Goal: Task Accomplishment & Management: Manage account settings

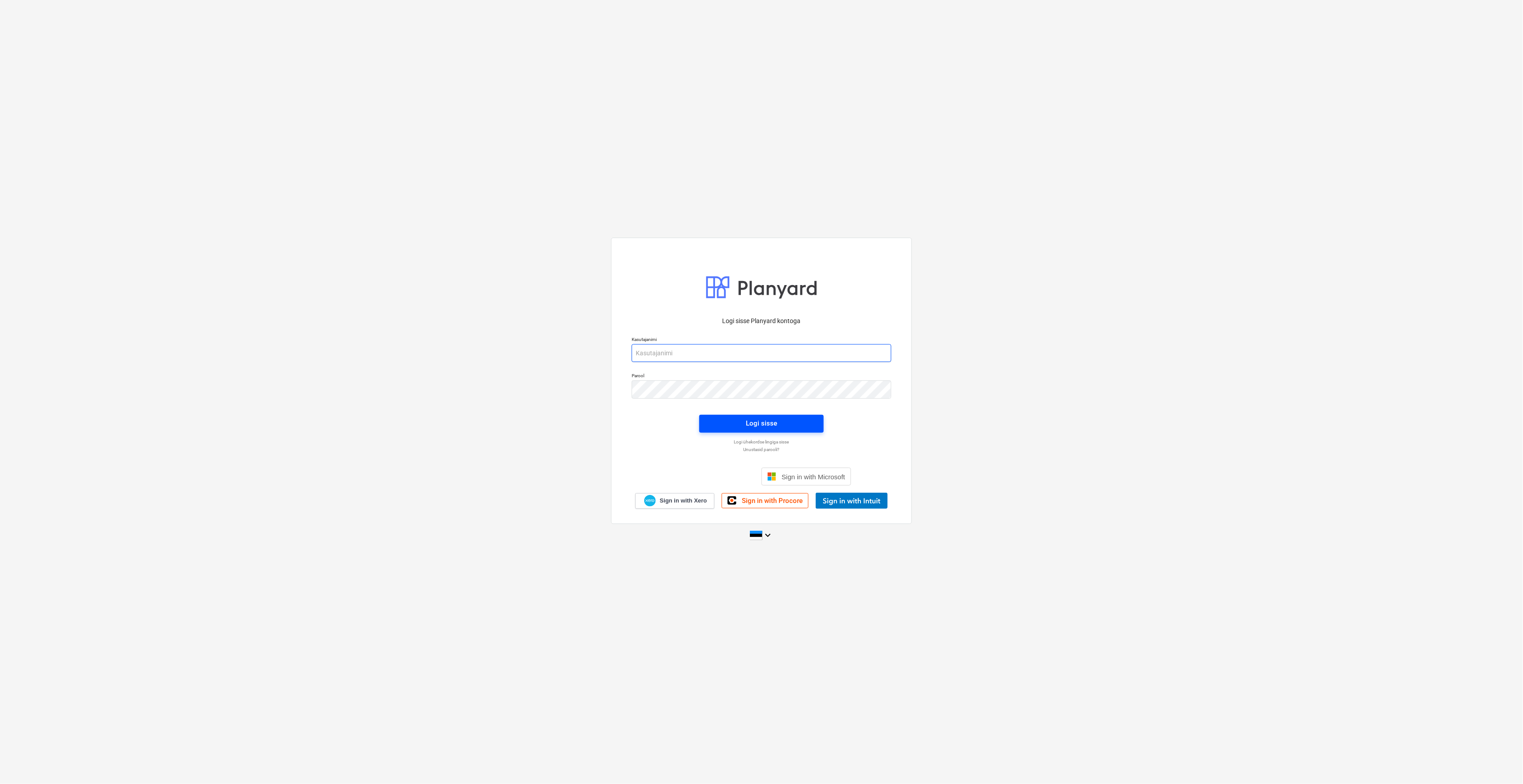
type input "[EMAIL_ADDRESS][DOMAIN_NAME]"
click at [711, 422] on span "Logi sisse" at bounding box center [762, 423] width 103 height 12
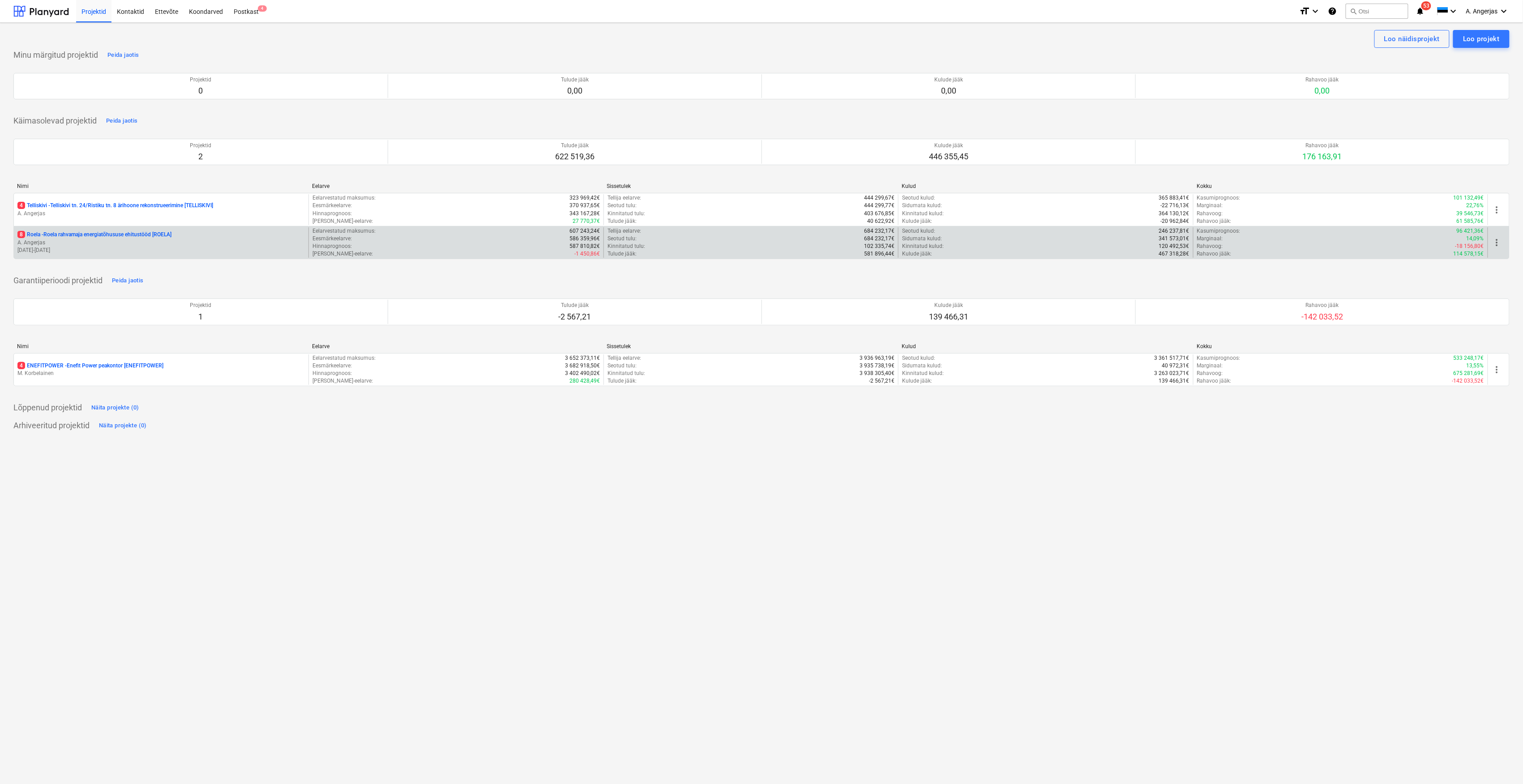
click at [99, 248] on p "[DATE] - [DATE]" at bounding box center [161, 250] width 288 height 7
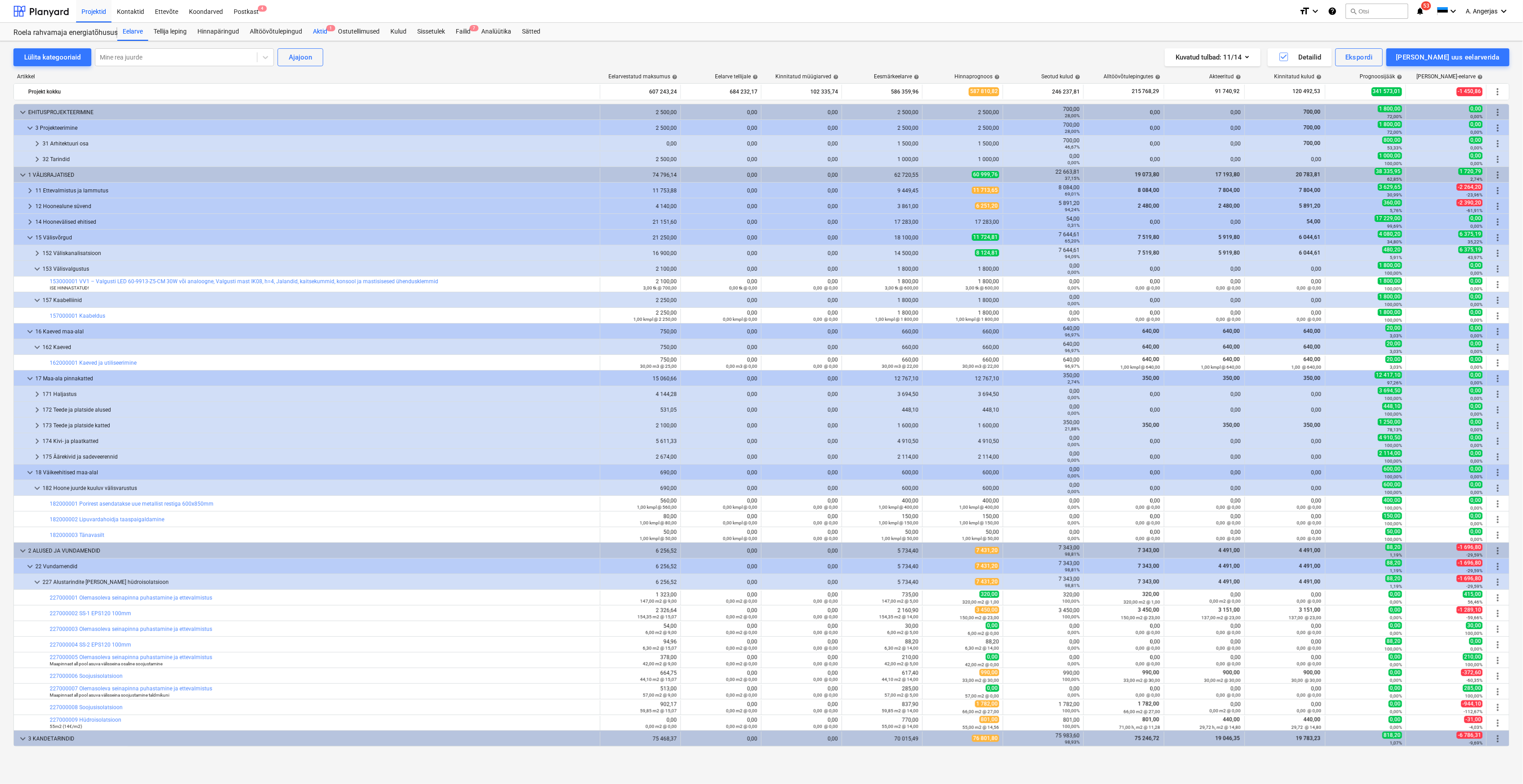
click at [318, 28] on div "Aktid 1" at bounding box center [320, 32] width 25 height 18
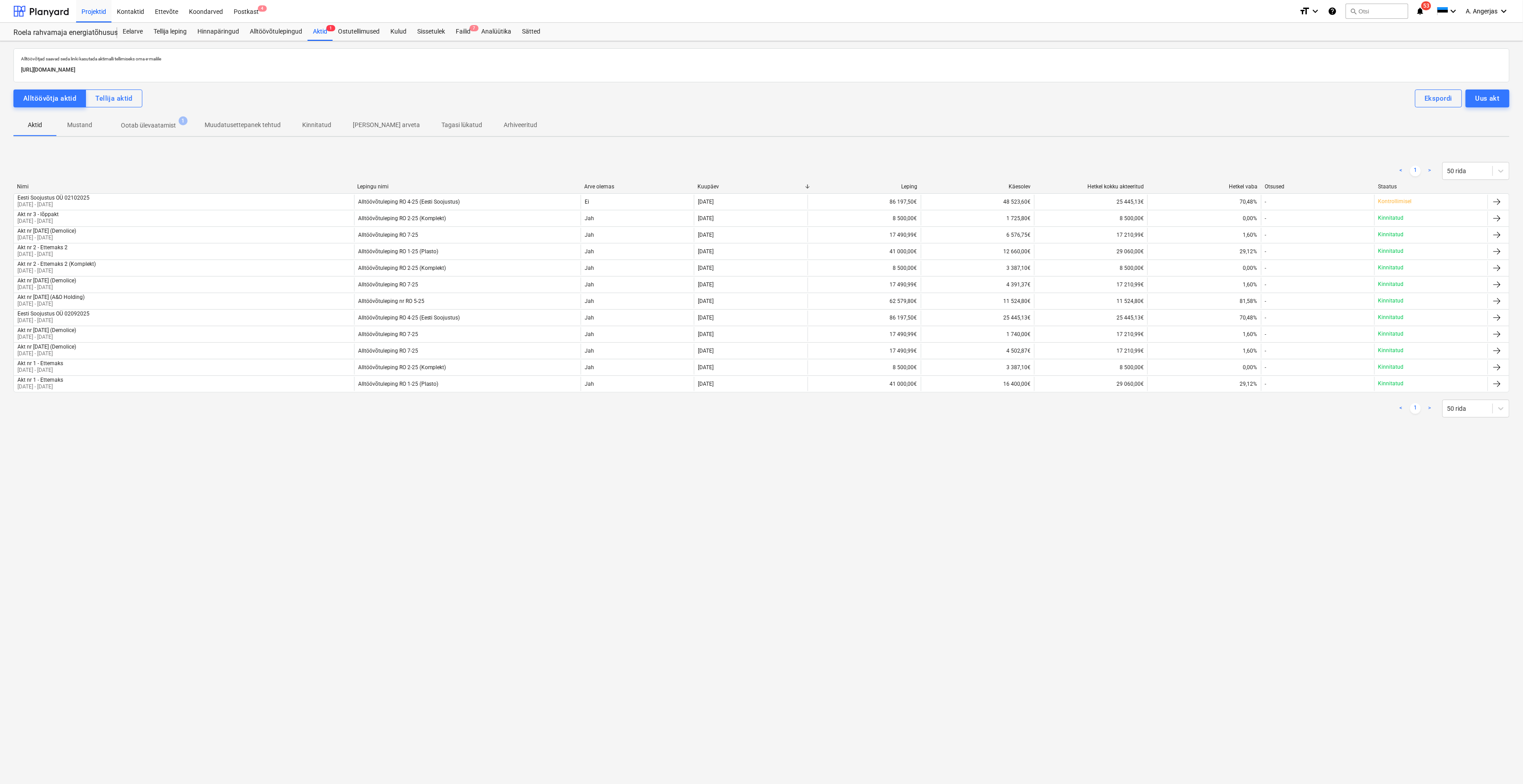
click at [255, 124] on p "Muudatusettepanek tehtud" at bounding box center [243, 125] width 76 height 10
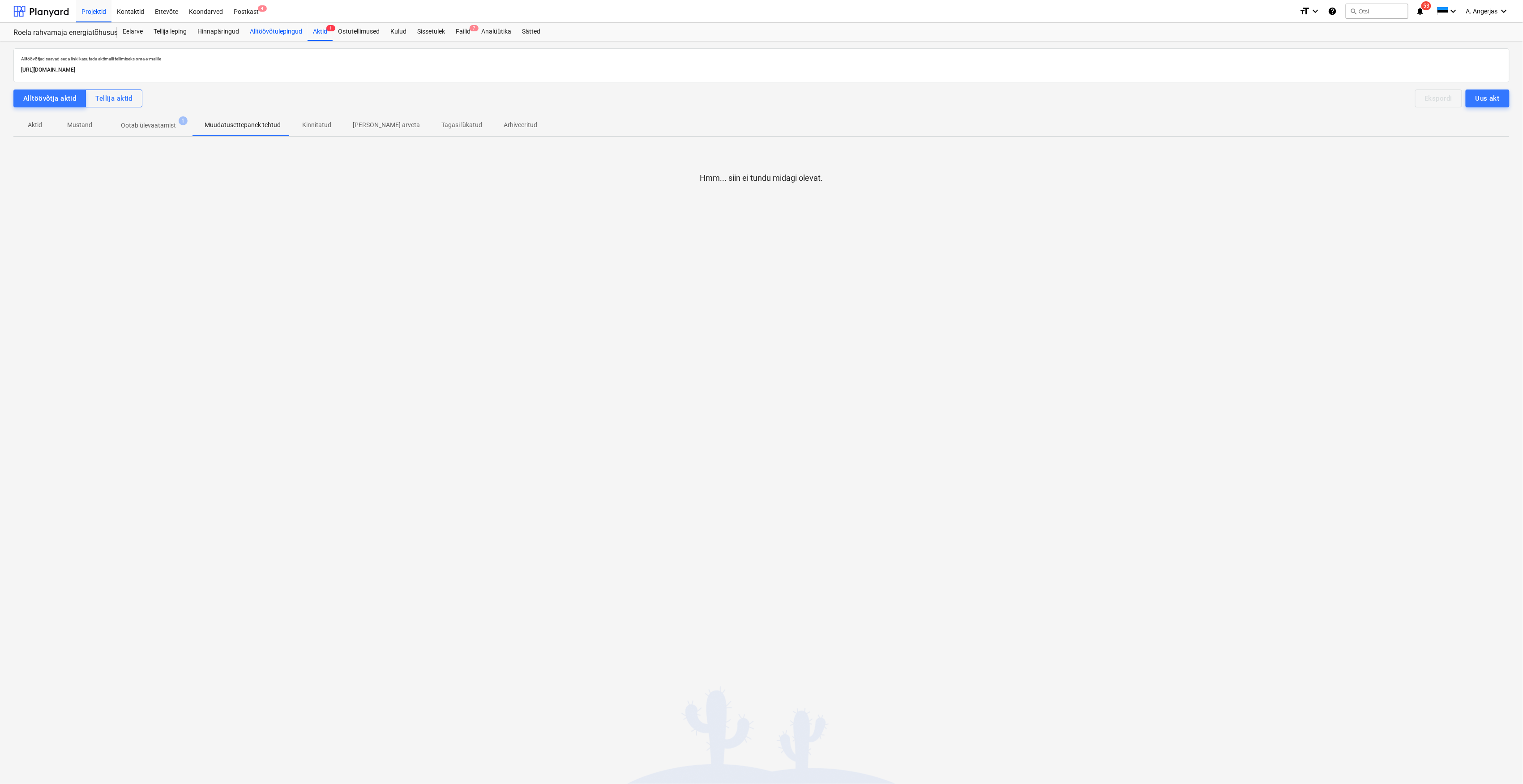
click at [271, 29] on div "Alltöövõtulepingud" at bounding box center [276, 32] width 63 height 18
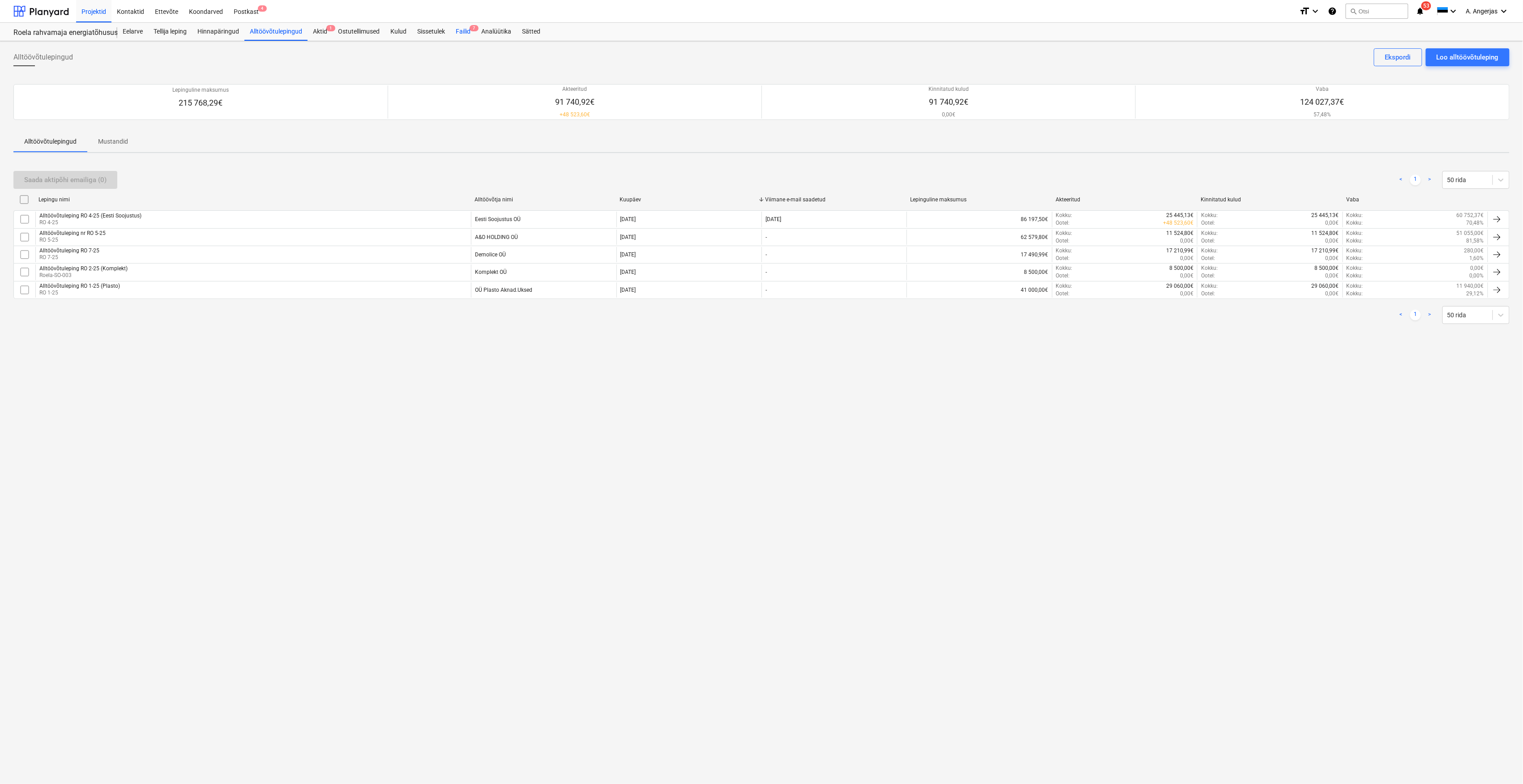
click at [459, 26] on div "Failid 7" at bounding box center [463, 32] width 26 height 18
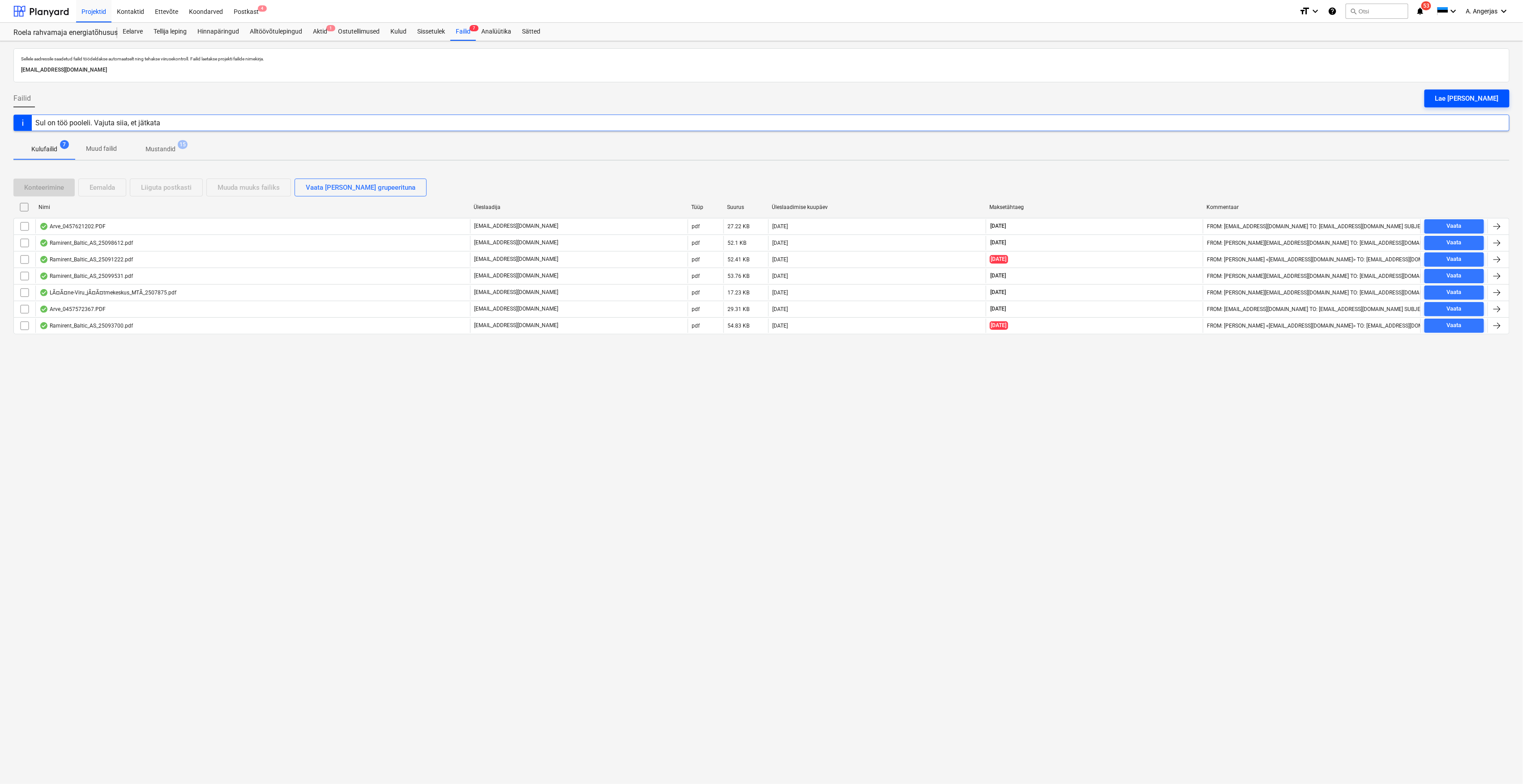
click at [1479, 103] on div "Lae [PERSON_NAME]" at bounding box center [1467, 98] width 64 height 12
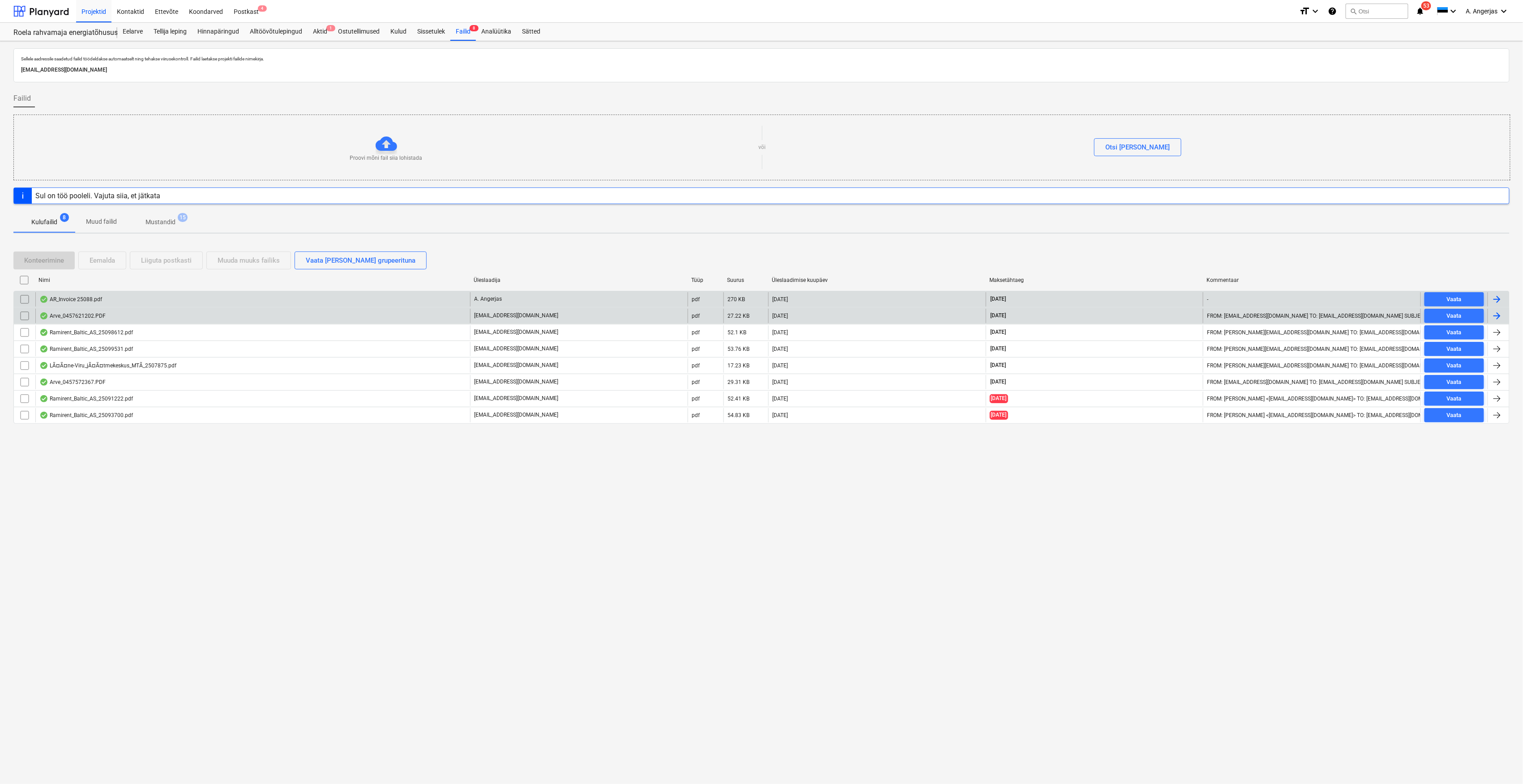
click at [94, 303] on div "AR_Invoice 25088.pdf" at bounding box center [70, 299] width 62 height 7
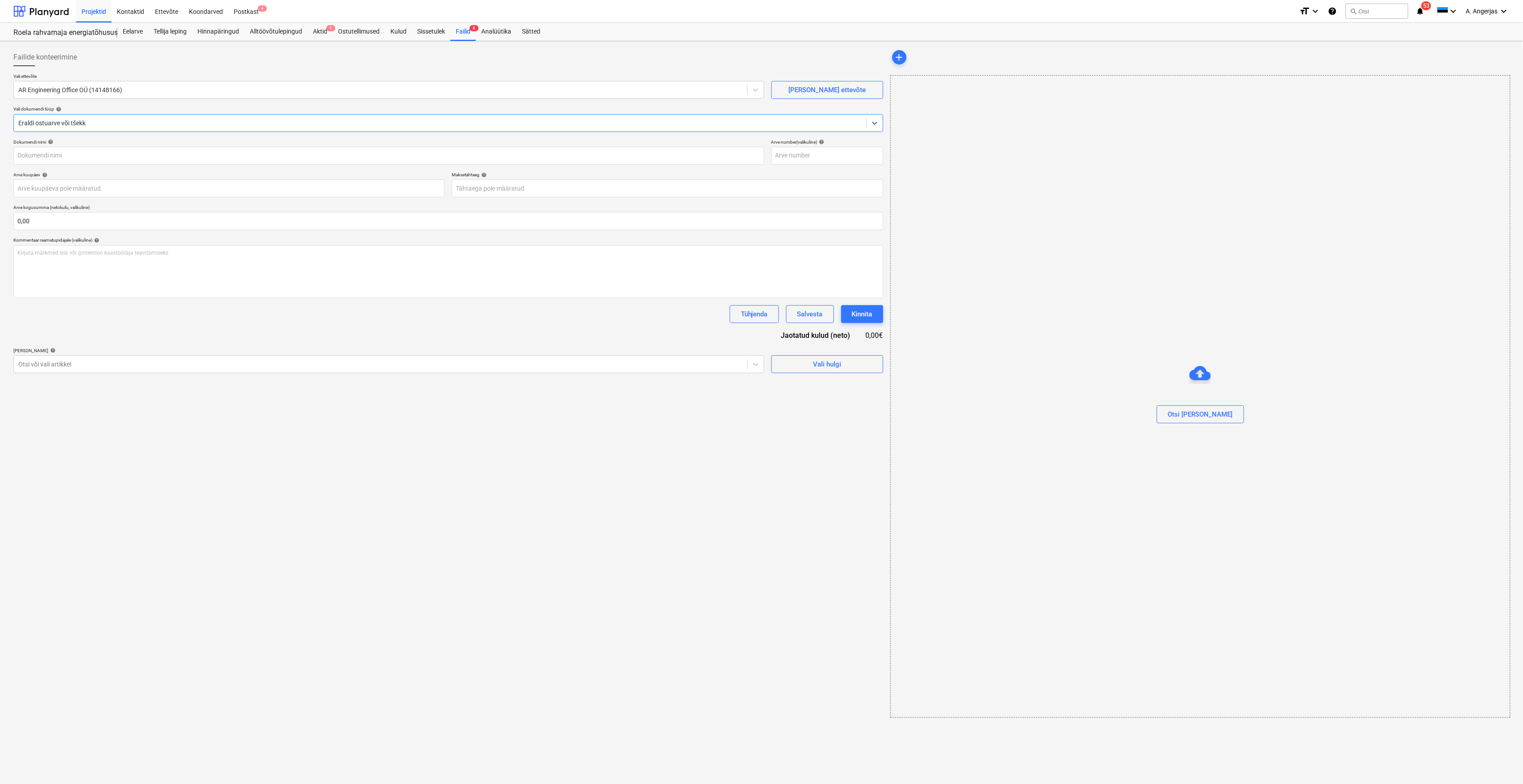
type input "25088"
type input "[DATE]"
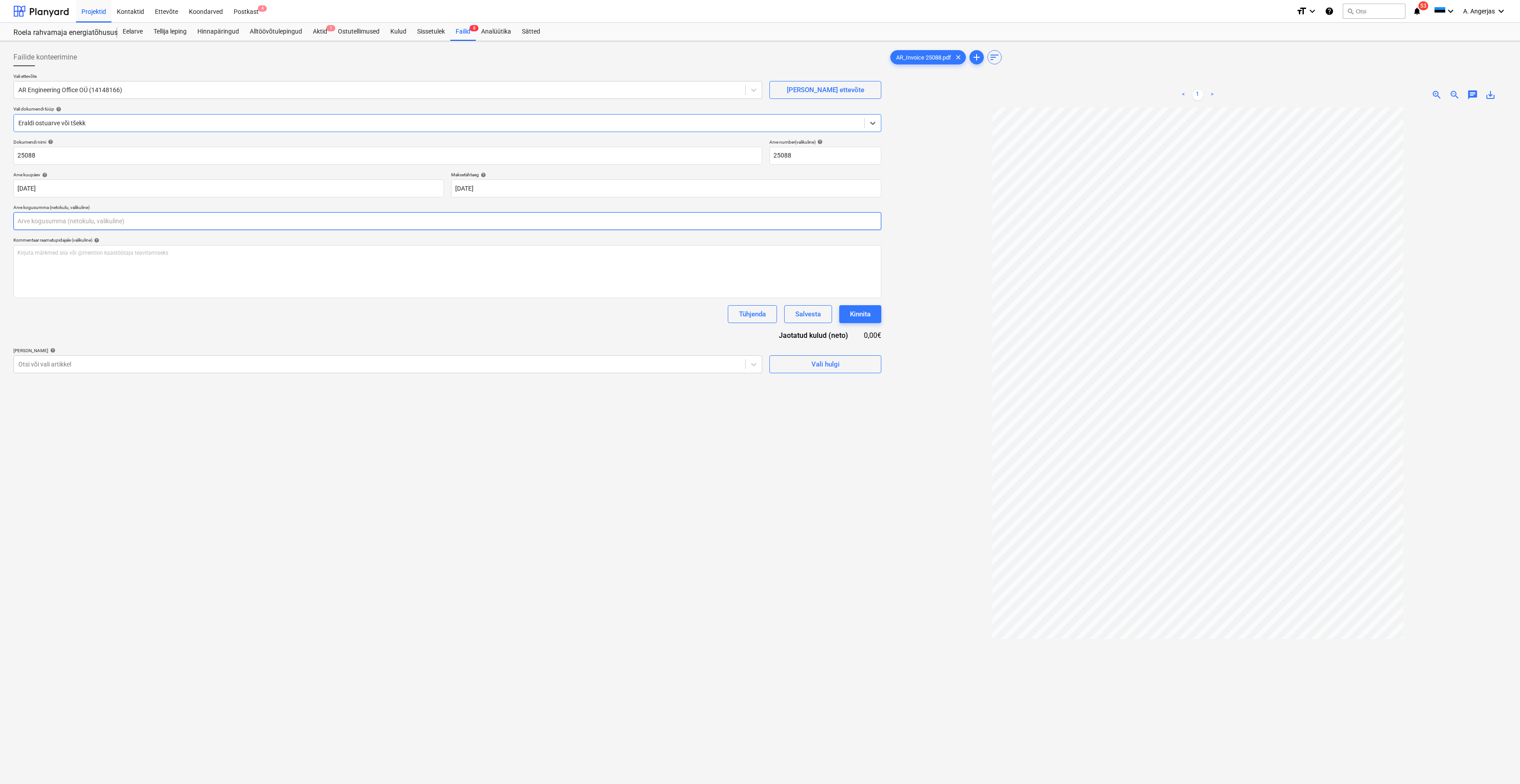
click at [621, 216] on input "text" at bounding box center [447, 221] width 868 height 18
type input "550,00"
click at [659, 527] on div "Failide konteerimine Vali ettevõte AR Engineering Office OÜ (14148166) [PERSON_…" at bounding box center [447, 457] width 875 height 825
click at [816, 385] on div "Vali hulgi" at bounding box center [825, 386] width 28 height 12
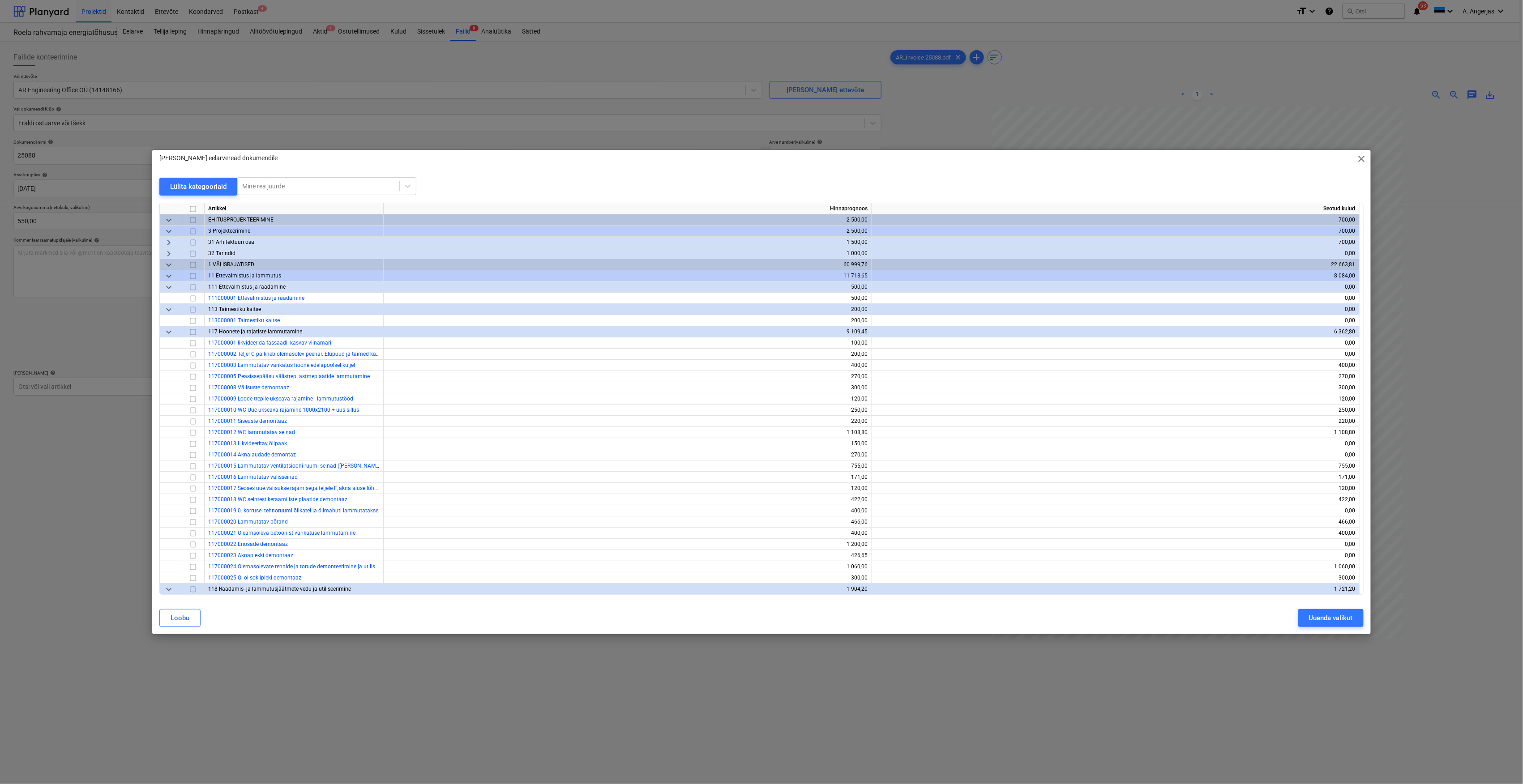
drag, startPoint x: 1363, startPoint y: 224, endPoint x: 1365, endPoint y: 249, distance: 25.1
click at [1365, 249] on div "Lülita kategooriaid Mine rea juurde Artikkel Hinnaprognoos Seotud kulud keyboar…" at bounding box center [761, 389] width 1219 height 425
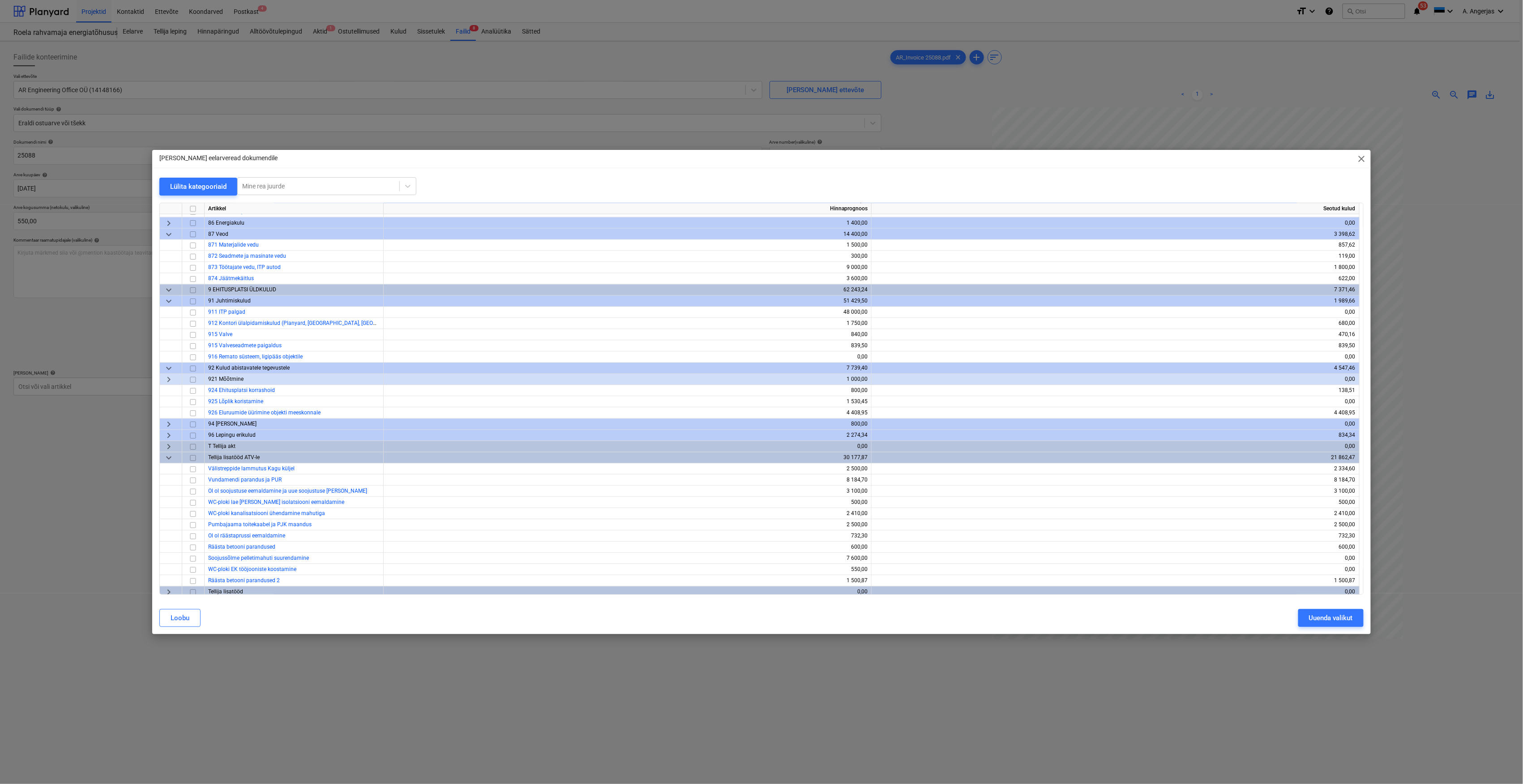
scroll to position [3390, 0]
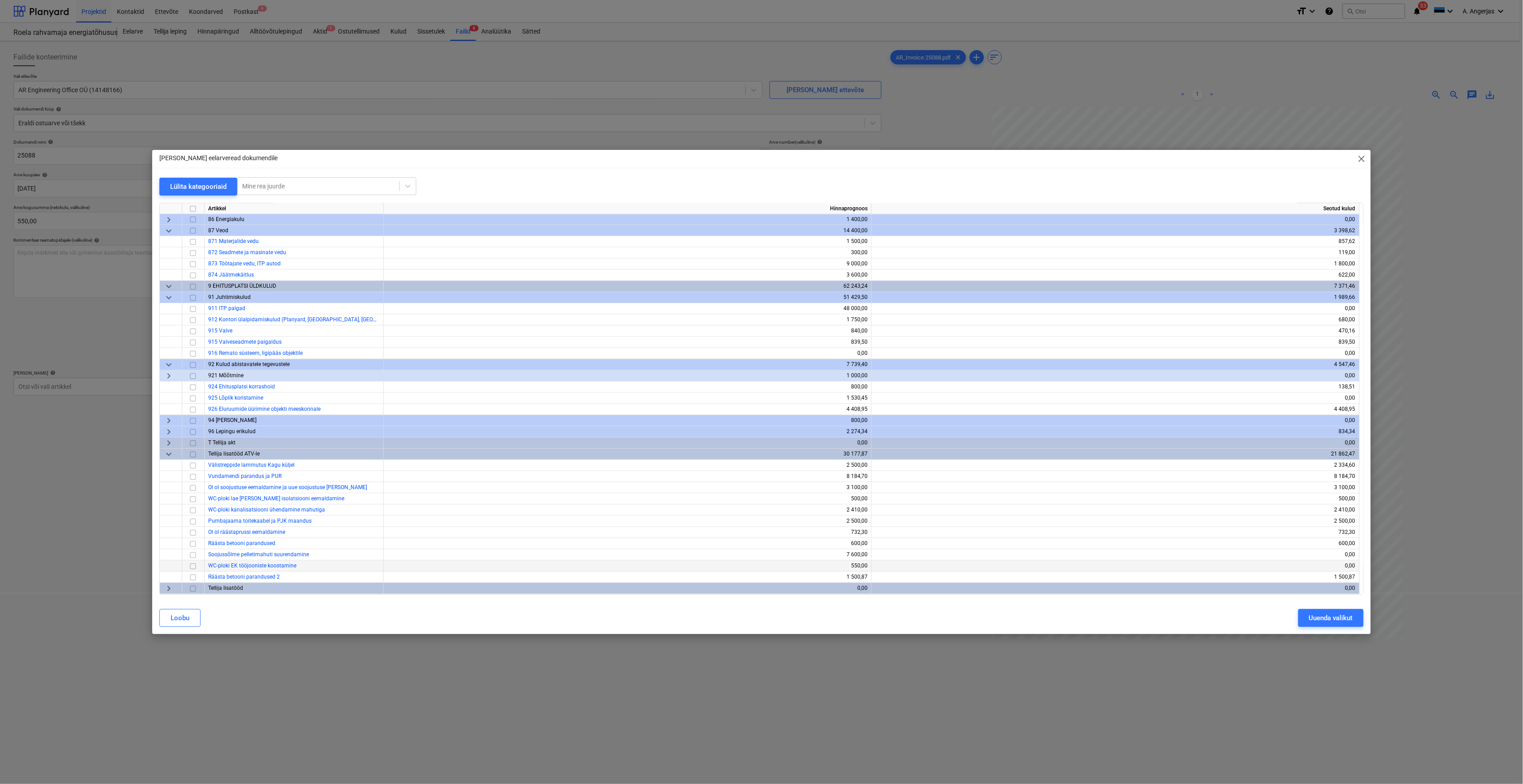
click at [190, 565] on input "checkbox" at bounding box center [193, 566] width 11 height 11
click at [1309, 616] on div "Uuenda valikut" at bounding box center [1331, 618] width 44 height 12
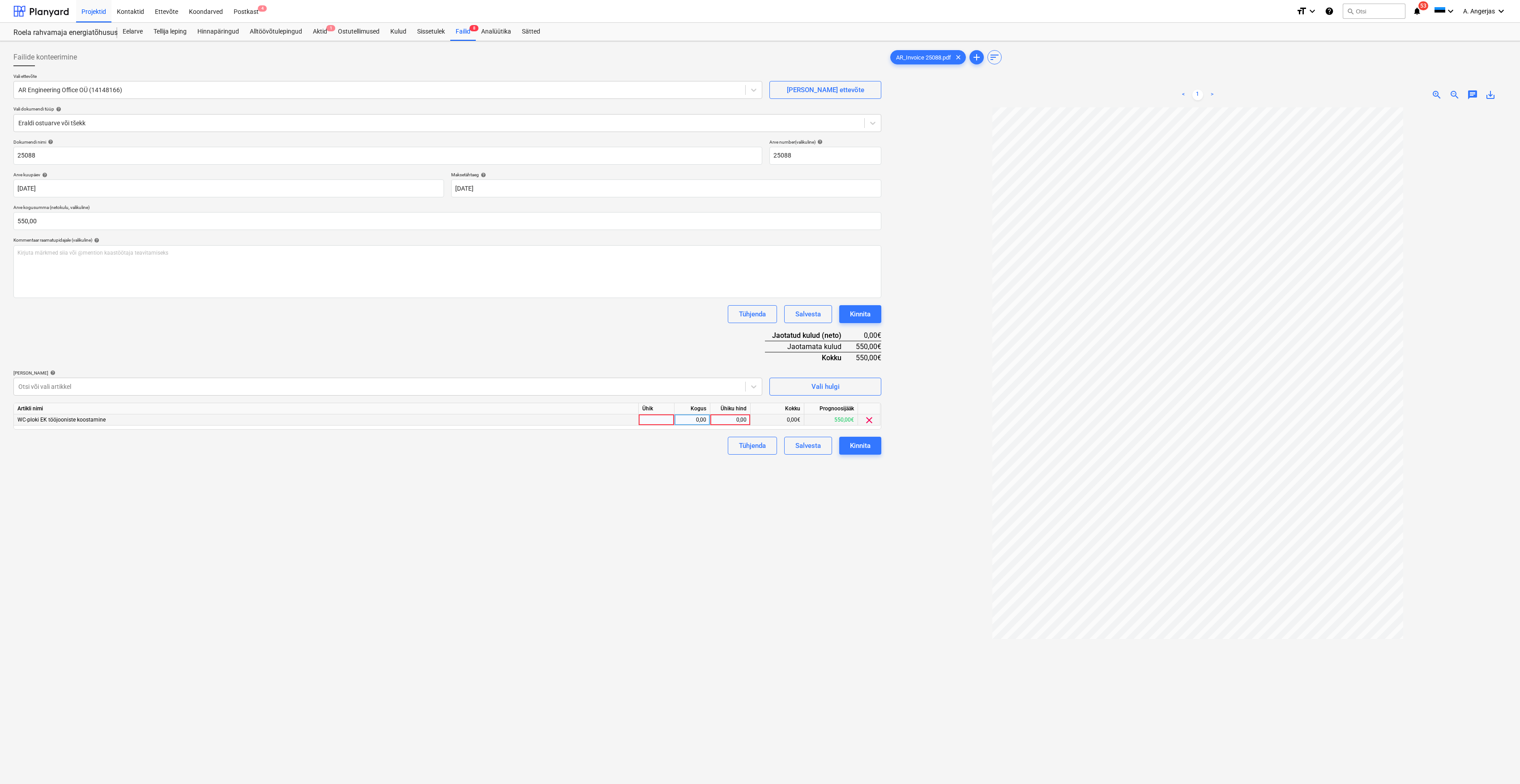
click at [654, 420] on div at bounding box center [657, 420] width 36 height 11
type input "tk"
click at [695, 416] on div "0,00" at bounding box center [692, 420] width 28 height 11
click at [726, 424] on div "0,00" at bounding box center [730, 420] width 33 height 11
type input "550"
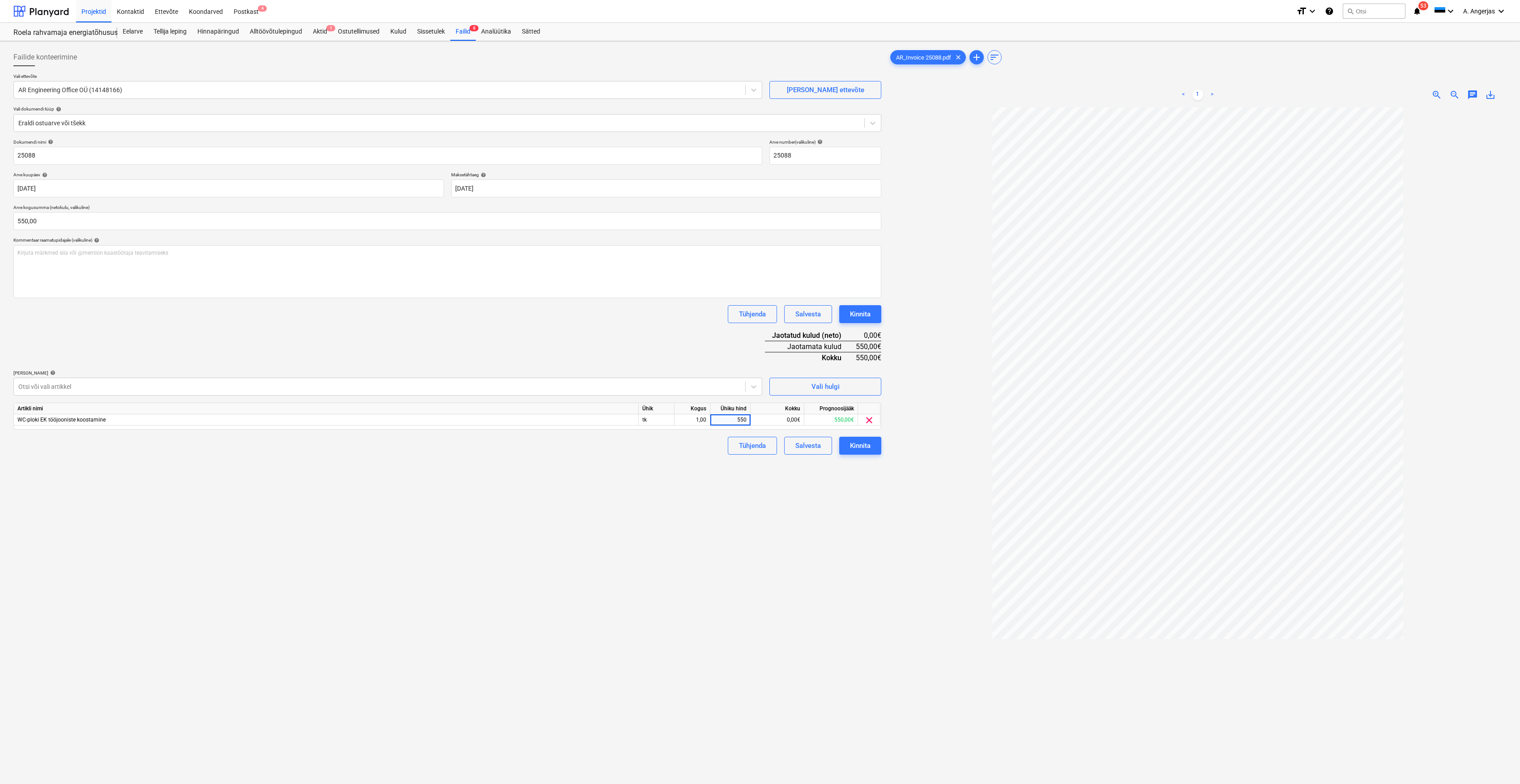
click at [708, 486] on div "Failide konteerimine Vali ettevõte AR Engineering Office OÜ (14148166) Lisa uus…" at bounding box center [447, 457] width 875 height 825
click at [866, 444] on div "Kinnita" at bounding box center [861, 446] width 21 height 12
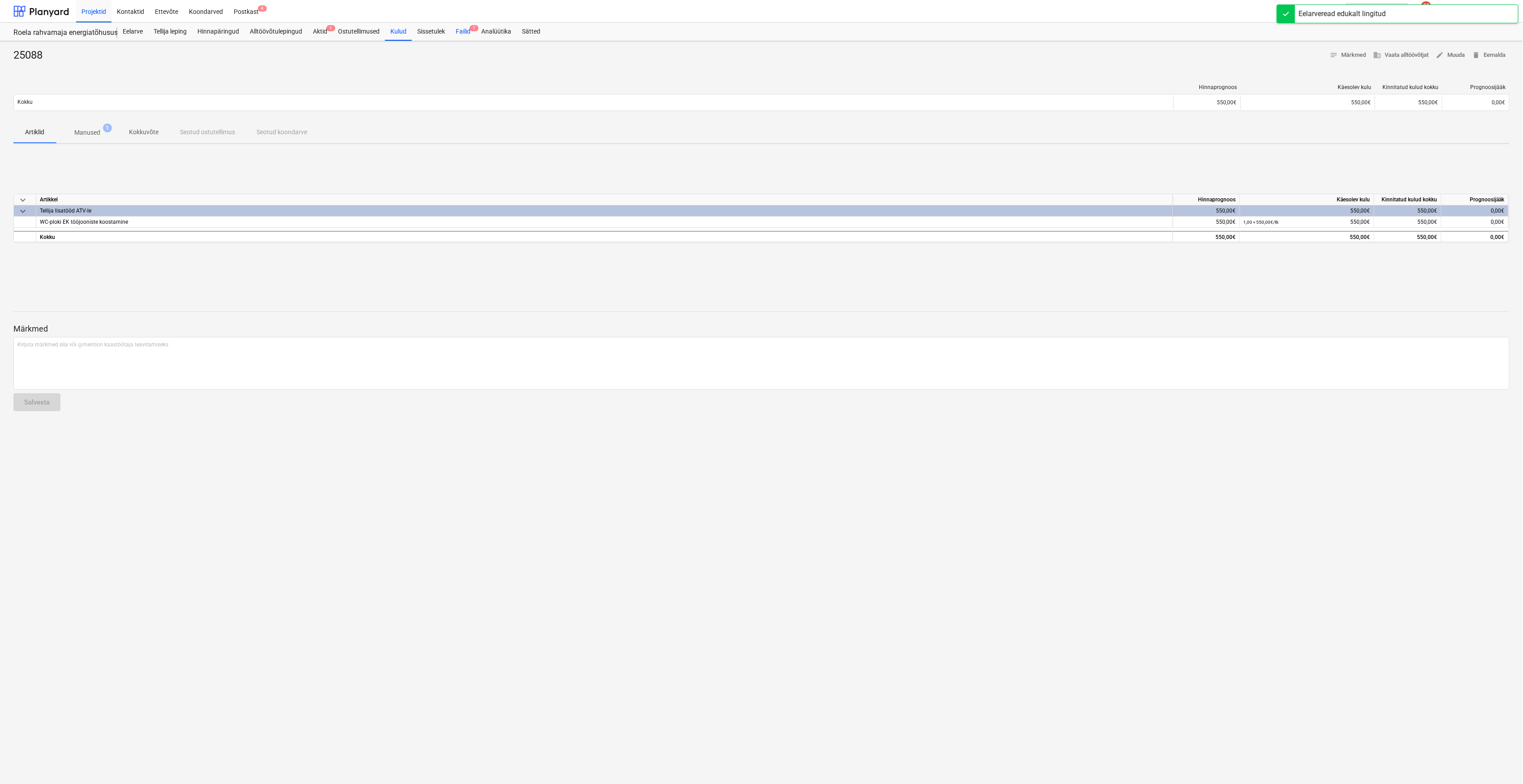
click at [464, 29] on div "Failid 7" at bounding box center [463, 32] width 26 height 18
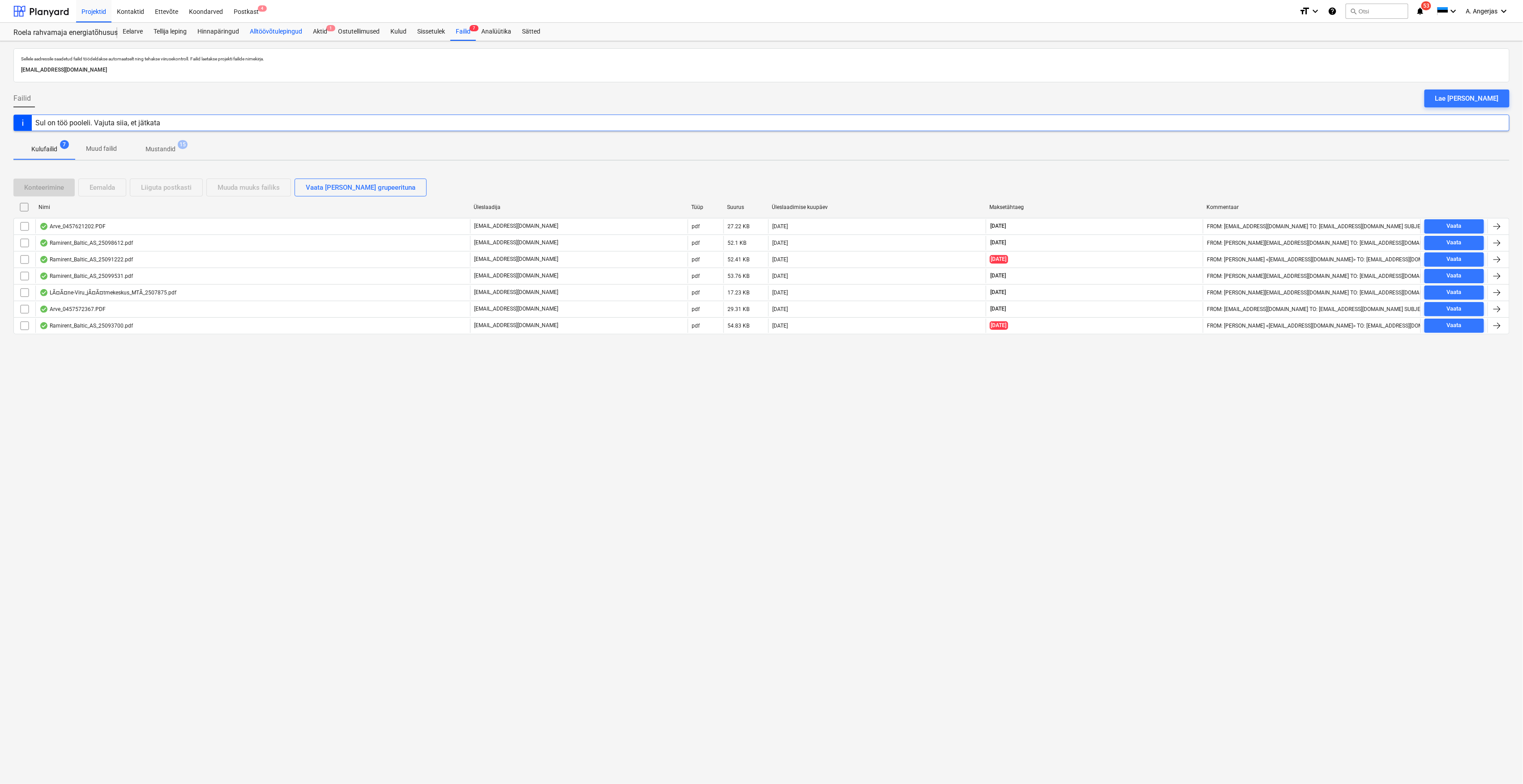
click at [271, 29] on div "Alltöövõtulepingud" at bounding box center [276, 32] width 63 height 18
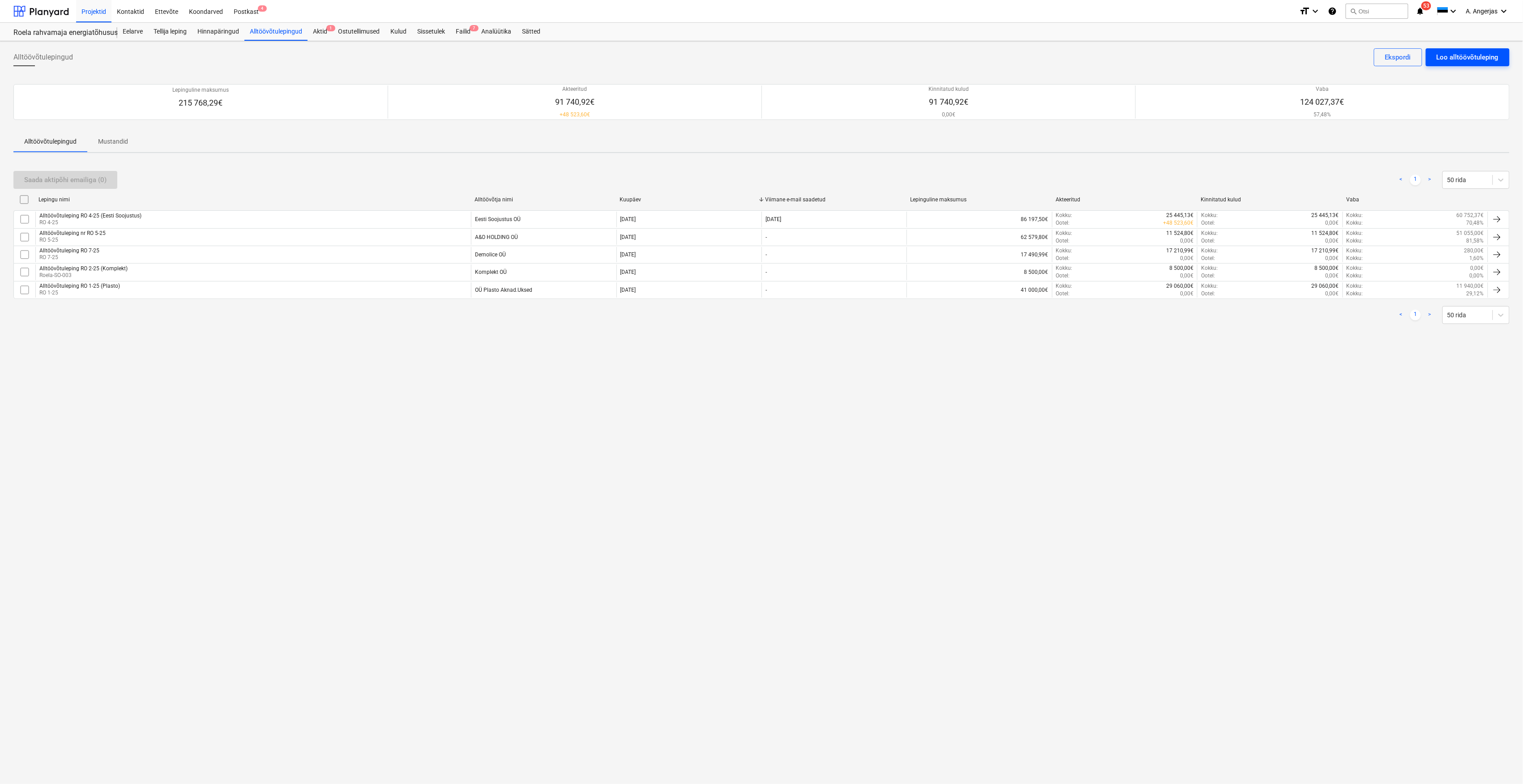
click at [1480, 61] on div "Loo alltöövõtuleping" at bounding box center [1467, 57] width 62 height 12
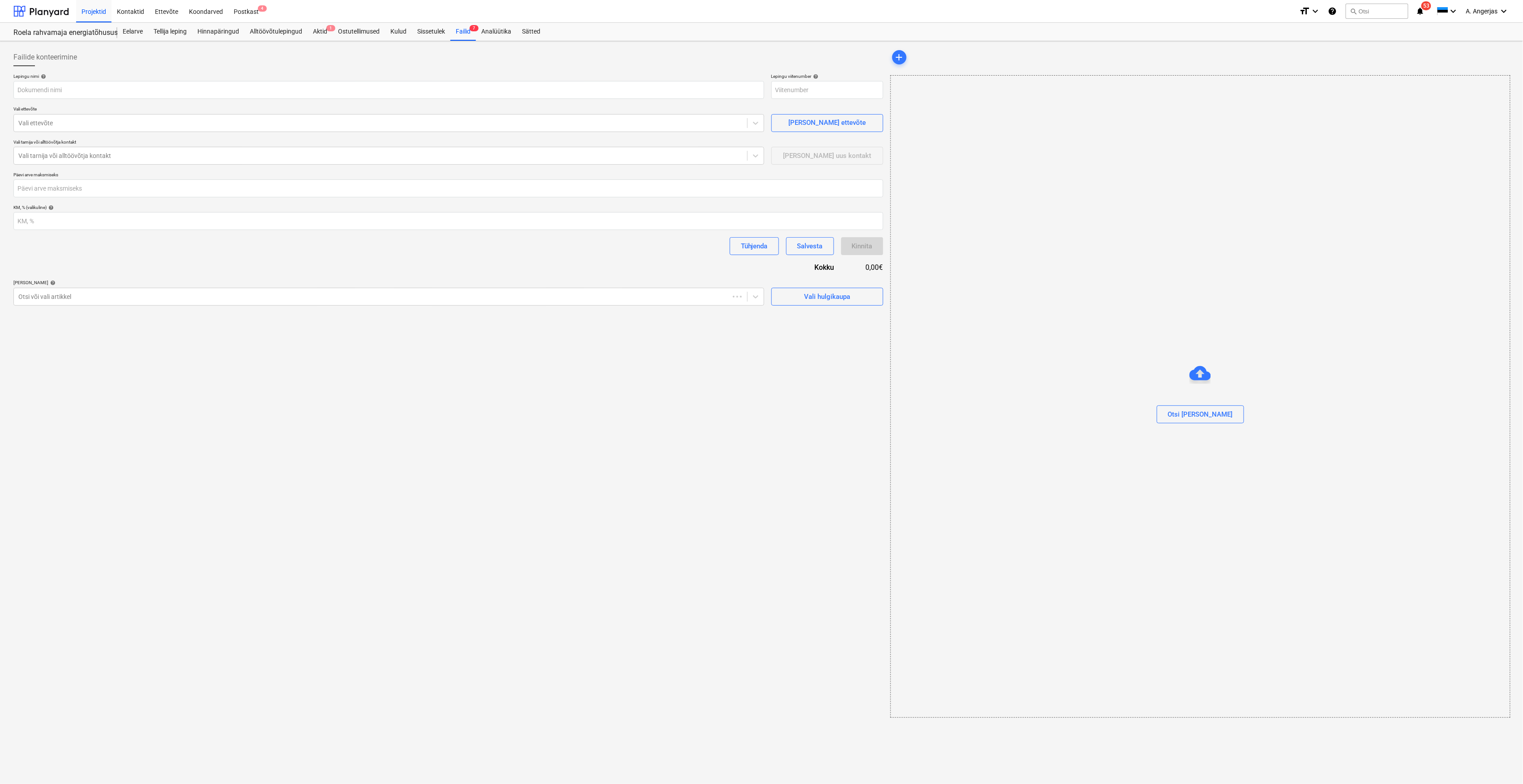
type input "Roela-SO-007"
click at [649, 90] on input "text" at bounding box center [388, 89] width 750 height 18
type input "Alltöövõtuleping RO 8-25"
click at [586, 126] on div at bounding box center [380, 123] width 724 height 9
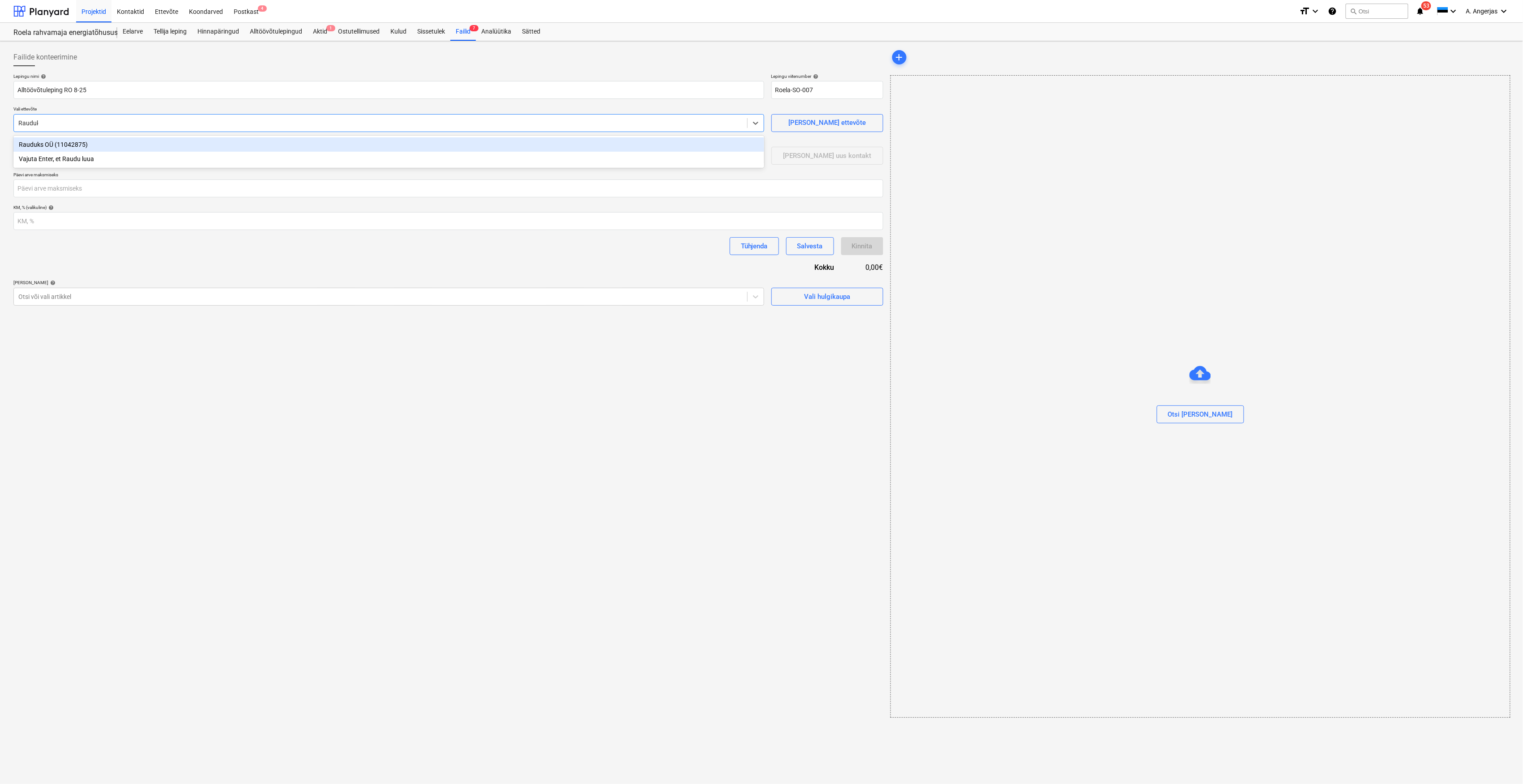
type input "Rauduks"
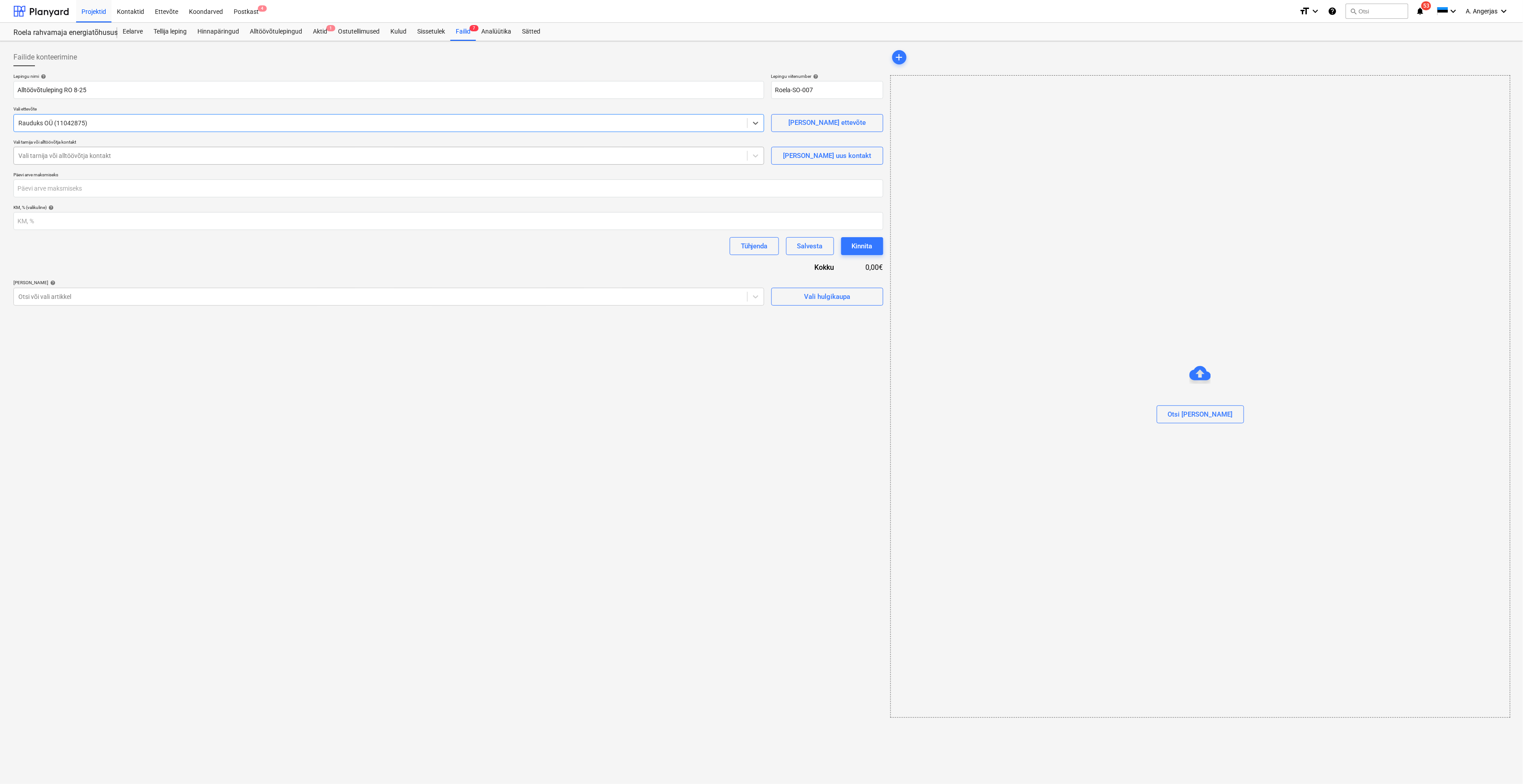
click at [241, 161] on div "Vali tarnija või alltöövõtja kontakt" at bounding box center [380, 155] width 733 height 12
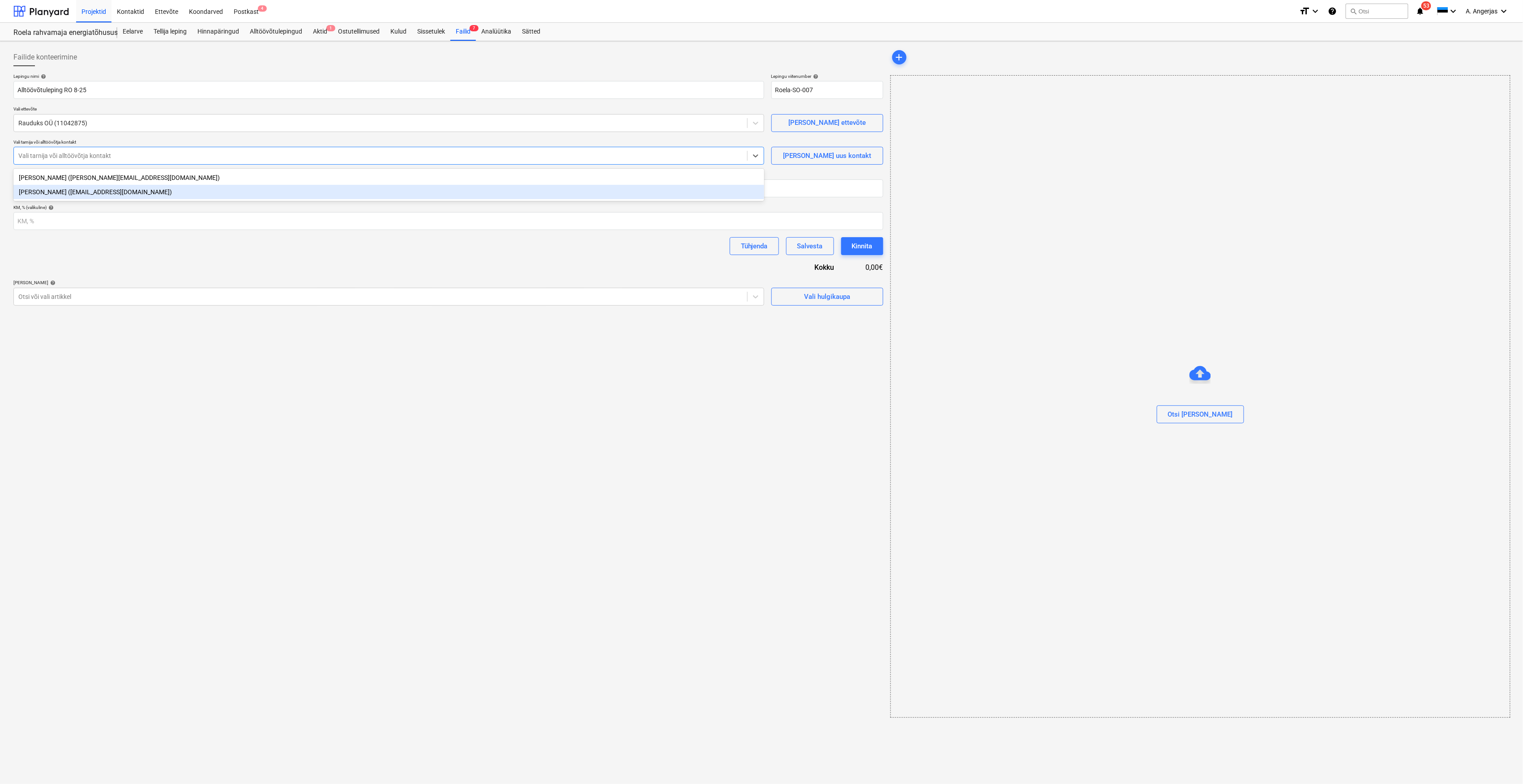
click at [84, 191] on div "Mailis Jallajas (mailis@rauduks.eu)" at bounding box center [388, 192] width 750 height 15
click at [80, 191] on input "number" at bounding box center [448, 188] width 870 height 18
type input "21"
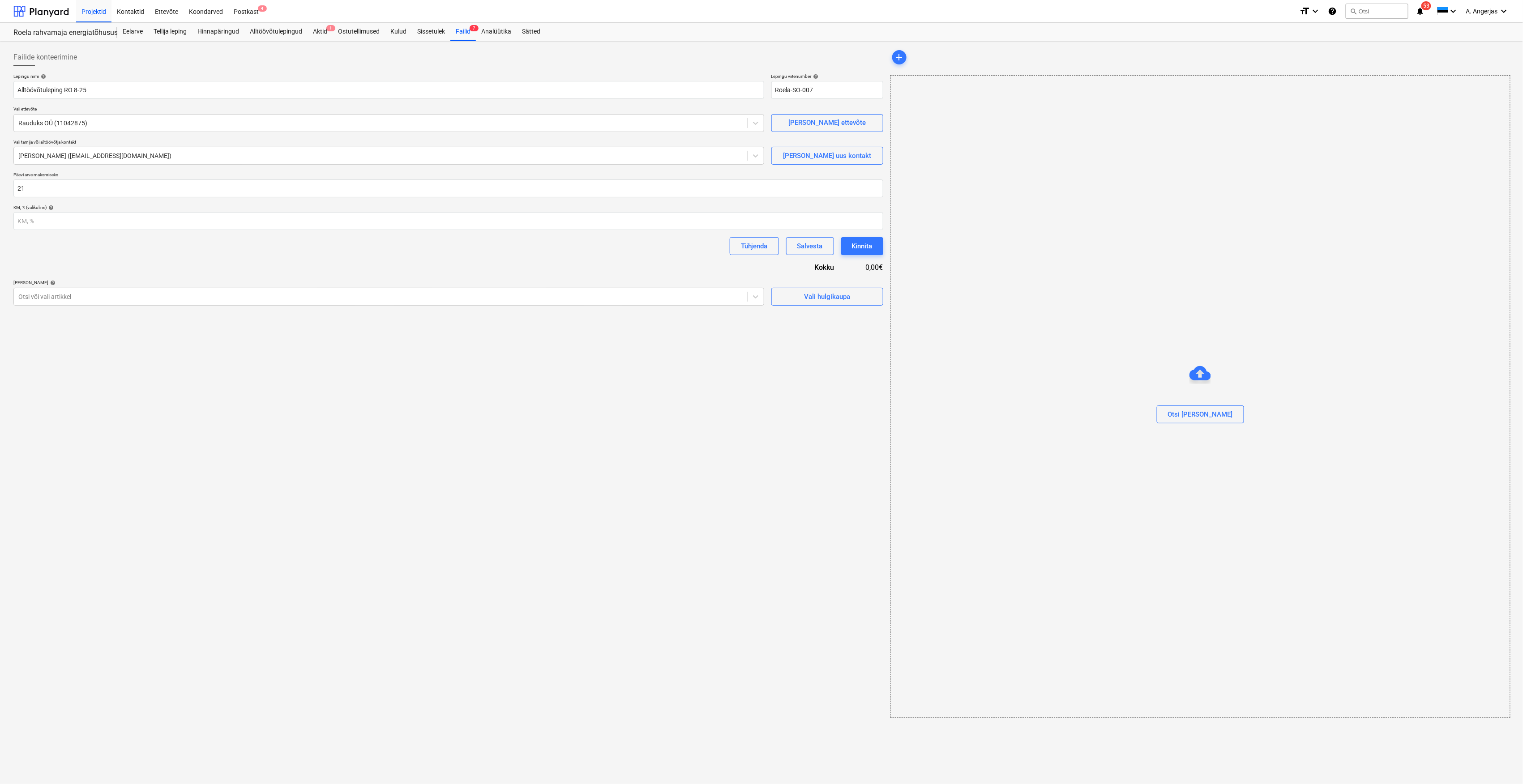
click at [47, 336] on div "Failide konteerimine Lepingu nimi help Alltöövõtuleping RO 8-25 Lepingu viitenu…" at bounding box center [448, 383] width 877 height 677
click at [46, 221] on input "number" at bounding box center [448, 221] width 870 height 18
click at [56, 292] on div at bounding box center [380, 296] width 724 height 9
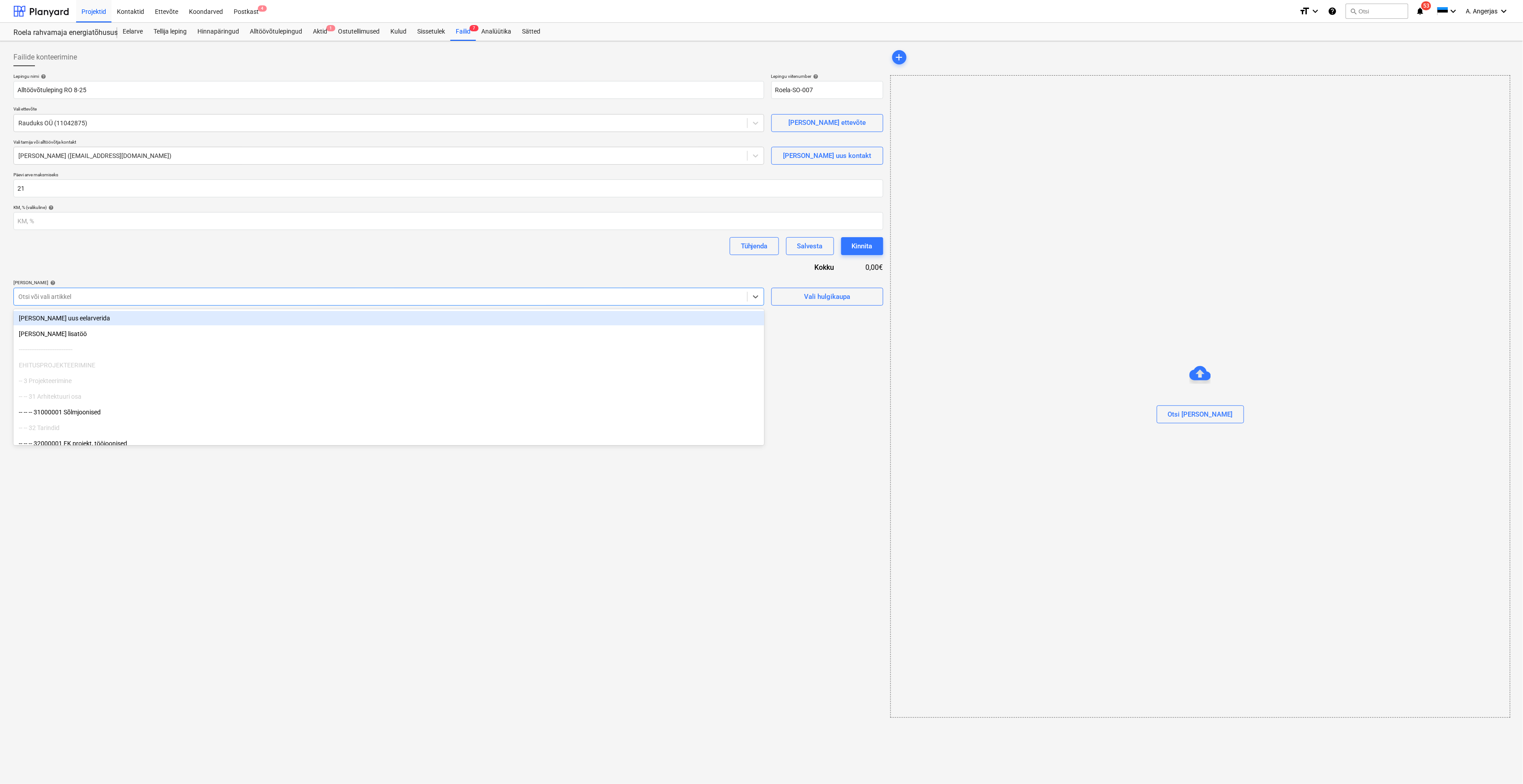
click at [117, 257] on div "Lepingu nimi help Alltöövõtuleping RO 8-25 Lepingu viitenumber help Roela-SO-00…" at bounding box center [448, 189] width 870 height 232
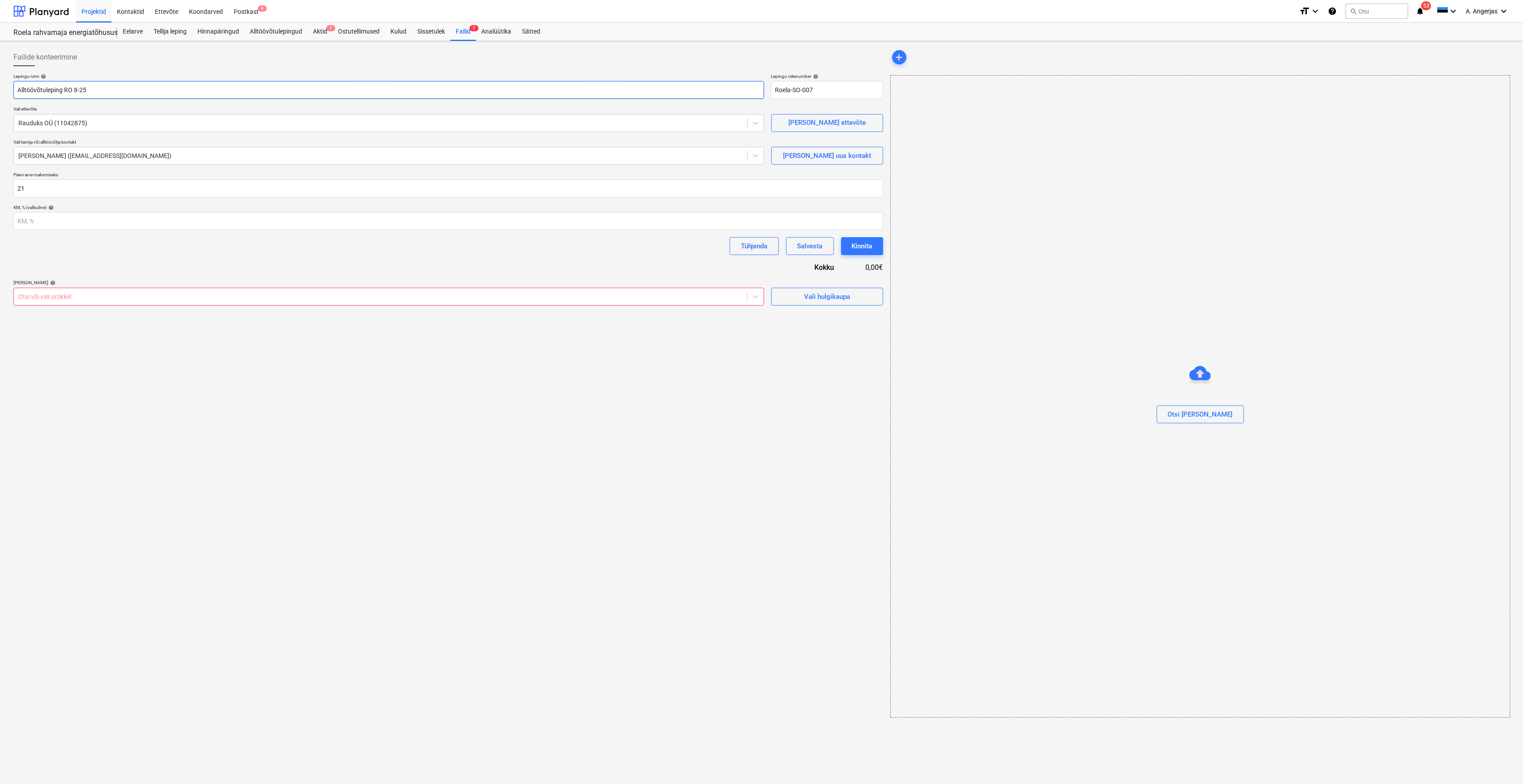
click at [168, 88] on input "Alltöövõtuleping RO 8-25" at bounding box center [388, 89] width 750 height 18
type input "Alltöövõtuleping RO 8-25 (Rauduks)"
click at [553, 458] on div "Failide konteerimine Lepingu nimi help Alltöövõtuleping RO 8-25 (Rauduks) Lepin…" at bounding box center [448, 383] width 877 height 677
click at [831, 305] on div "Failide konteerimine Lepingu nimi help Alltöövõtuleping RO 8-25 (Rauduks) Lepin…" at bounding box center [448, 383] width 877 height 677
click at [833, 298] on div "Vali hulgikaupa" at bounding box center [827, 297] width 46 height 12
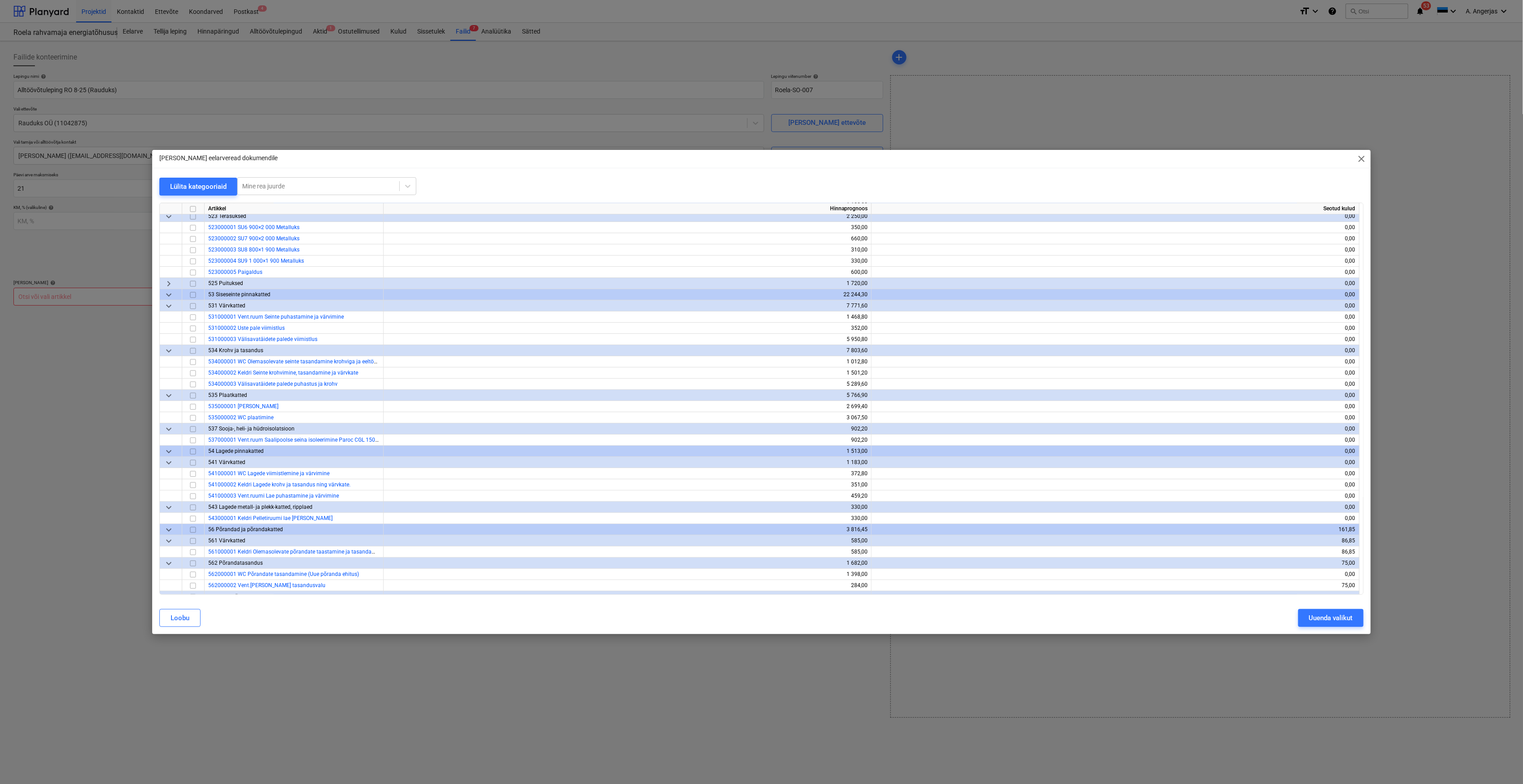
scroll to position [2148, 0]
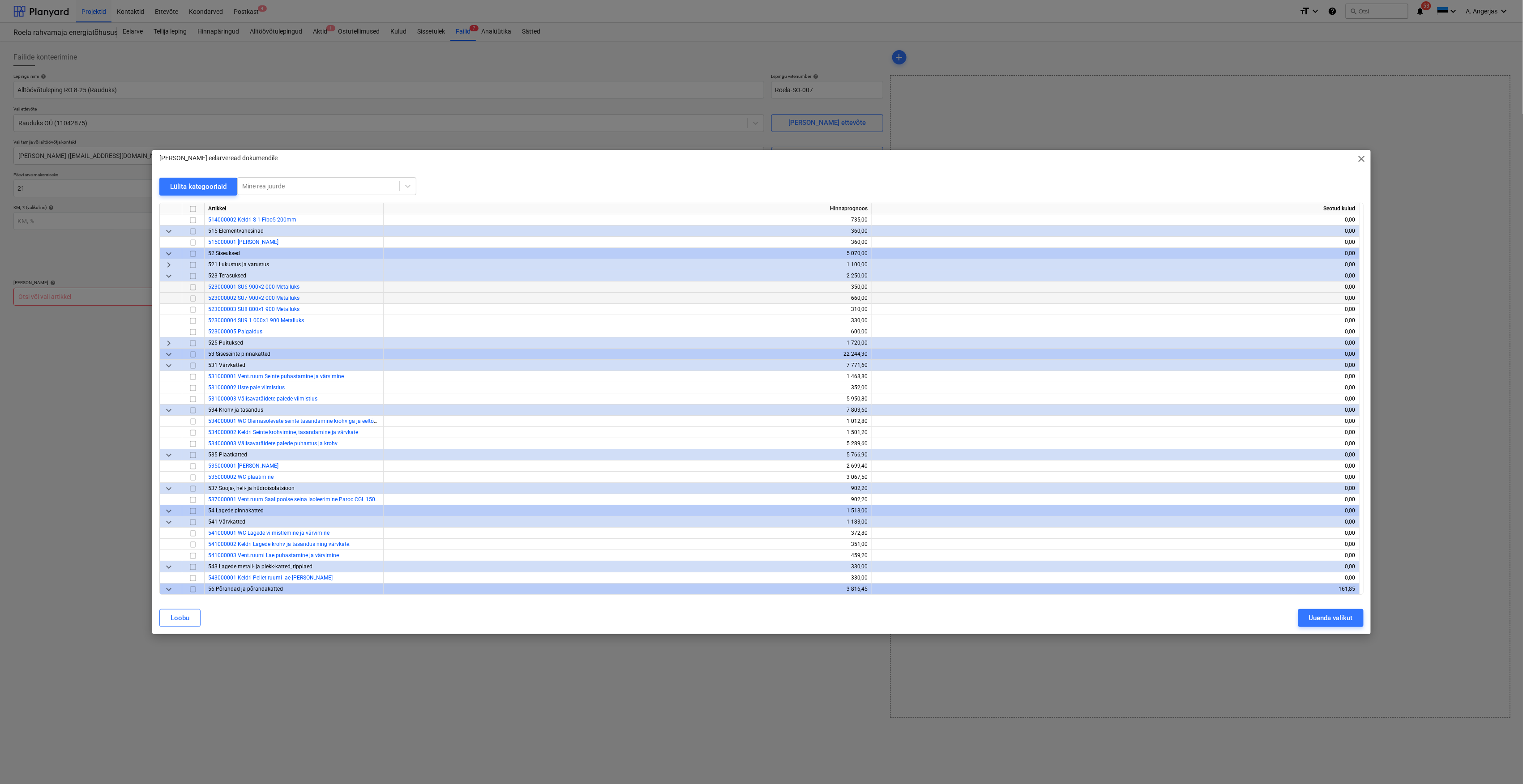
click at [194, 296] on input "checkbox" at bounding box center [193, 298] width 11 height 11
click at [194, 287] on input "checkbox" at bounding box center [193, 287] width 11 height 11
click at [192, 309] on input "checkbox" at bounding box center [193, 309] width 11 height 11
click at [194, 322] on input "checkbox" at bounding box center [193, 320] width 11 height 11
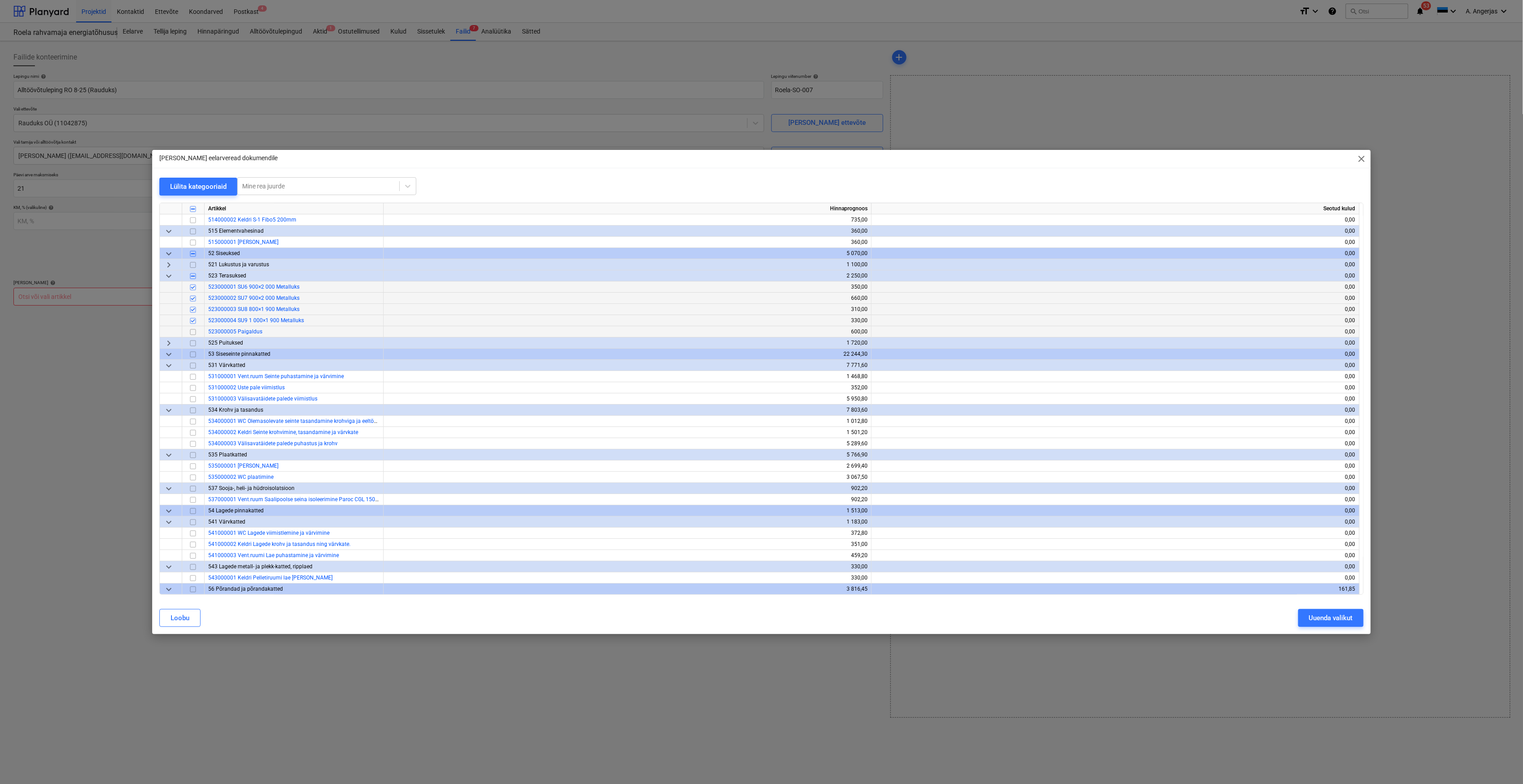
click at [194, 334] on input "checkbox" at bounding box center [193, 331] width 11 height 11
click at [1318, 612] on div "Uuenda valikut" at bounding box center [1331, 618] width 44 height 12
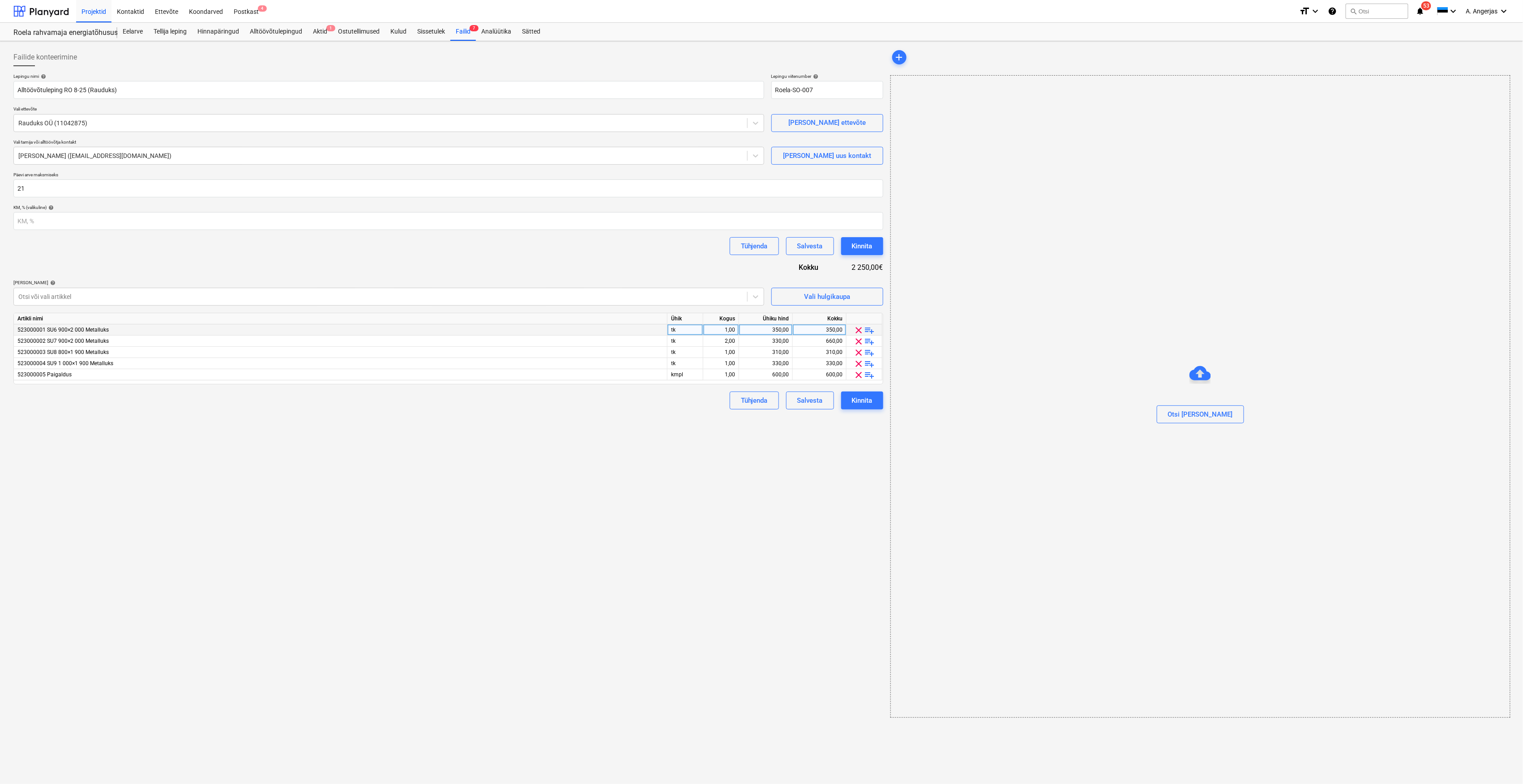
click at [759, 331] on div "350,00" at bounding box center [765, 329] width 46 height 11
type input "406"
click at [784, 342] on div "330,00" at bounding box center [765, 341] width 46 height 11
type input "388"
click at [775, 351] on div "310,00" at bounding box center [765, 352] width 46 height 11
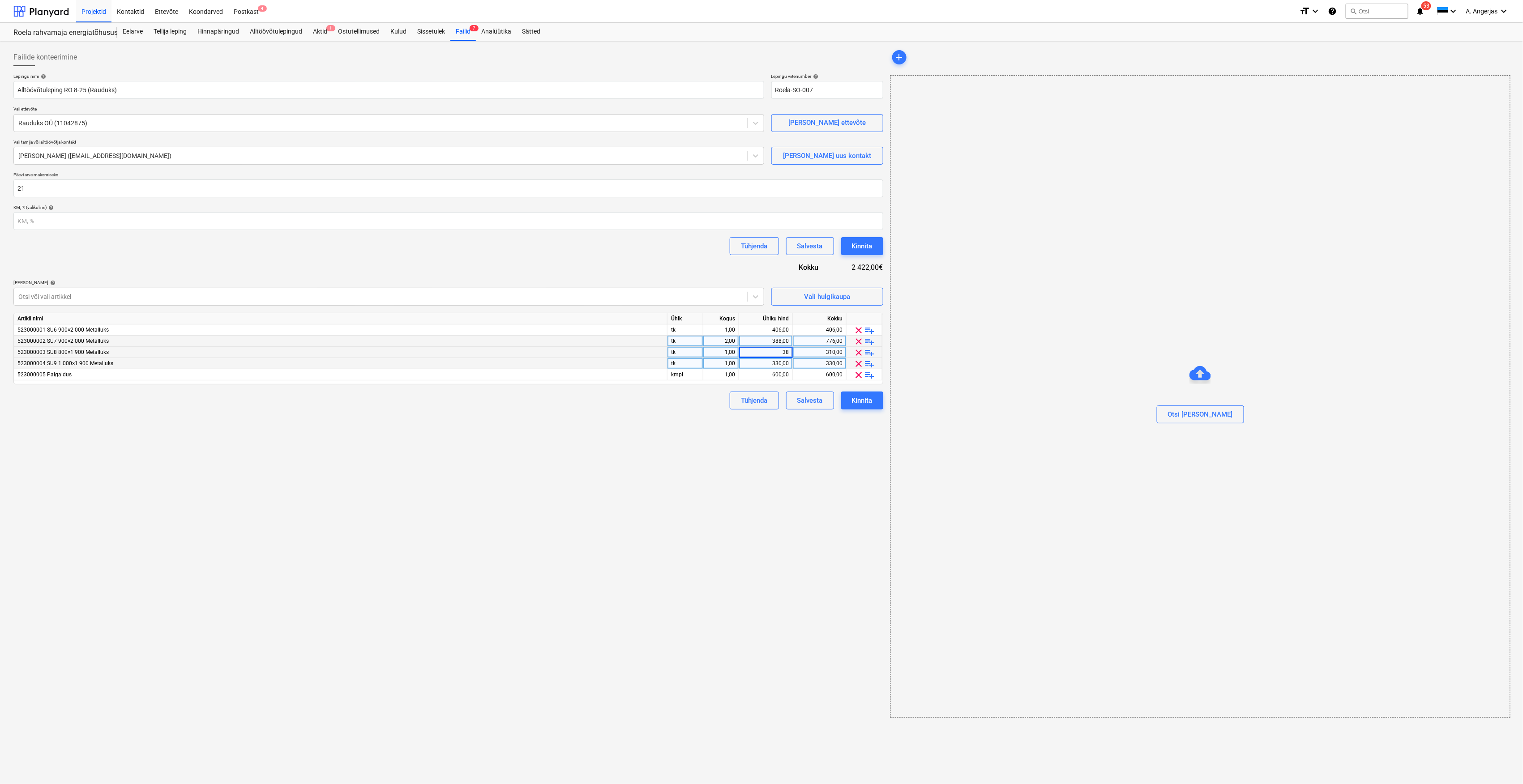
type input "3"
click at [867, 341] on span "playlist_add" at bounding box center [869, 341] width 11 height 11
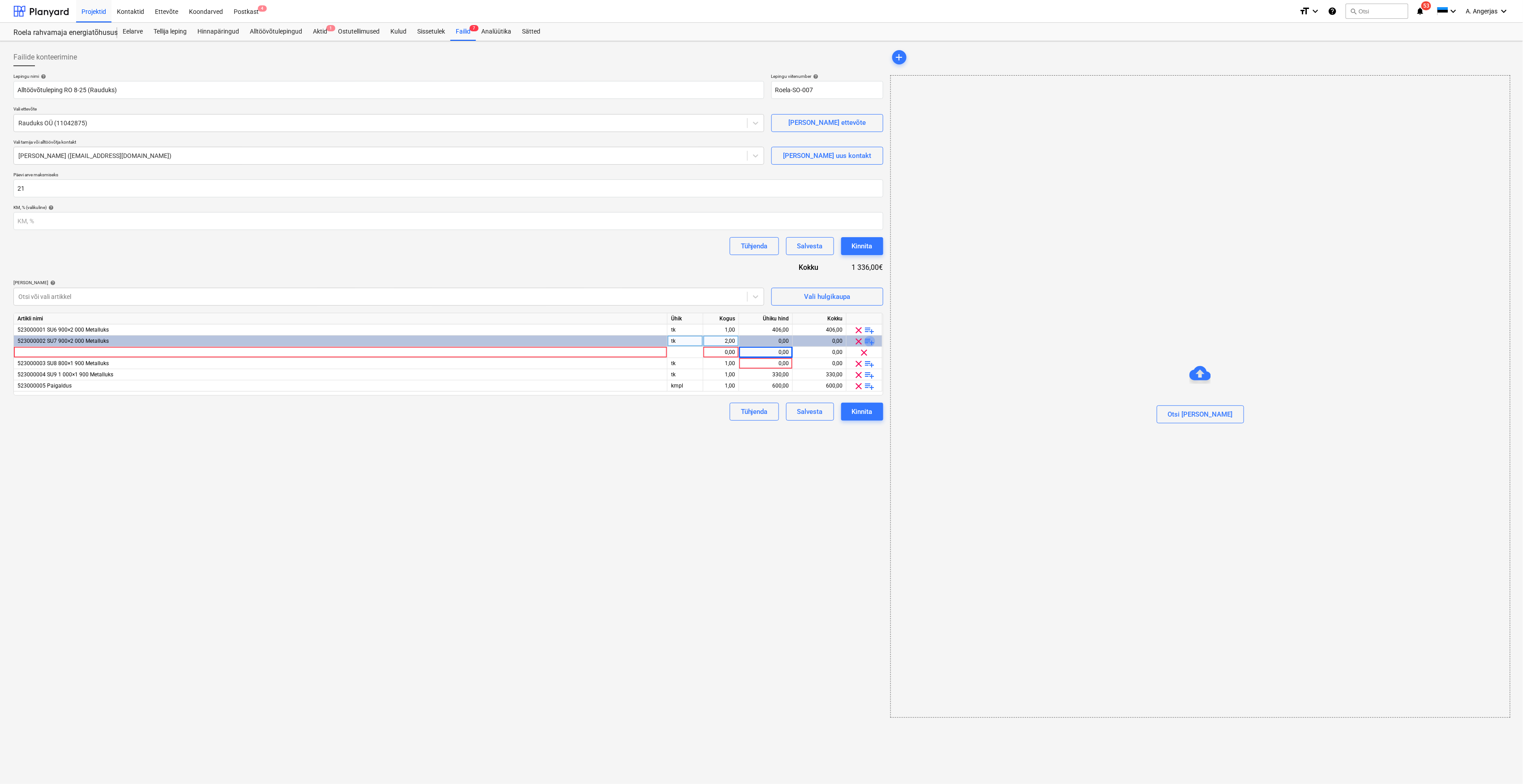
click at [871, 339] on span "playlist_add" at bounding box center [869, 341] width 11 height 11
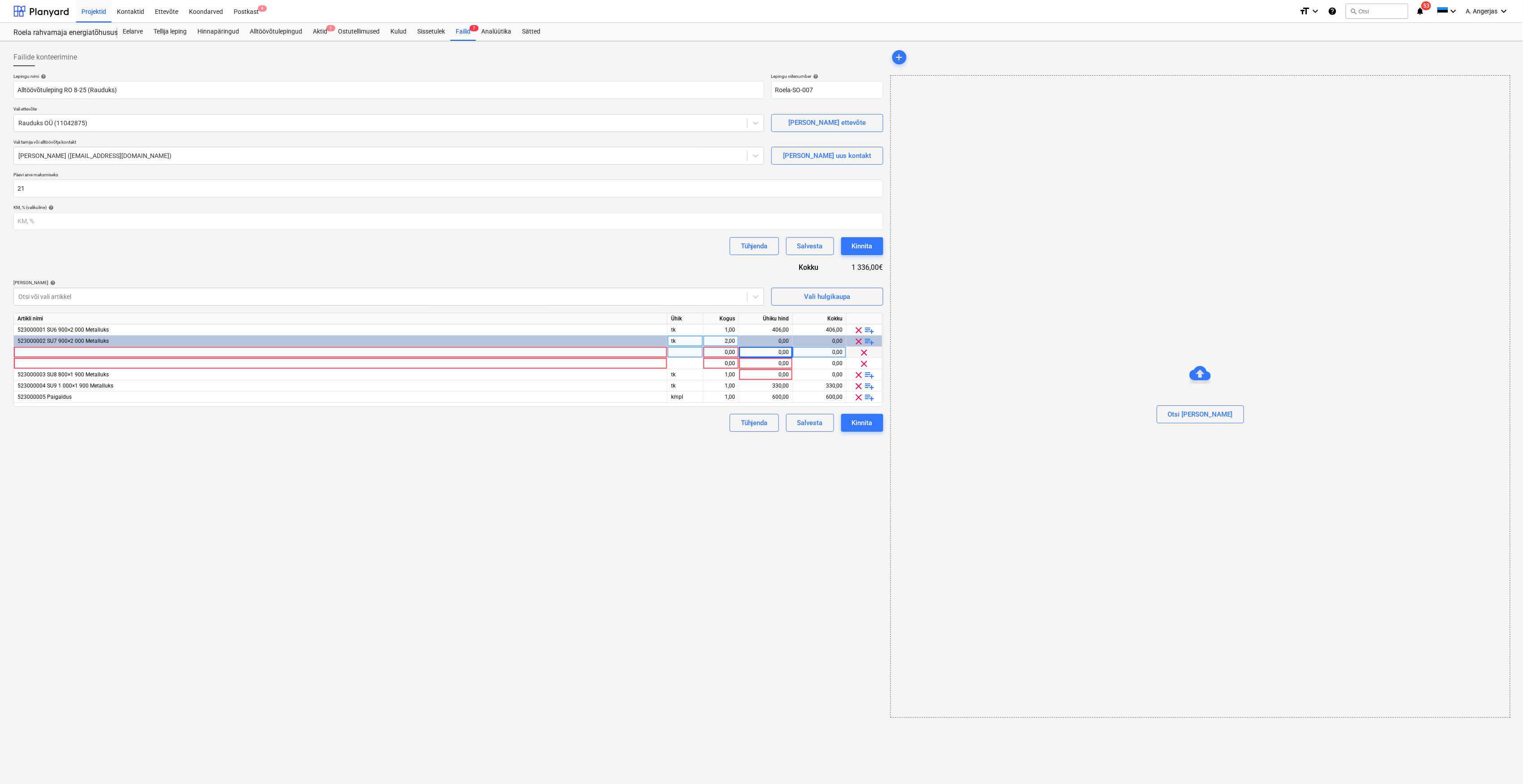
click at [679, 355] on div at bounding box center [685, 352] width 36 height 11
type input "tk"
click at [673, 367] on div at bounding box center [685, 363] width 36 height 11
type input "tk"
click at [577, 351] on div at bounding box center [340, 352] width 654 height 11
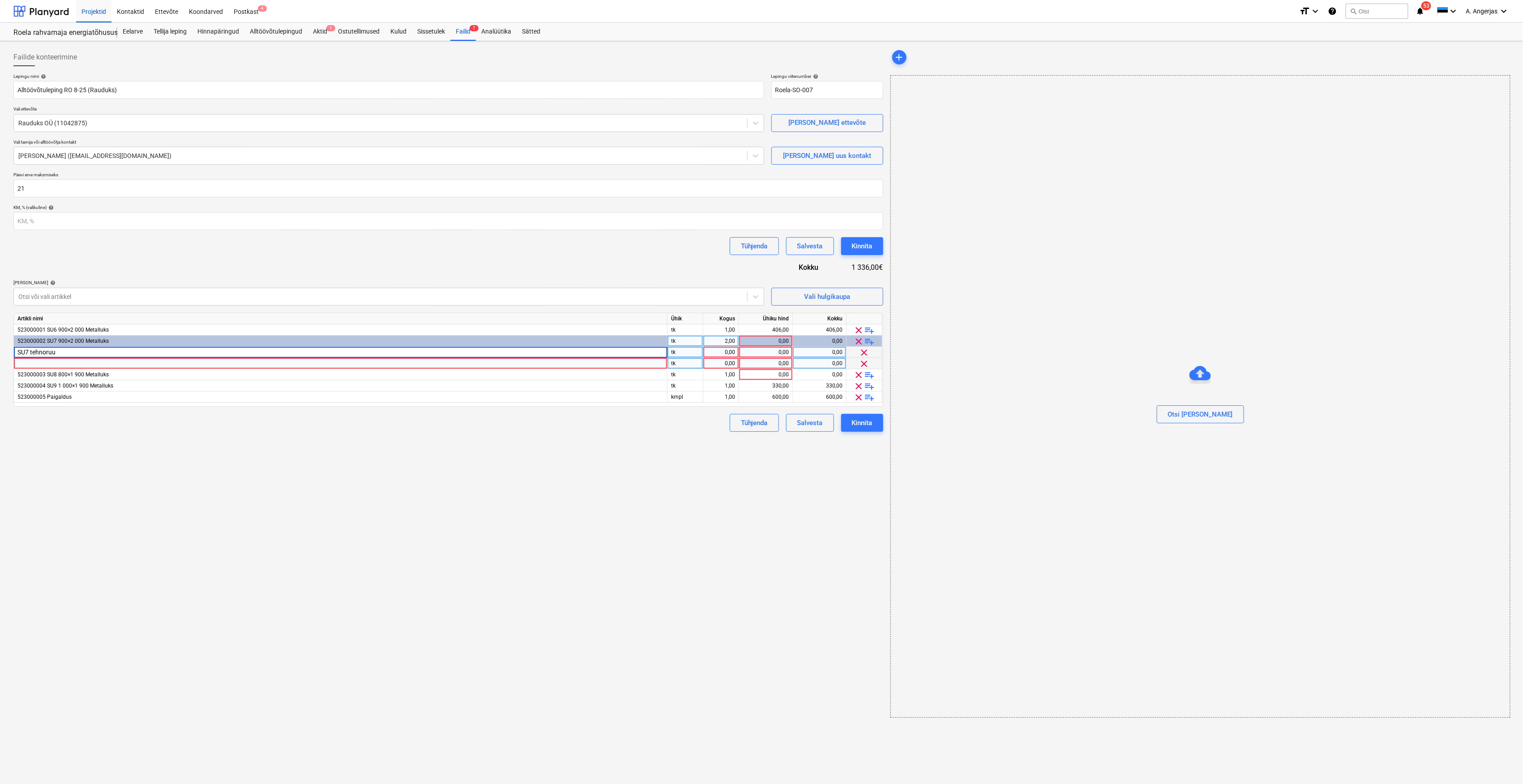
type input "SU7 tehnoruum"
click at [545, 360] on div at bounding box center [340, 363] width 654 height 11
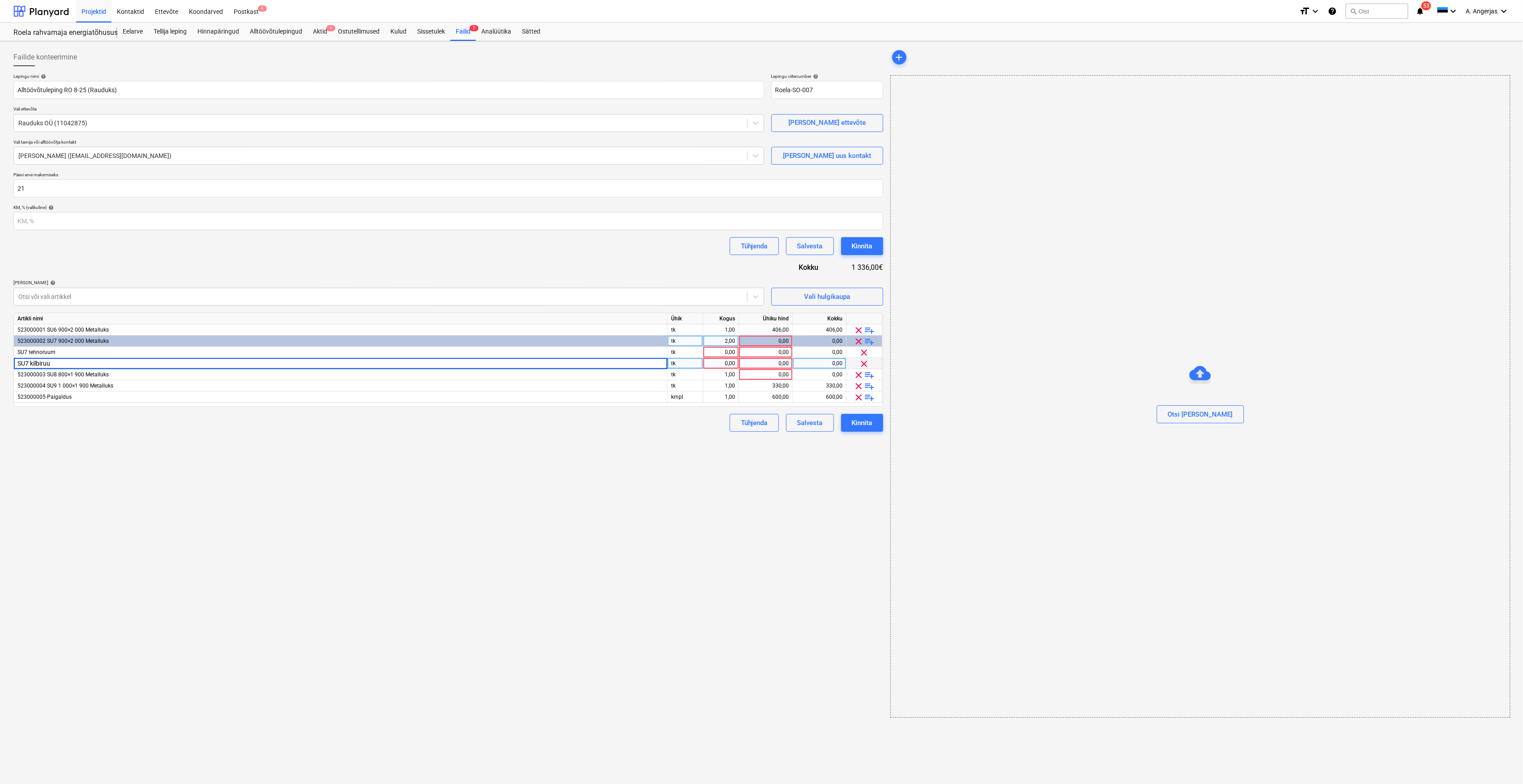
type input "SU7 kilbiruum"
click at [83, 464] on div "Failide konteerimine Lepingu nimi help Alltöövõtuleping RO 8-25 (Rauduks) Lepin…" at bounding box center [448, 383] width 877 height 677
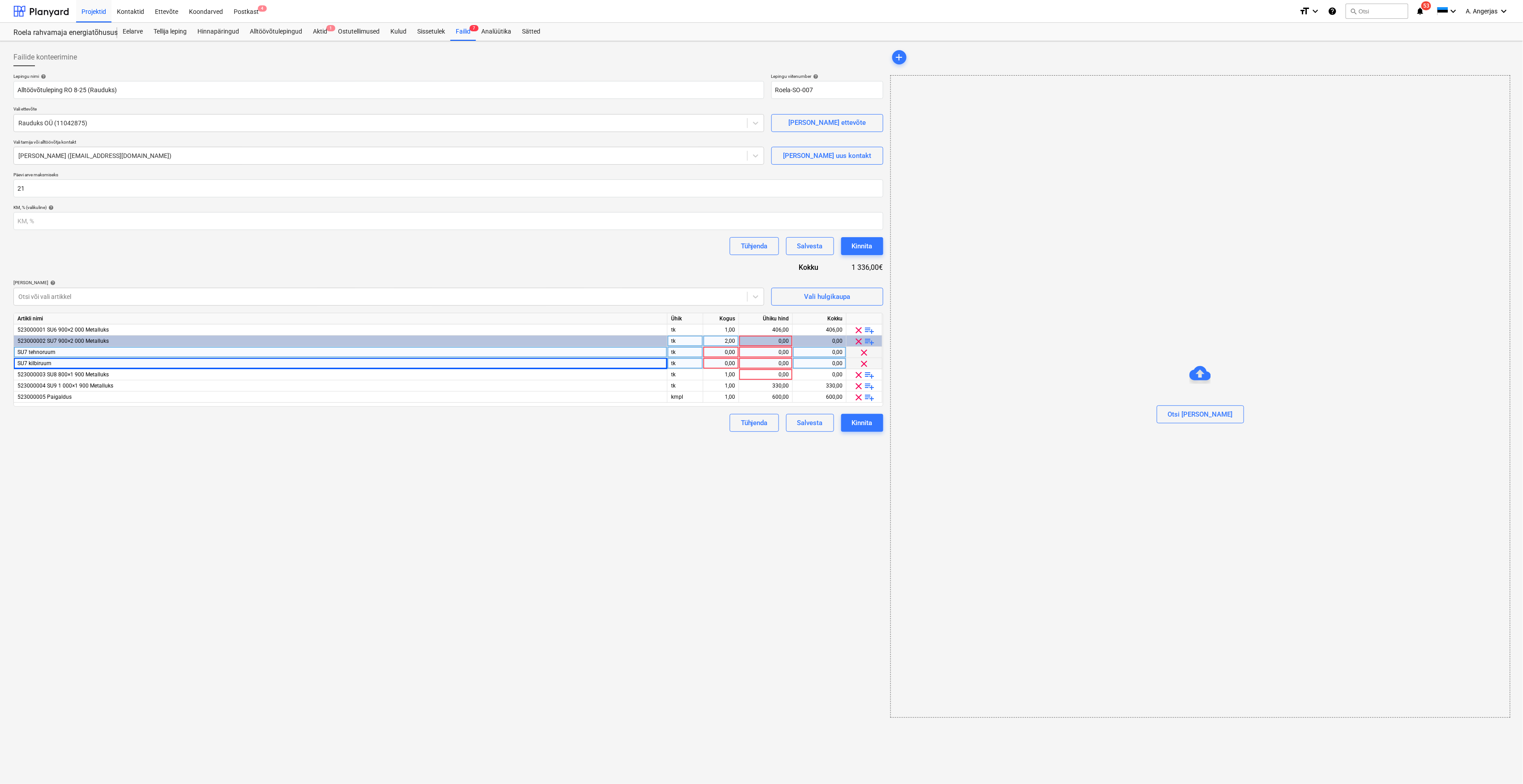
click at [723, 353] on div "0,00" at bounding box center [720, 352] width 28 height 11
type input "1"
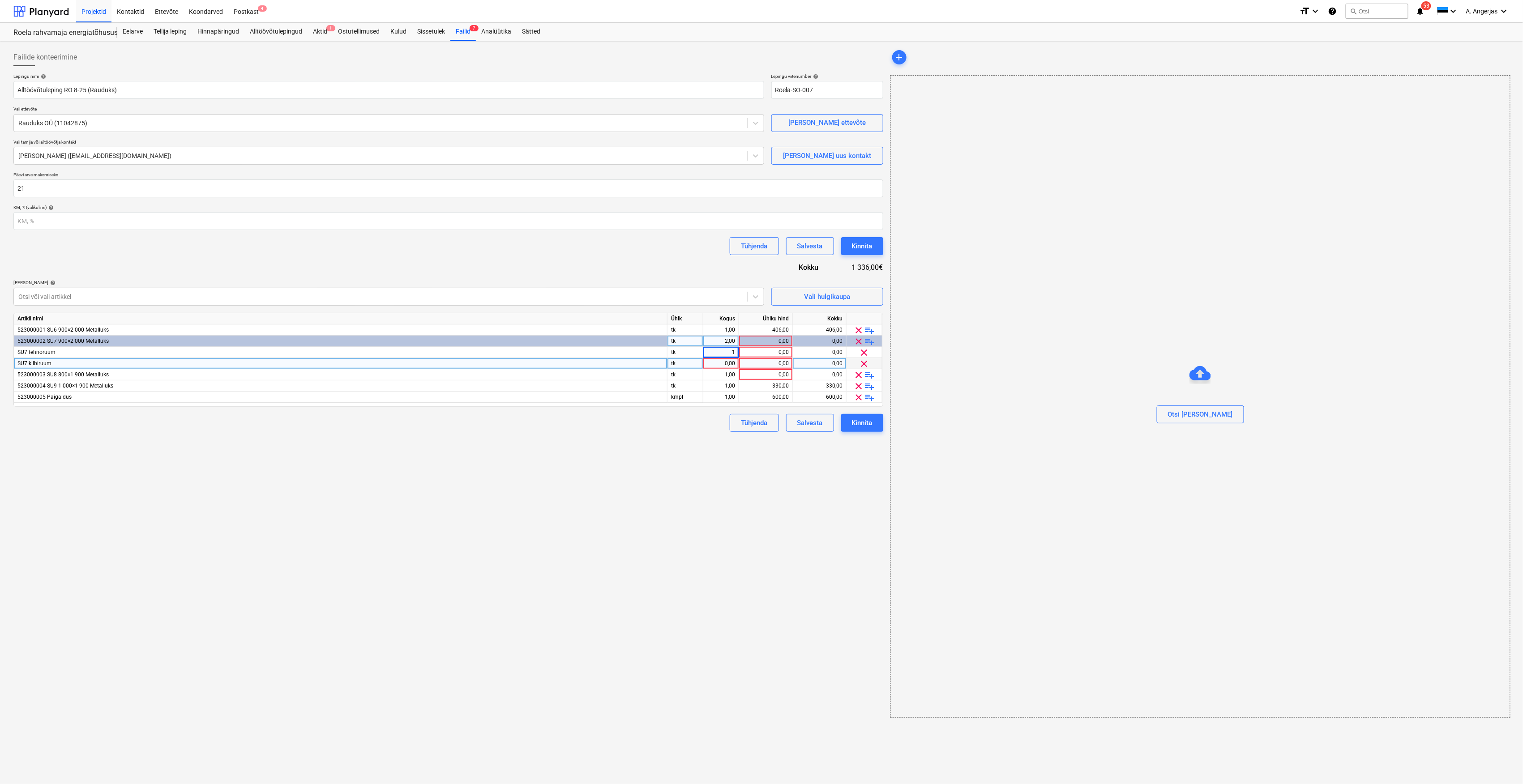
click at [726, 362] on div "0,00" at bounding box center [720, 363] width 28 height 11
type input "1"
click at [654, 433] on div "Failide konteerimine Lepingu nimi help Alltöövõtuleping RO 8-25 (Rauduks) Lepin…" at bounding box center [448, 383] width 877 height 677
click at [778, 353] on div "0,00" at bounding box center [765, 352] width 46 height 11
type input "388"
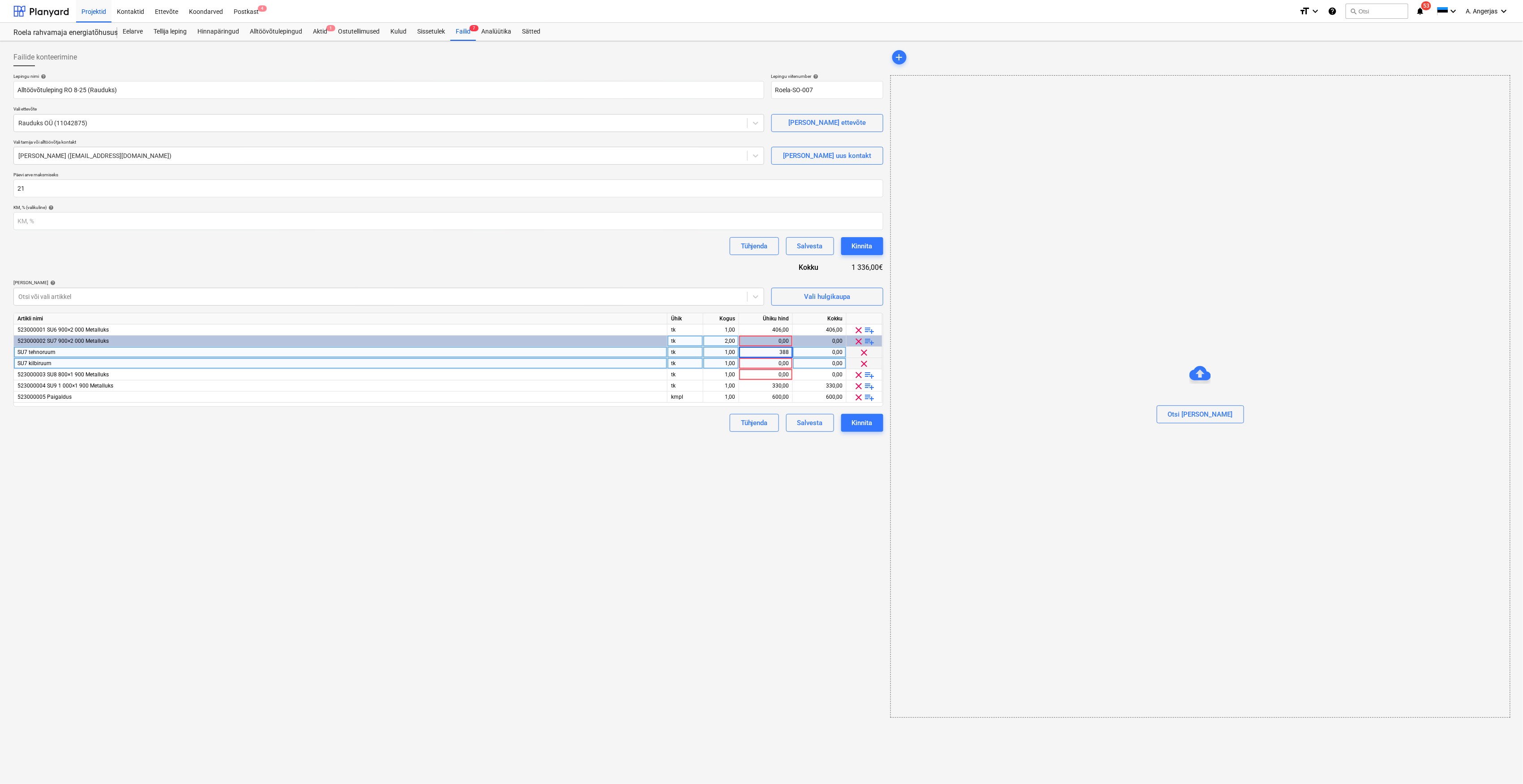
click at [781, 360] on div "0,00" at bounding box center [765, 363] width 46 height 11
type input "414"
click at [672, 501] on div "Failide konteerimine Lepingu nimi help Alltöövõtuleping RO 8-25 (Rauduks) Lepin…" at bounding box center [448, 383] width 877 height 677
click at [779, 371] on div "0,00" at bounding box center [765, 374] width 46 height 11
type input "344"
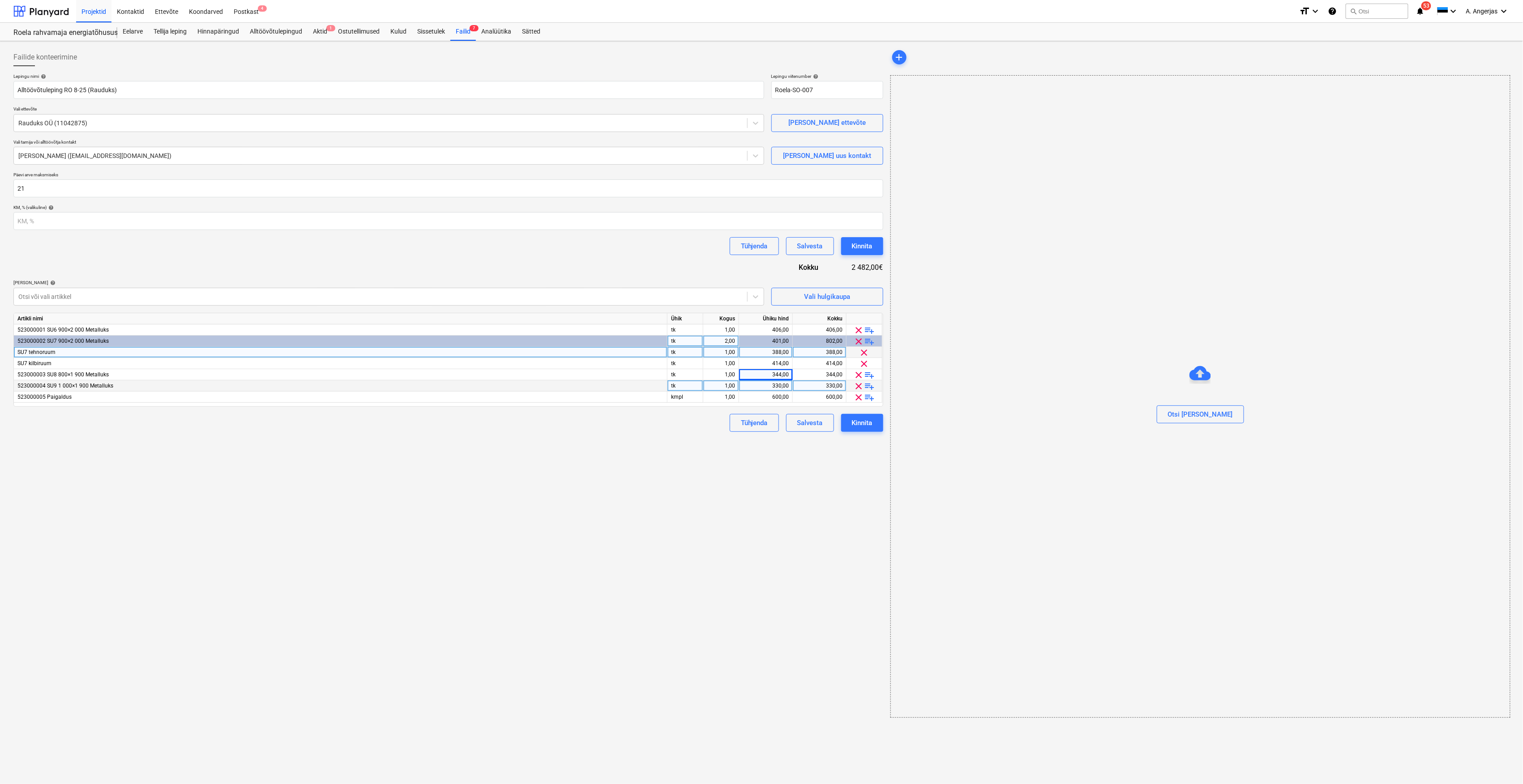
click at [773, 382] on div "330,00" at bounding box center [765, 386] width 46 height 11
type input "429"
click at [709, 452] on div "Failide konteerimine Lepingu nimi help Alltöövõtuleping RO 8-25 (Rauduks) Lepin…" at bounding box center [448, 383] width 877 height 677
click at [783, 398] on div "600,00" at bounding box center [765, 397] width 46 height 11
type input "560"
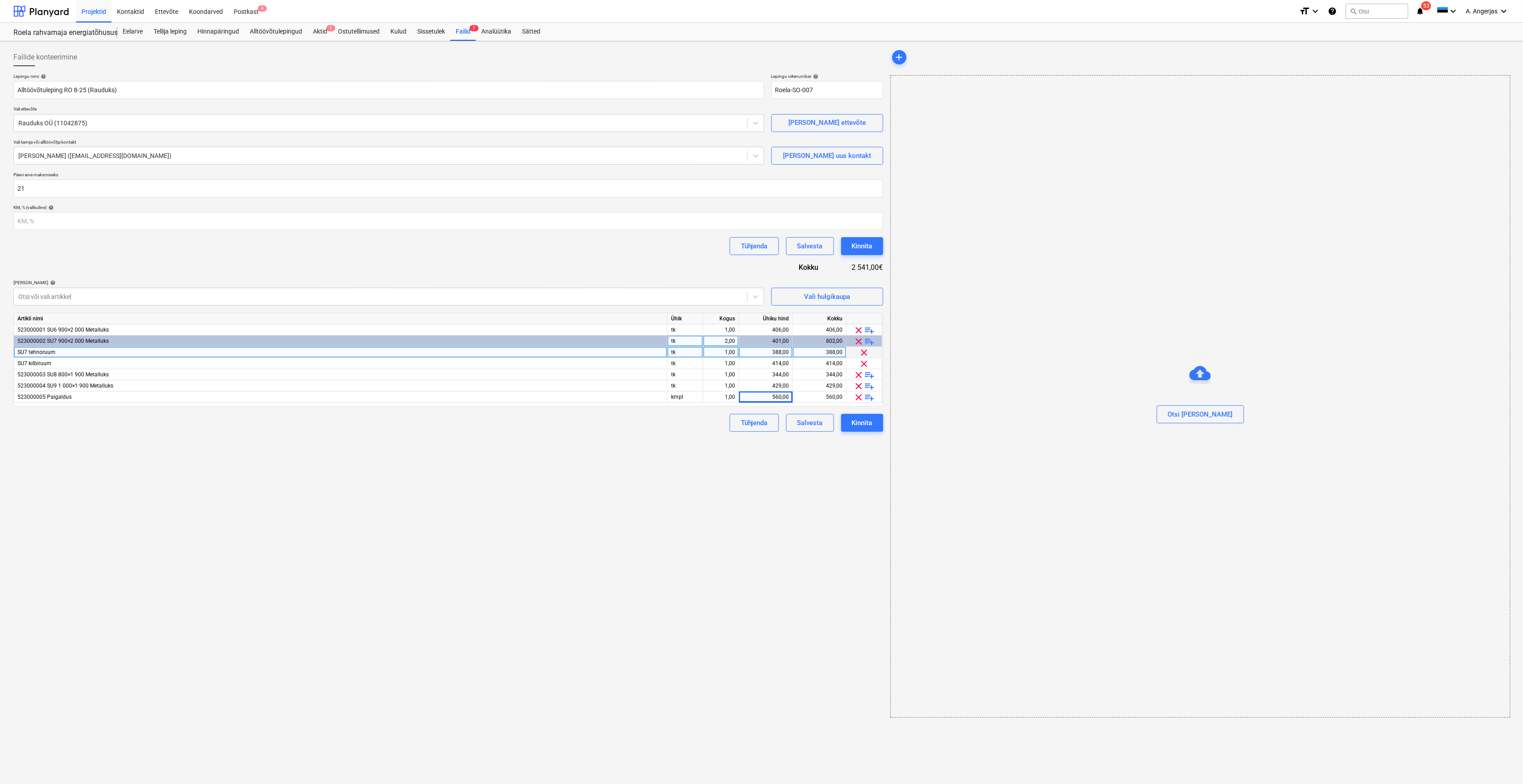
click at [762, 488] on div "Failide konteerimine Lepingu nimi help Alltöövõtuleping RO 8-25 (Rauduks) Lepin…" at bounding box center [448, 383] width 877 height 677
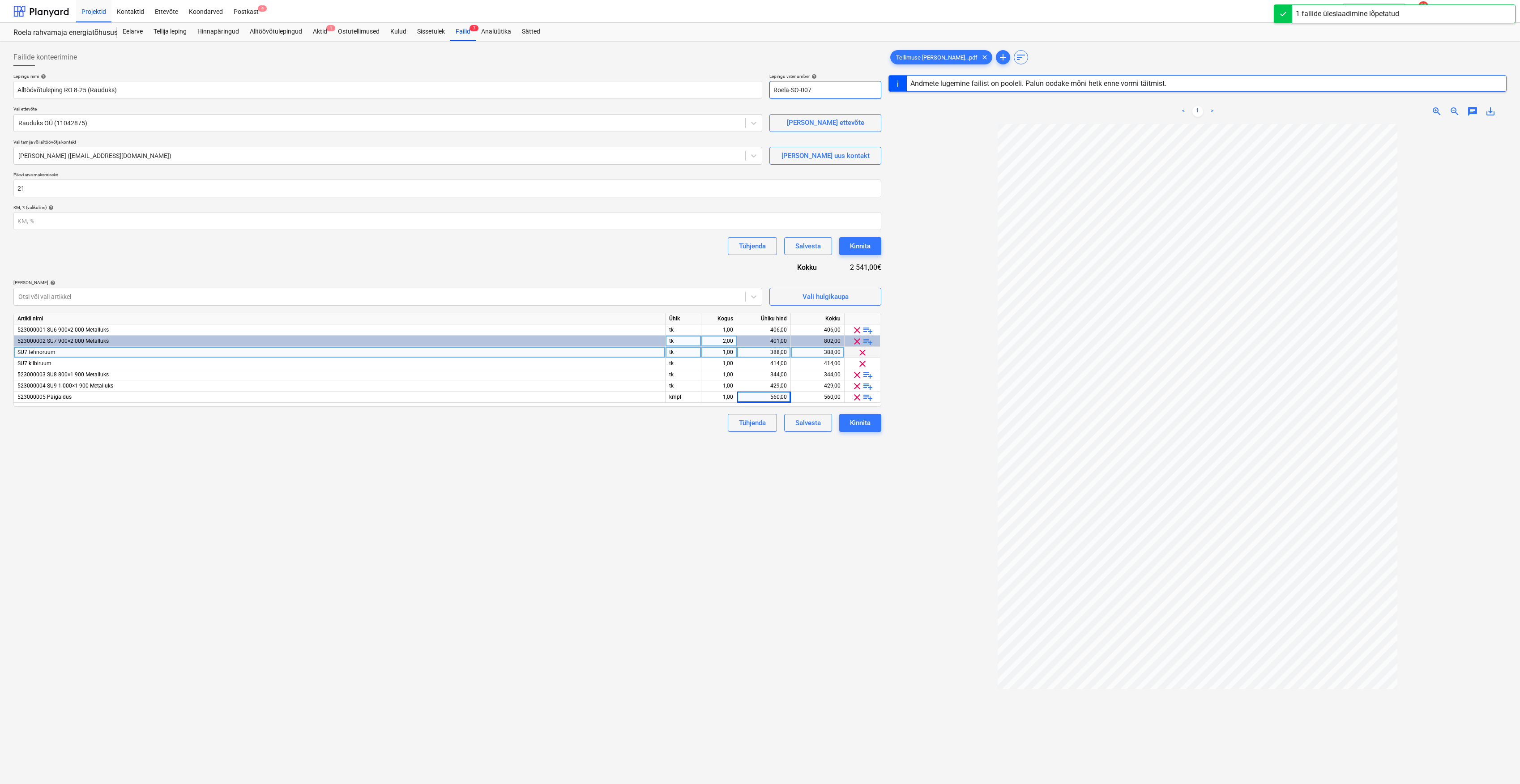
drag, startPoint x: 849, startPoint y: 85, endPoint x: 687, endPoint y: 70, distance: 162.7
click at [693, 67] on div "Failide konteerimine Lepingu nimi help Alltöövõtuleping RO 8-25 (Rauduks) Lepin…" at bounding box center [447, 240] width 868 height 384
type input "RO 8-25"
click at [478, 439] on div "Failide konteerimine Lepingu nimi help Alltöövõtuleping RO 8-25 (Rauduks) Lepin…" at bounding box center [447, 457] width 875 height 825
click at [860, 423] on div "Kinnita" at bounding box center [861, 423] width 21 height 12
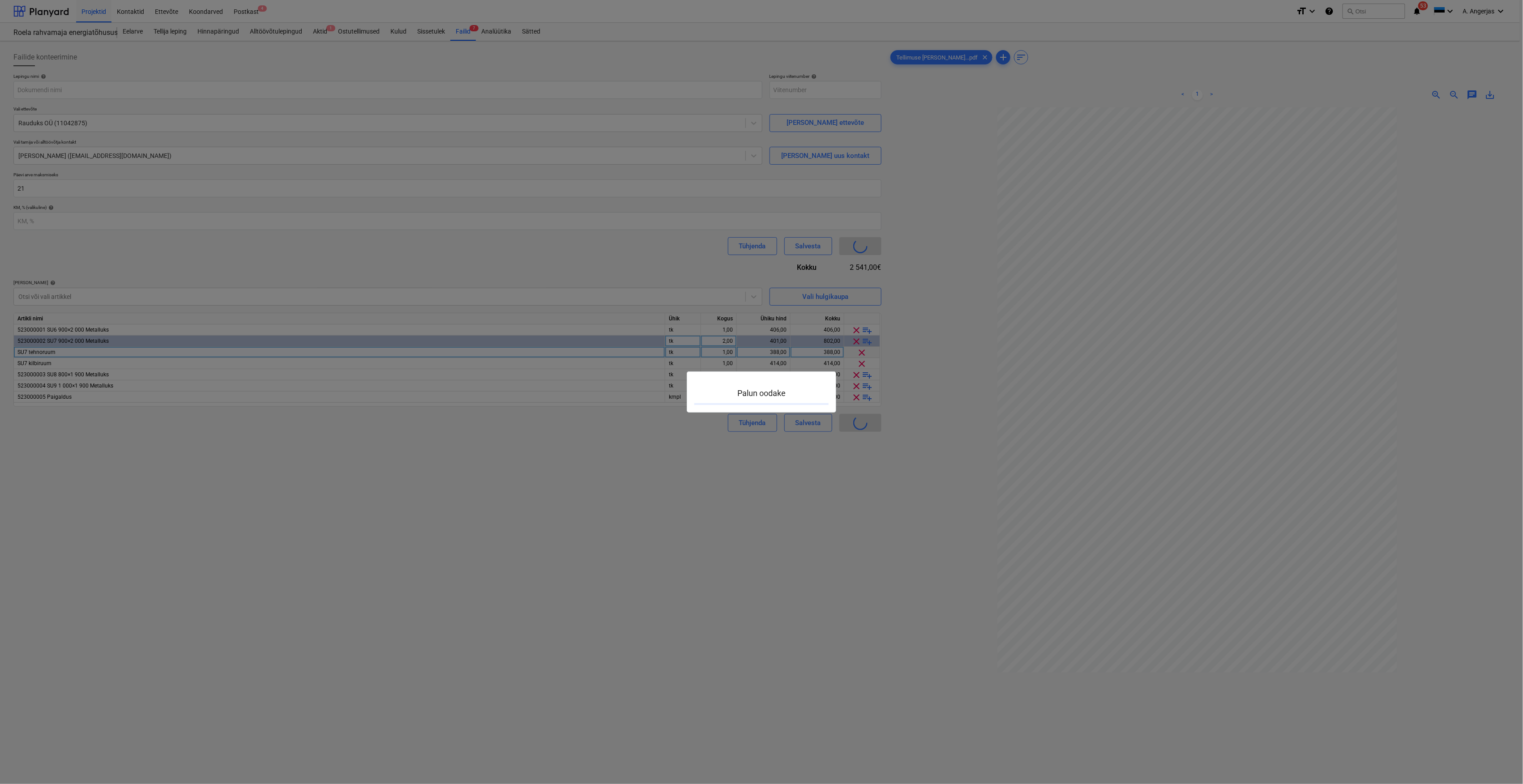
type input "Roela-SO-007"
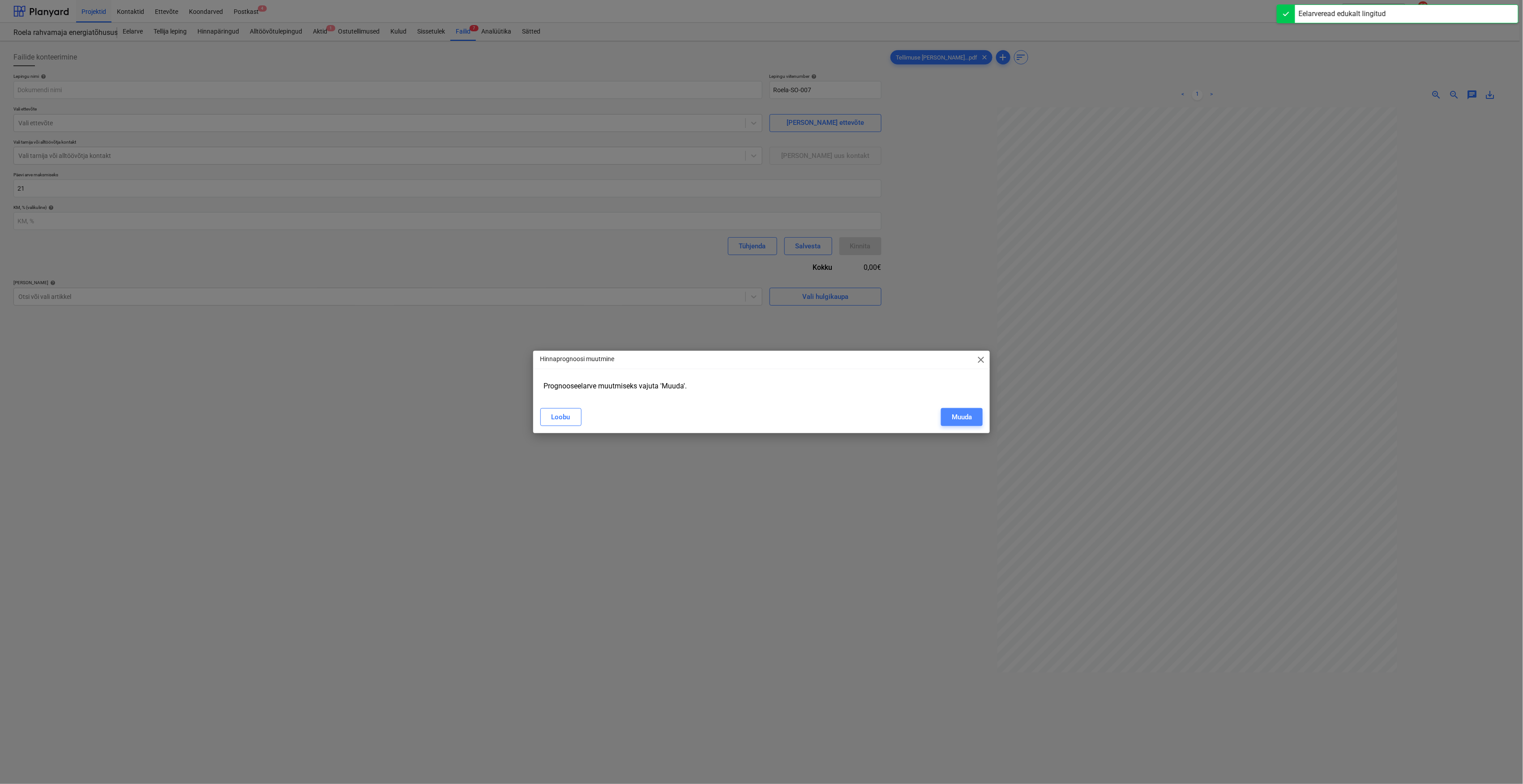
click at [956, 422] on div "Muuda" at bounding box center [961, 417] width 20 height 12
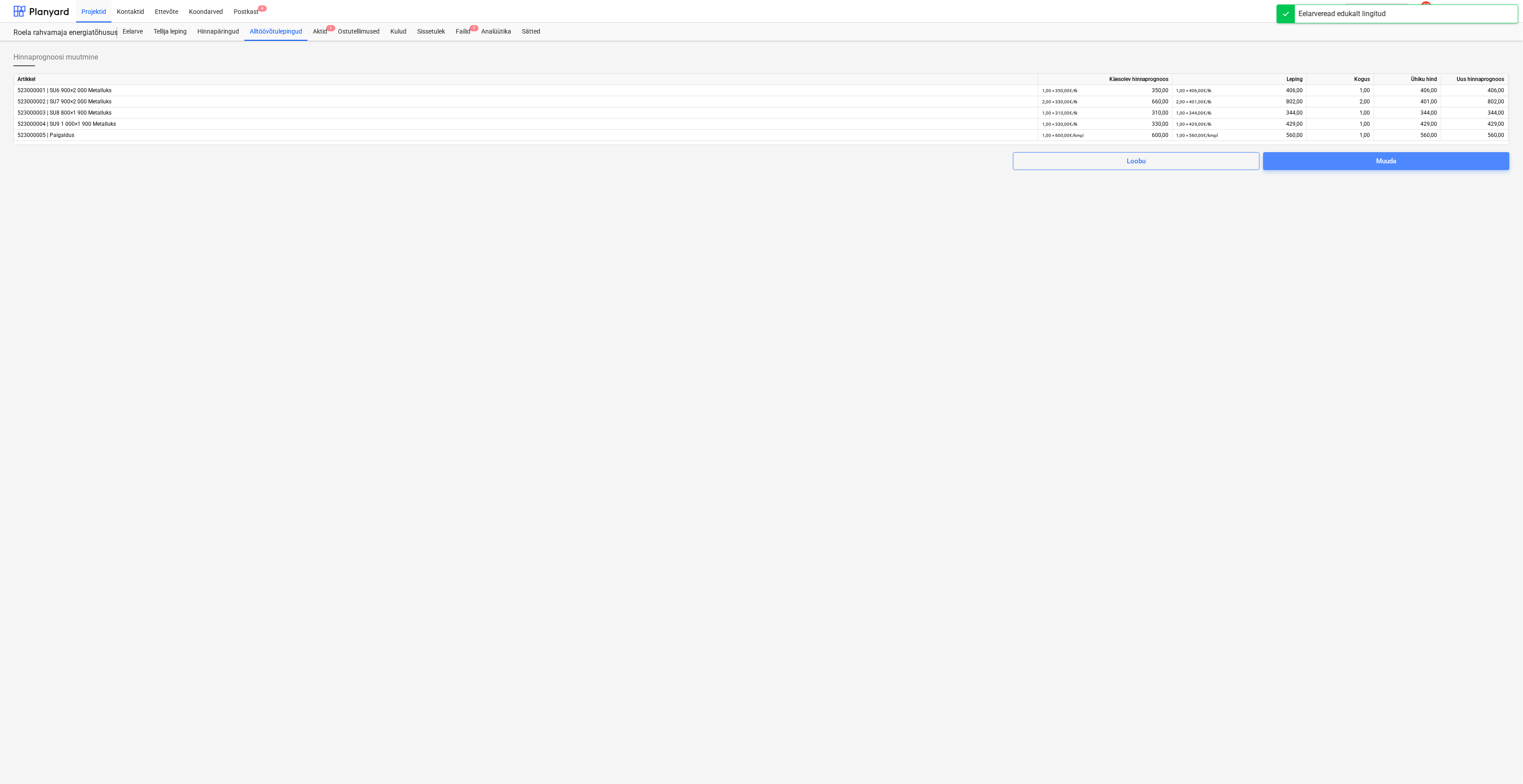
click at [1328, 164] on span "Muuda" at bounding box center [1387, 161] width 224 height 12
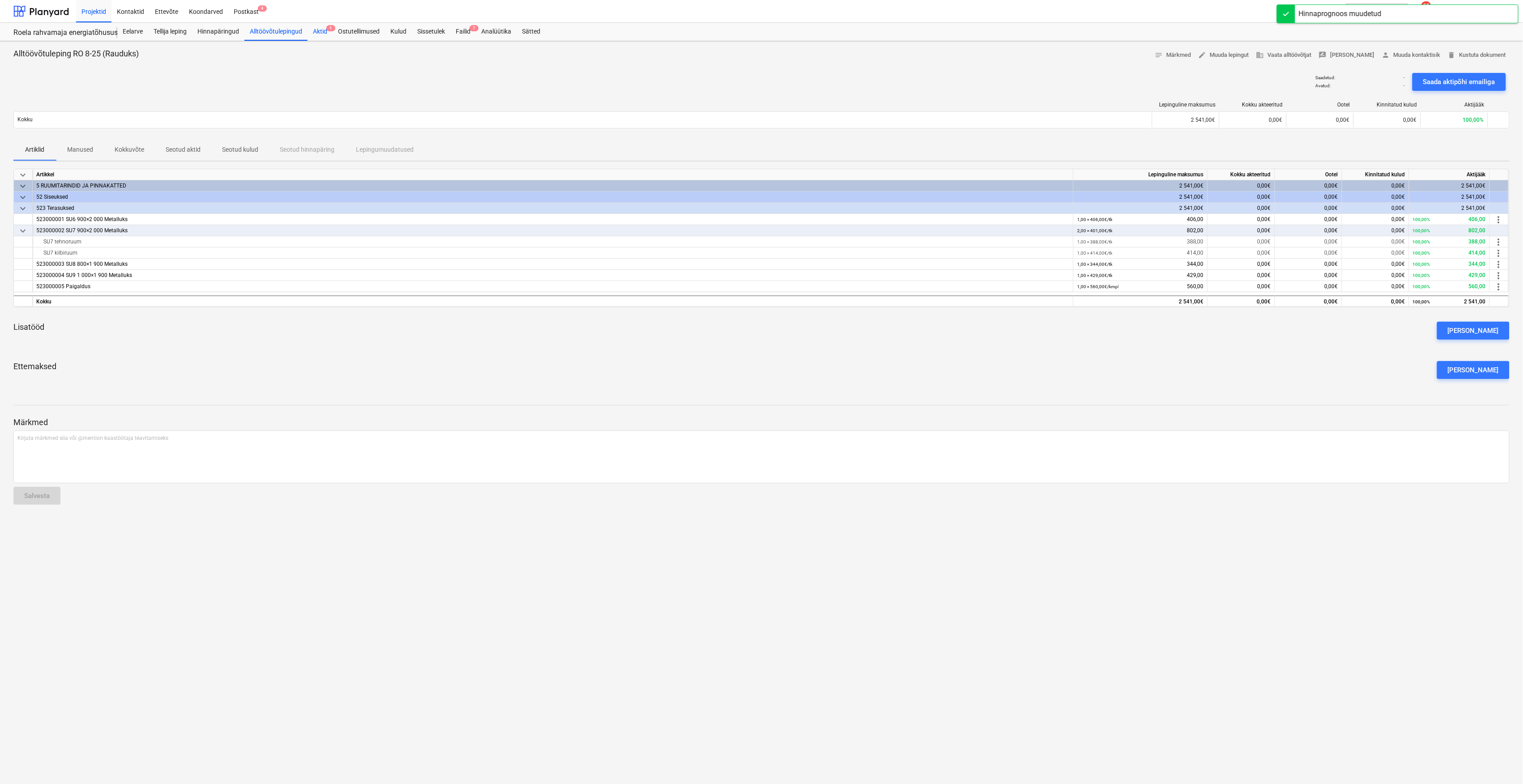
click at [328, 36] on div "Aktid 1" at bounding box center [320, 32] width 25 height 18
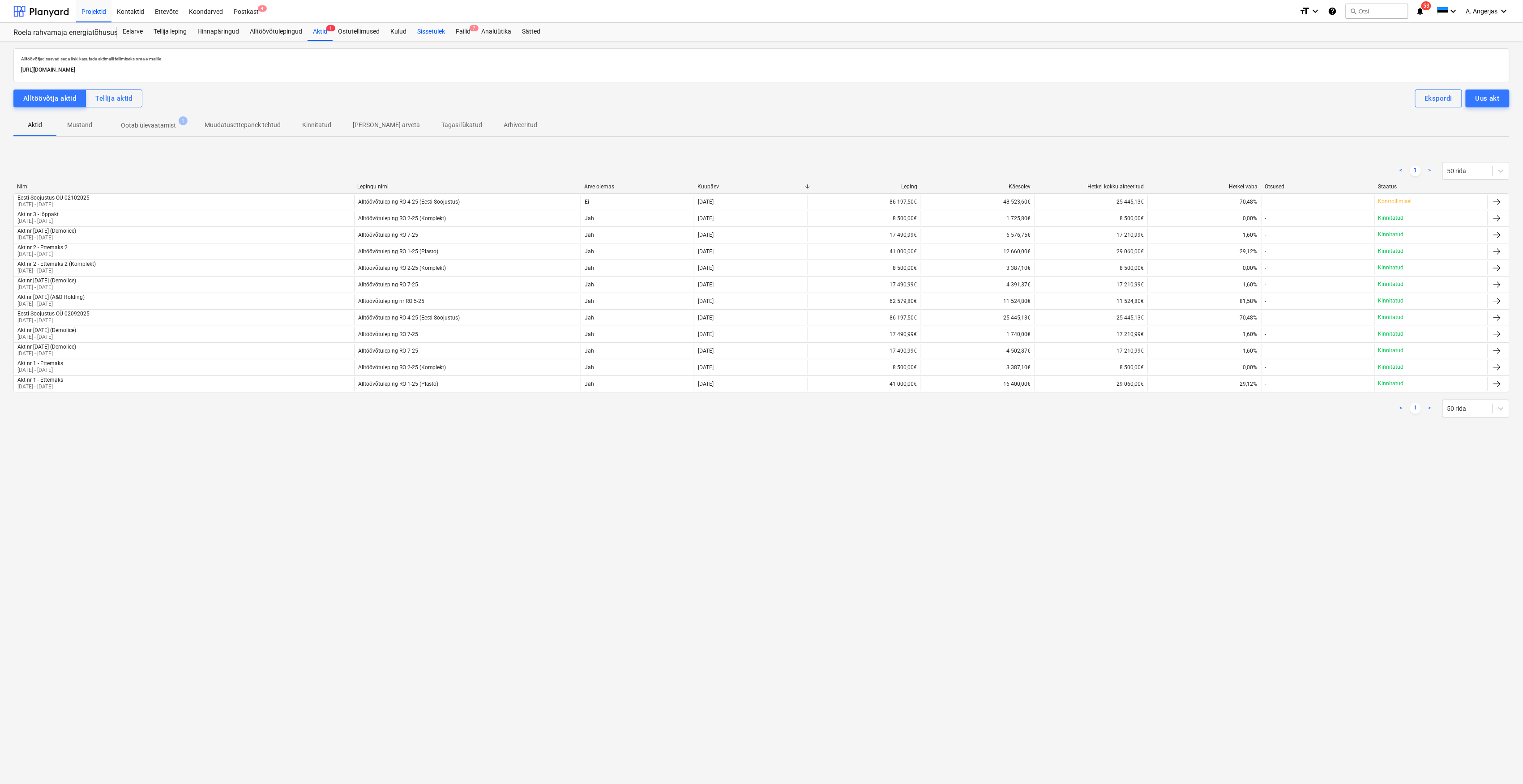
click at [441, 34] on div "Sissetulek" at bounding box center [431, 32] width 38 height 18
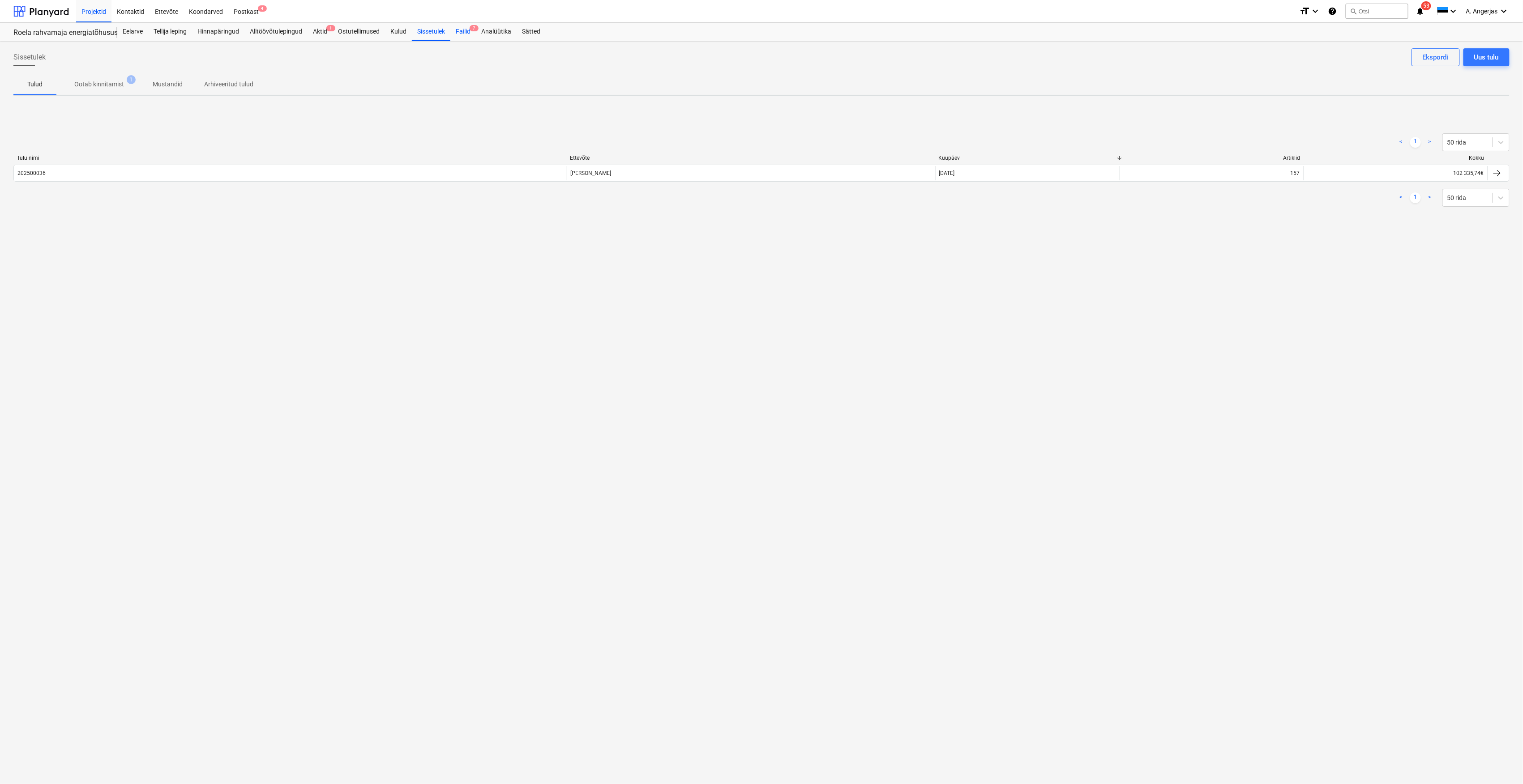
click at [459, 31] on div "Failid 7" at bounding box center [463, 32] width 26 height 18
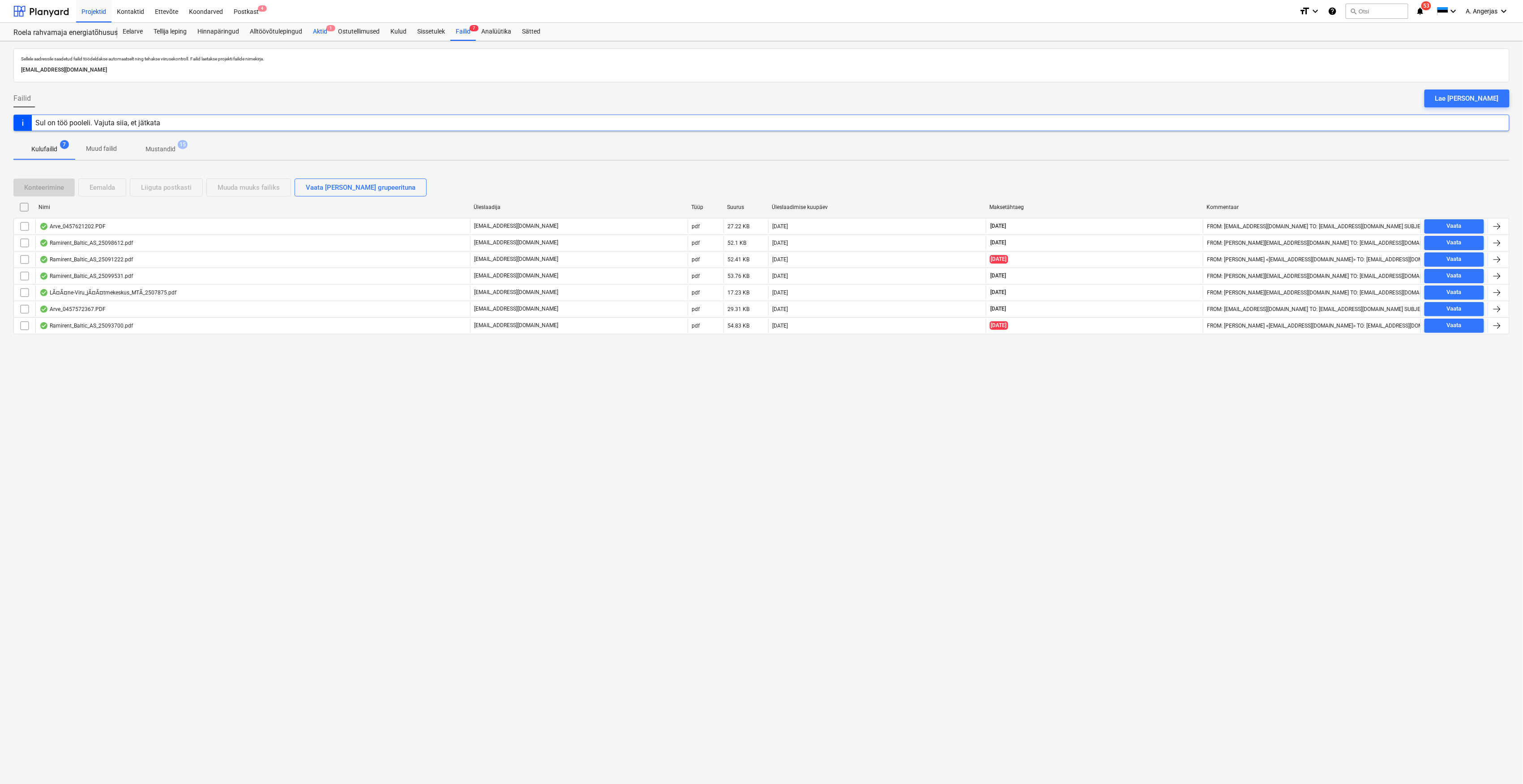
click at [322, 32] on div "Aktid 1" at bounding box center [320, 32] width 25 height 18
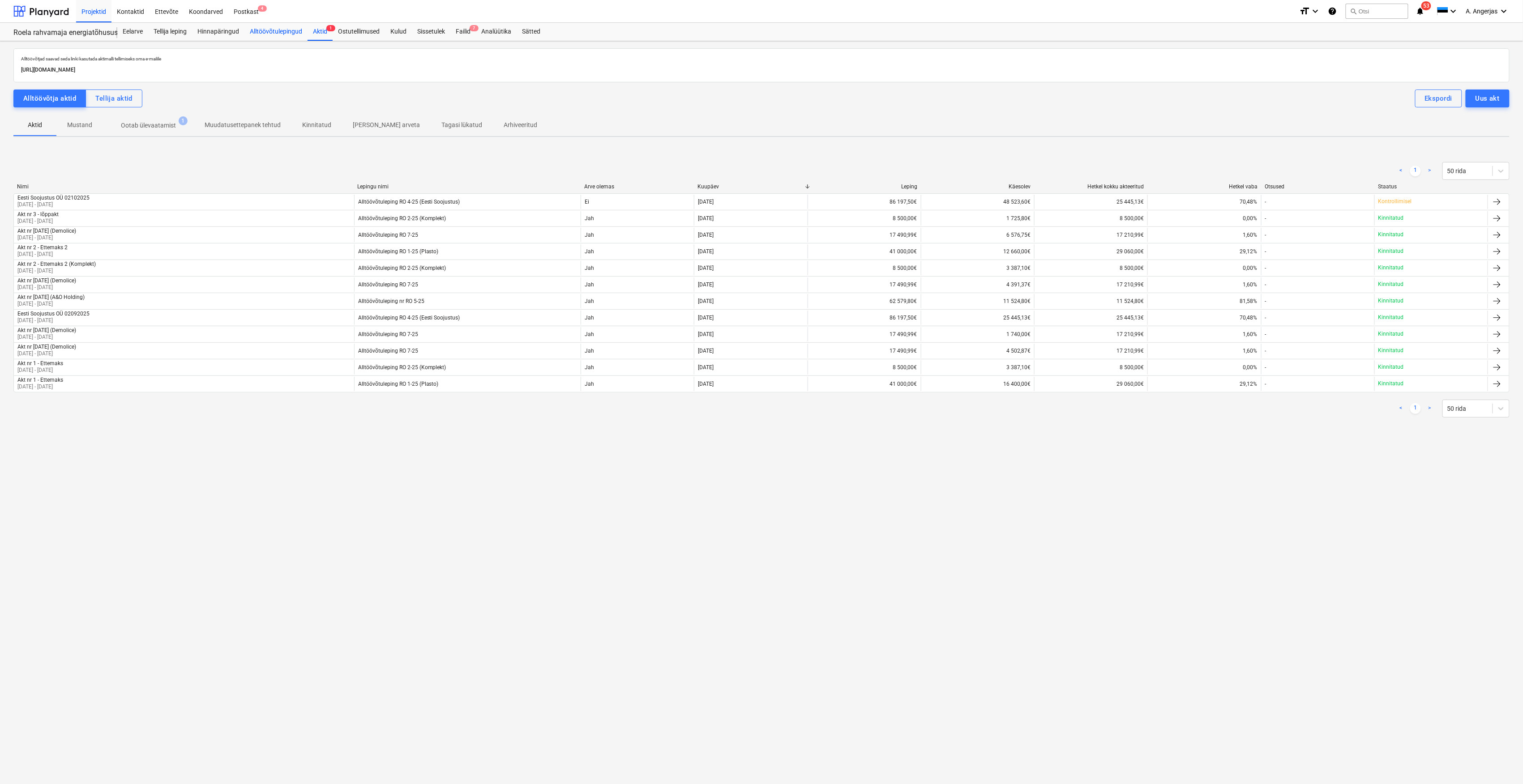
click at [271, 34] on div "Alltöövõtulepingud" at bounding box center [276, 32] width 63 height 18
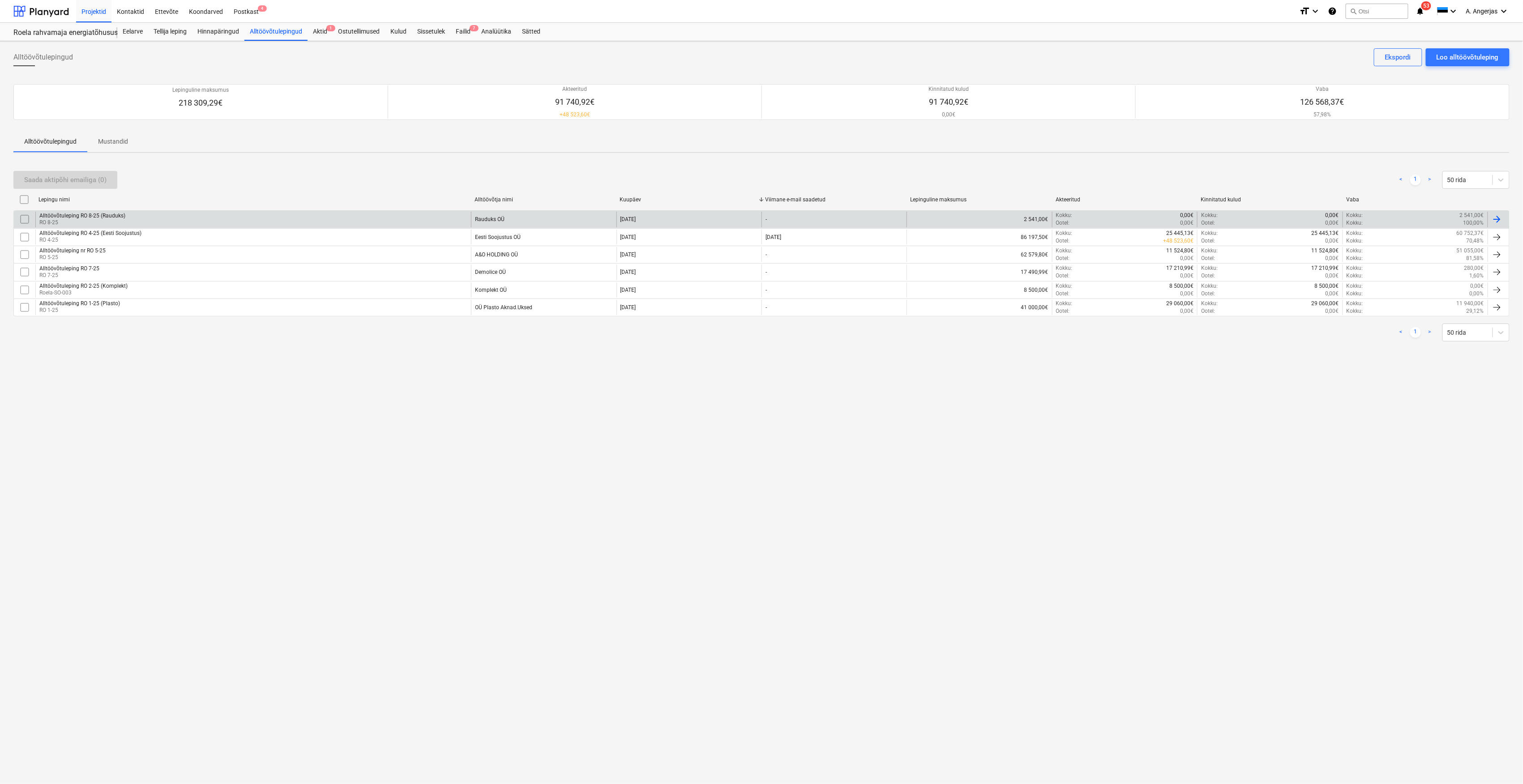
click at [133, 221] on div "Alltöövõtuleping RO 8-25 (Rauduks) RO 8-25" at bounding box center [253, 219] width 436 height 15
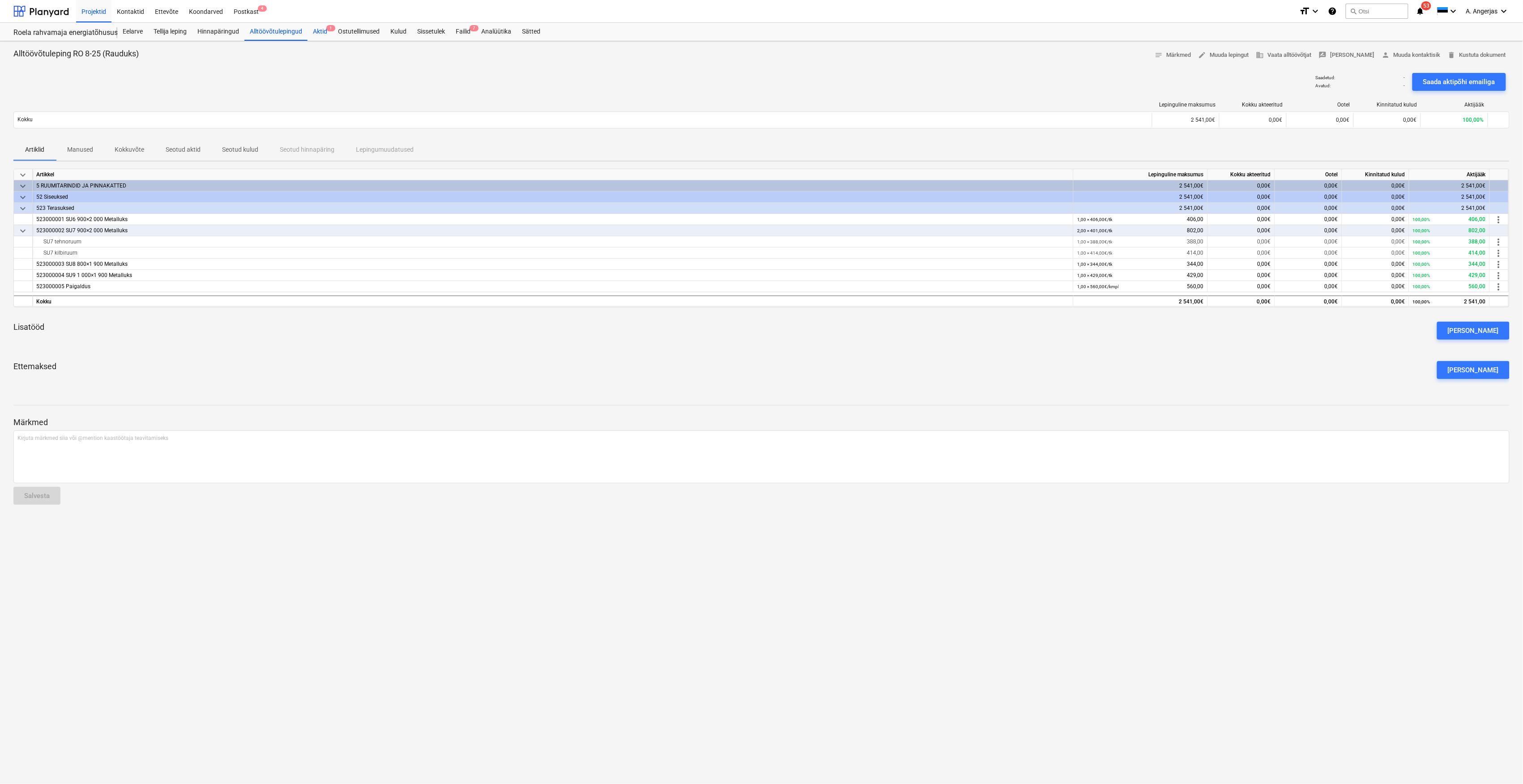
click at [313, 33] on div "Aktid 1" at bounding box center [320, 32] width 25 height 18
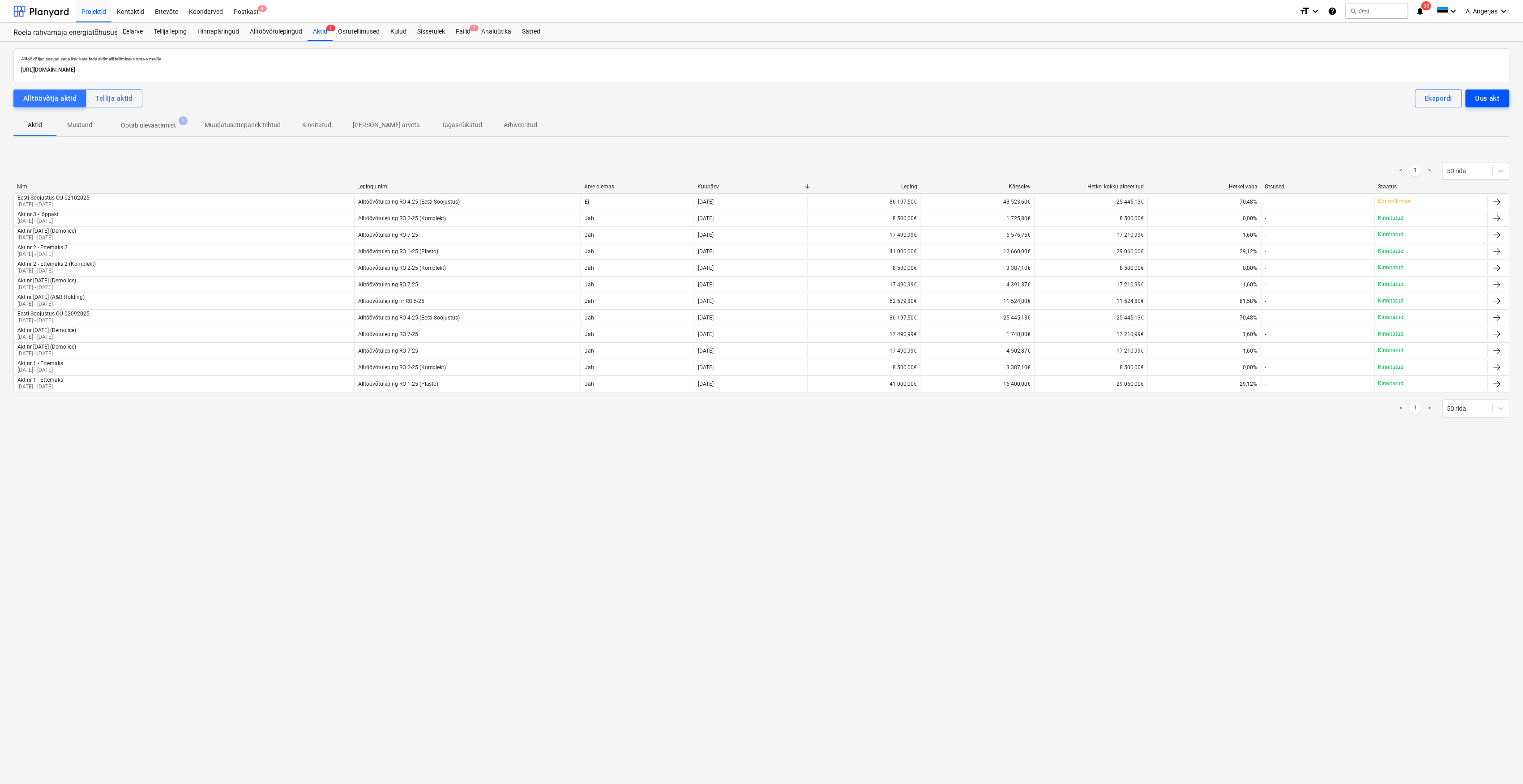
click at [1499, 106] on button "Uus akt" at bounding box center [1488, 98] width 44 height 18
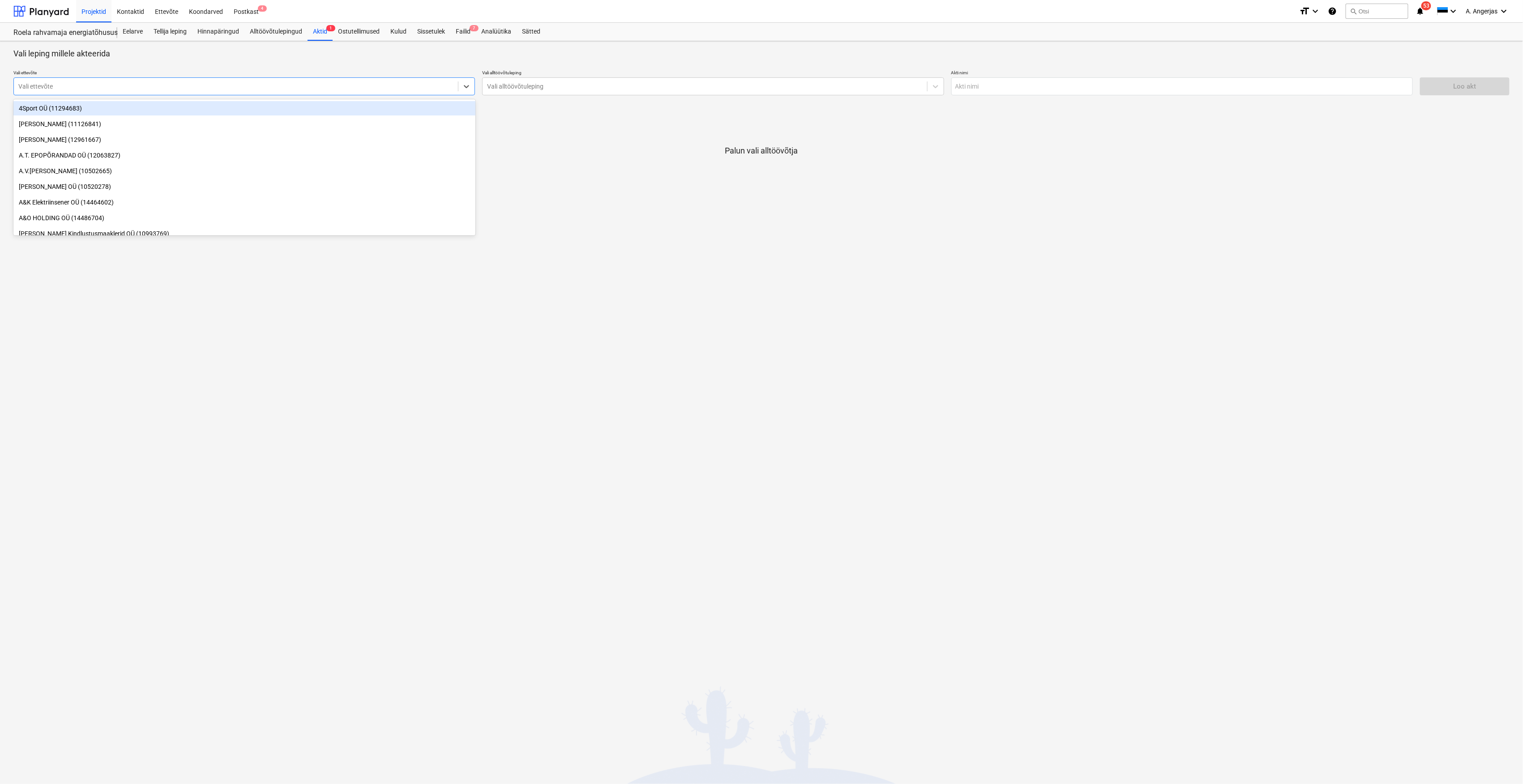
click at [285, 84] on div at bounding box center [235, 87] width 435 height 9
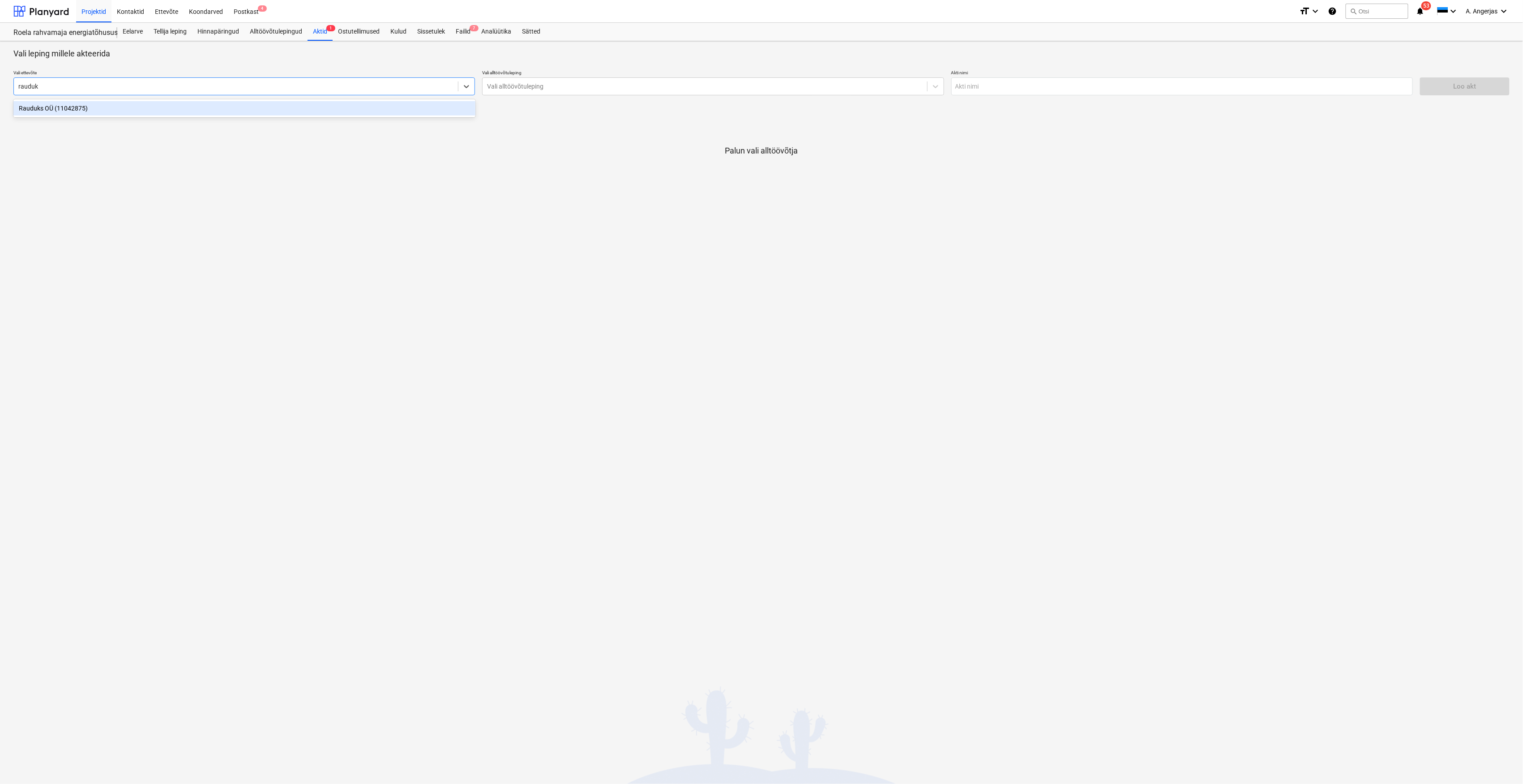
type input "rauduks"
click at [274, 106] on div "Rauduks OÜ (11042875)" at bounding box center [244, 109] width 462 height 15
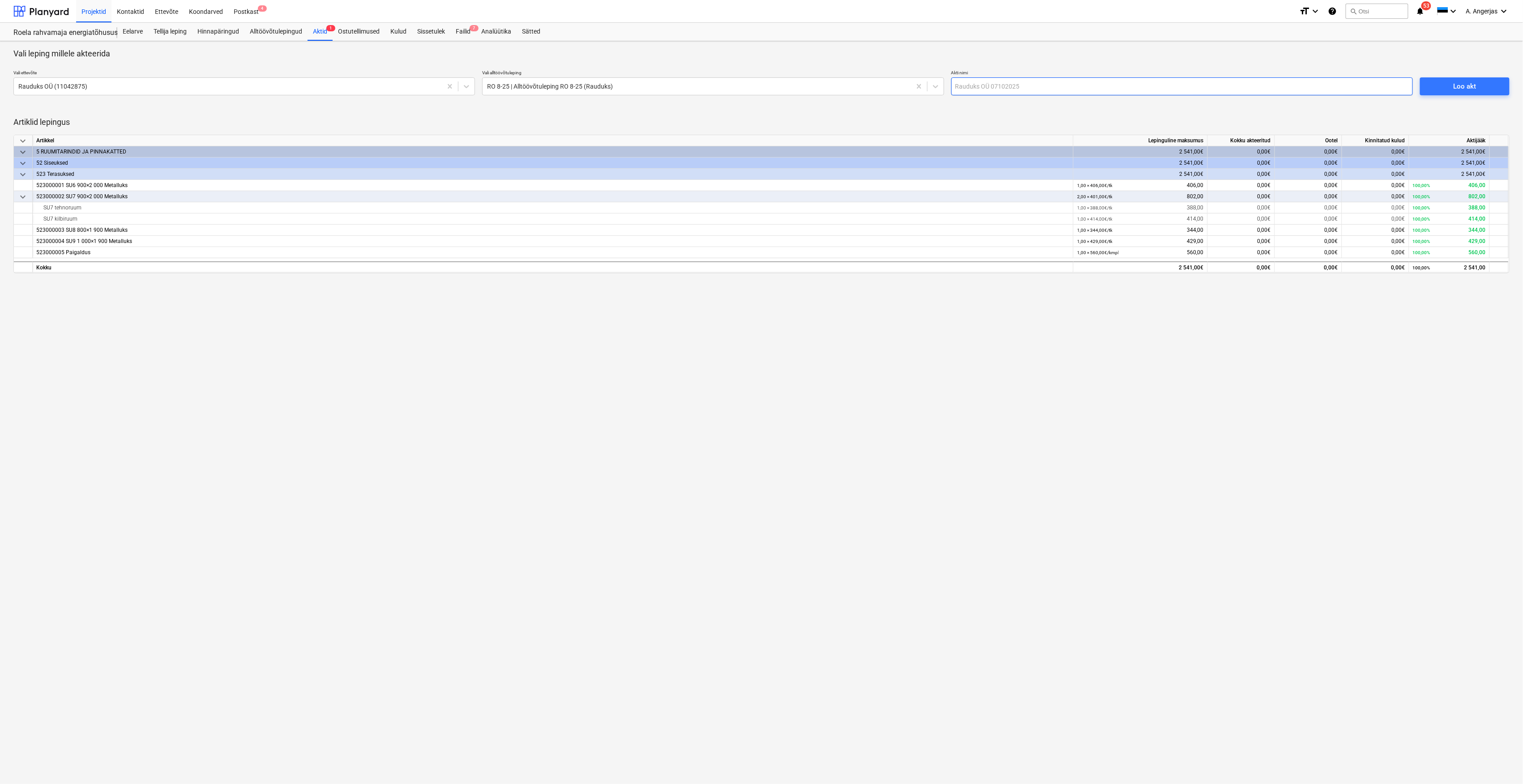
click at [993, 89] on input "text" at bounding box center [1182, 87] width 461 height 18
type input "Akt nr 1 - ettemaks"
click at [1469, 90] on div "Loo akt" at bounding box center [1464, 87] width 23 height 12
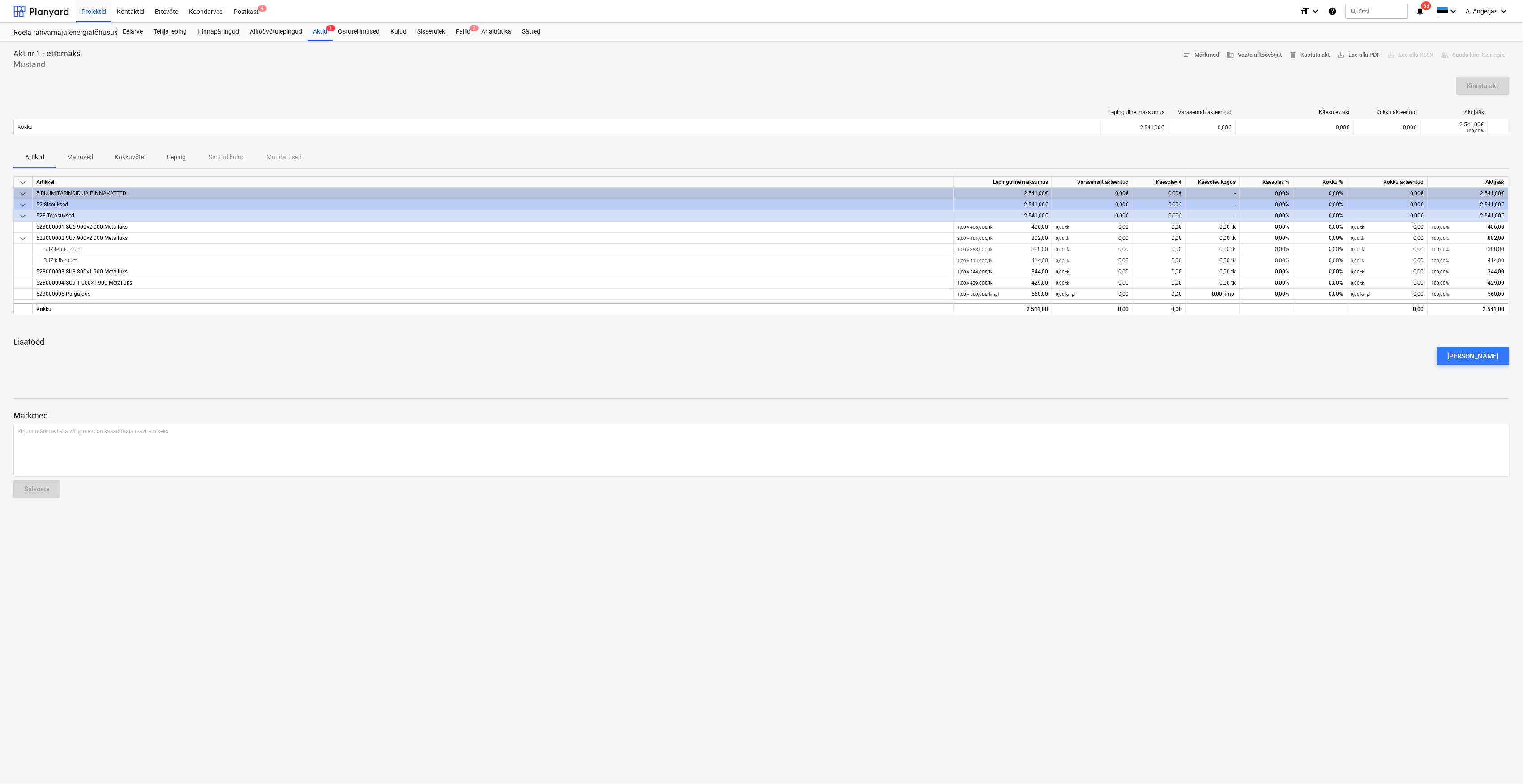
click at [881, 369] on div "[PERSON_NAME]" at bounding box center [761, 356] width 1503 height 25
click at [1271, 229] on div "0,00%" at bounding box center [1266, 227] width 54 height 11
type input "50"
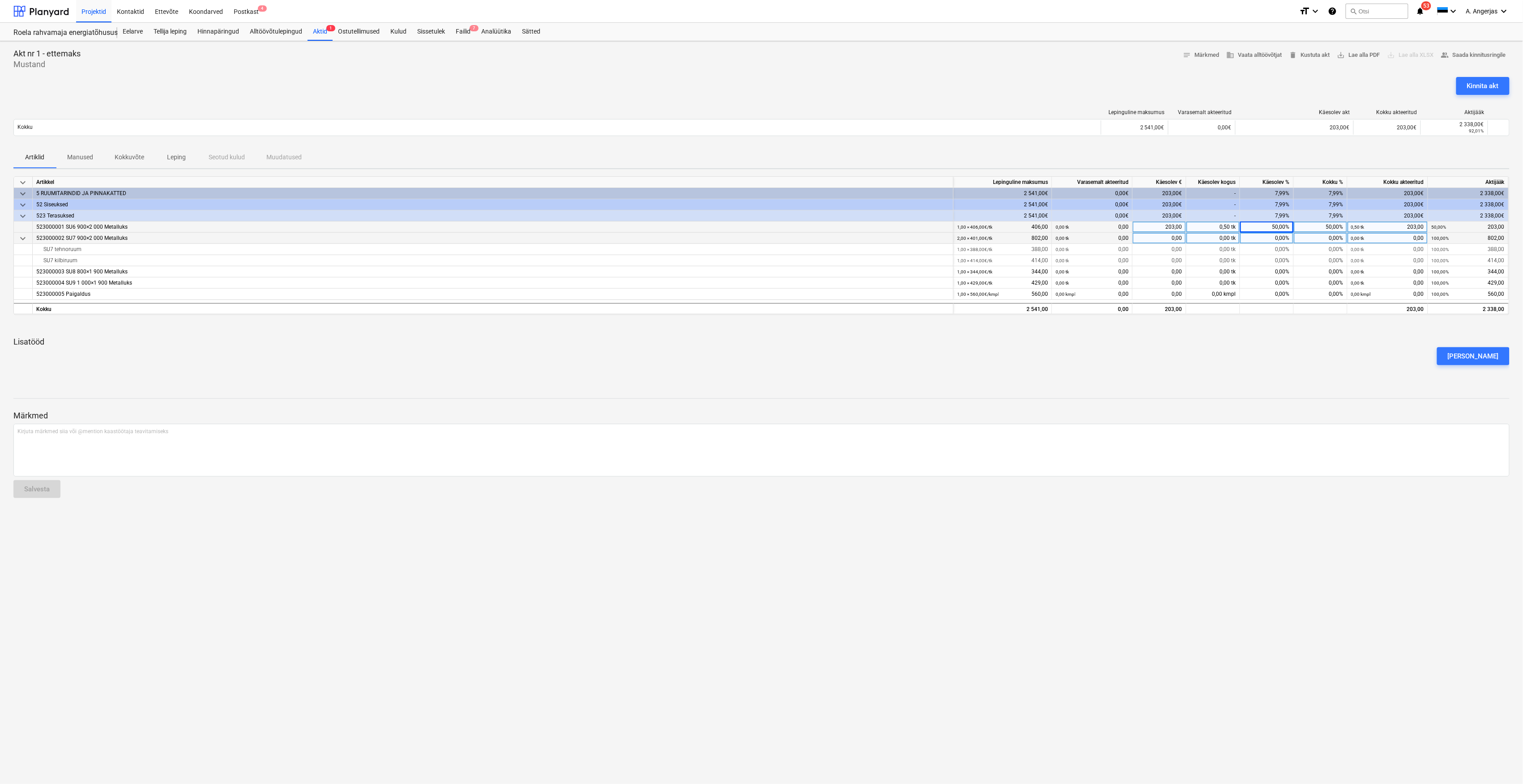
click at [1274, 242] on div "0,00%" at bounding box center [1266, 238] width 54 height 11
type input "50"
click at [1286, 251] on div "0,00%" at bounding box center [1266, 249] width 54 height 11
click at [1282, 271] on div "0,00%" at bounding box center [1266, 271] width 54 height 11
click at [1279, 277] on div "50" at bounding box center [1266, 271] width 54 height 11
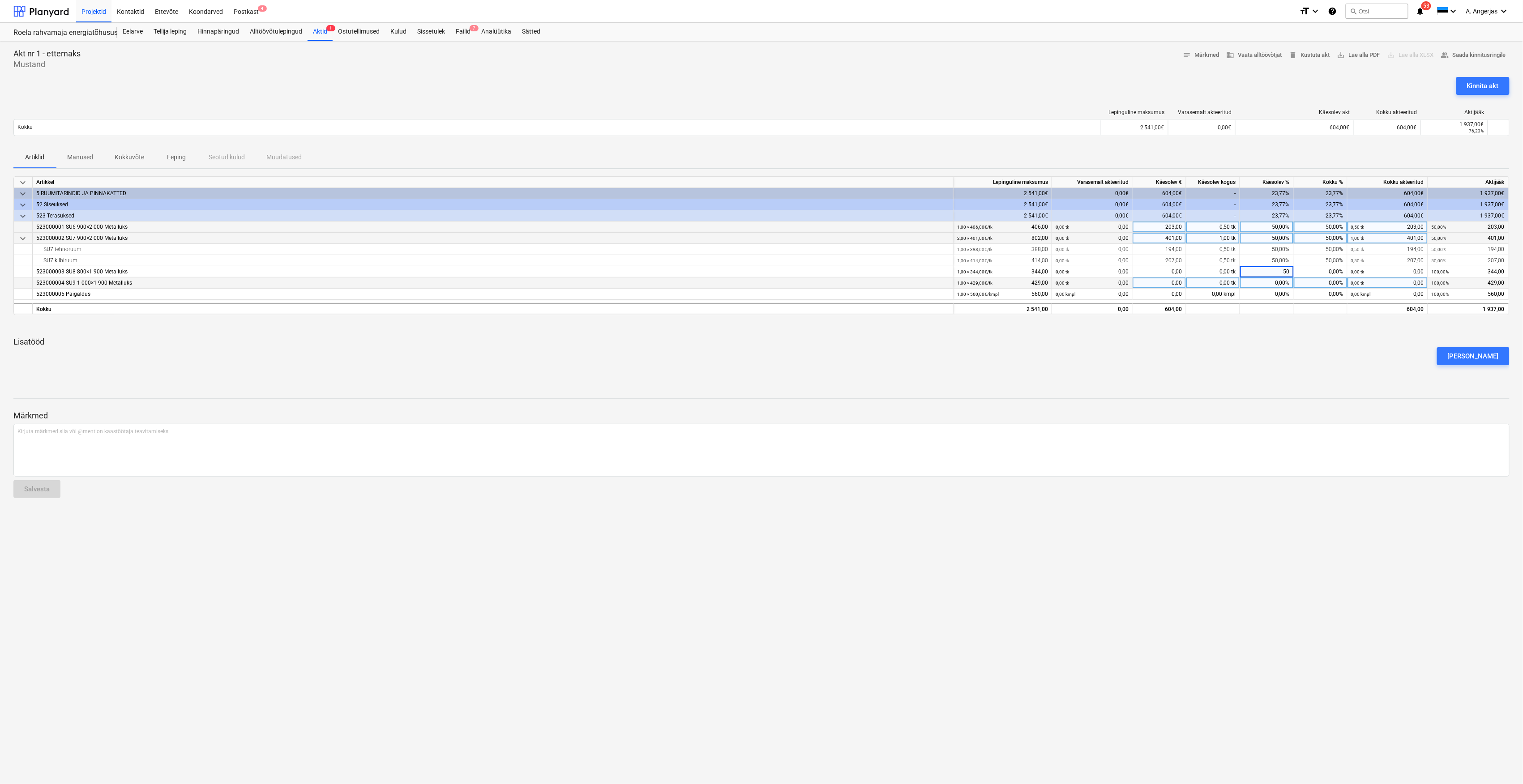
click at [1283, 285] on div "0,00%" at bounding box center [1266, 282] width 54 height 11
type input "50"
click at [1279, 296] on div "0,00%" at bounding box center [1266, 294] width 54 height 11
click at [1282, 294] on div "0,00%" at bounding box center [1266, 294] width 54 height 11
click at [1277, 297] on div "0,00%" at bounding box center [1266, 294] width 54 height 11
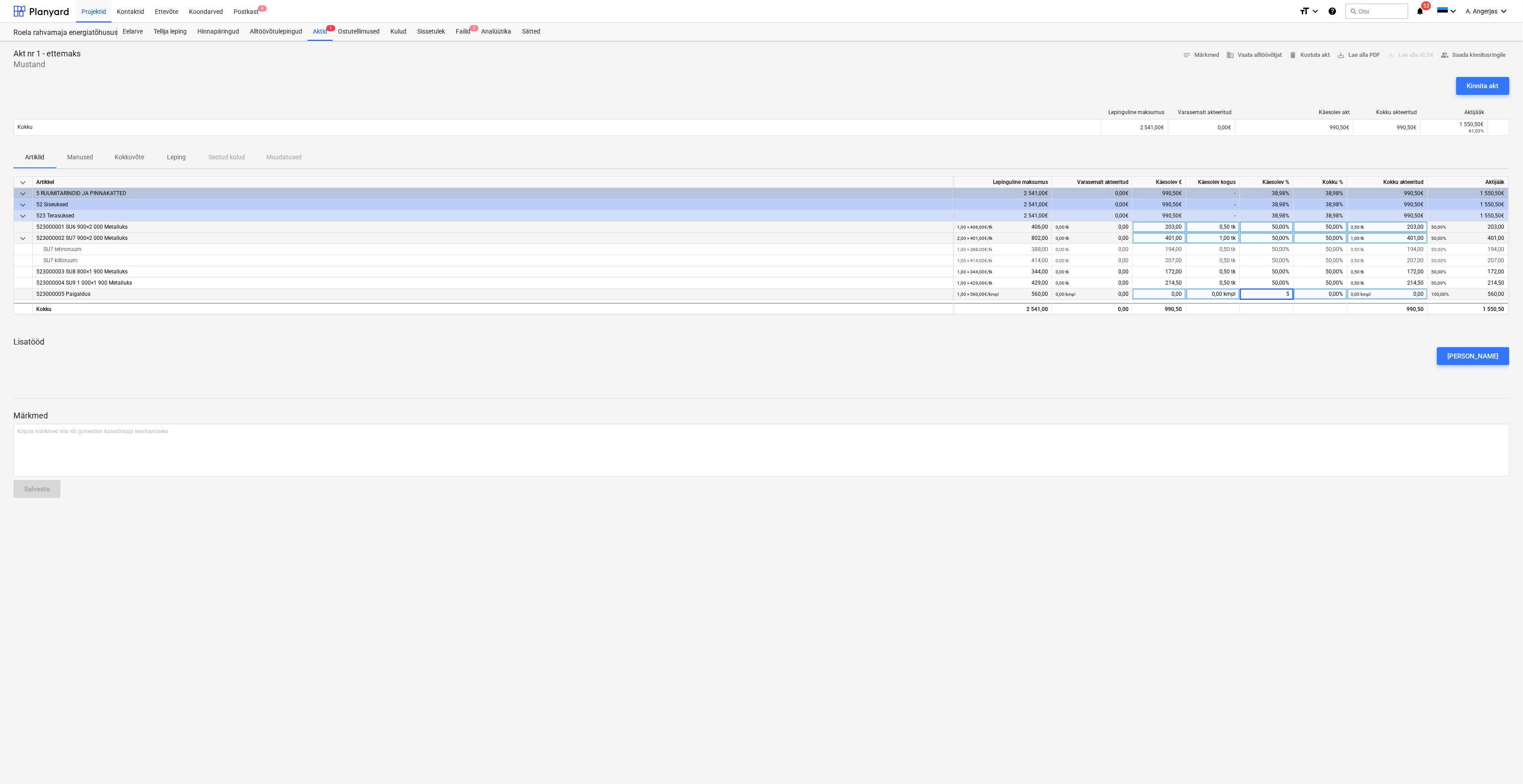
type input "50"
click at [1274, 353] on div "[PERSON_NAME]" at bounding box center [761, 356] width 1503 height 25
click at [1480, 81] on div "Kinnita akt" at bounding box center [1483, 86] width 32 height 12
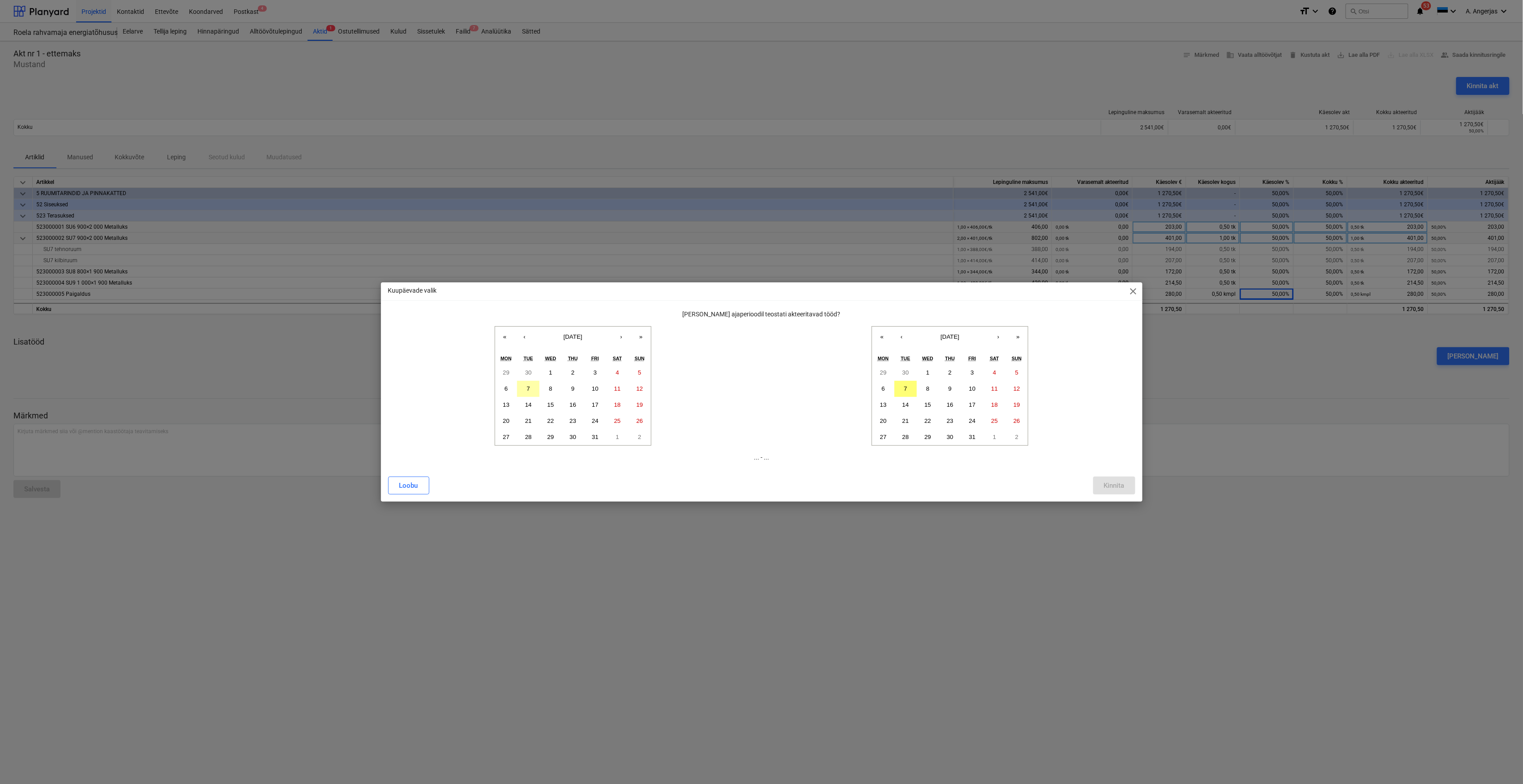
click at [529, 393] on button "7" at bounding box center [528, 389] width 23 height 16
click at [913, 390] on button "7" at bounding box center [905, 389] width 23 height 16
click at [1131, 489] on button "Kinnita" at bounding box center [1114, 486] width 42 height 18
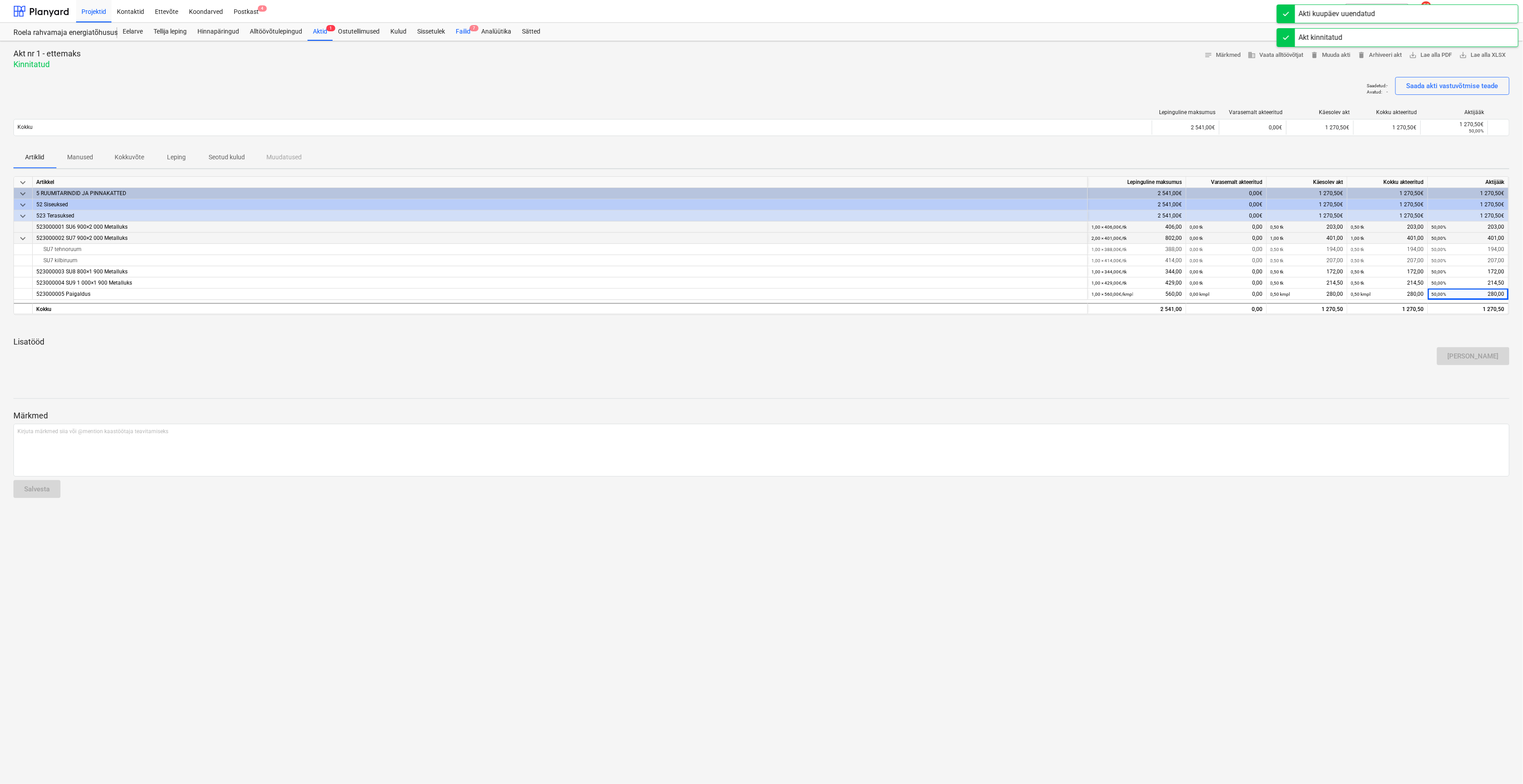
click at [464, 28] on div "Failid 7" at bounding box center [463, 32] width 26 height 18
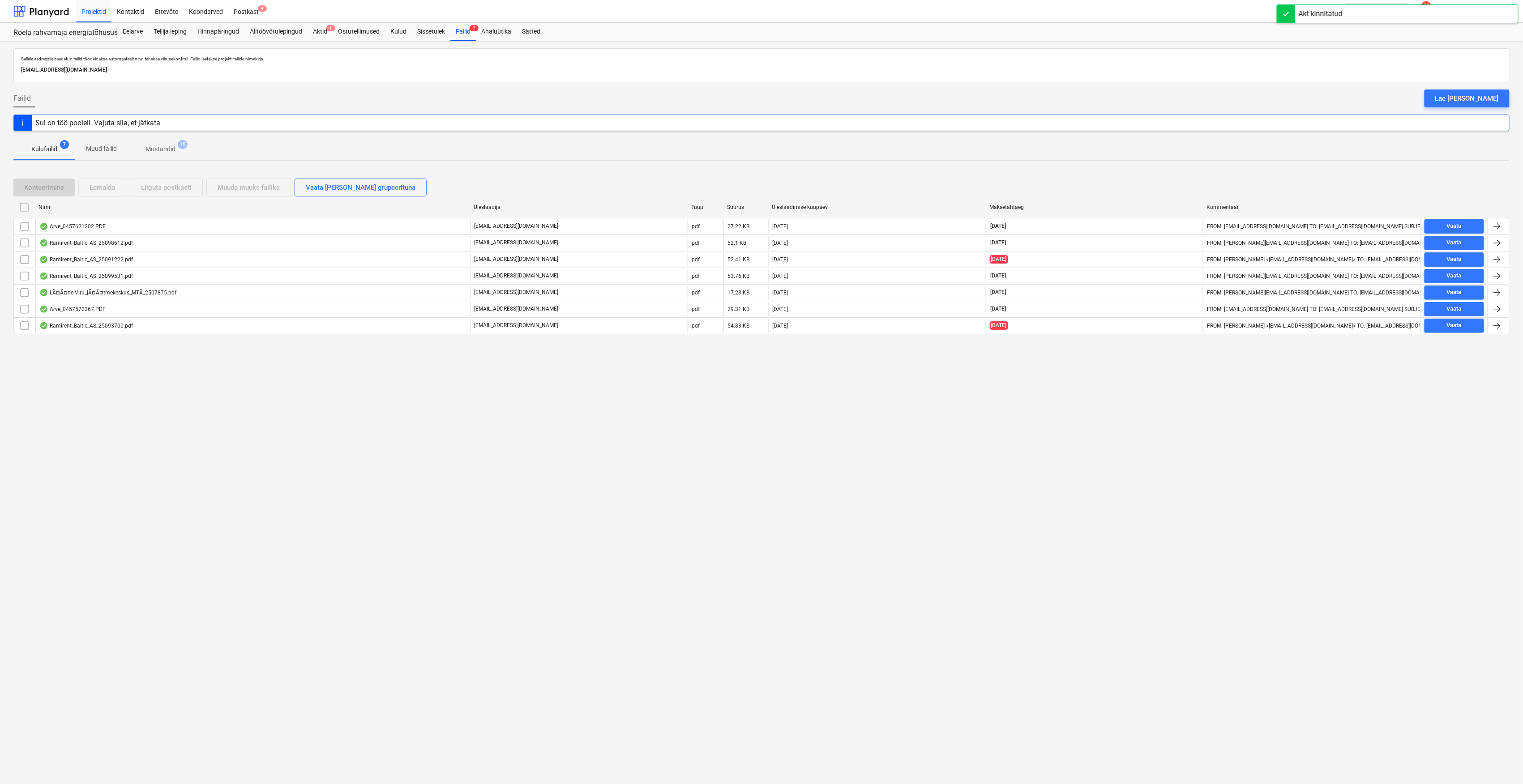
click at [1472, 98] on div "Lae [PERSON_NAME]" at bounding box center [1467, 98] width 64 height 12
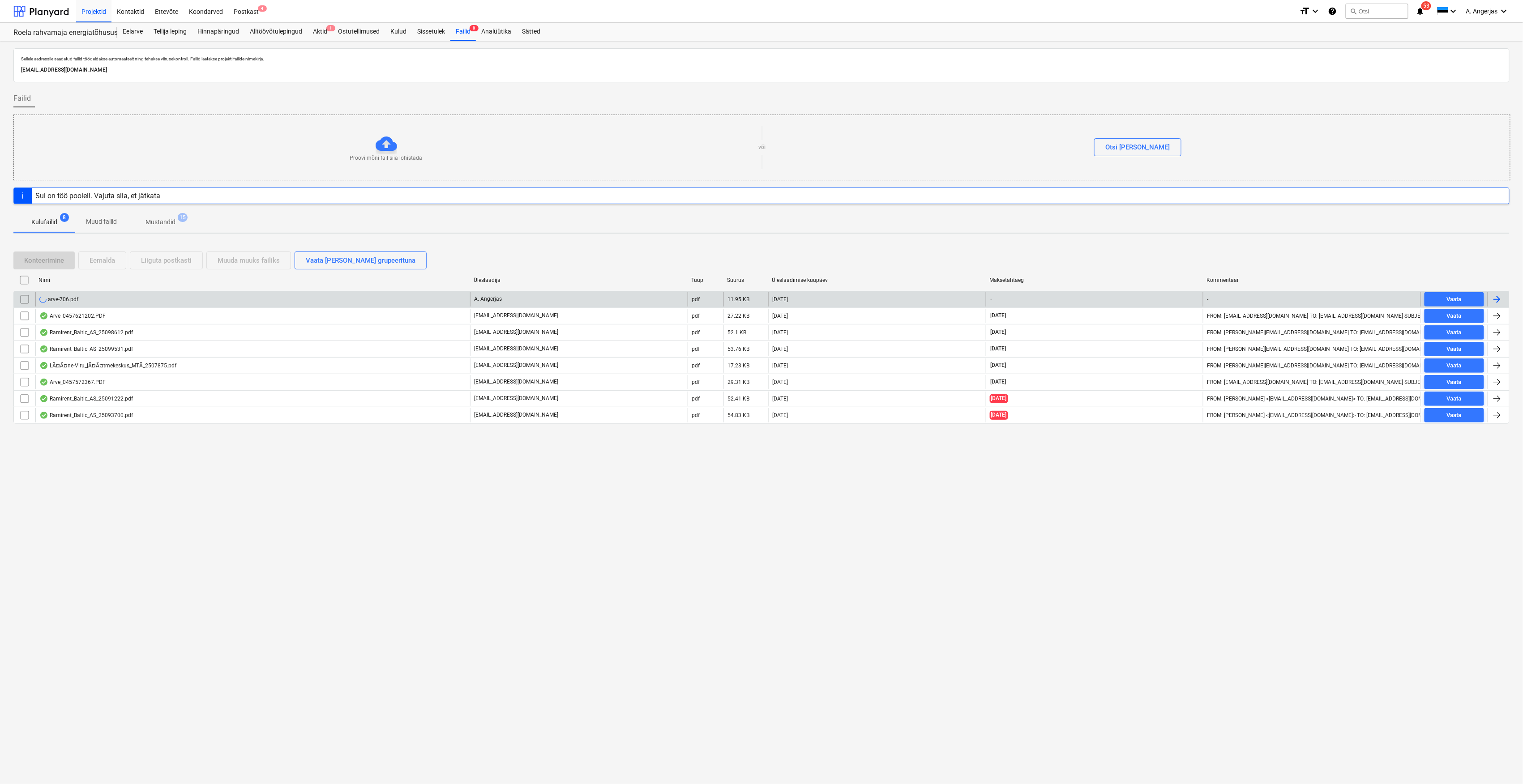
click at [70, 304] on div "arve-706.pdf" at bounding box center [252, 299] width 434 height 15
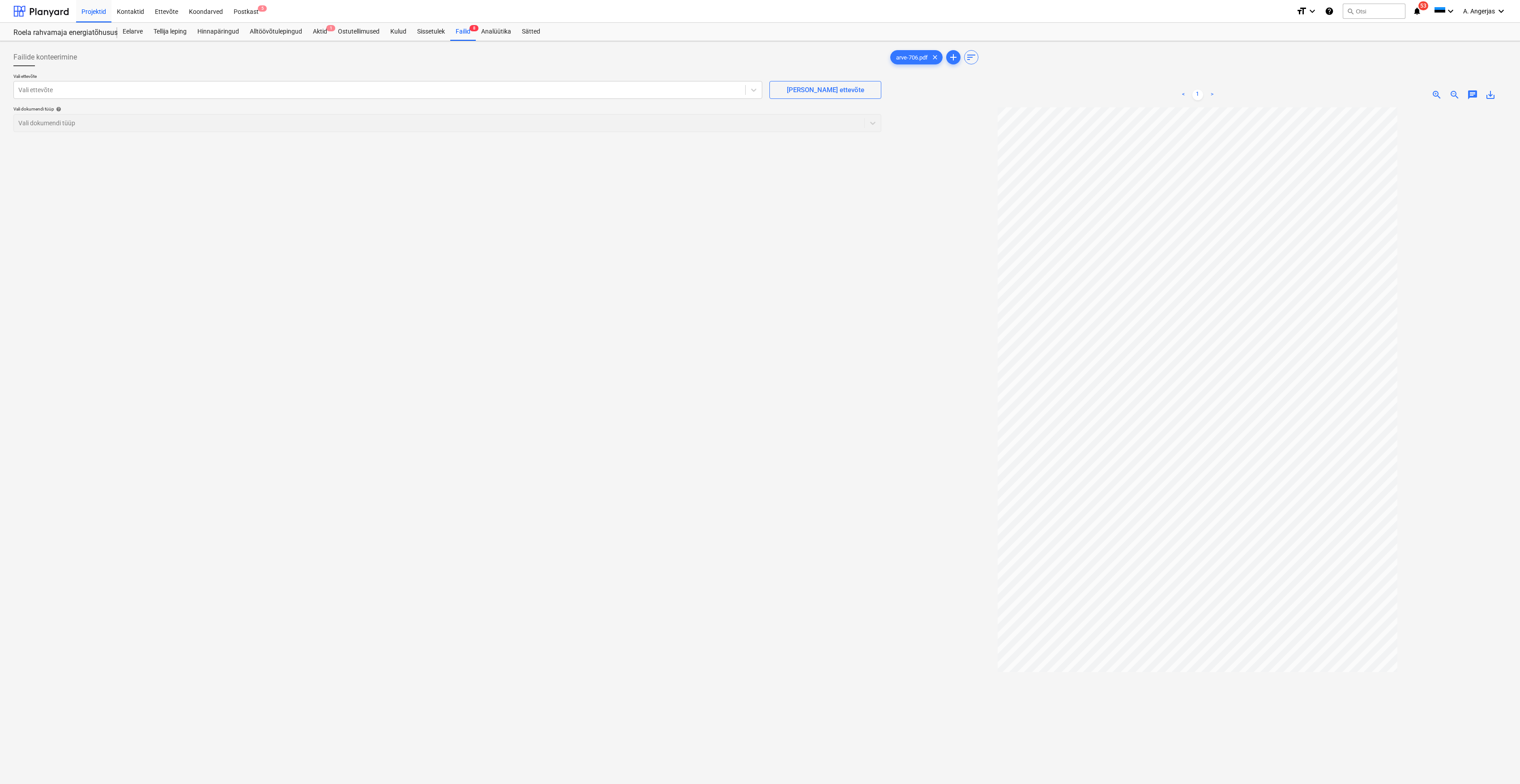
drag, startPoint x: 105, startPoint y: 78, endPoint x: 101, endPoint y: 88, distance: 10.8
click at [105, 78] on p "Vali ettevõte" at bounding box center [387, 77] width 749 height 7
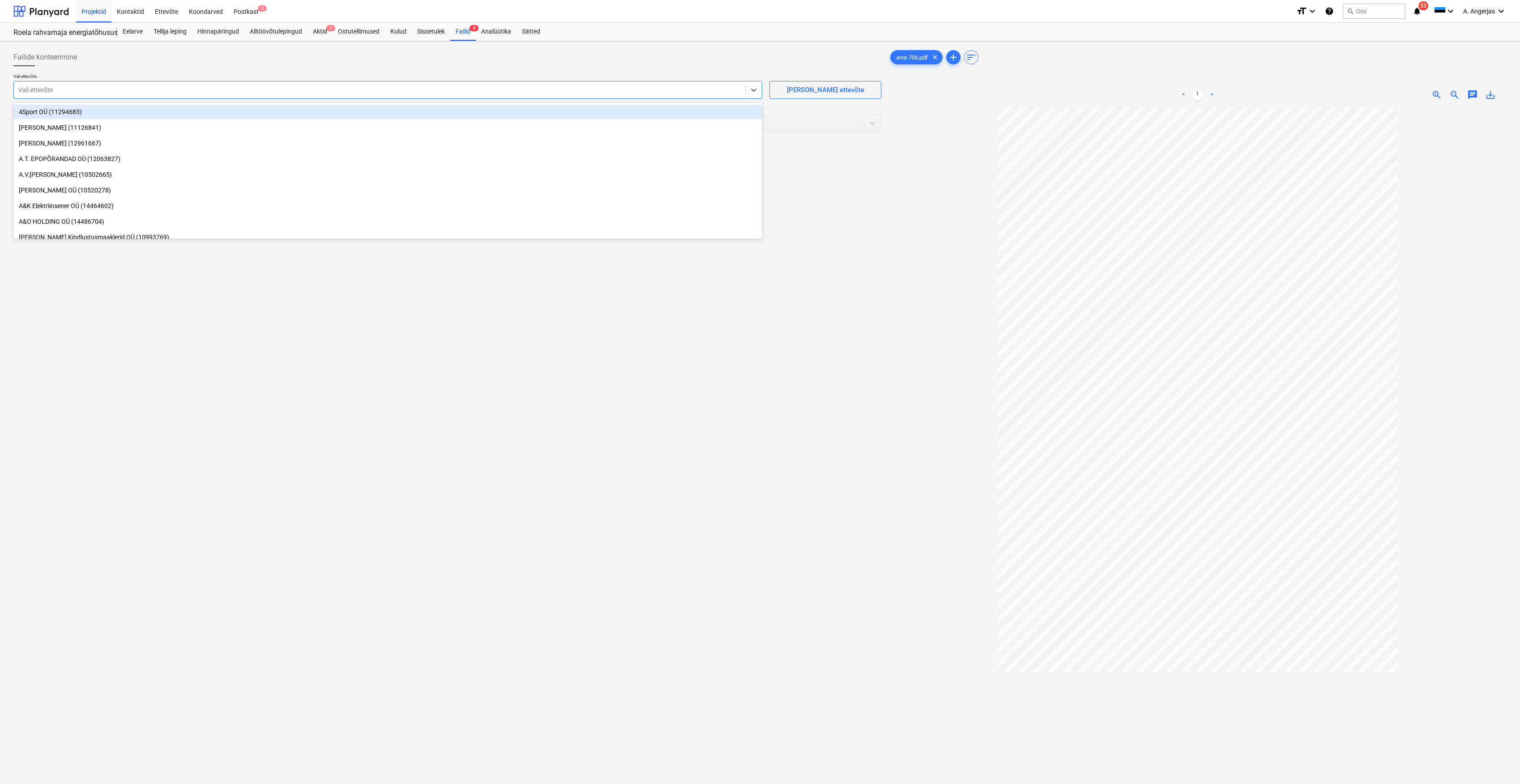
click at [101, 88] on div at bounding box center [379, 90] width 723 height 9
type input "raudu"
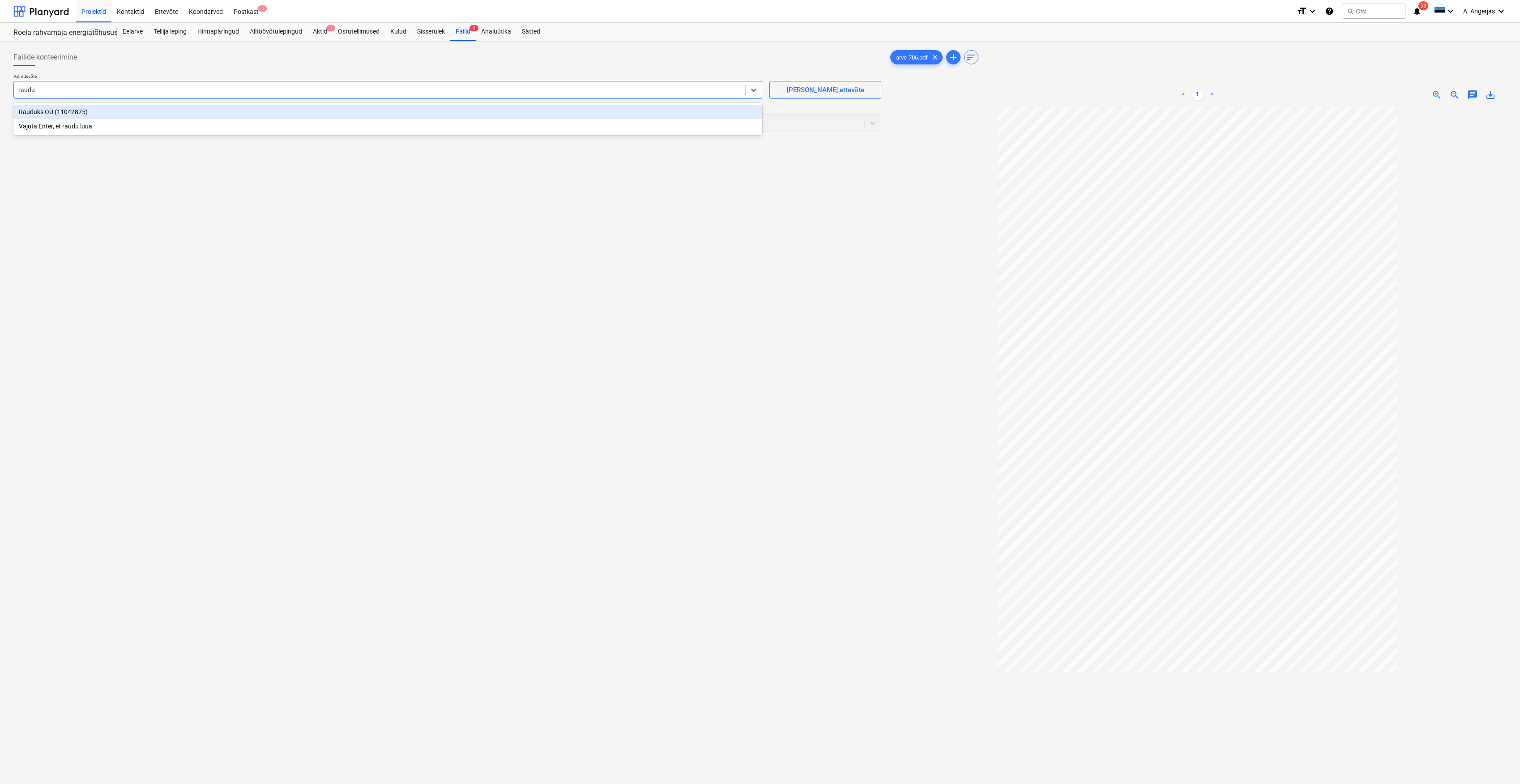
click at [52, 115] on div "Rauduks OÜ (11042875)" at bounding box center [387, 112] width 749 height 15
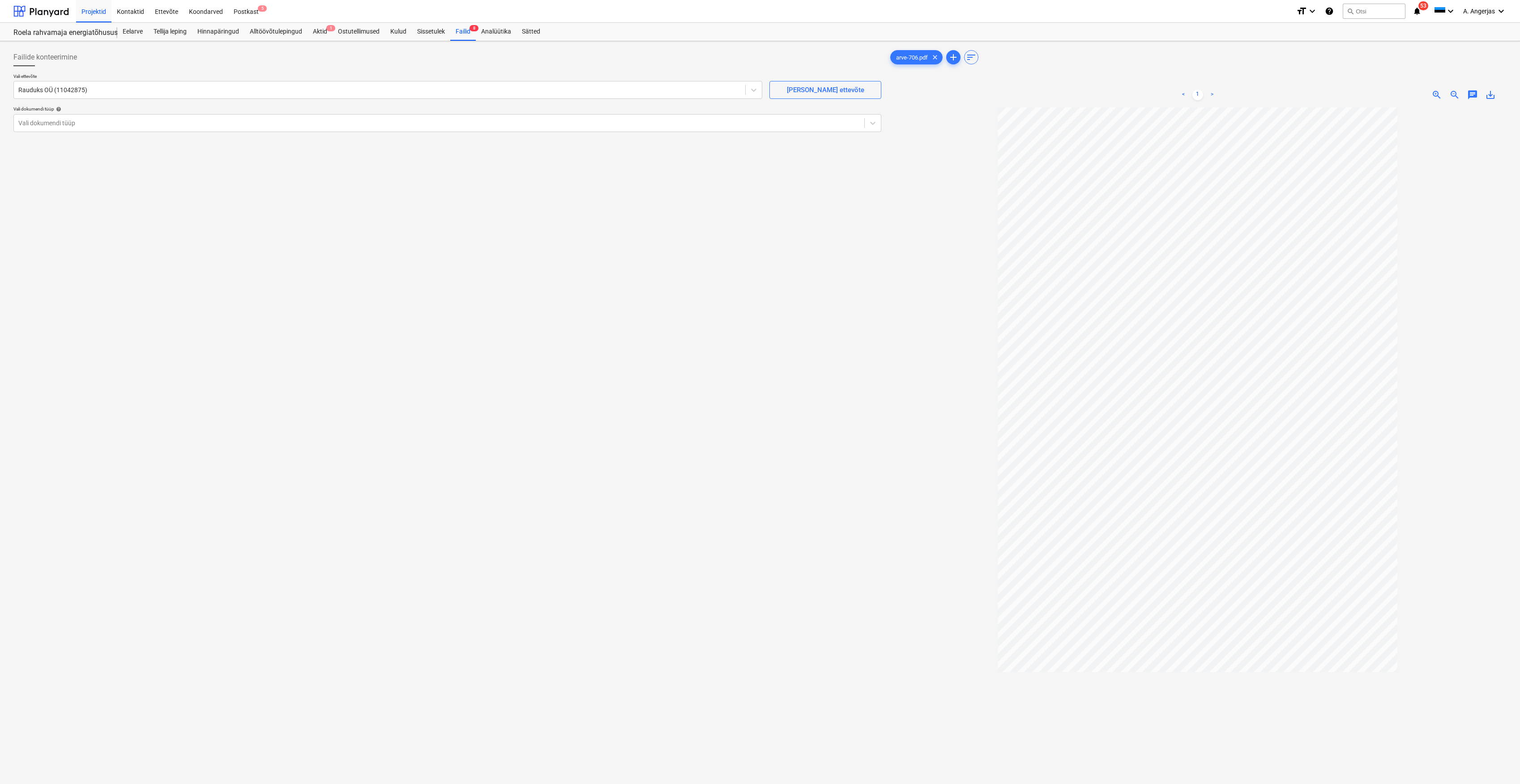
click at [512, 702] on div "Failide konteerimine Vali ettevõte Rauduks OÜ (11042875) Lisa uus ettevõte Vali…" at bounding box center [447, 457] width 875 height 825
click at [371, 123] on div at bounding box center [439, 123] width 841 height 9
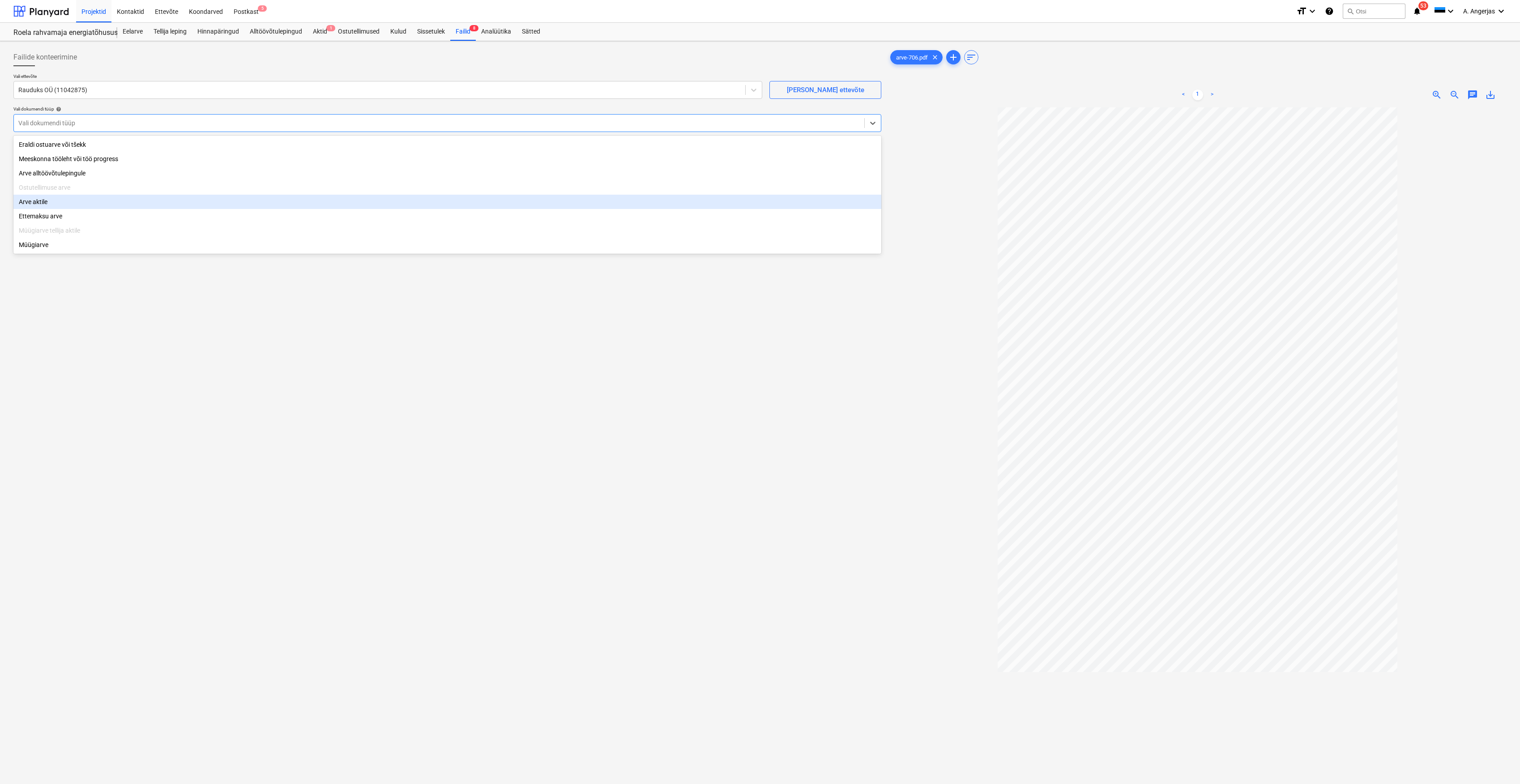
click at [97, 204] on div "Arve aktile" at bounding box center [447, 202] width 868 height 15
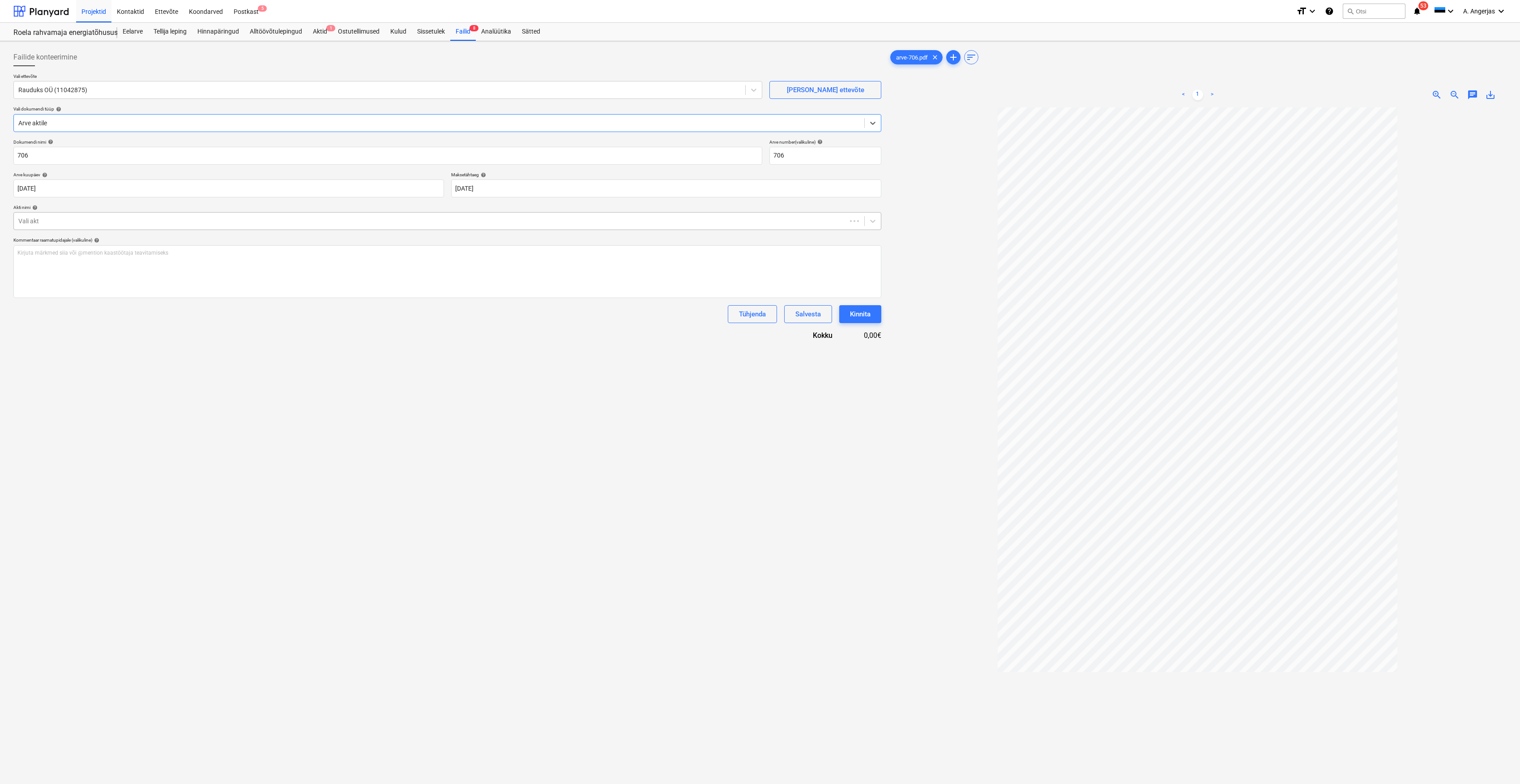
click at [91, 220] on div at bounding box center [430, 221] width 824 height 9
click at [244, 238] on div "Akt nr 1 - ettemaks" at bounding box center [447, 243] width 868 height 15
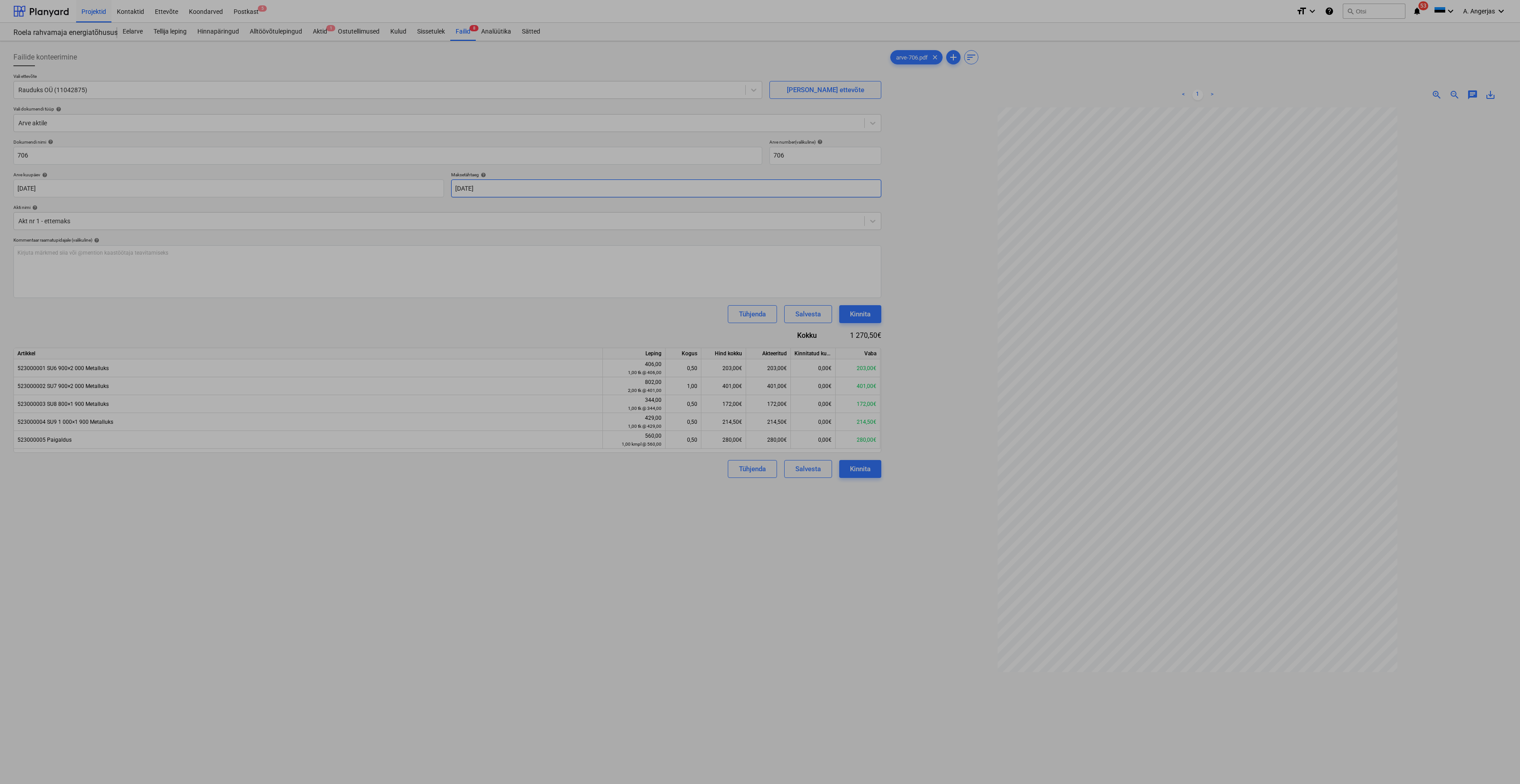
click at [522, 191] on body "Projektid Kontaktid Ettevõte Koondarved Postkast 5 format_size keyboard_arrow_d…" at bounding box center [760, 392] width 1520 height 784
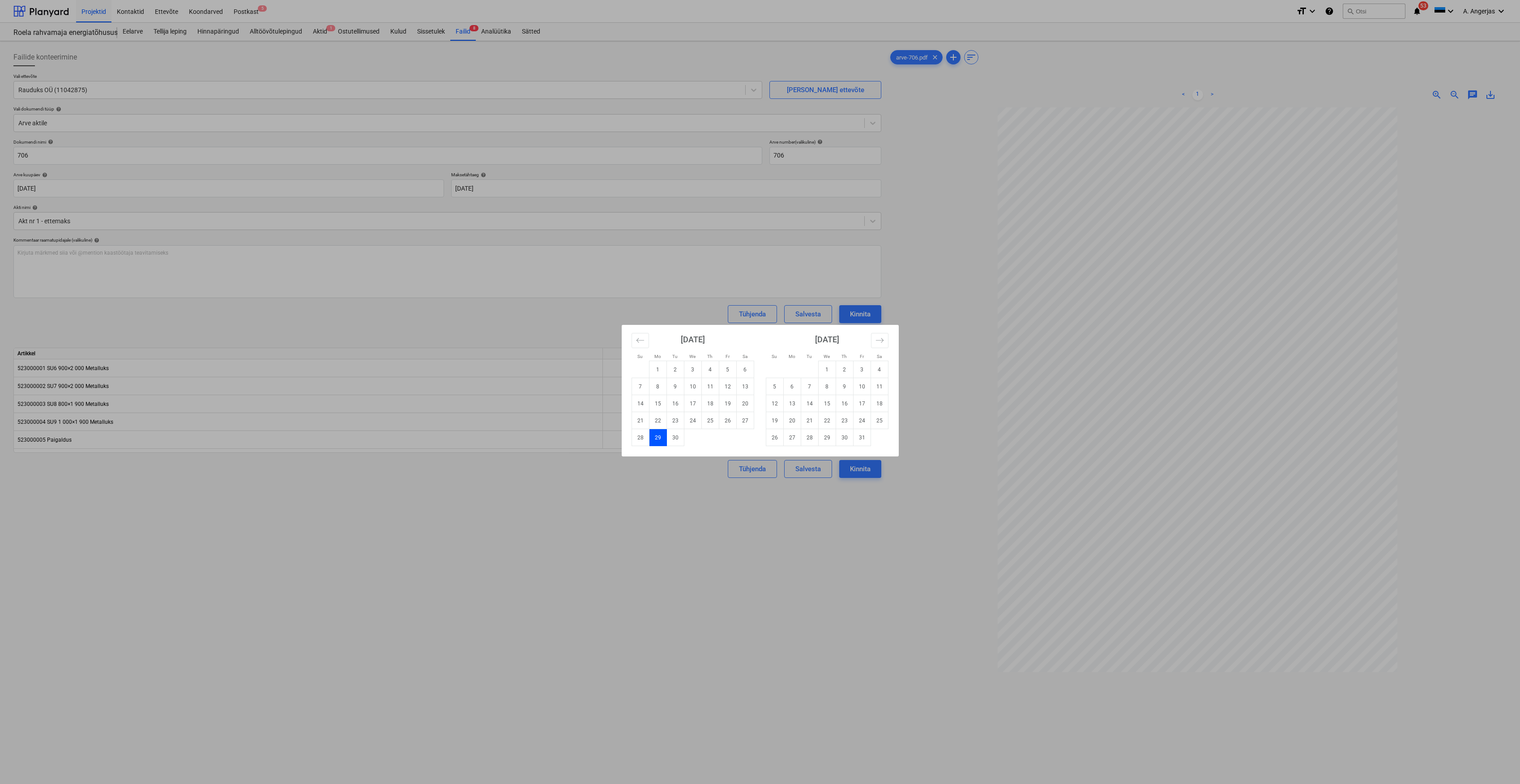
click at [461, 499] on div "Su Mo Tu We Th Fr Sa Su Mo Tu We Th Fr Sa August 2025 1 2 3 4 5 6 7 8 9 10 11 1…" at bounding box center [760, 392] width 1520 height 784
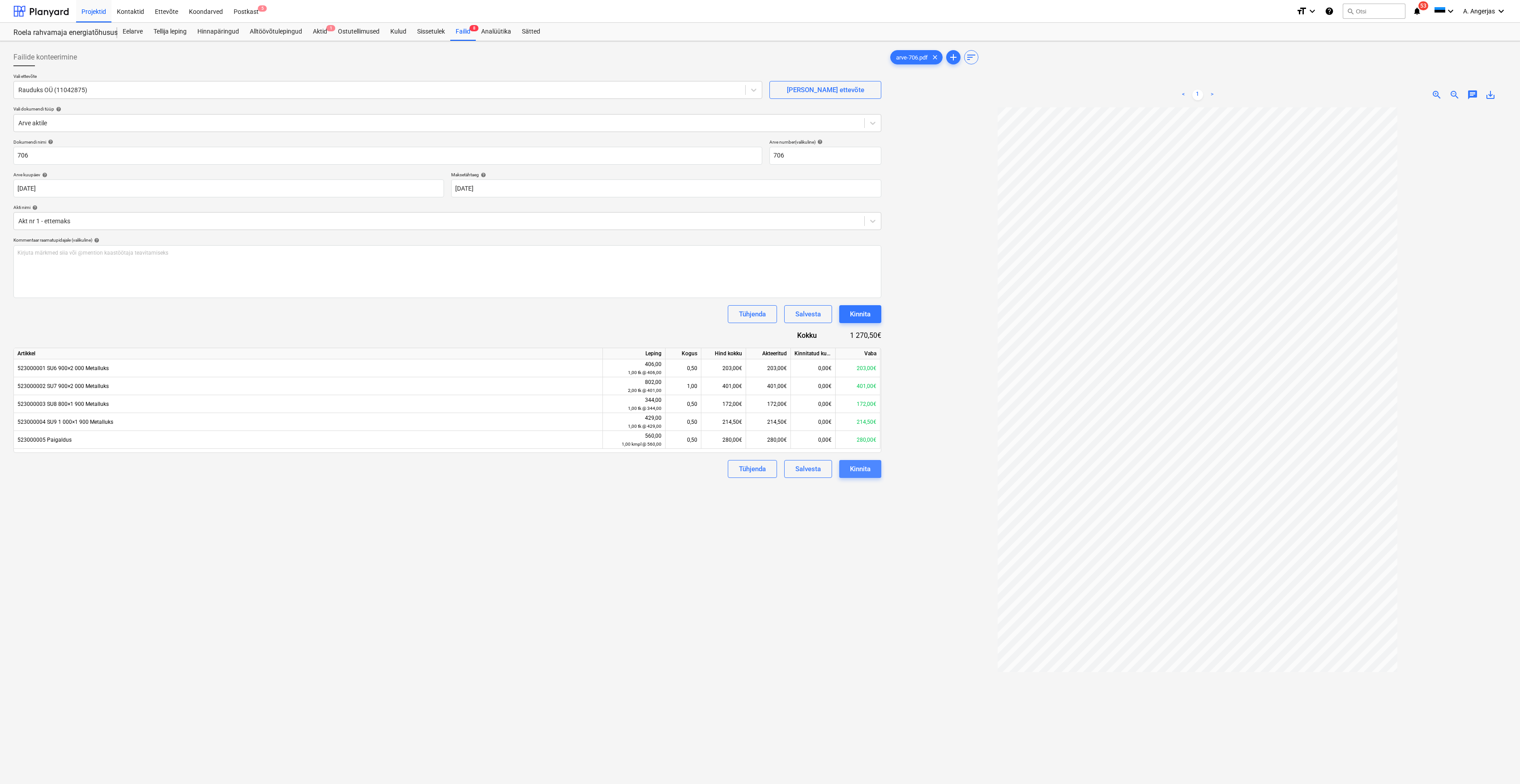
click at [863, 472] on div "Kinnita" at bounding box center [861, 469] width 21 height 12
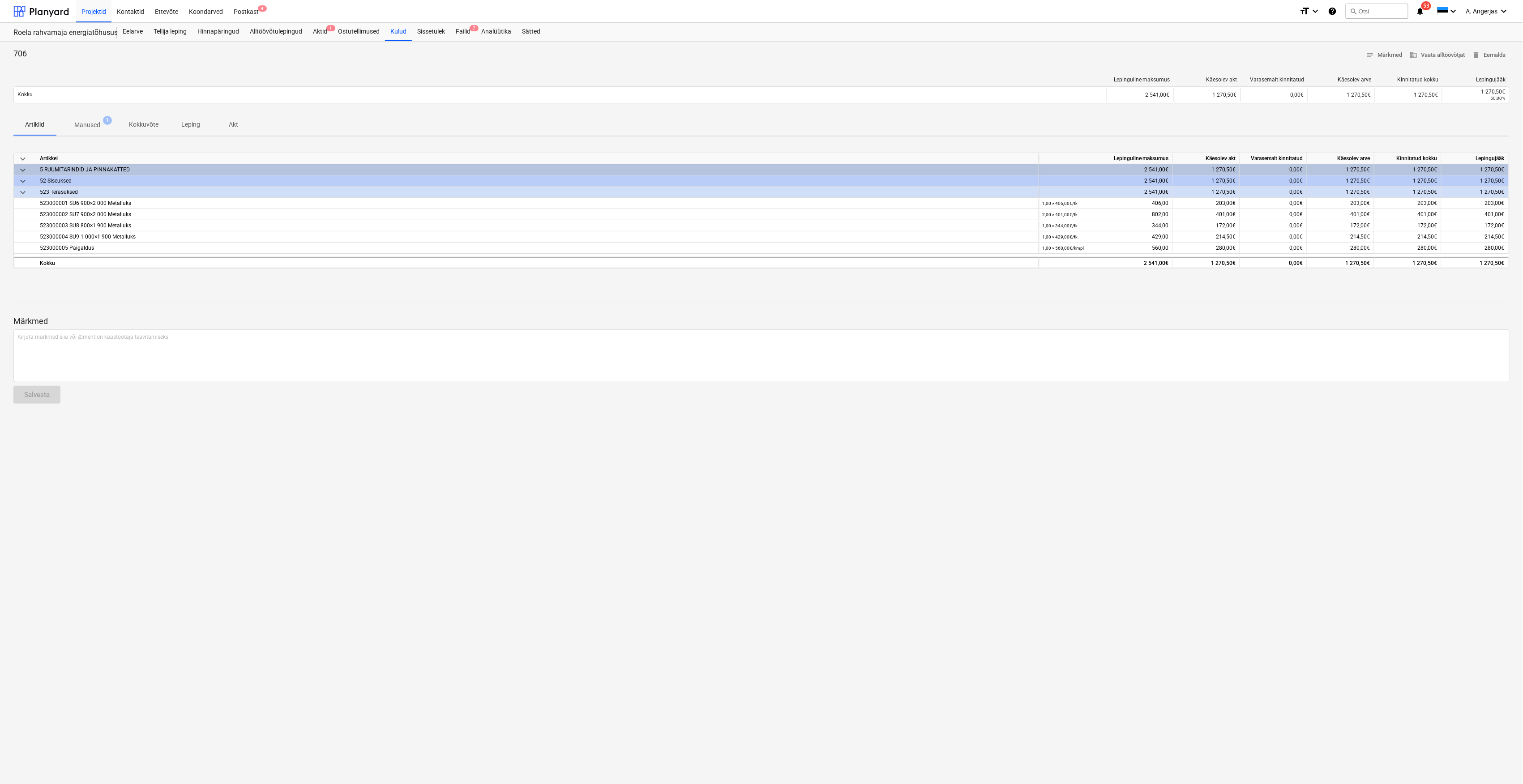
click at [94, 445] on div "706 notes Märkmed business Vaata alltöövõtjat delete Eemalda Lepinguline maksum…" at bounding box center [762, 412] width 1523 height 743
click at [466, 36] on div "Failid 7" at bounding box center [463, 32] width 26 height 18
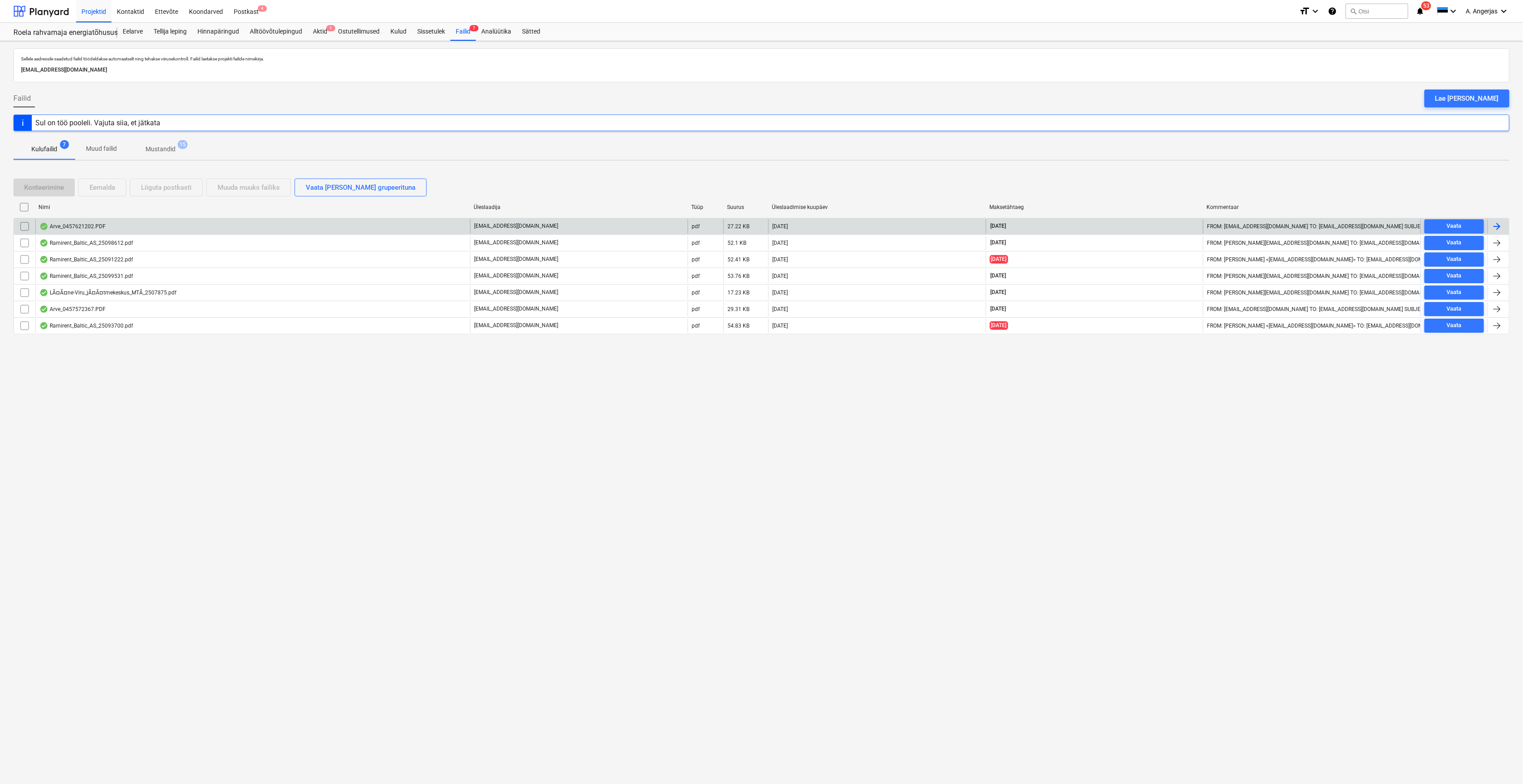
click at [166, 232] on div "Arve_0457621202.PDF" at bounding box center [252, 227] width 434 height 15
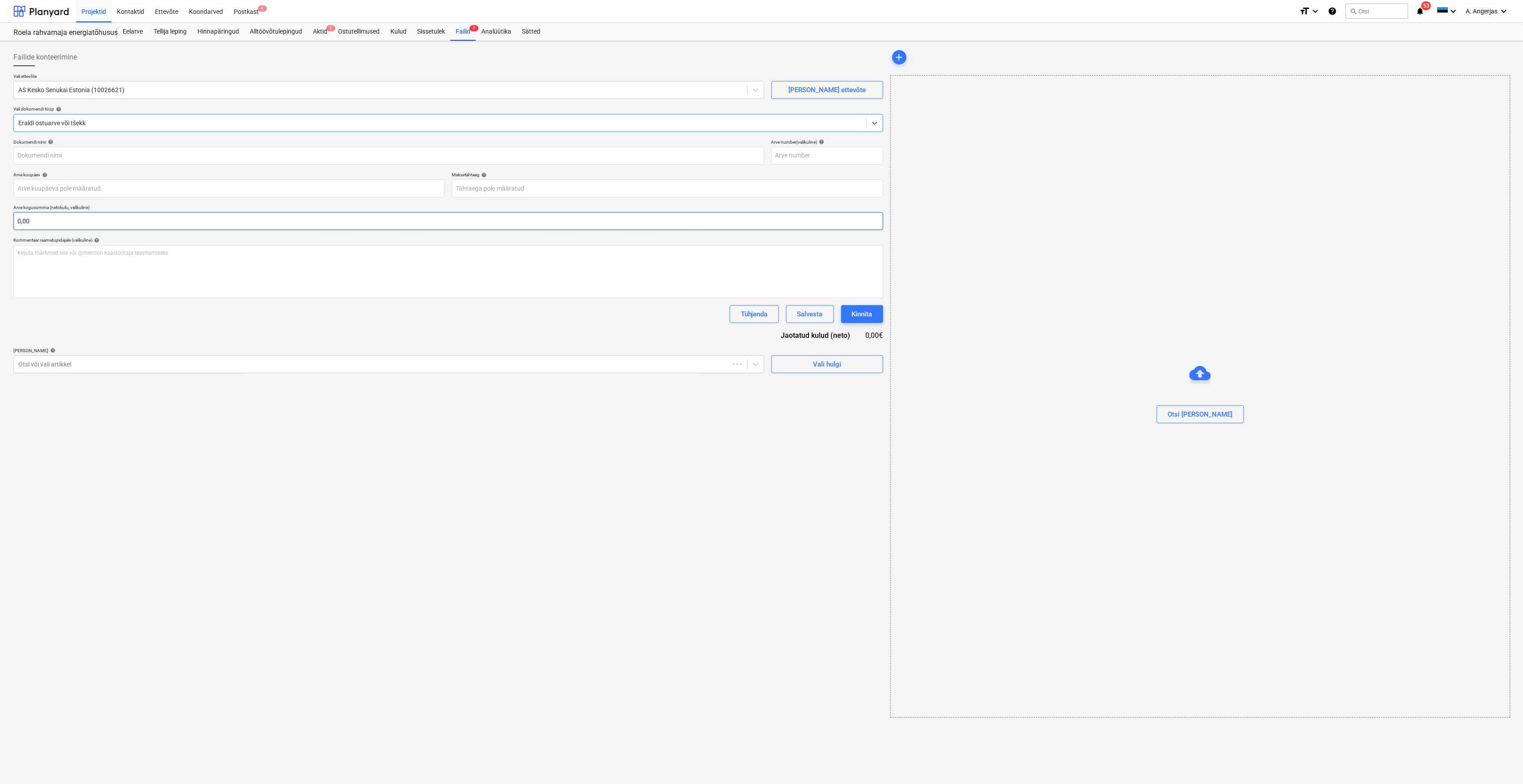
type input "457621202"
type input "04 Oct 2025"
type input "03 Nov 2025"
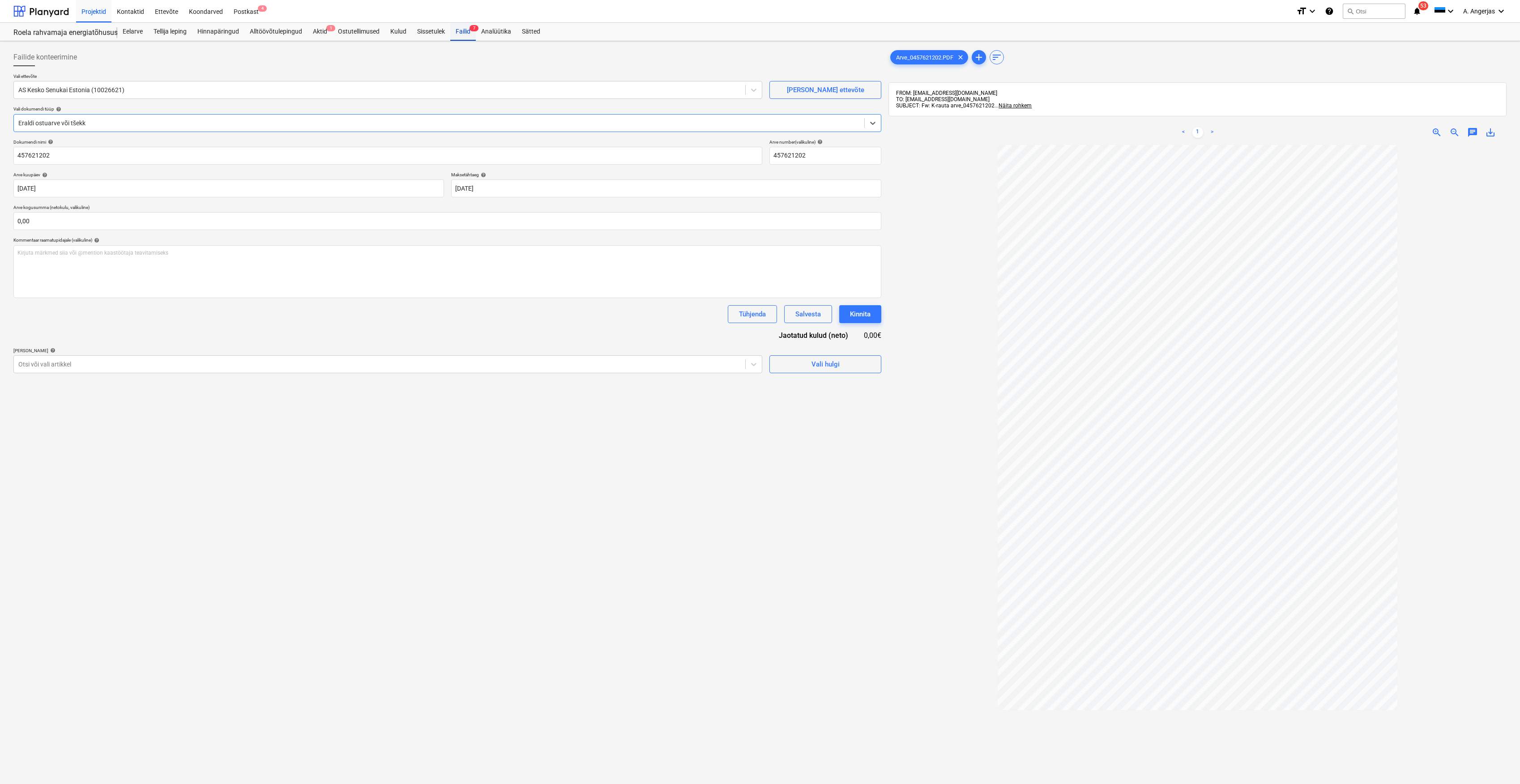
click at [474, 33] on div "Failid 7" at bounding box center [463, 32] width 26 height 18
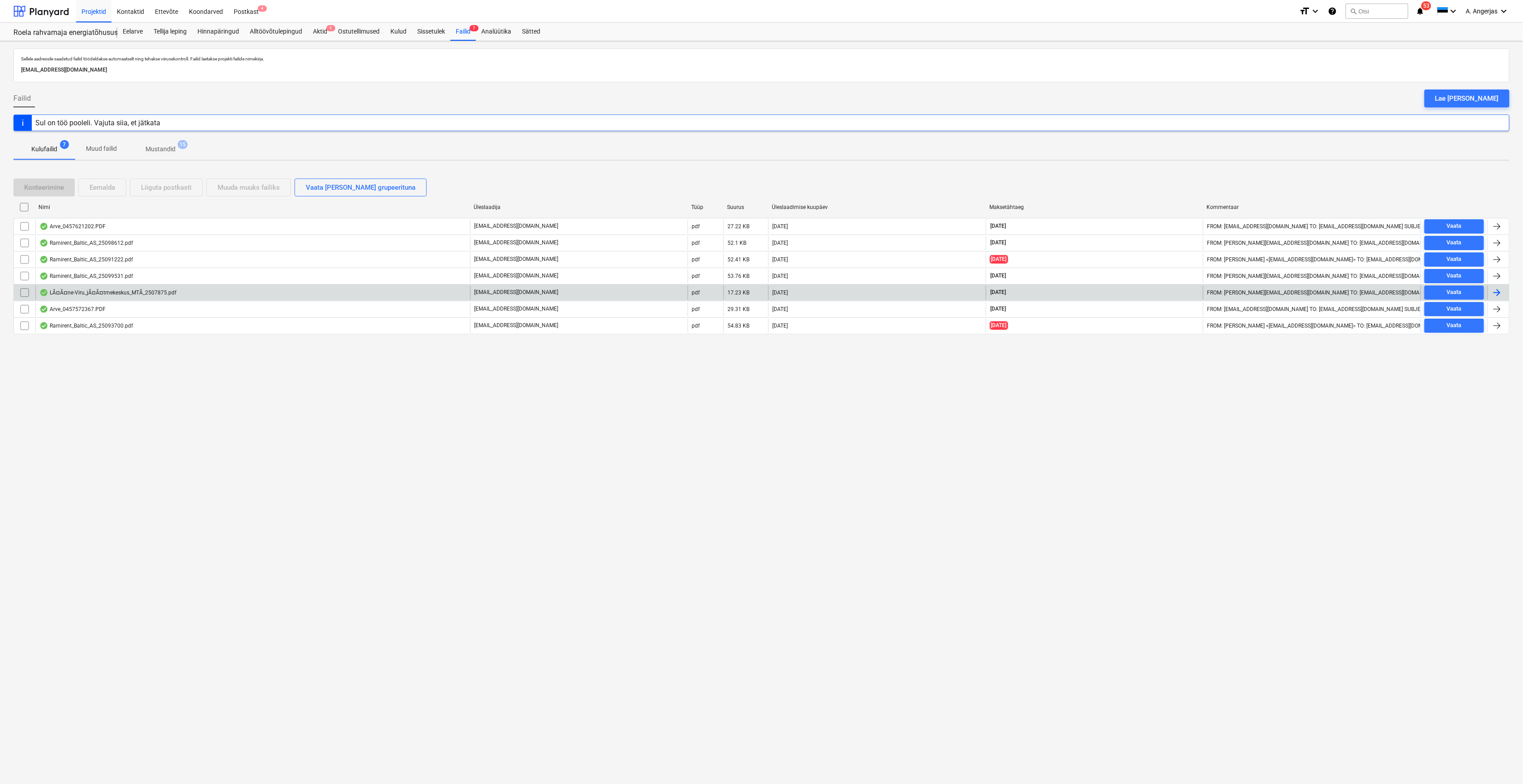
click at [101, 296] on div "LÃ¤Ã¤ne-Viru_jÃ¤Ã¤tmekeskus_MTÃ_2507875.pdf" at bounding box center [108, 293] width 137 height 7
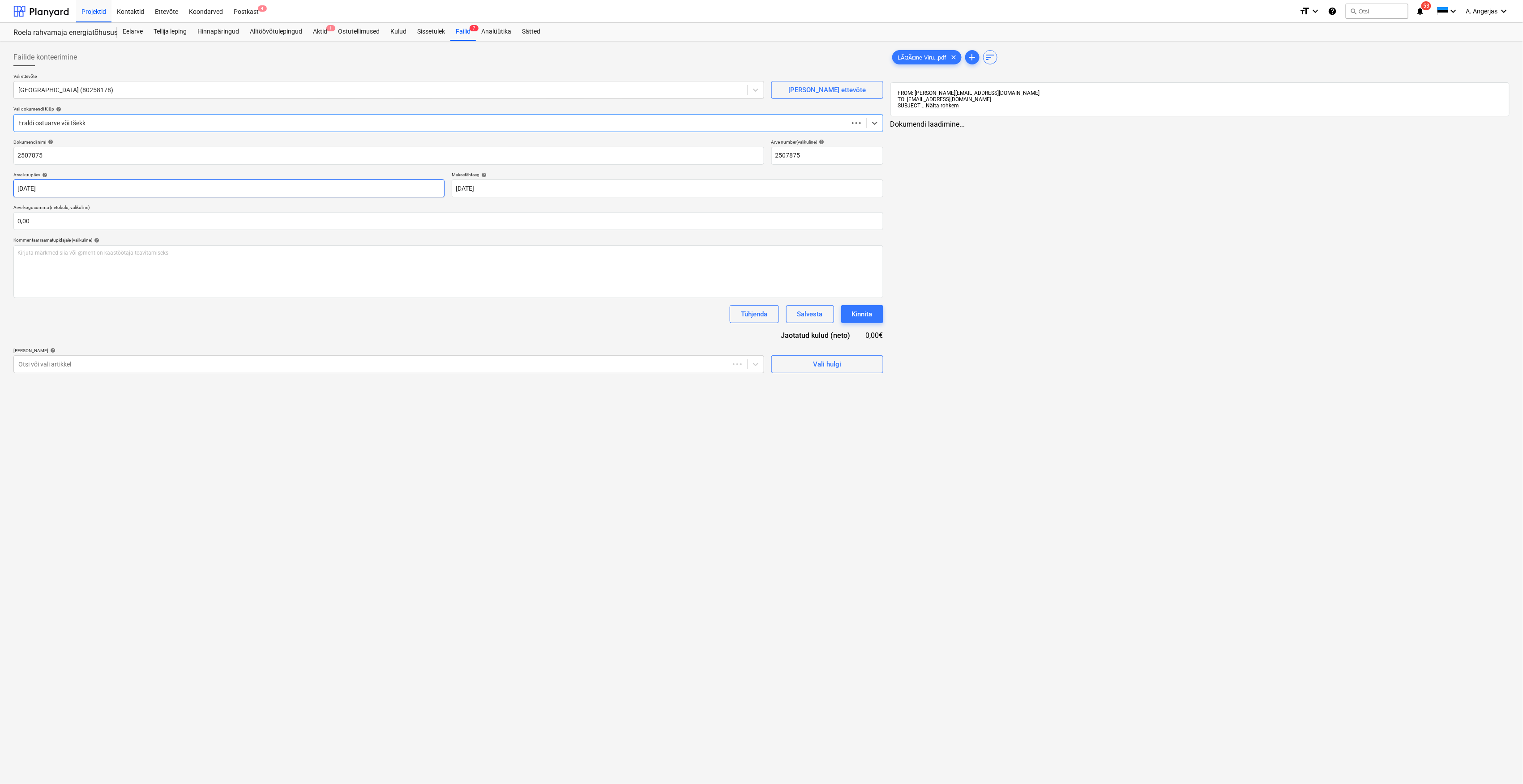
type input "2507875"
type input "30 Sep 2025"
type input "14 Oct 2025"
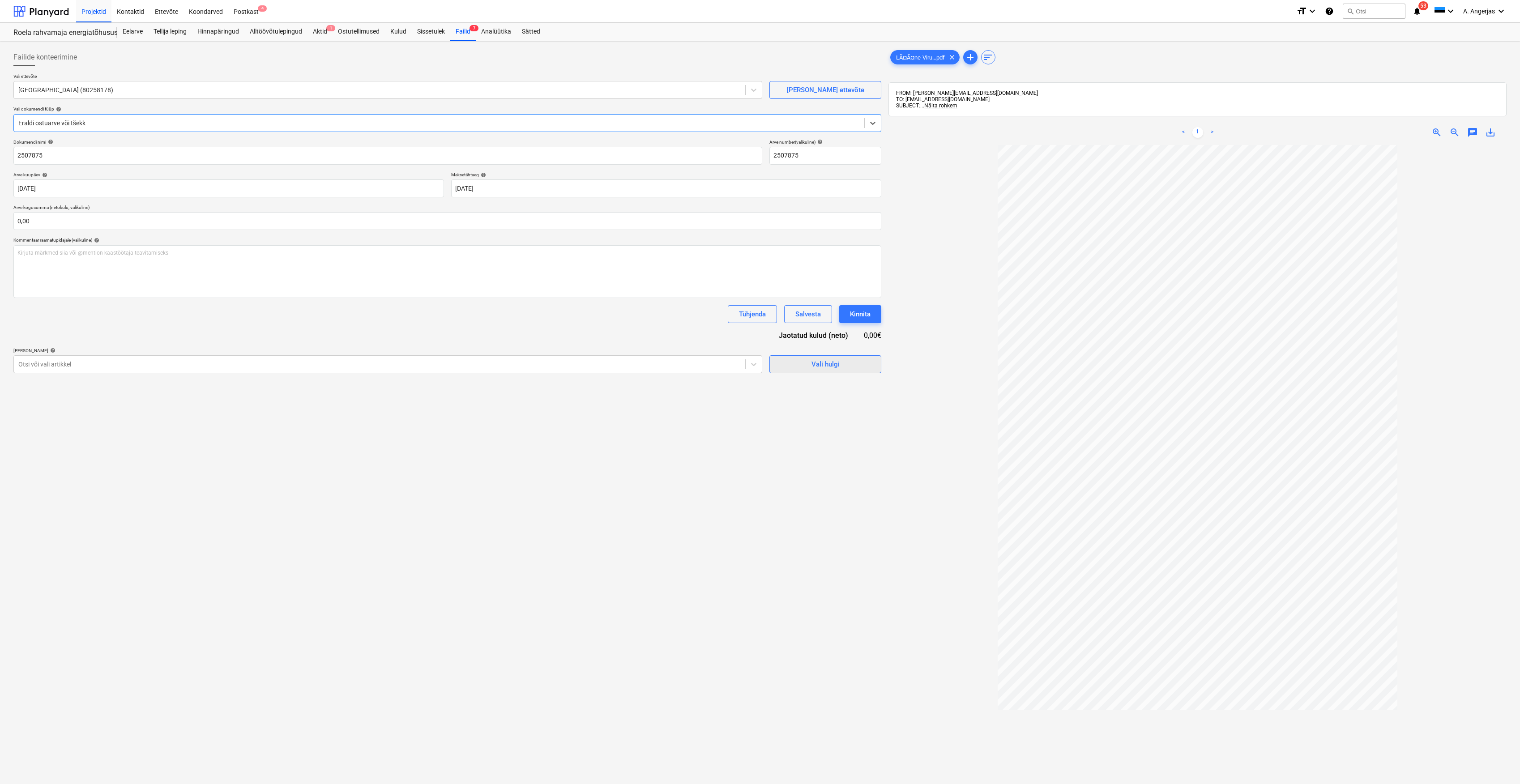
click at [830, 373] on button "Vali hulgi" at bounding box center [825, 364] width 112 height 18
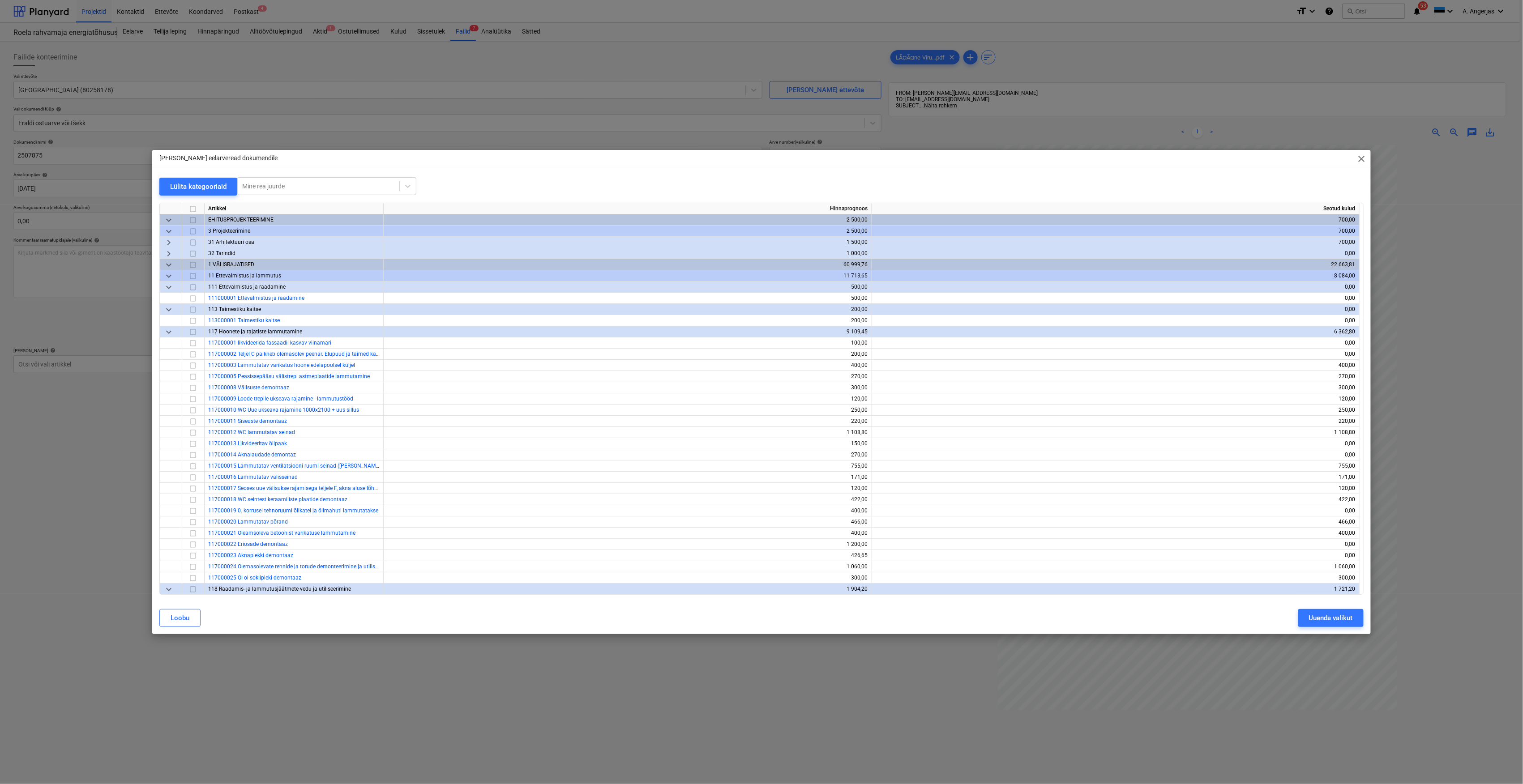
drag, startPoint x: 1363, startPoint y: 232, endPoint x: 1353, endPoint y: 284, distance: 53.0
click at [1362, 309] on div "Artikkel Hinnaprognoos Seotud kulud keyboard_arrow_down EHITUSPROJEKTEERIMINE 2…" at bounding box center [761, 398] width 1204 height 392
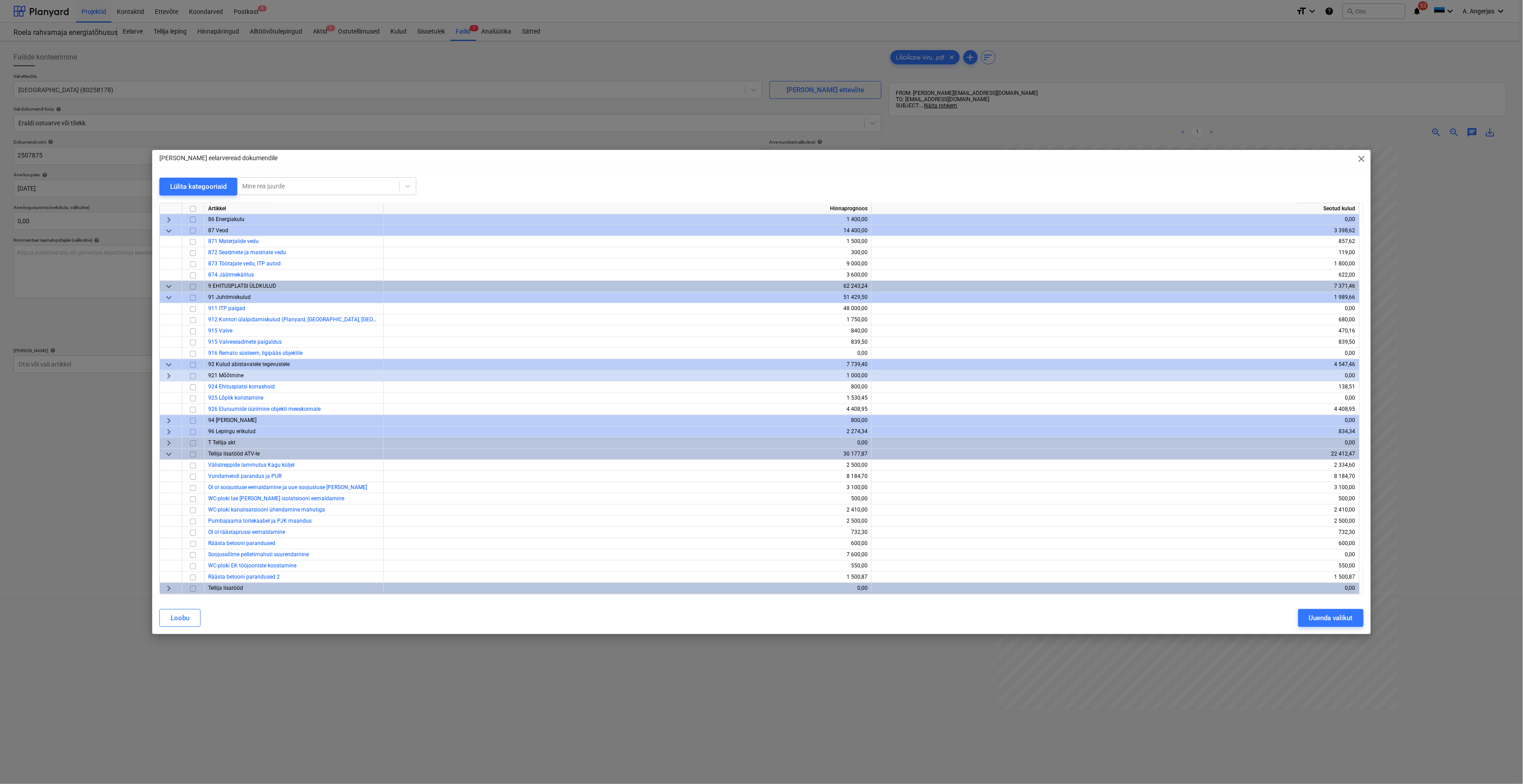
scroll to position [3331, 0]
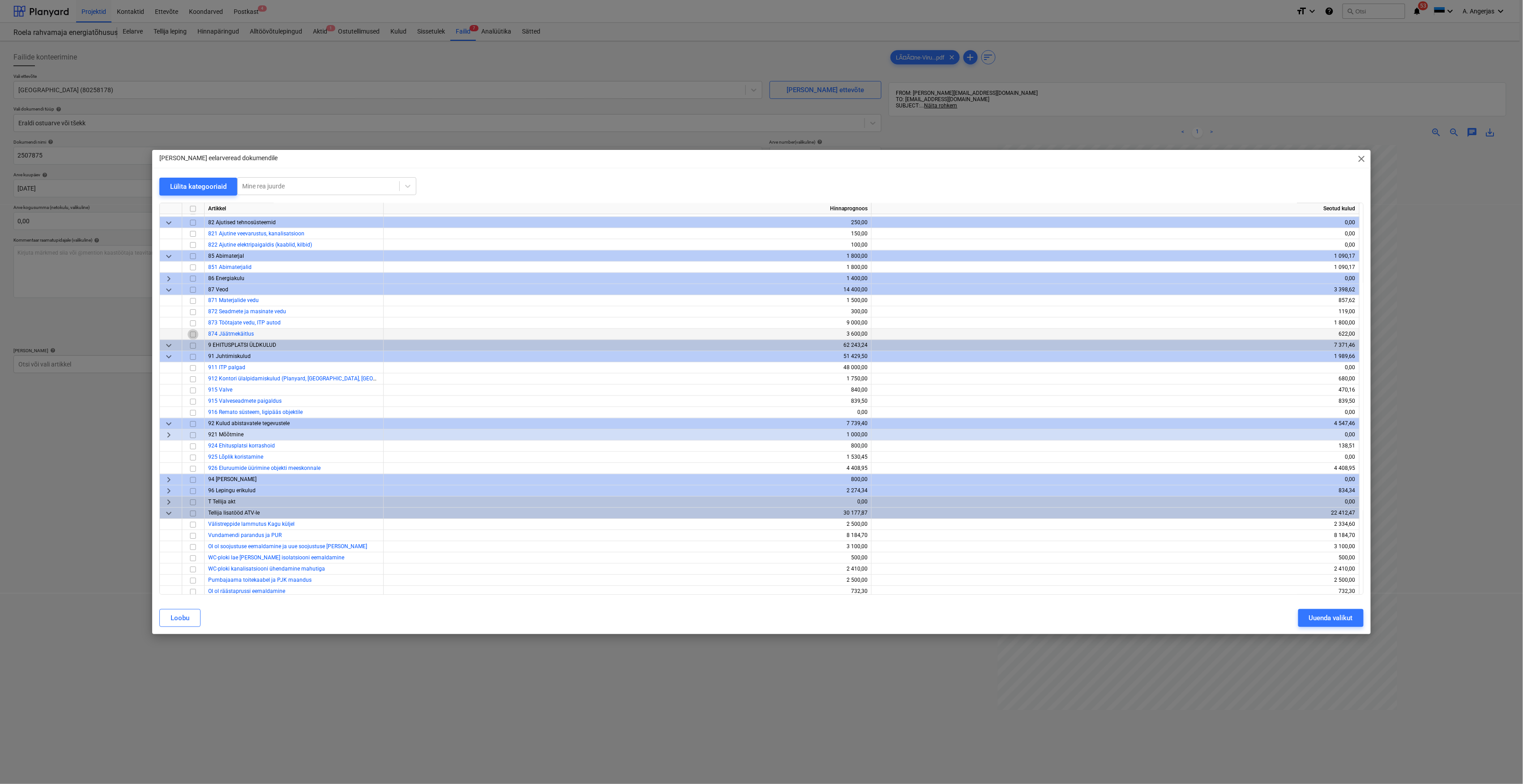
click at [190, 334] on input "checkbox" at bounding box center [193, 334] width 11 height 11
click at [1312, 621] on div "Uuenda valikut" at bounding box center [1331, 618] width 44 height 12
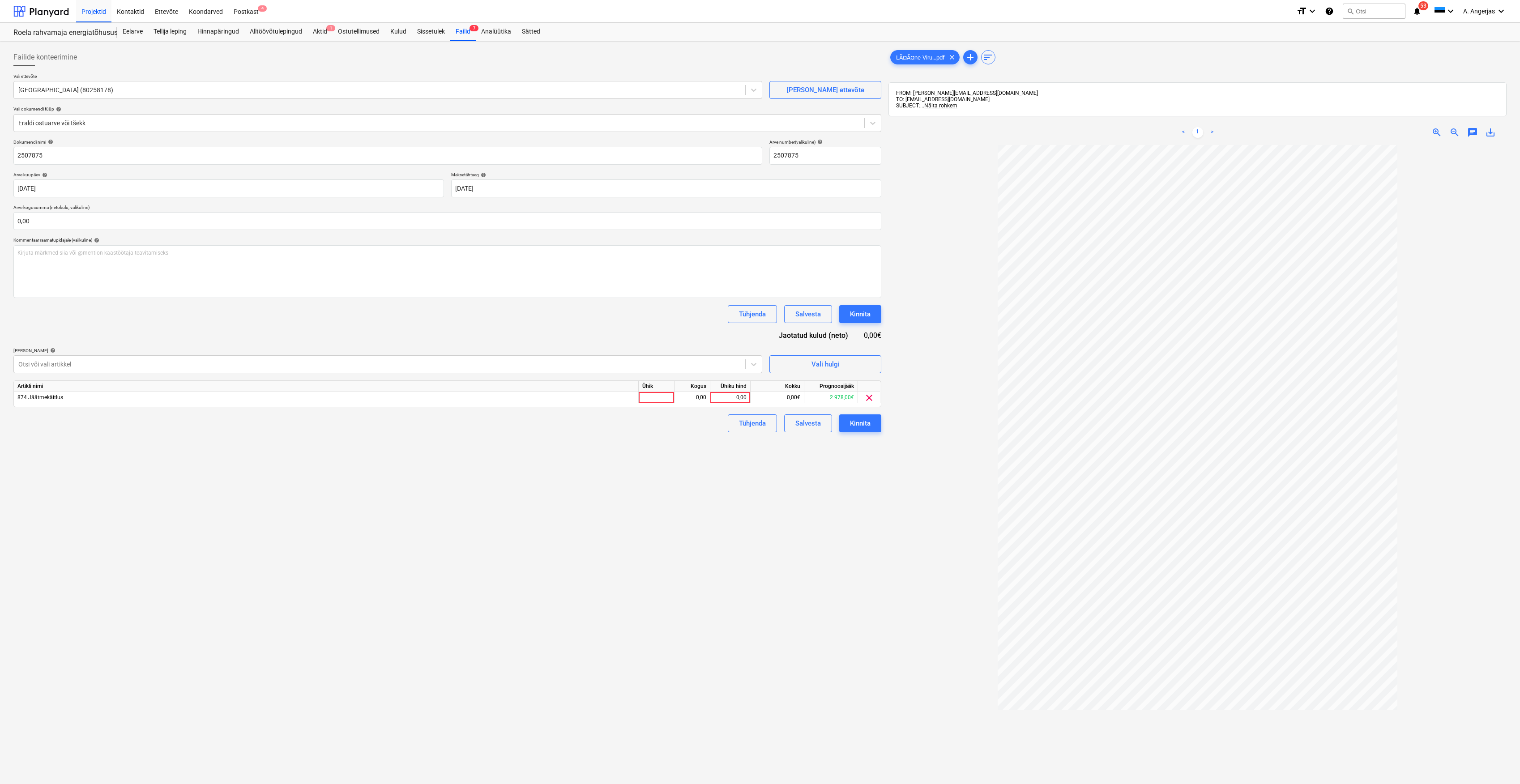
click at [643, 392] on div "Ühik" at bounding box center [657, 386] width 36 height 11
click at [646, 399] on div at bounding box center [657, 398] width 36 height 11
type input "tk"
click at [696, 393] on div "0,00" at bounding box center [692, 398] width 28 height 11
type input "1"
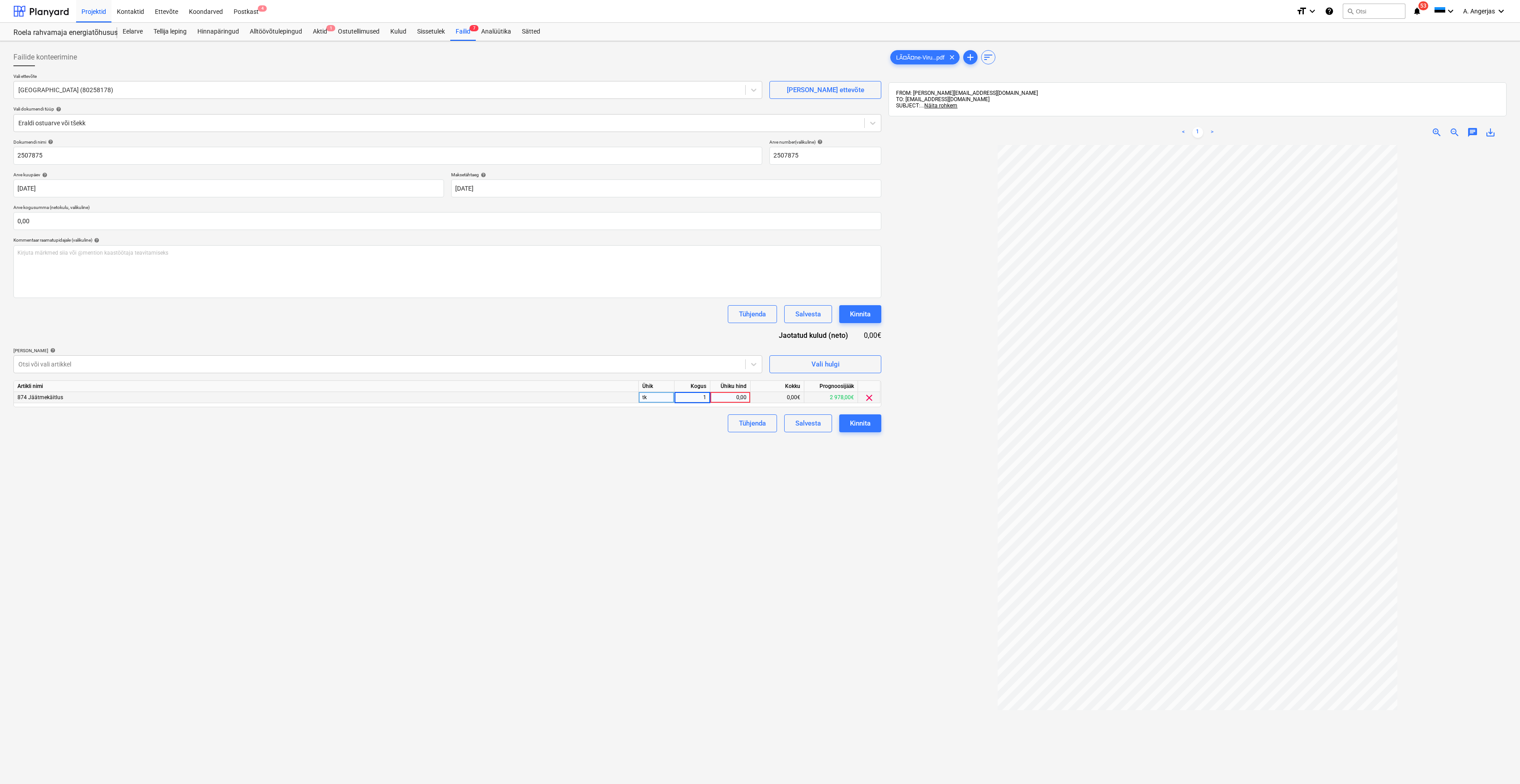
click at [729, 398] on div "0,00" at bounding box center [730, 398] width 33 height 11
type input "260,94"
click at [101, 223] on input "0,00" at bounding box center [447, 221] width 868 height 18
click at [89, 226] on input "text" at bounding box center [447, 221] width 868 height 18
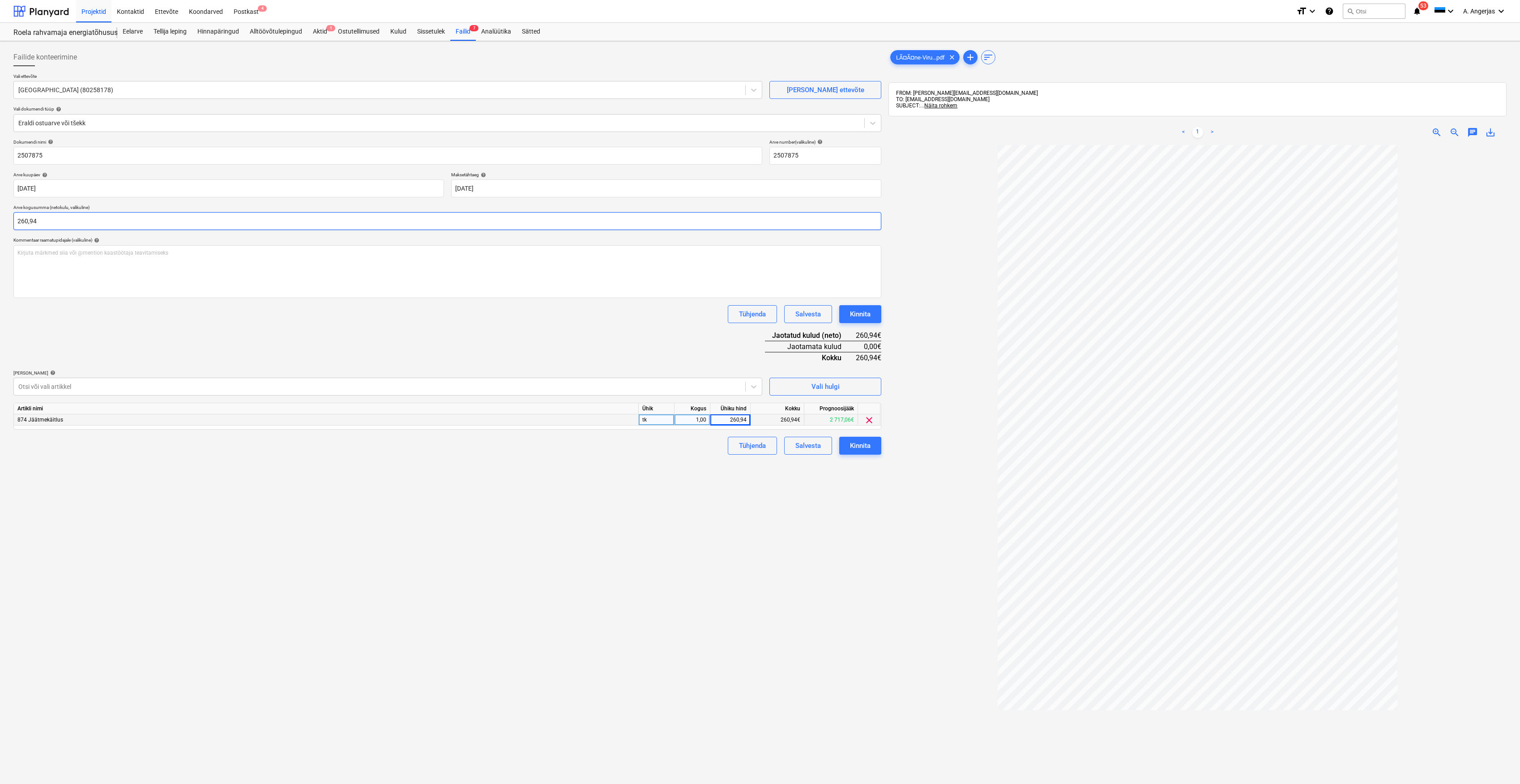
type input "260,94"
click at [131, 491] on div "Failide konteerimine Vali ettevõte Lääne-Viru Jäätmekeskus MTÜ (80258178) Lisa …" at bounding box center [447, 476] width 875 height 862
click at [876, 450] on button "Kinnita" at bounding box center [860, 446] width 42 height 18
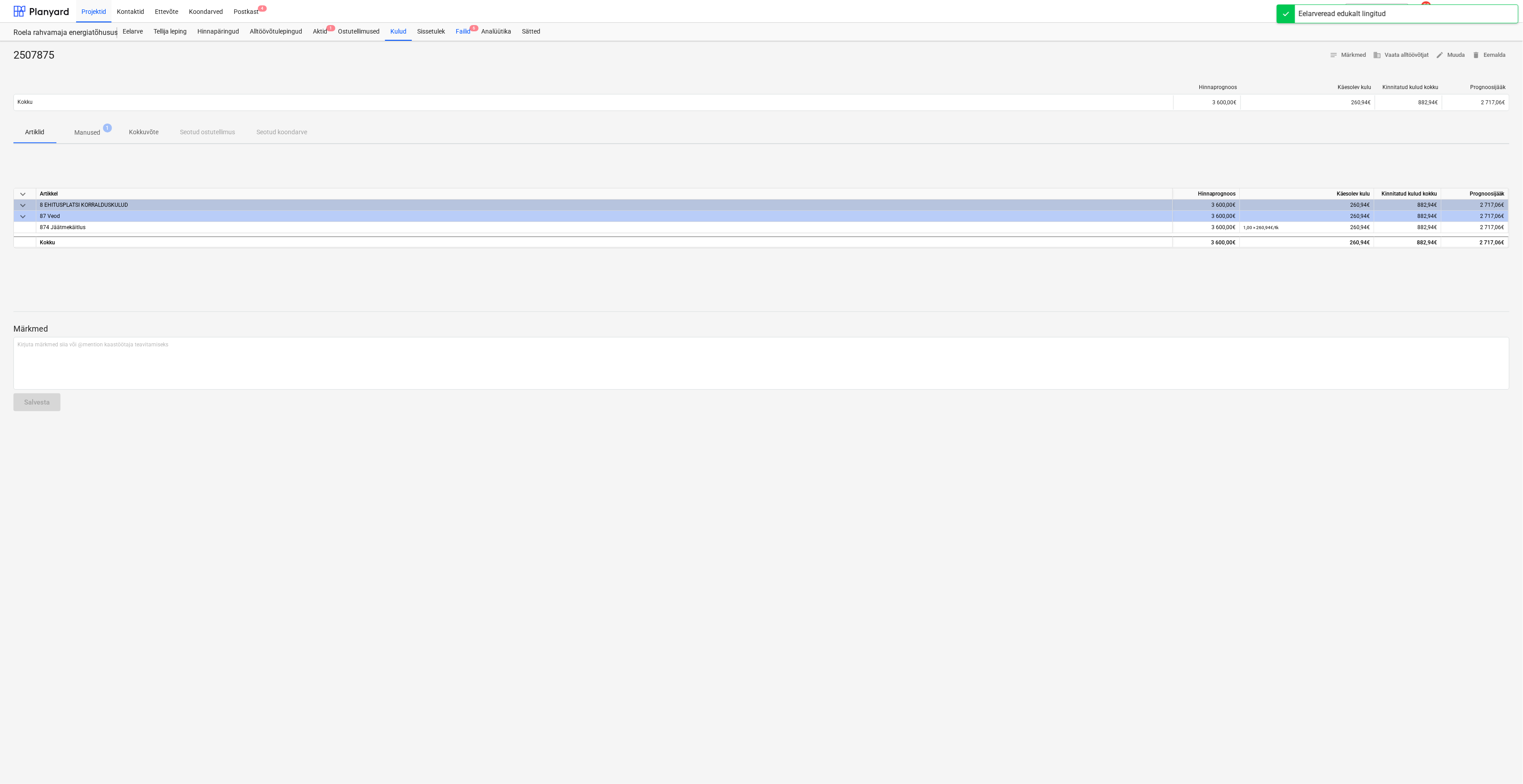
click at [472, 33] on div "Failid 6" at bounding box center [463, 32] width 26 height 18
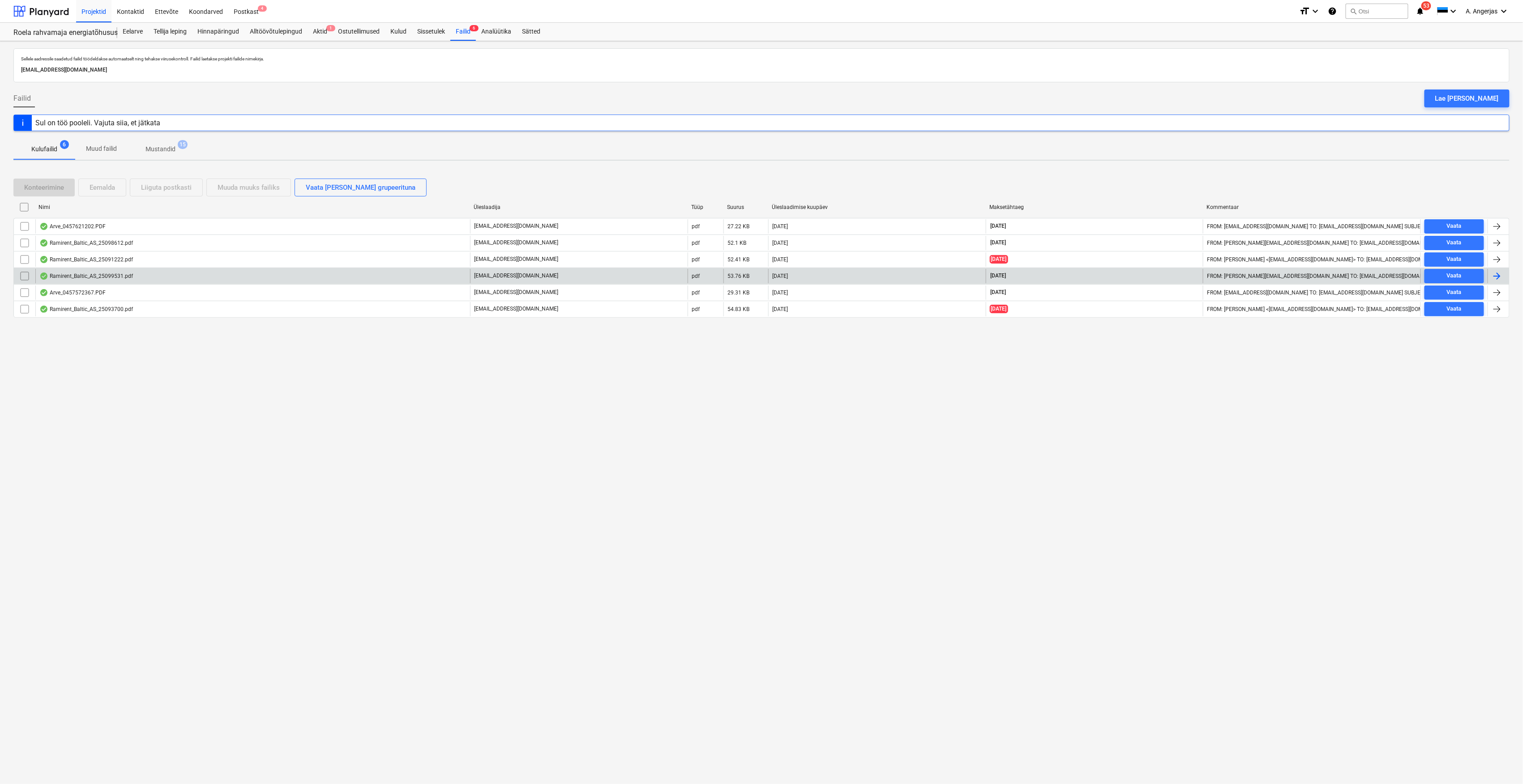
click at [76, 279] on div "Ramirent_Baltic_AS_25099531.pdf" at bounding box center [87, 276] width 94 height 7
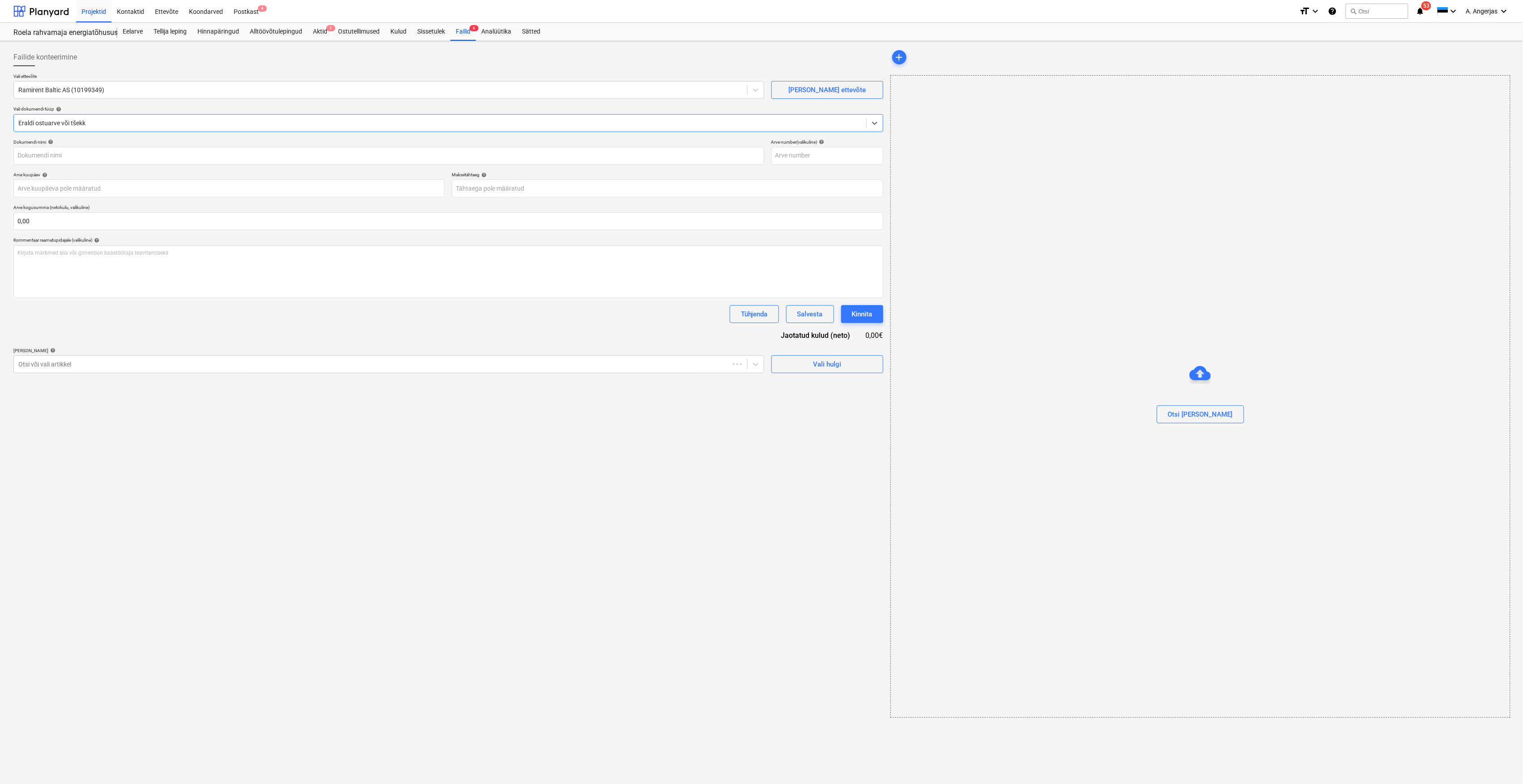
type input "25099531"
type input "30 Sep 2025"
type input "14 Oct 2025"
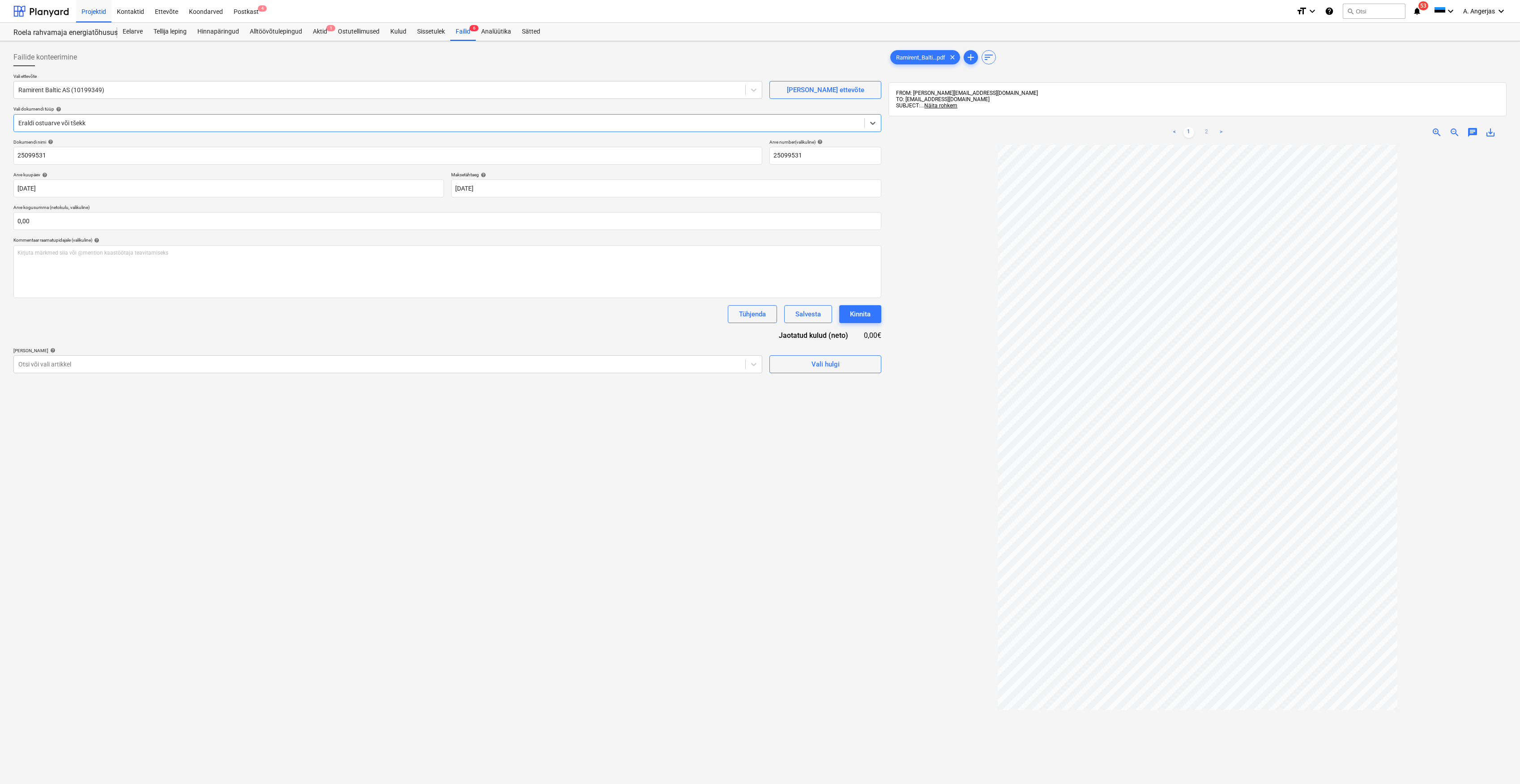
click at [1204, 134] on link "2" at bounding box center [1207, 132] width 11 height 11
click at [468, 31] on div "Failid 6" at bounding box center [463, 32] width 26 height 18
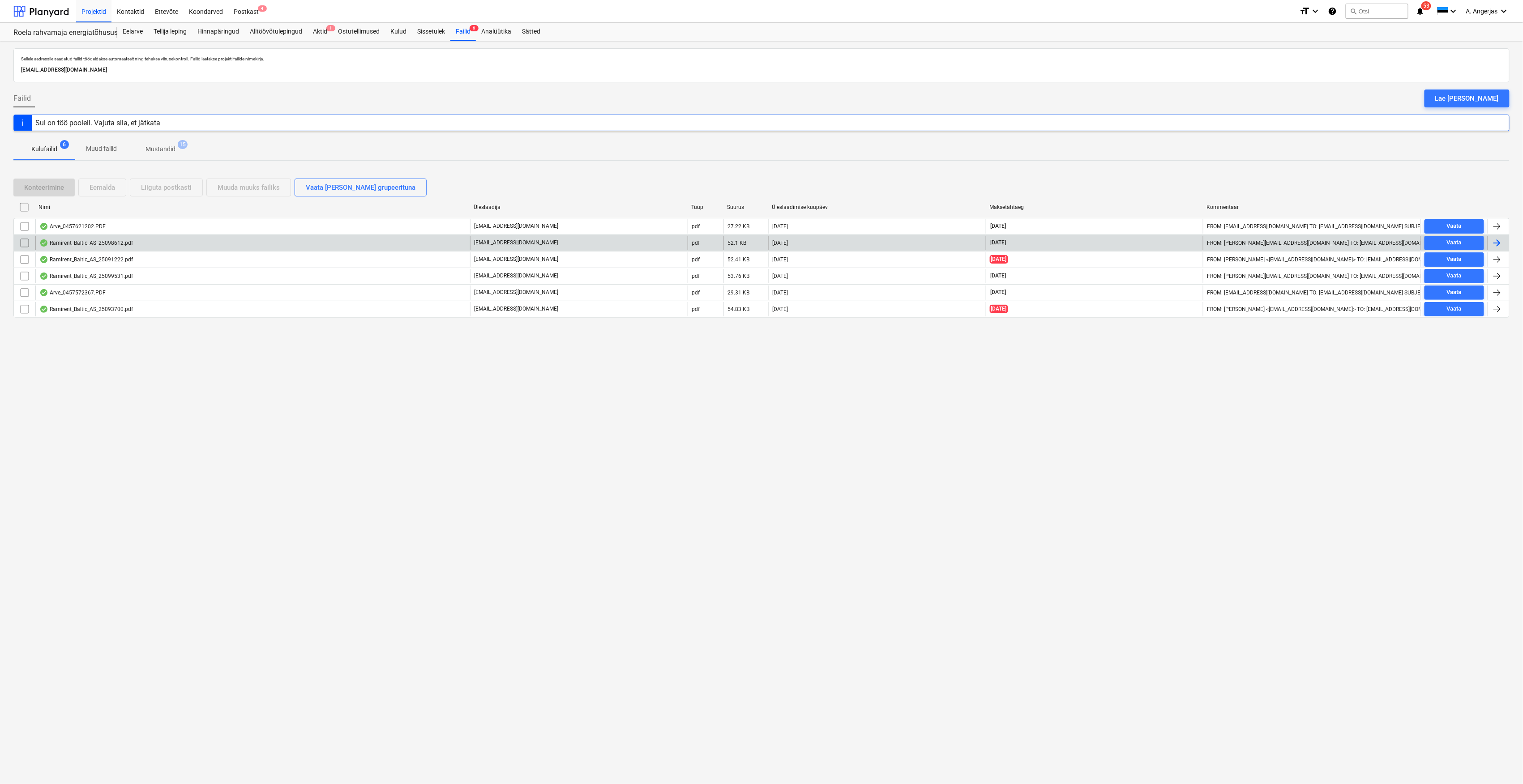
click at [120, 246] on div "Ramirent_Baltic_AS_25098612.pdf" at bounding box center [87, 243] width 94 height 7
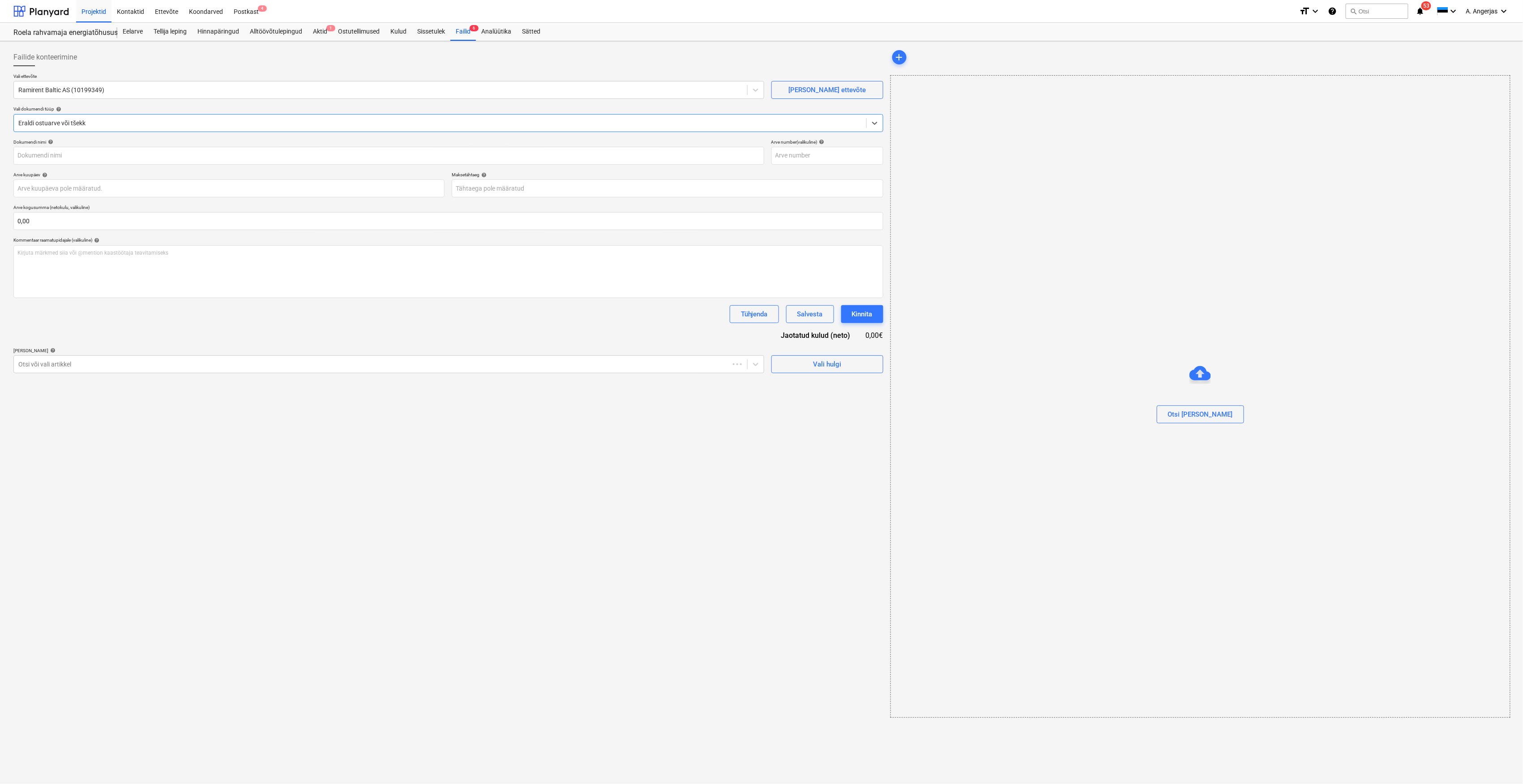
type input "25098612"
type input "30 Sep 2025"
type input "14 Oct 2025"
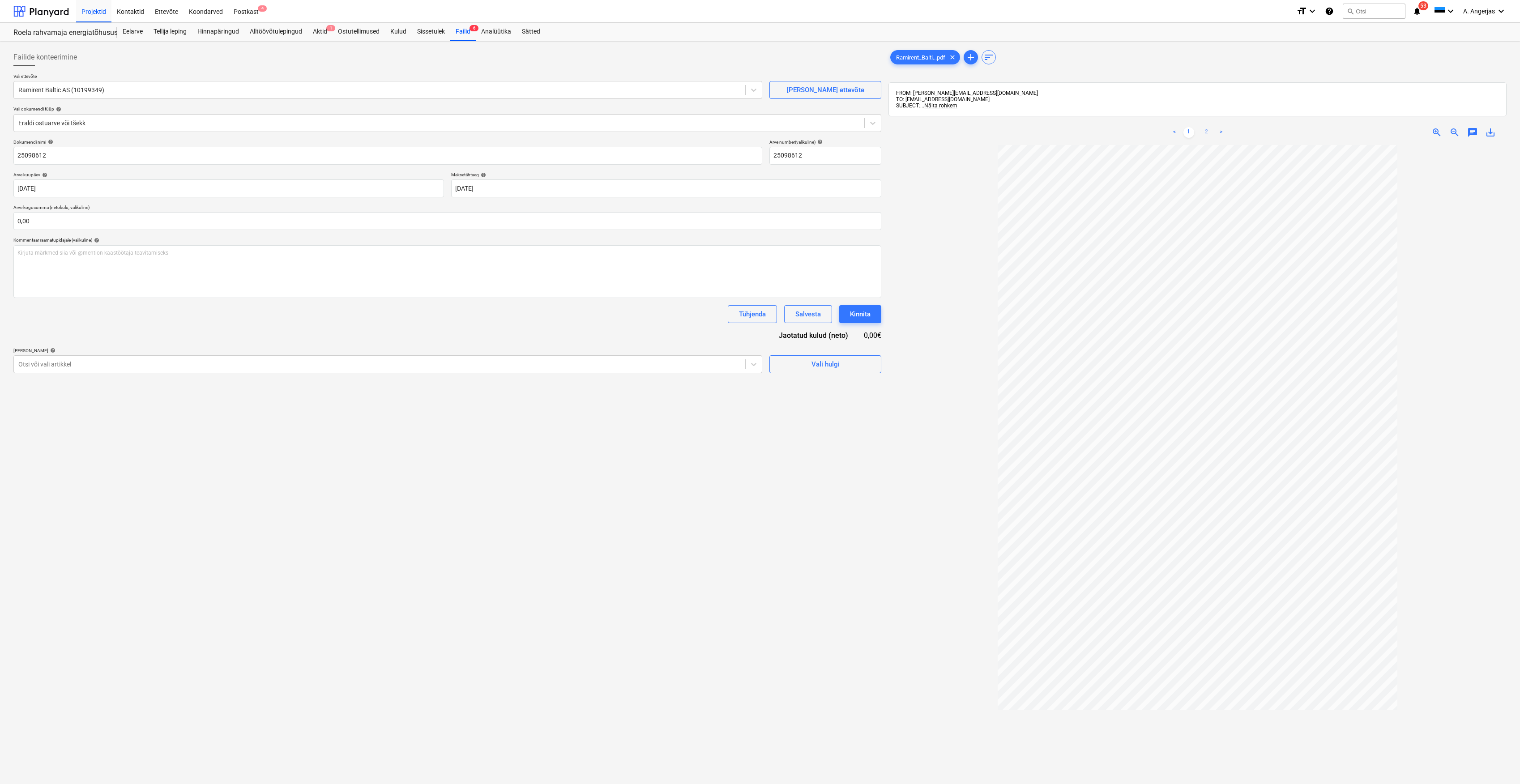
click at [1202, 137] on link "2" at bounding box center [1207, 132] width 11 height 11
click at [1188, 131] on link "1" at bounding box center [1188, 132] width 11 height 11
click at [679, 541] on div "Failide konteerimine Vali ettevõte Ramirent Baltic AS (10199349) Lisa uus ettev…" at bounding box center [447, 476] width 875 height 862
click at [320, 33] on div "Aktid 1" at bounding box center [320, 32] width 25 height 18
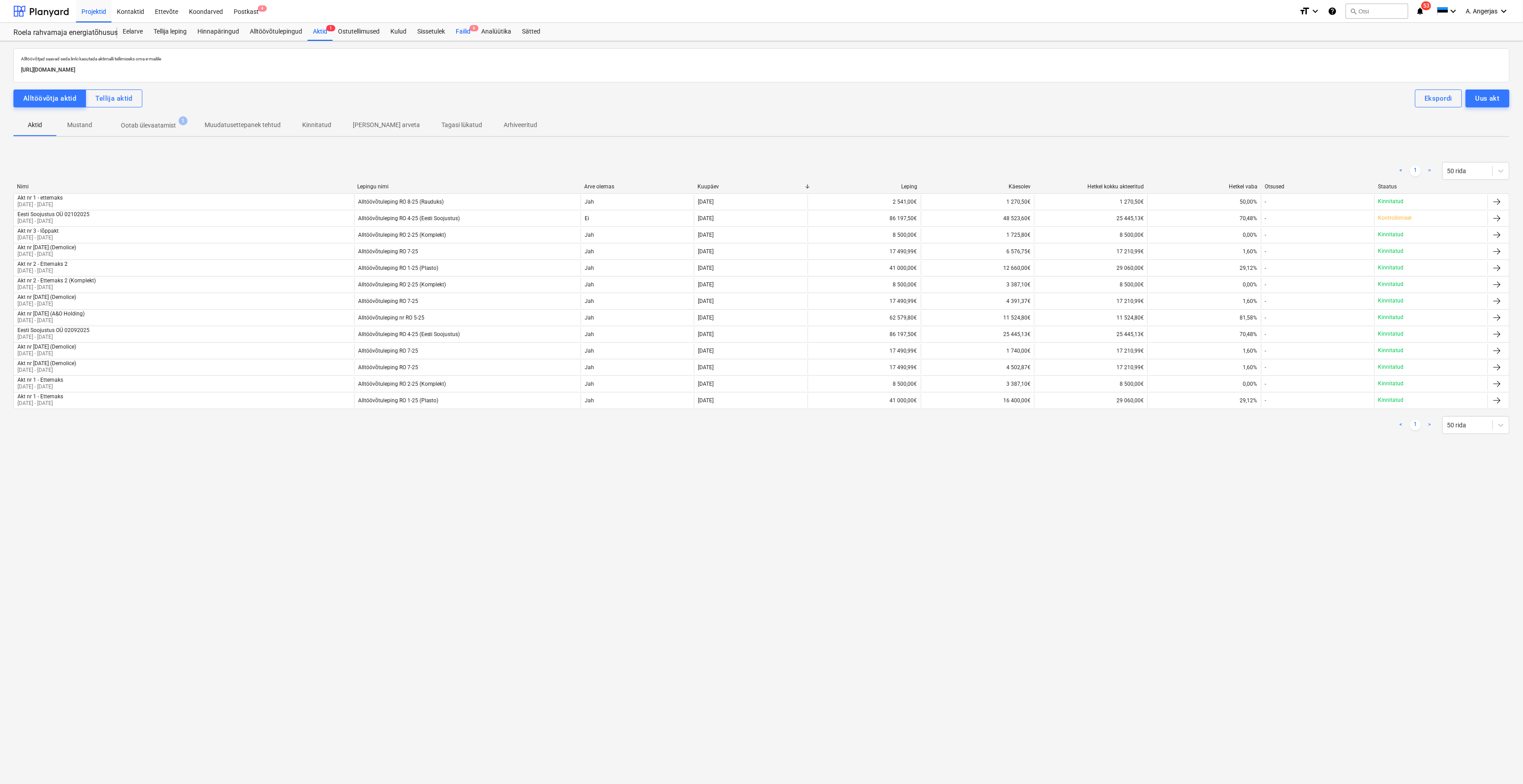
click at [464, 27] on div "Failid 6" at bounding box center [463, 32] width 26 height 18
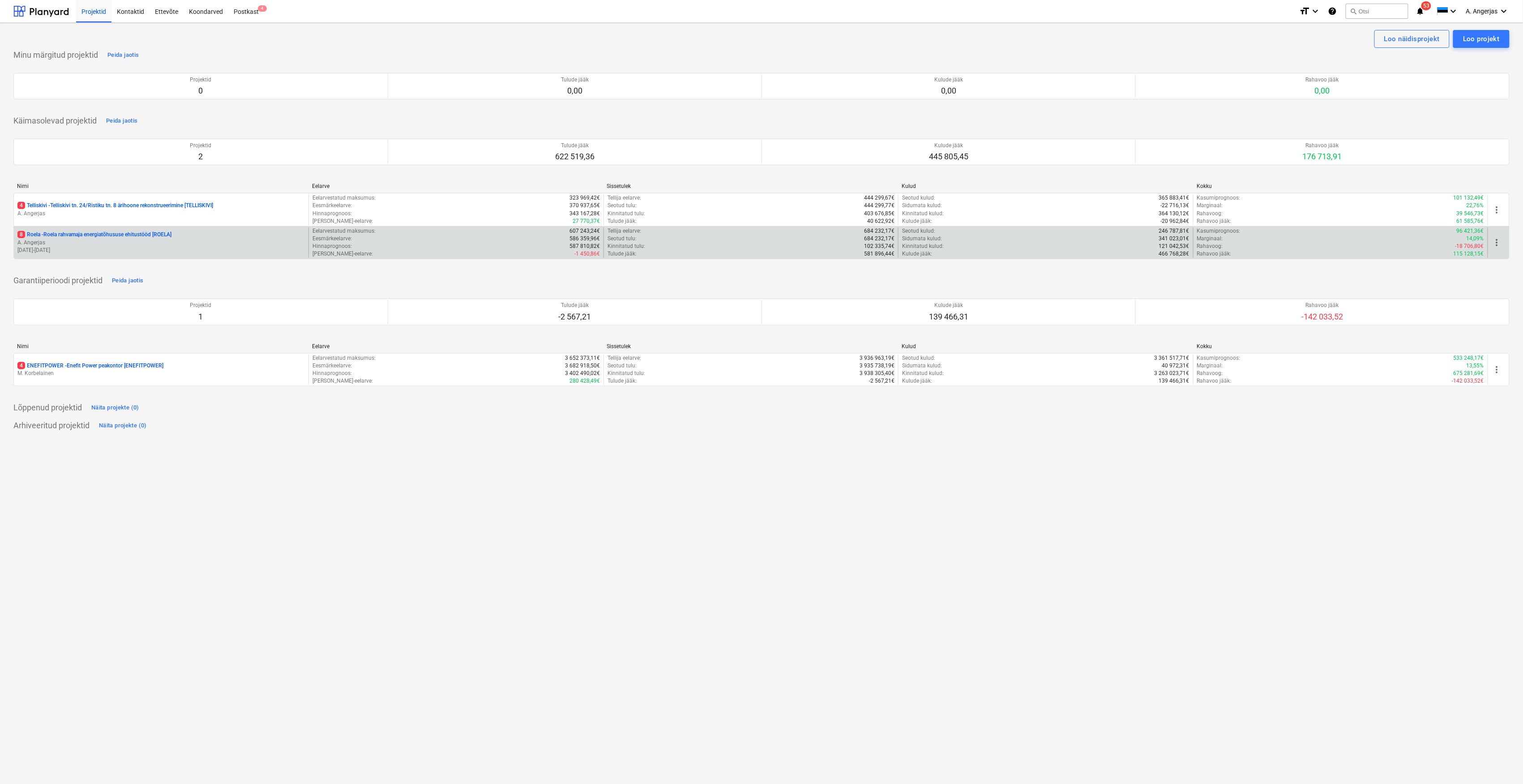
click at [89, 233] on p "8 Roela - Roela rahvamaja energiatõhususe ehitustööd [ROELA]" at bounding box center [95, 235] width 154 height 7
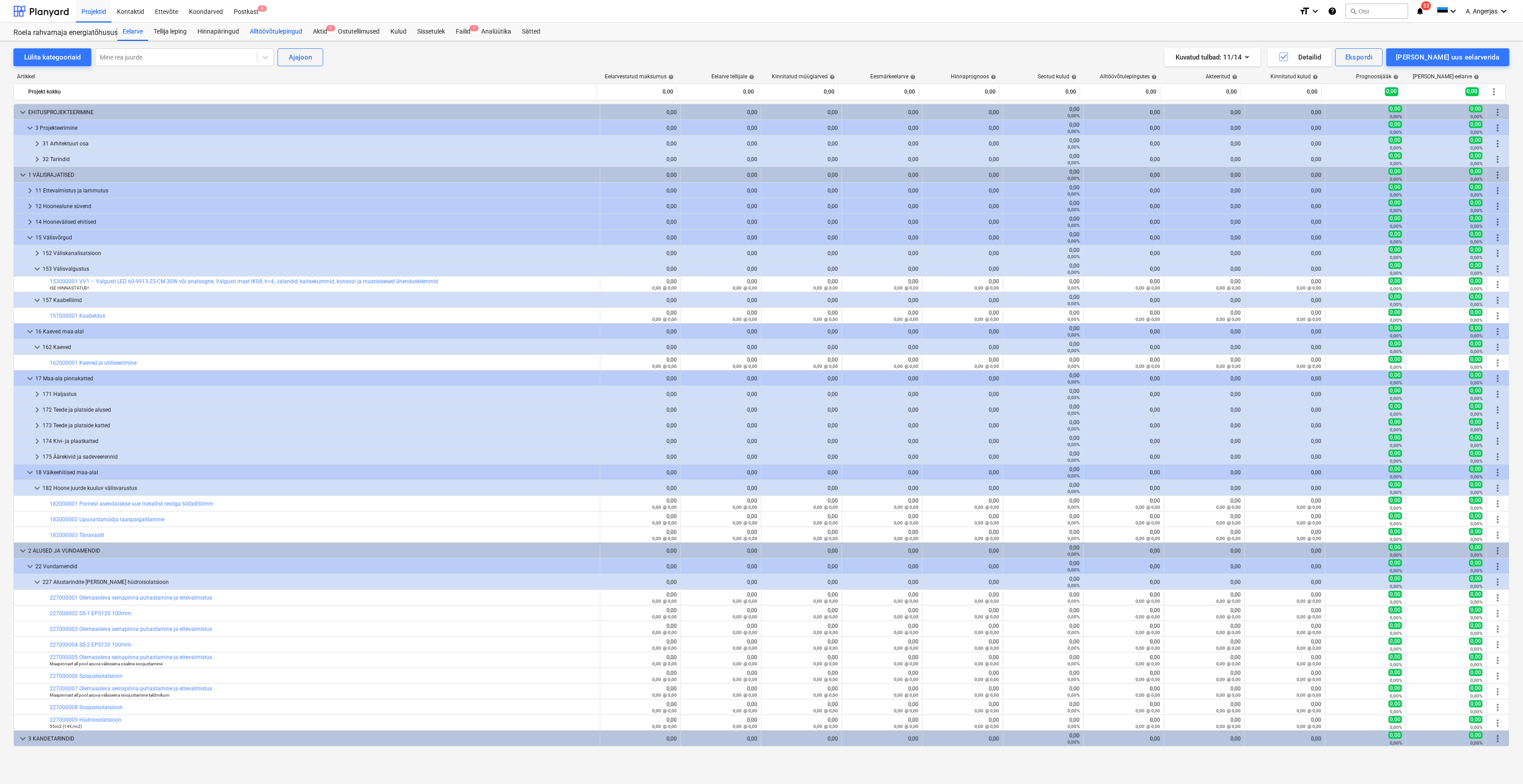
click at [289, 33] on div "Alltöövõtulepingud" at bounding box center [276, 32] width 63 height 18
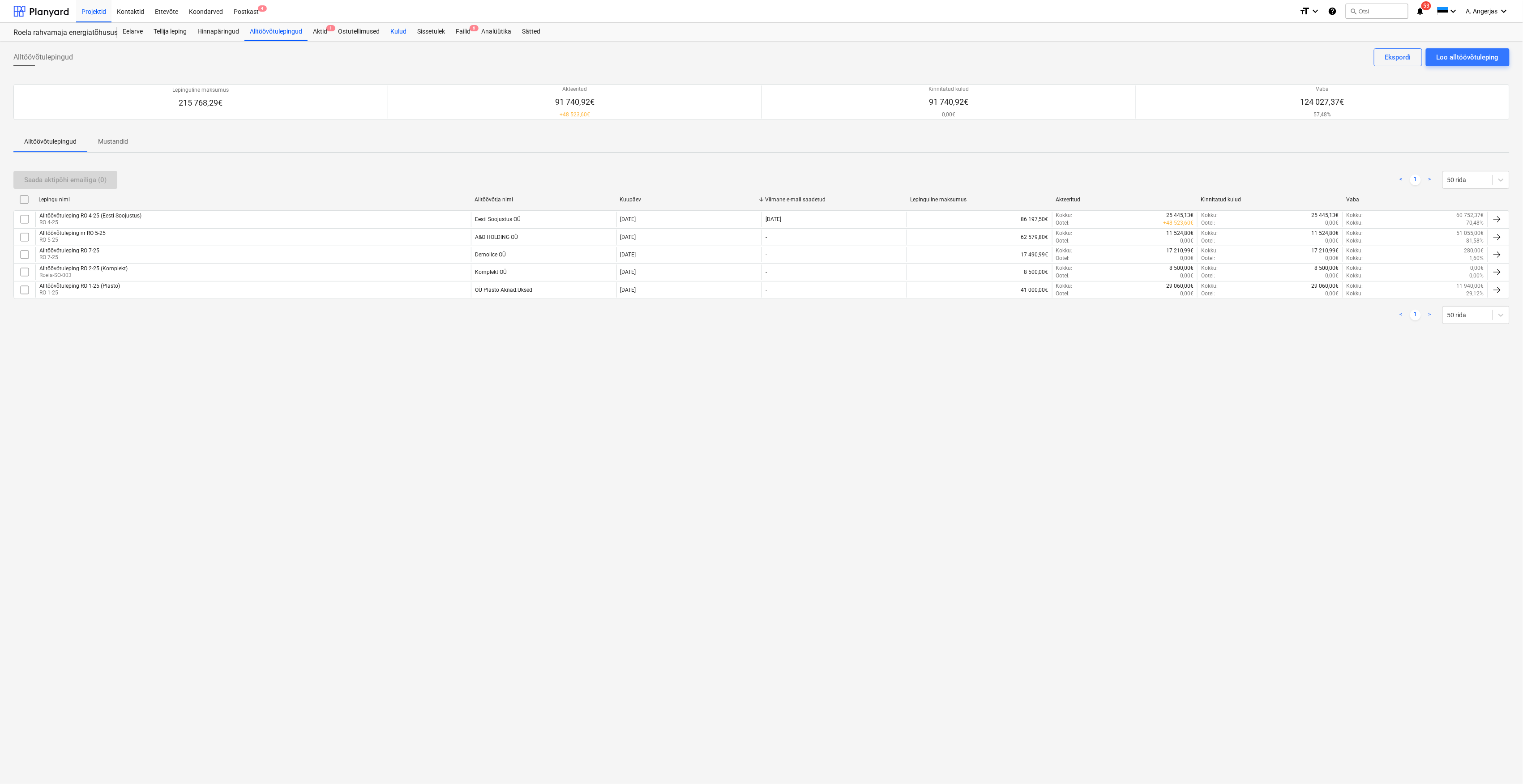
click at [394, 28] on div "Kulud" at bounding box center [398, 32] width 27 height 18
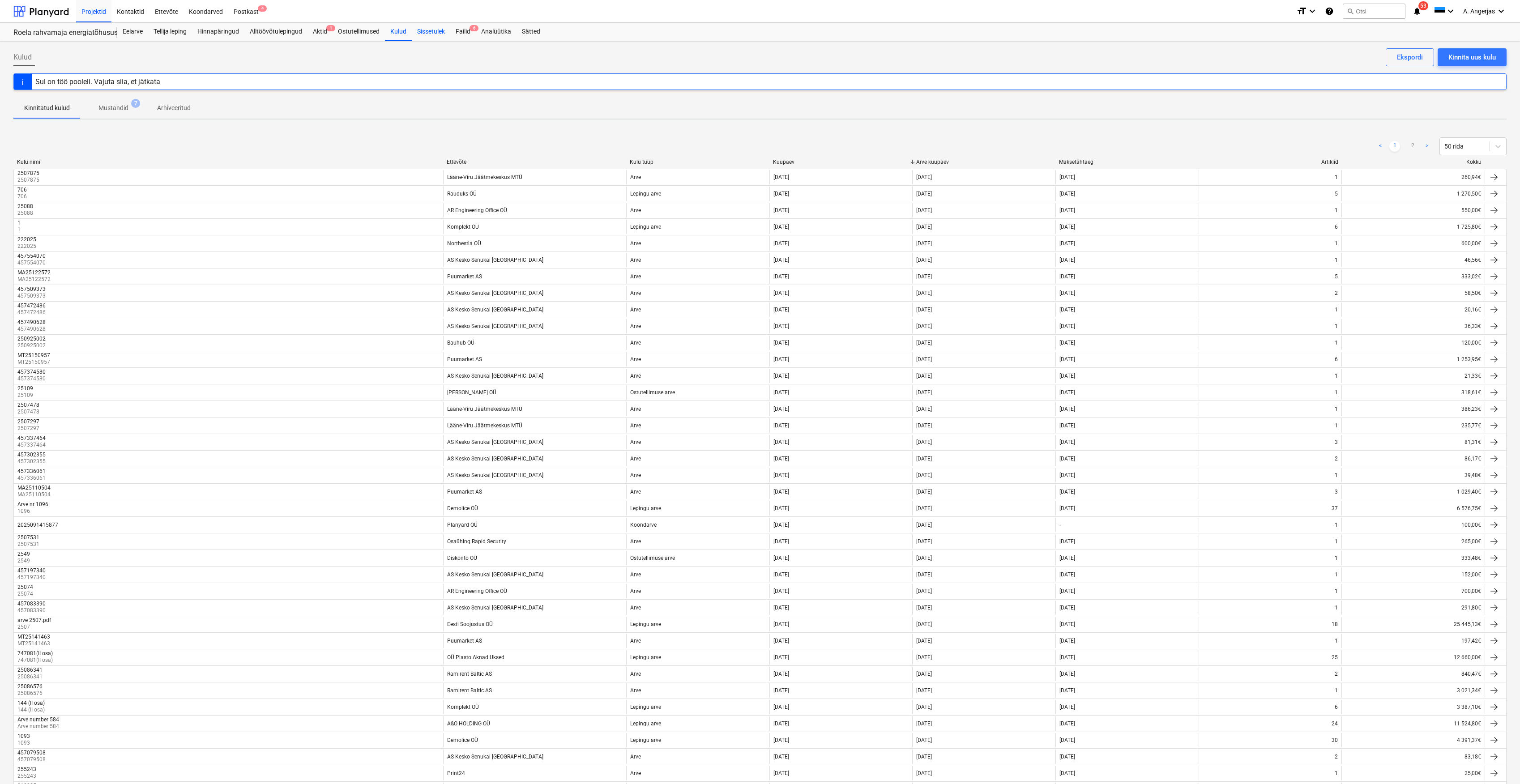
click at [425, 35] on div "Sissetulek" at bounding box center [431, 32] width 38 height 18
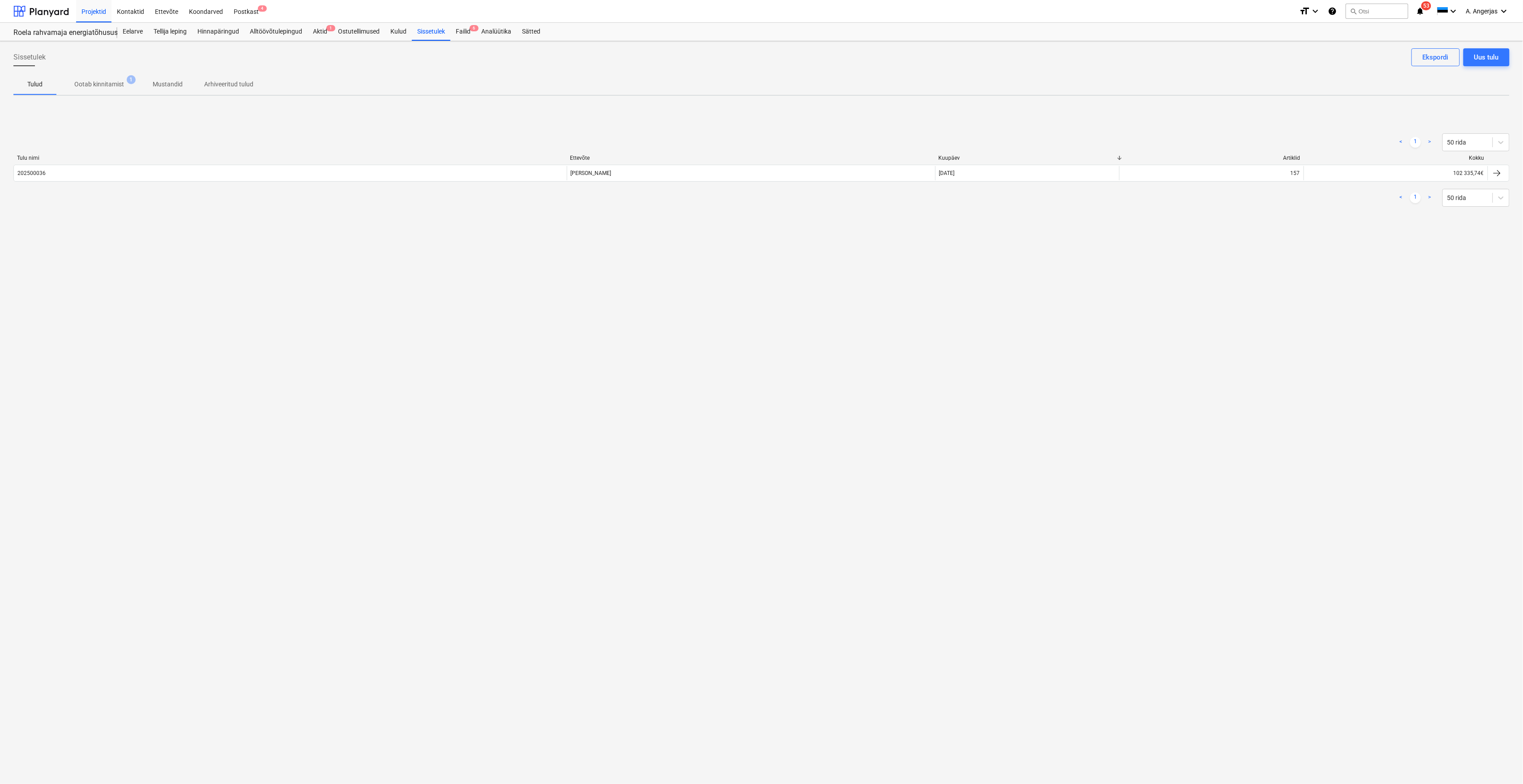
click at [95, 87] on p "Ootab kinnitamist" at bounding box center [99, 84] width 50 height 10
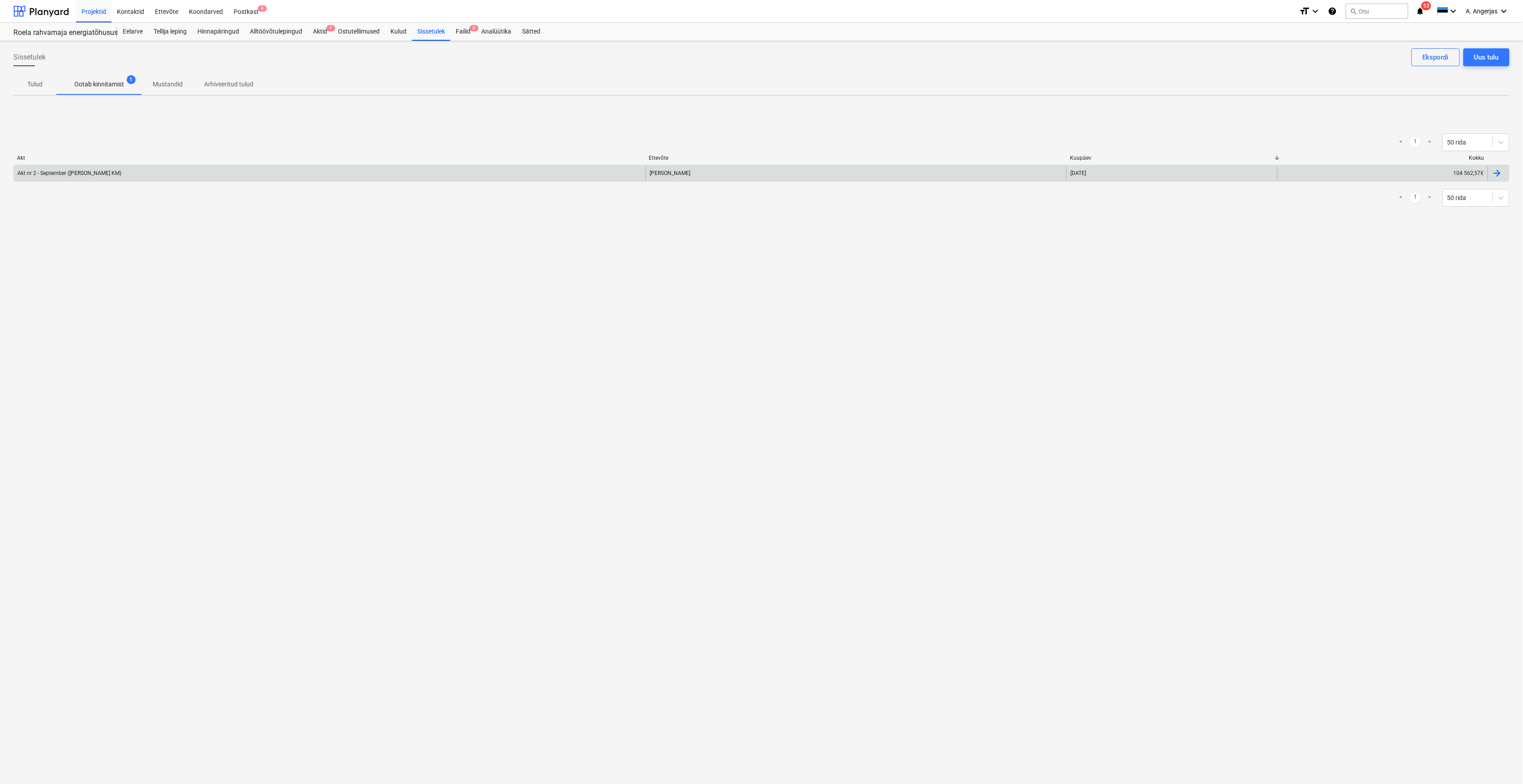
click at [1000, 176] on div "[PERSON_NAME]" at bounding box center [856, 173] width 421 height 15
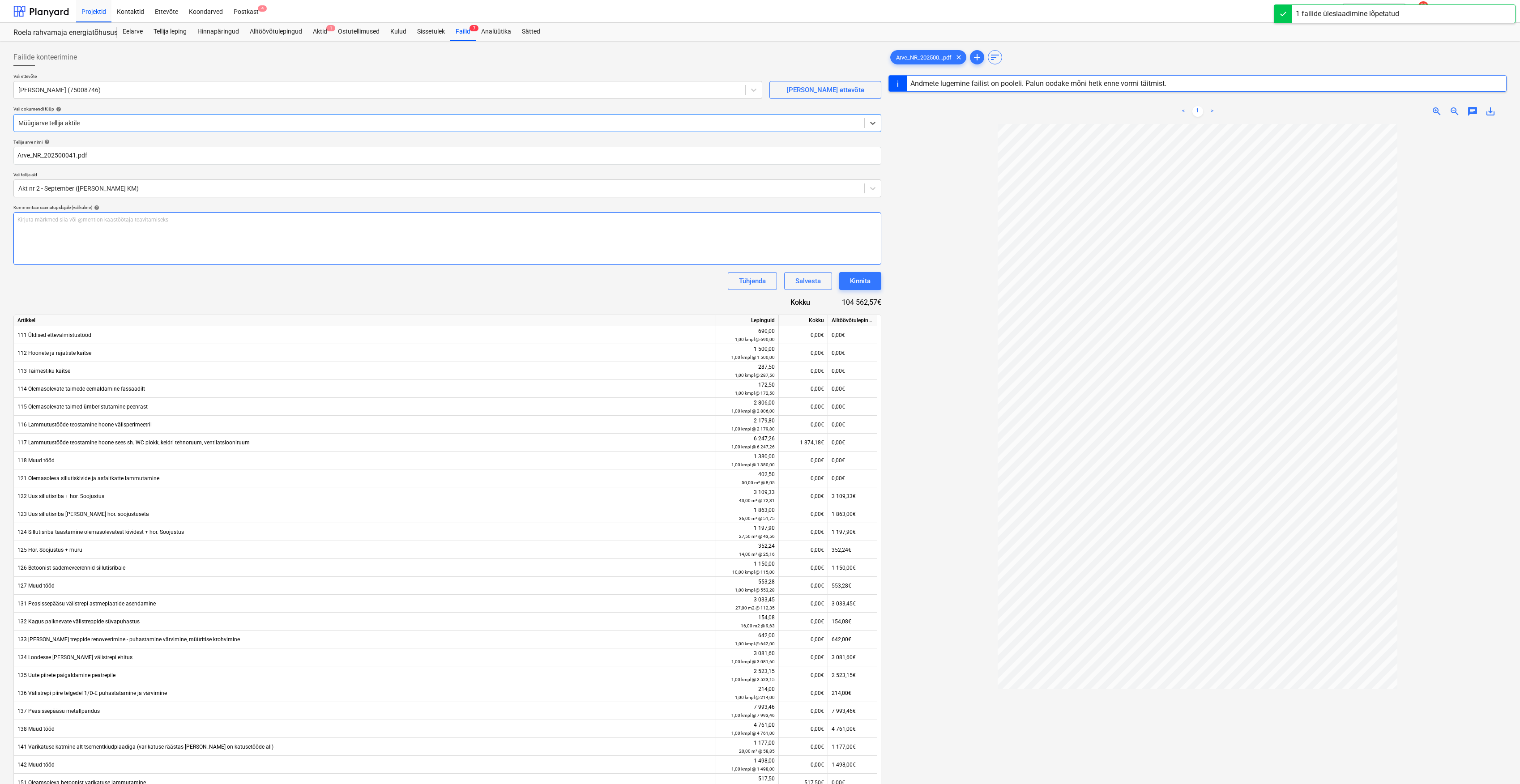
type input "202500041"
click at [856, 279] on div "Kinnita" at bounding box center [861, 281] width 21 height 12
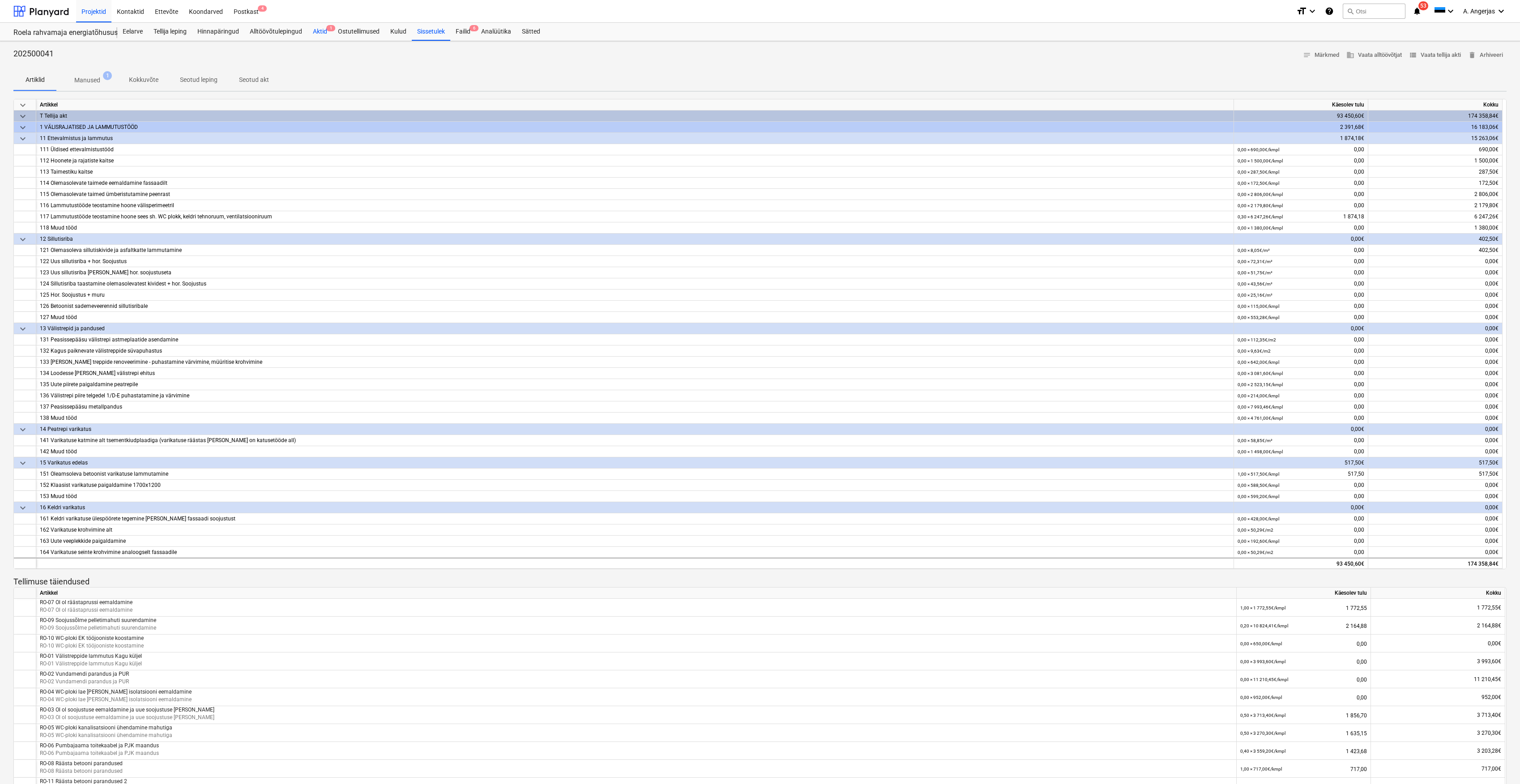
click at [321, 35] on div "Aktid 1" at bounding box center [320, 32] width 25 height 18
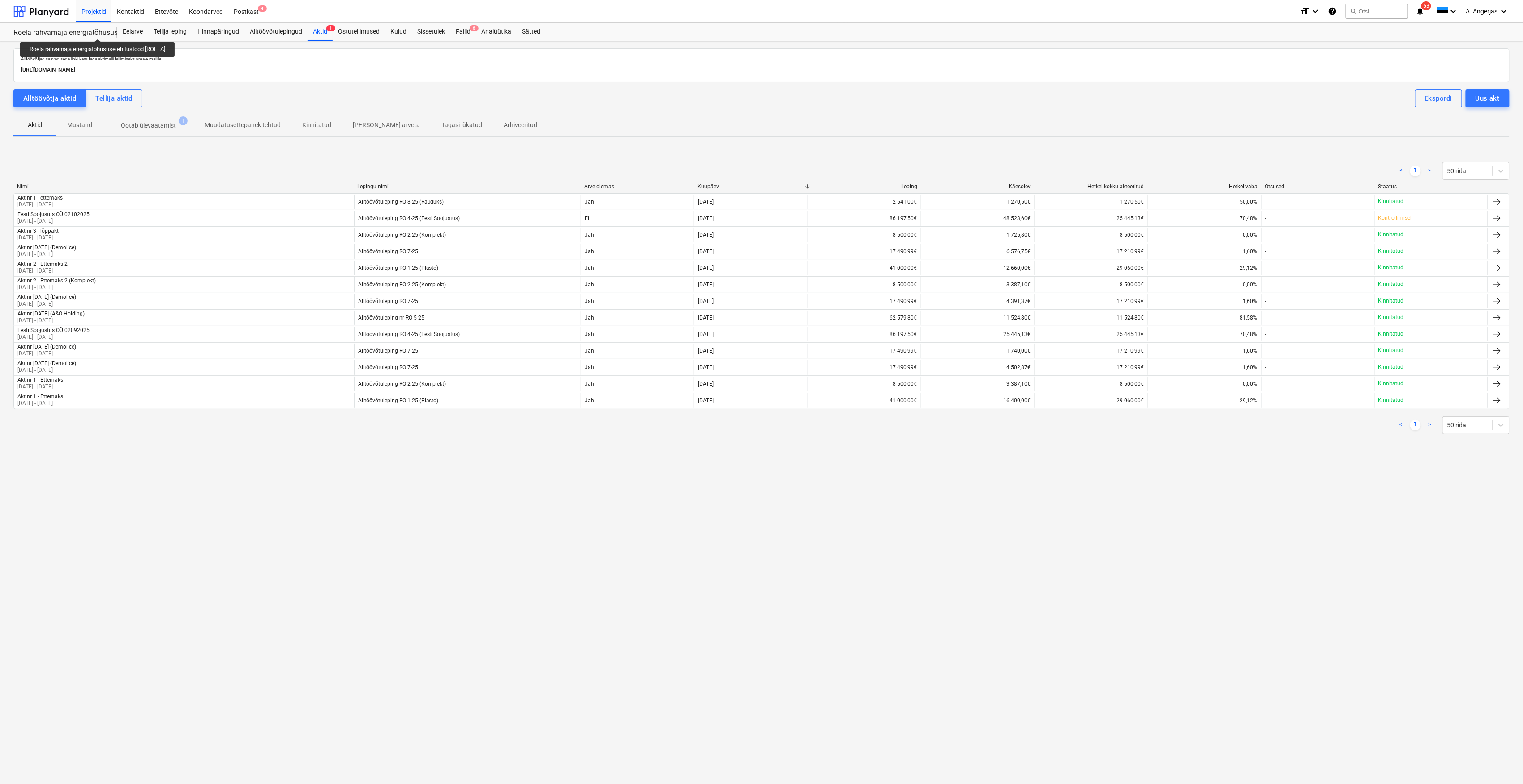
click at [95, 30] on div "Roela rahvamaja energiatõhususe ehitustööd [ROELA]" at bounding box center [59, 32] width 93 height 10
click at [141, 34] on div "Eelarve" at bounding box center [133, 32] width 31 height 18
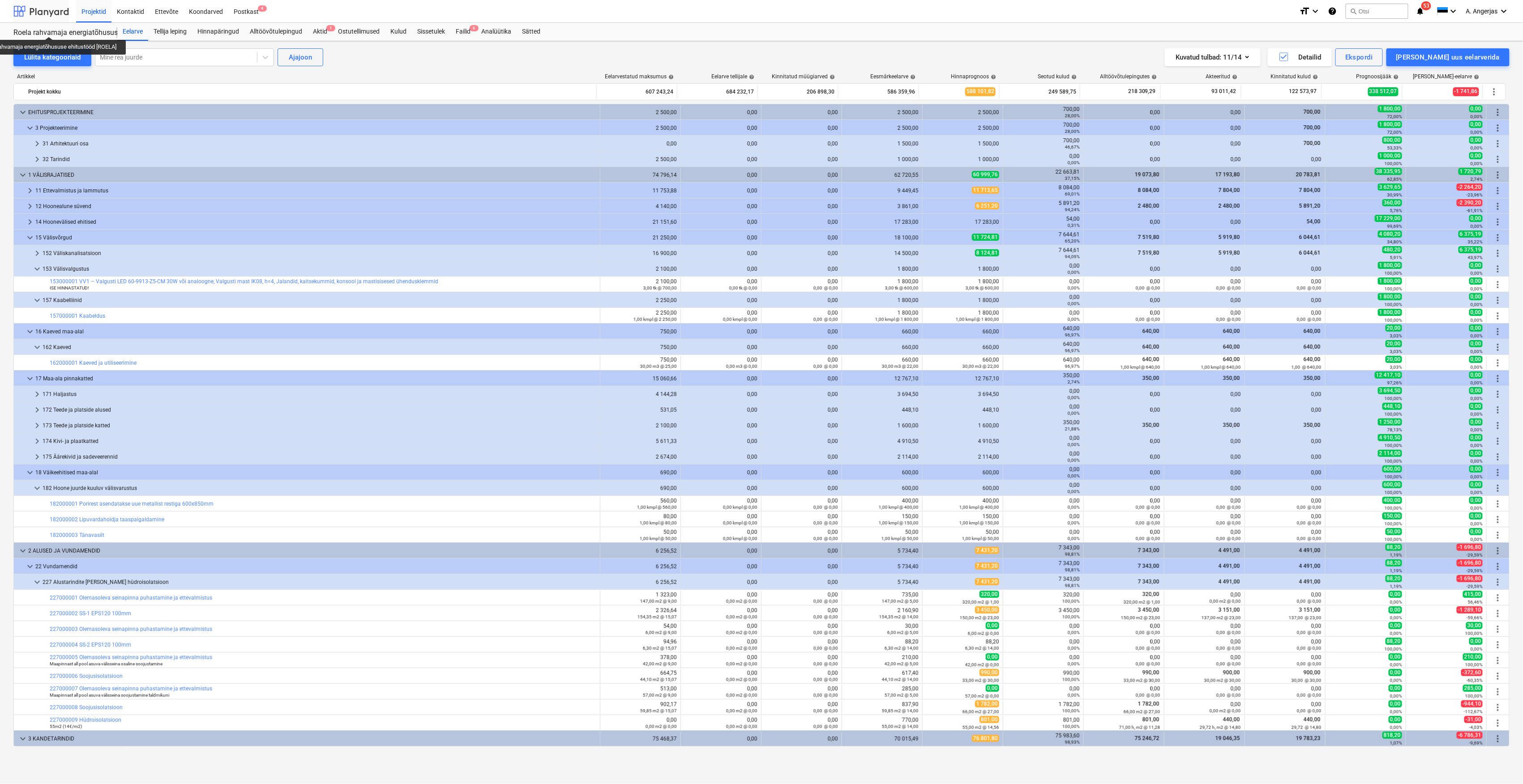
click at [48, 12] on div at bounding box center [41, 11] width 56 height 23
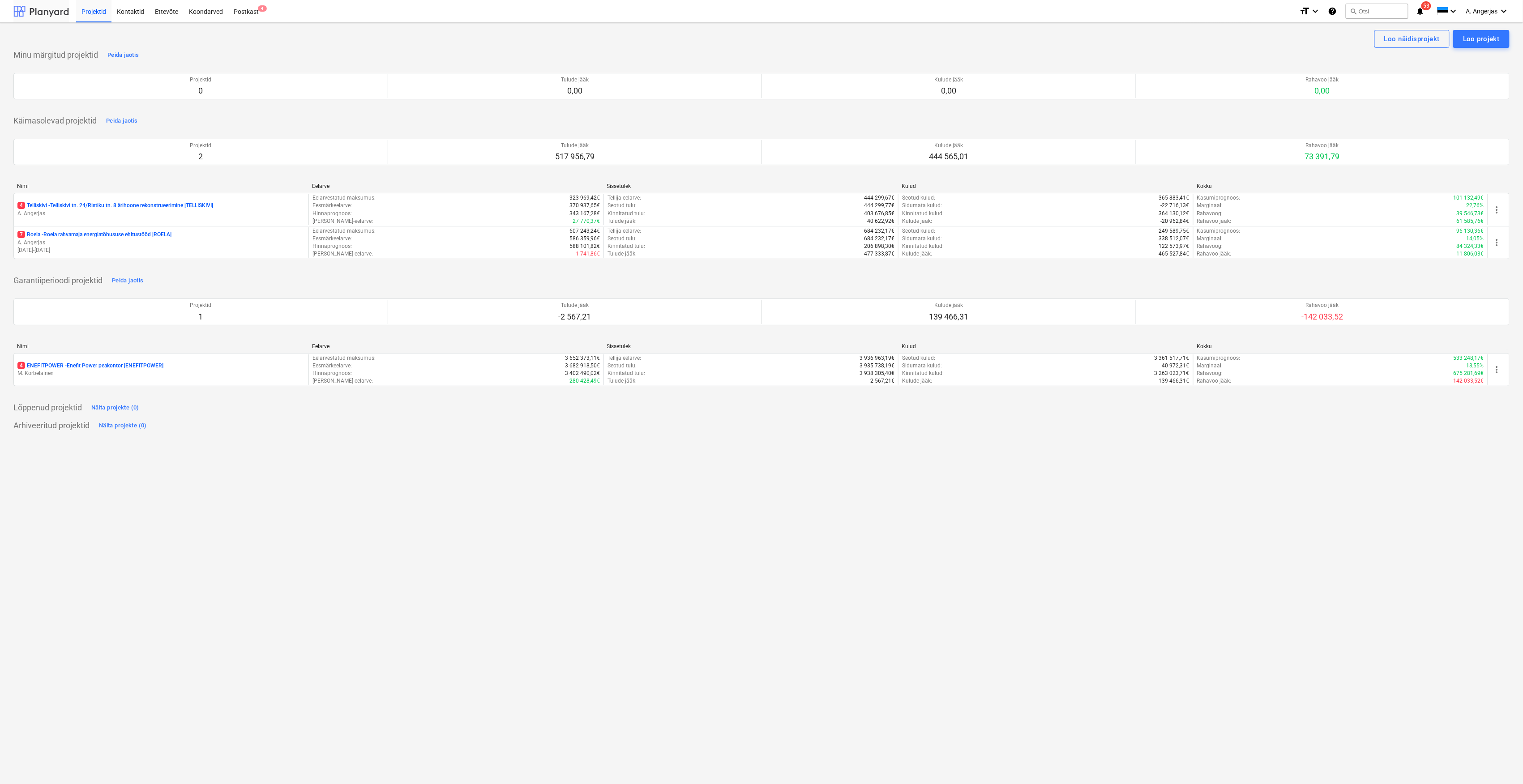
click at [52, 12] on div at bounding box center [41, 11] width 56 height 23
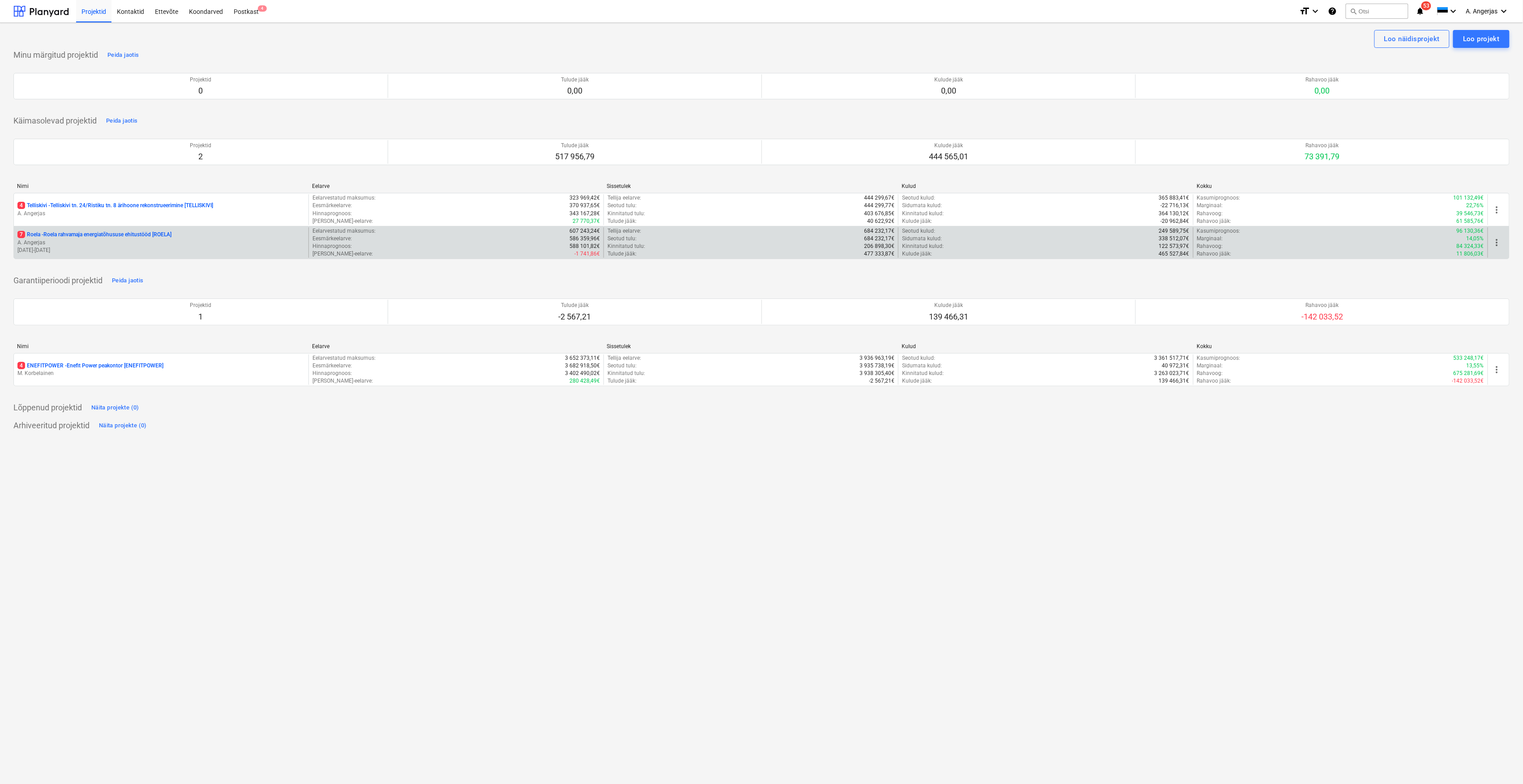
click at [82, 237] on p "7 Roela - Roela rahvamaja energiatõhususe ehitustööd [ROELA]" at bounding box center [95, 235] width 154 height 7
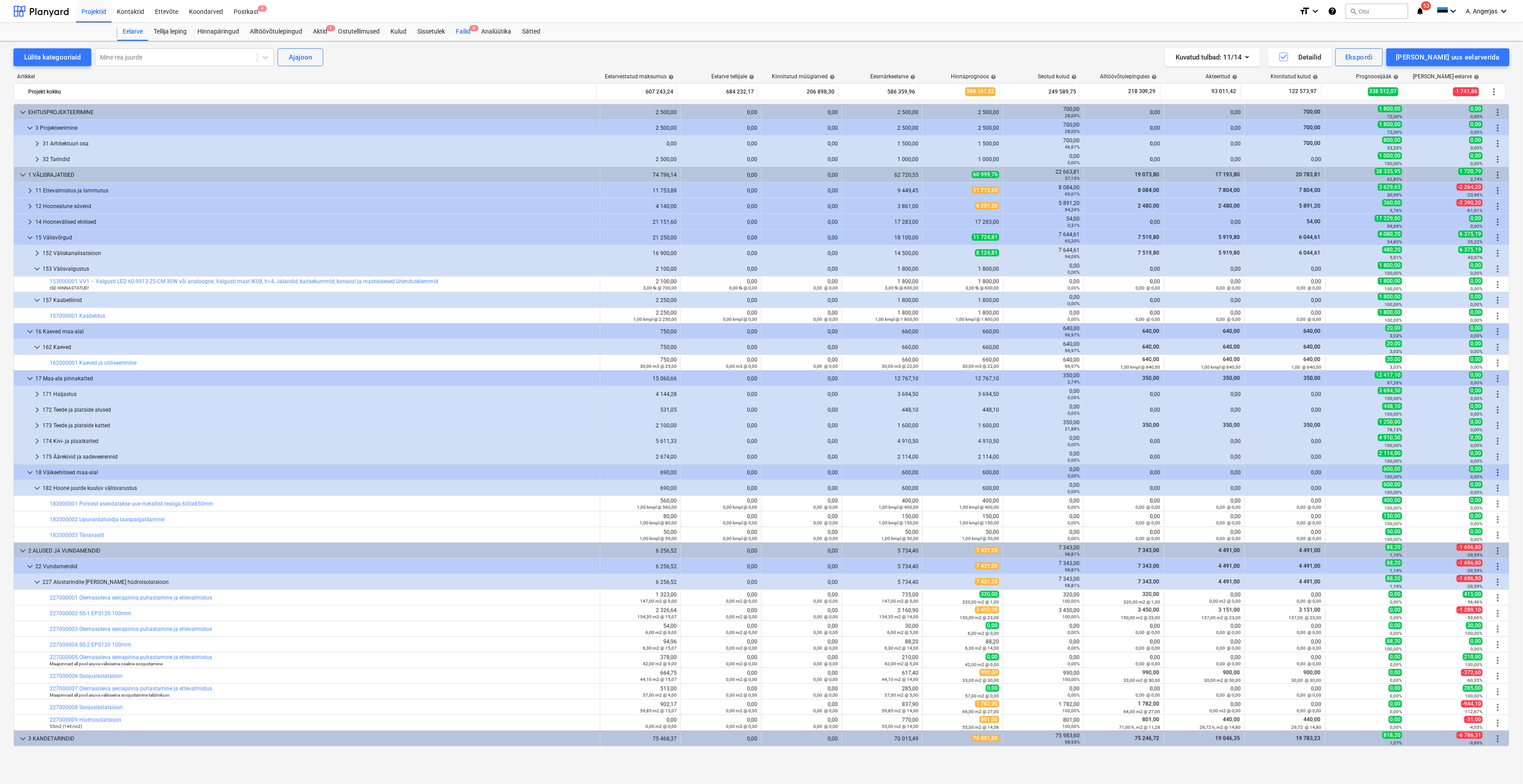
click at [458, 35] on div "Failid 6" at bounding box center [463, 32] width 26 height 18
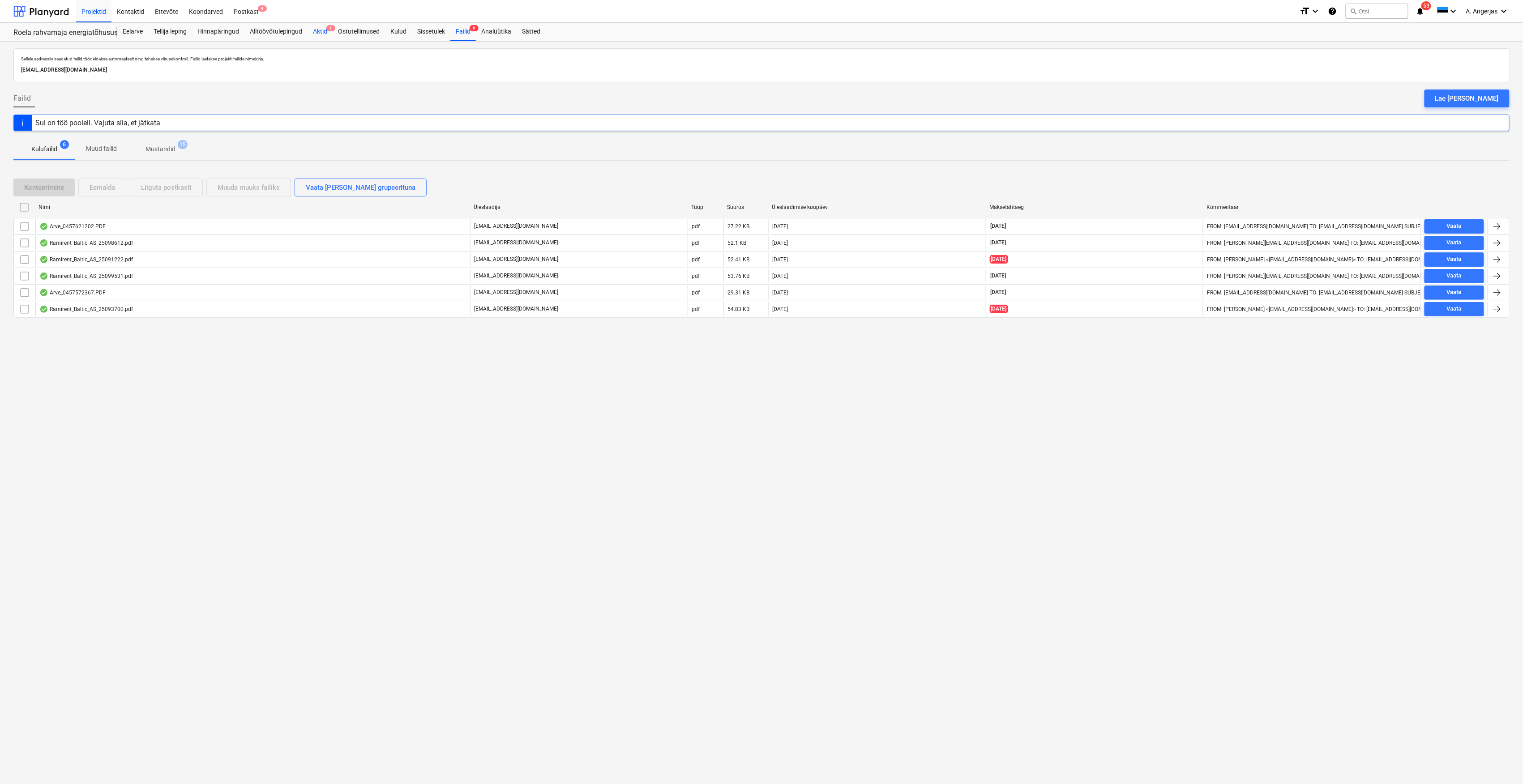
click at [328, 32] on div "Aktid 1" at bounding box center [320, 32] width 25 height 18
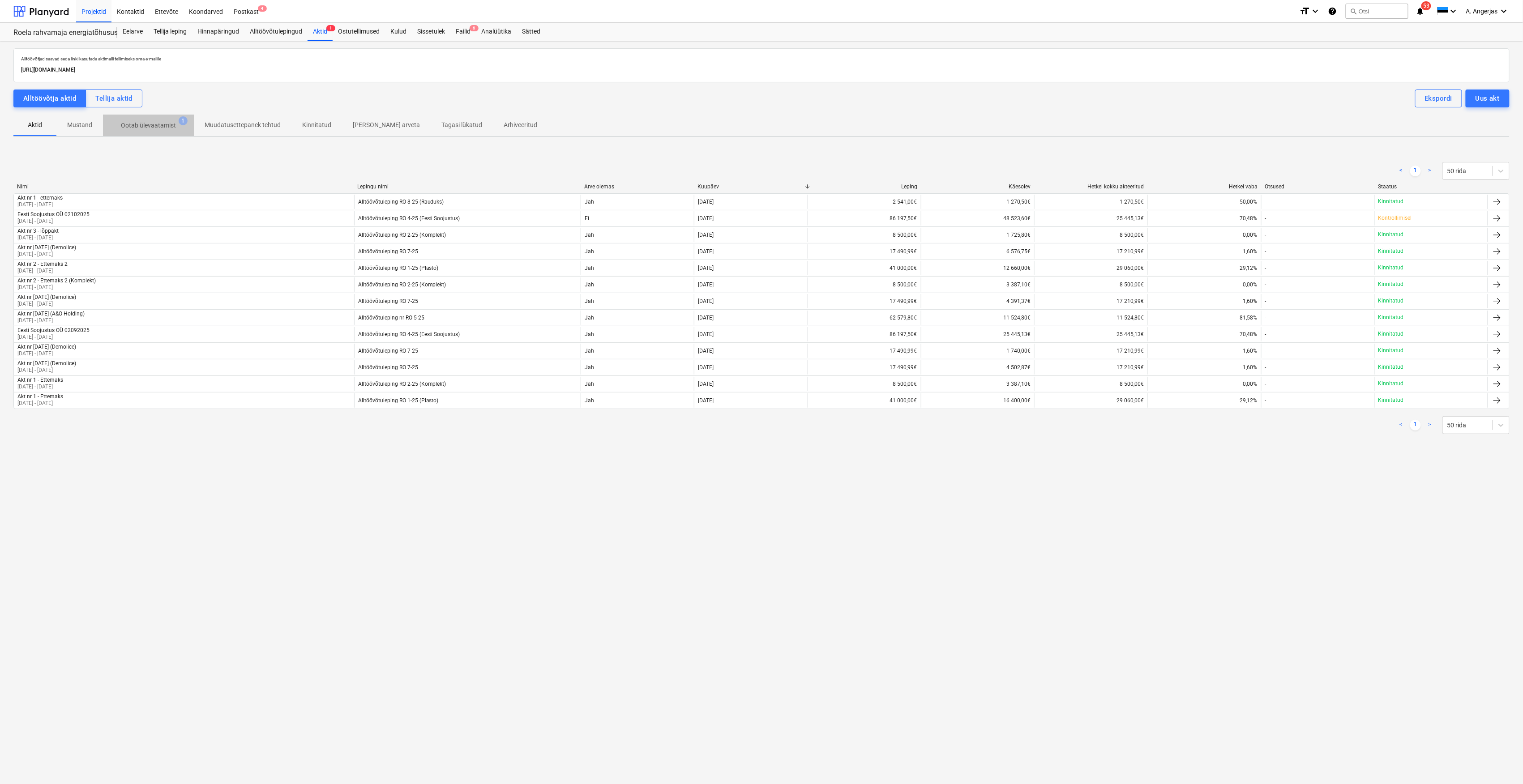
click at [162, 128] on p "Ootab ülevaatamist" at bounding box center [148, 125] width 55 height 10
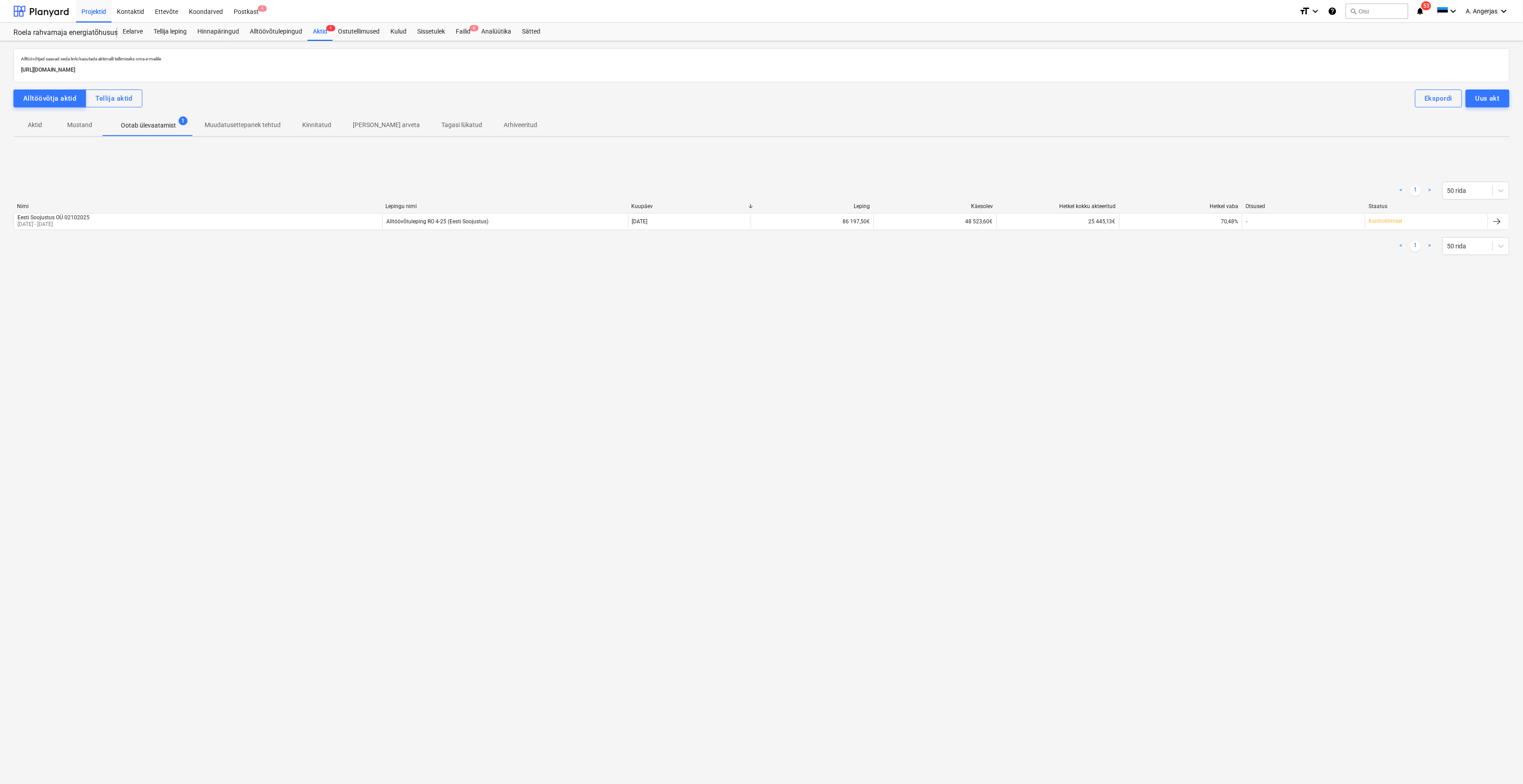
click at [159, 210] on div "Nimi Lepingu nimi Kuupäev Leping Käesolev Hetkel kokku akteeritud Hetkel vaba O…" at bounding box center [761, 208] width 1496 height 10
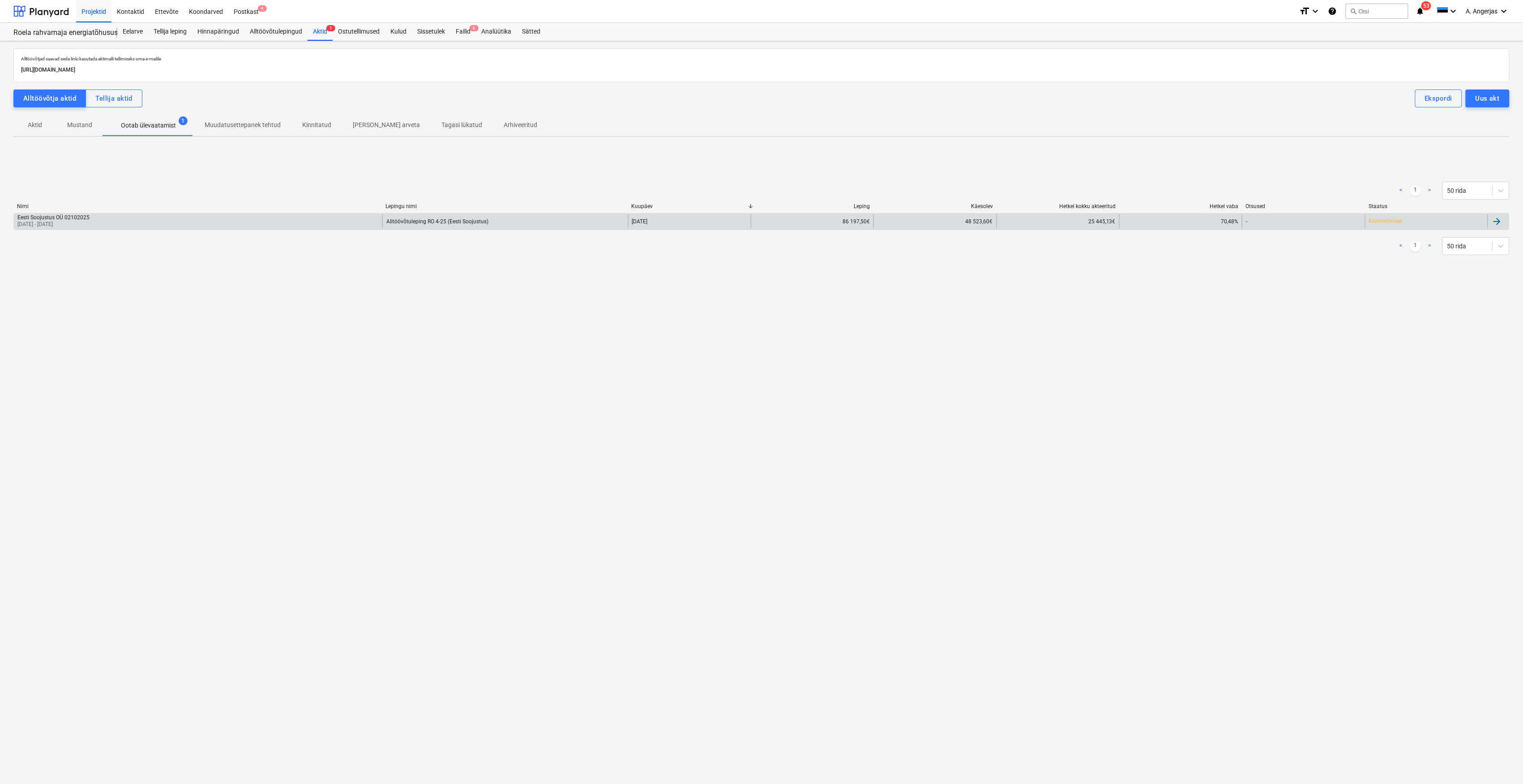
click at [151, 218] on div "Eesti Soojustus OÜ 02102025 01 Sep 2025 - 30 Sep 2025" at bounding box center [198, 221] width 368 height 15
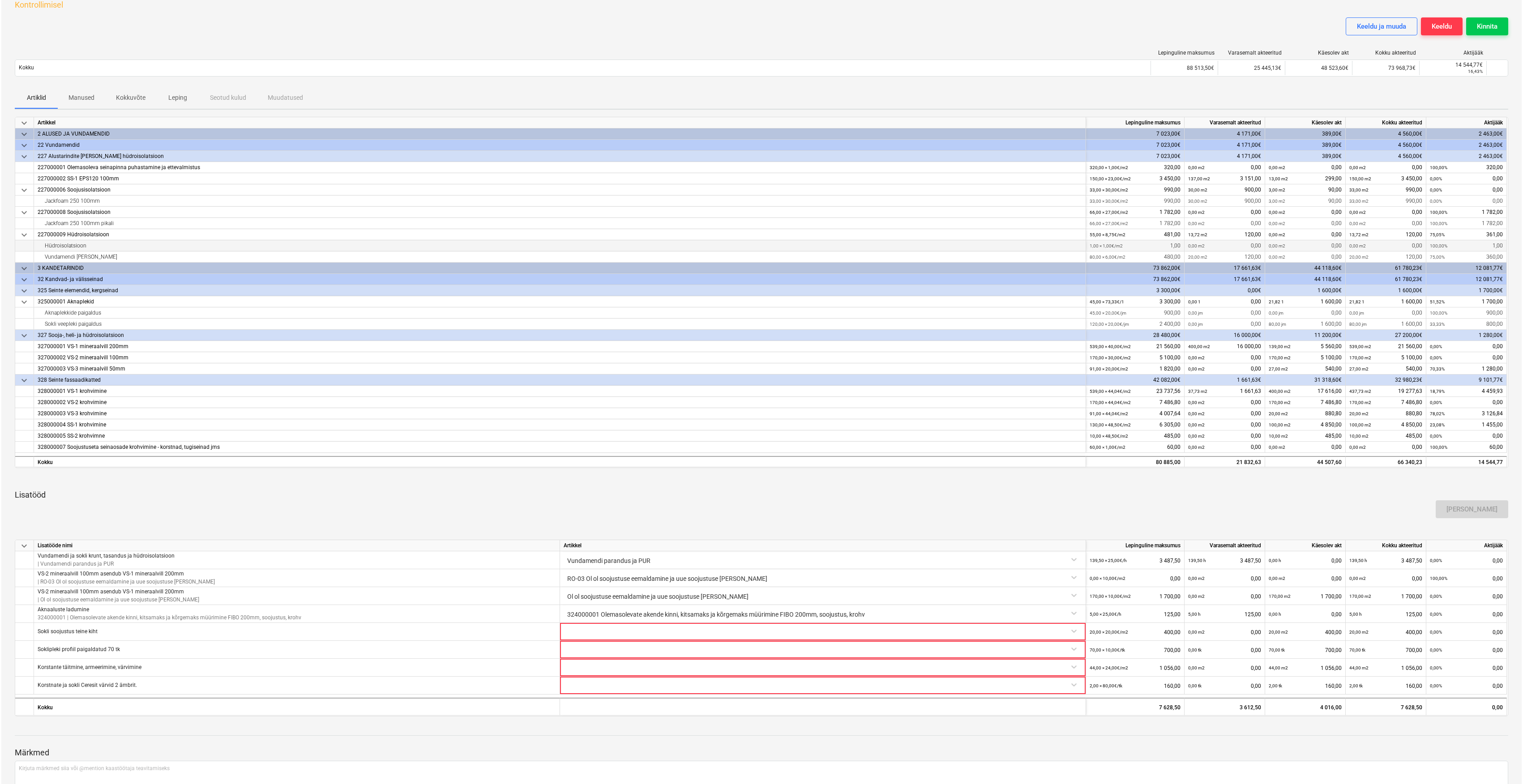
scroll to position [125, 0]
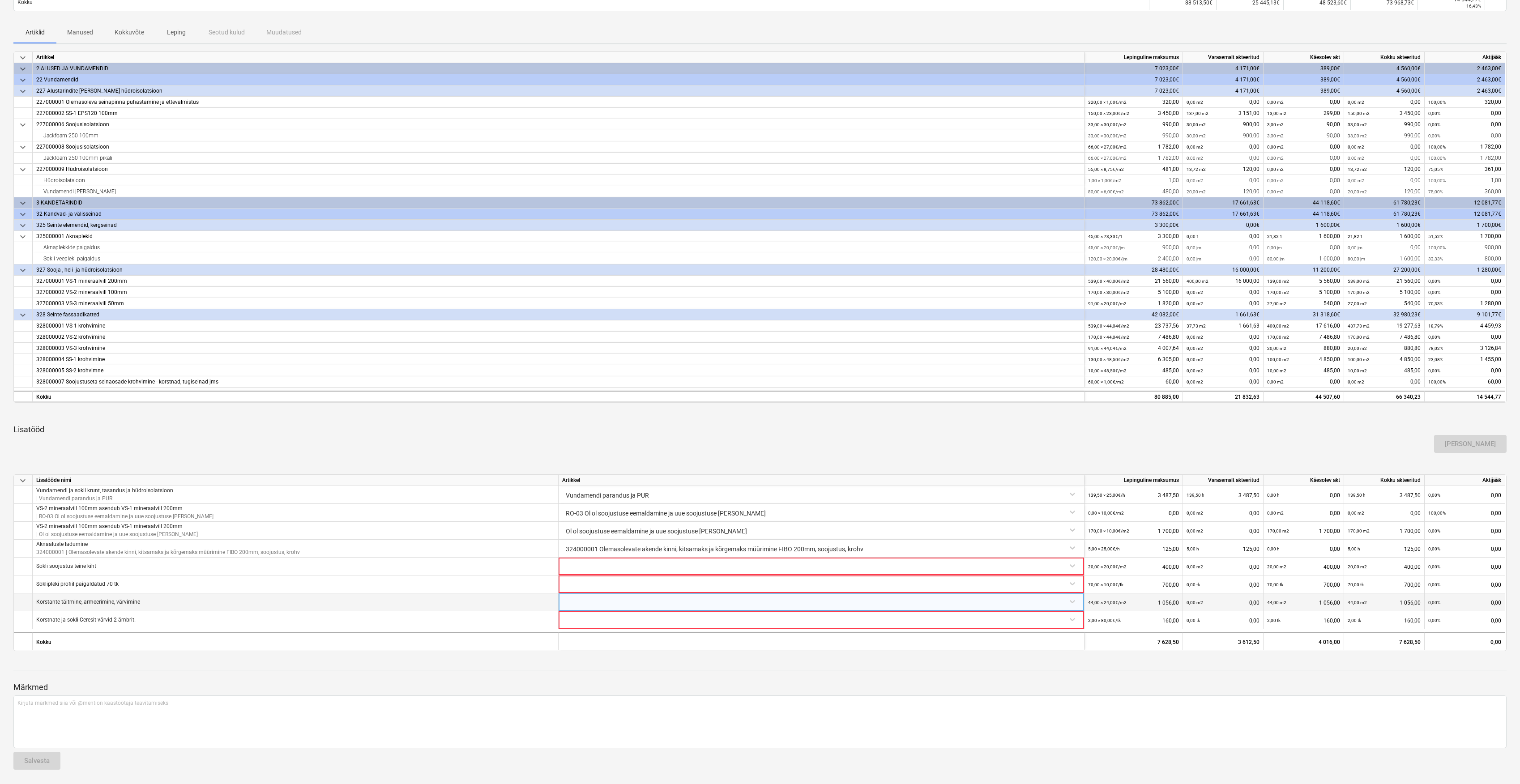
click at [600, 602] on div at bounding box center [821, 601] width 519 height 15
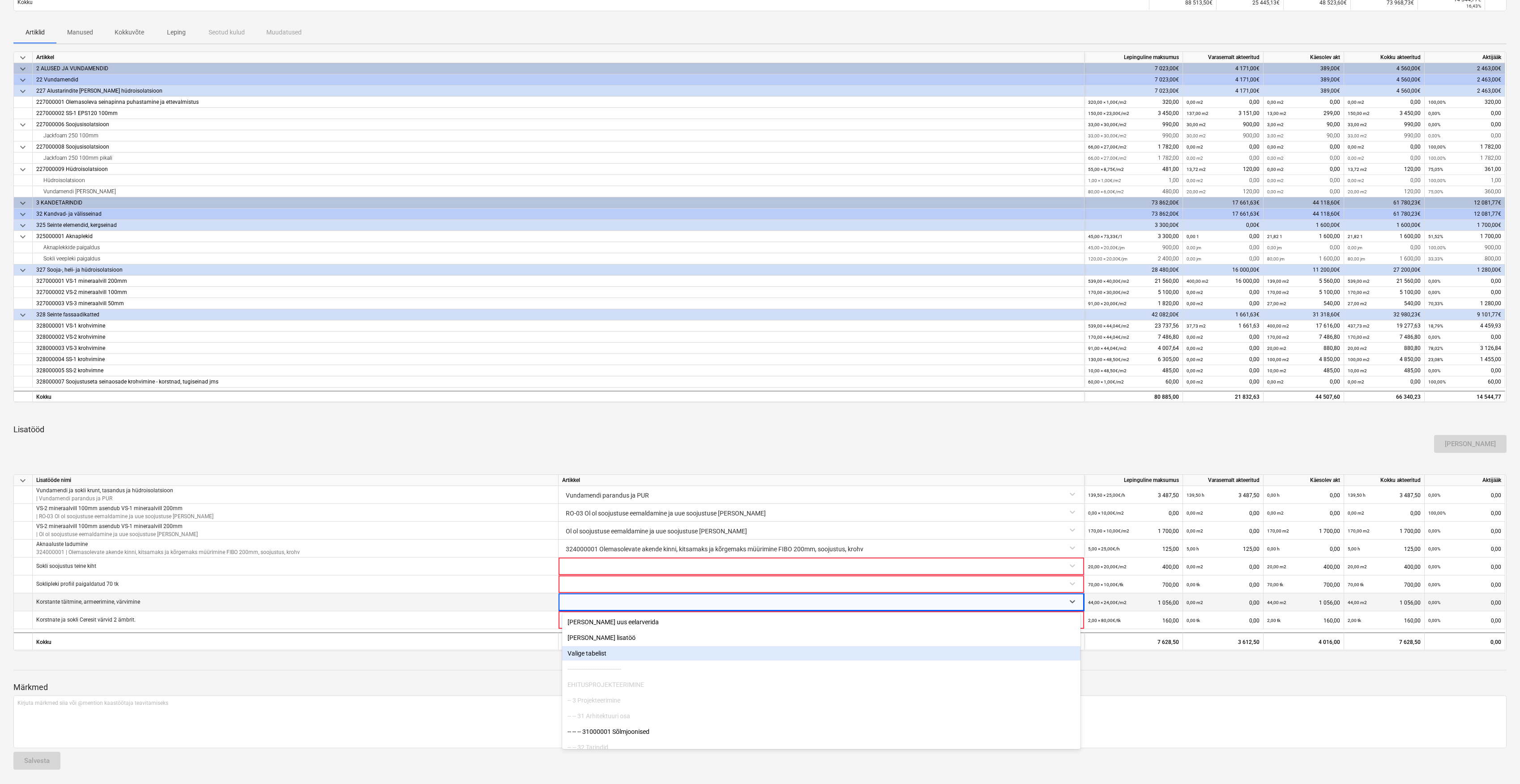
click at [588, 652] on div "Valige tabelist" at bounding box center [821, 653] width 519 height 15
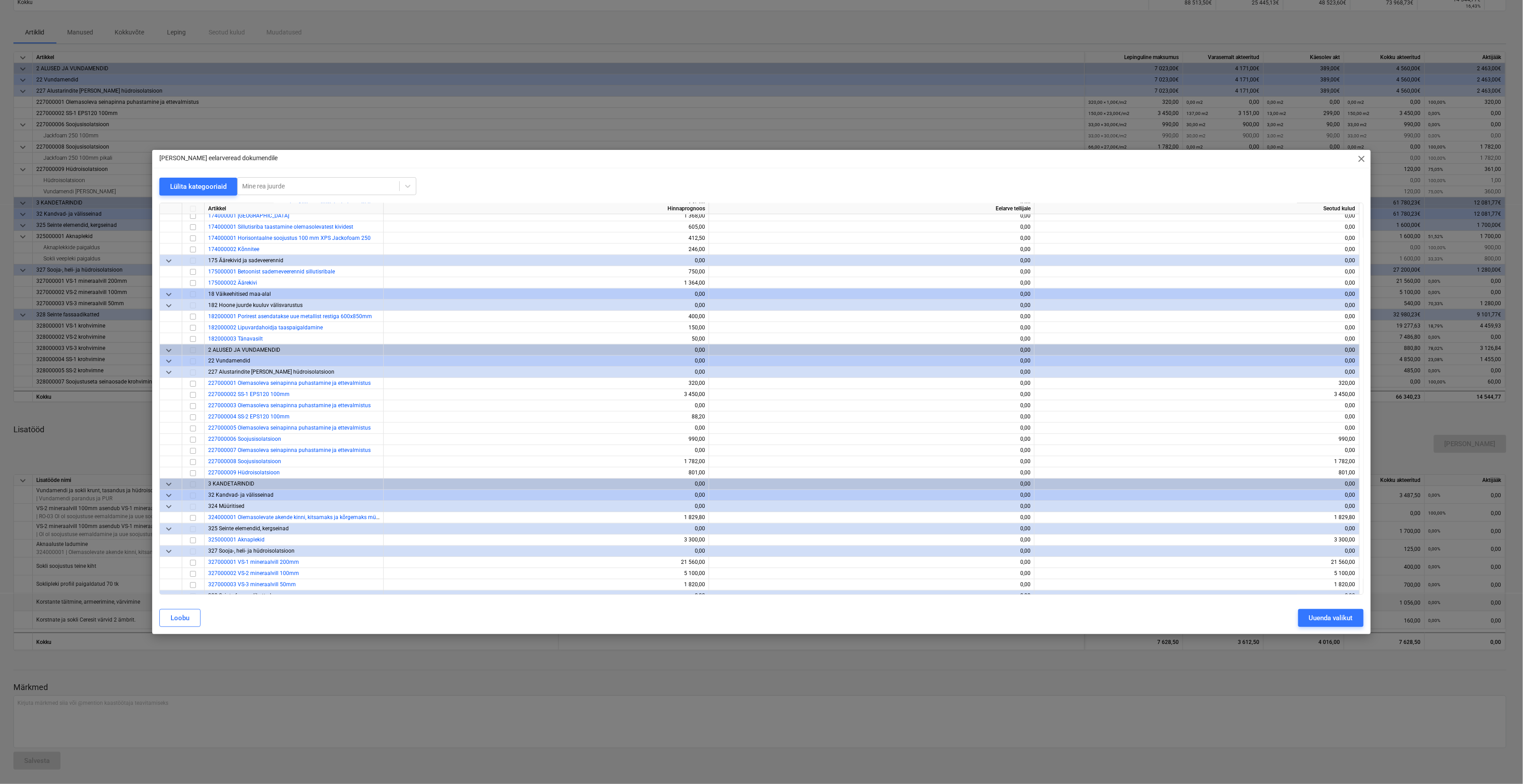
scroll to position [954, 0]
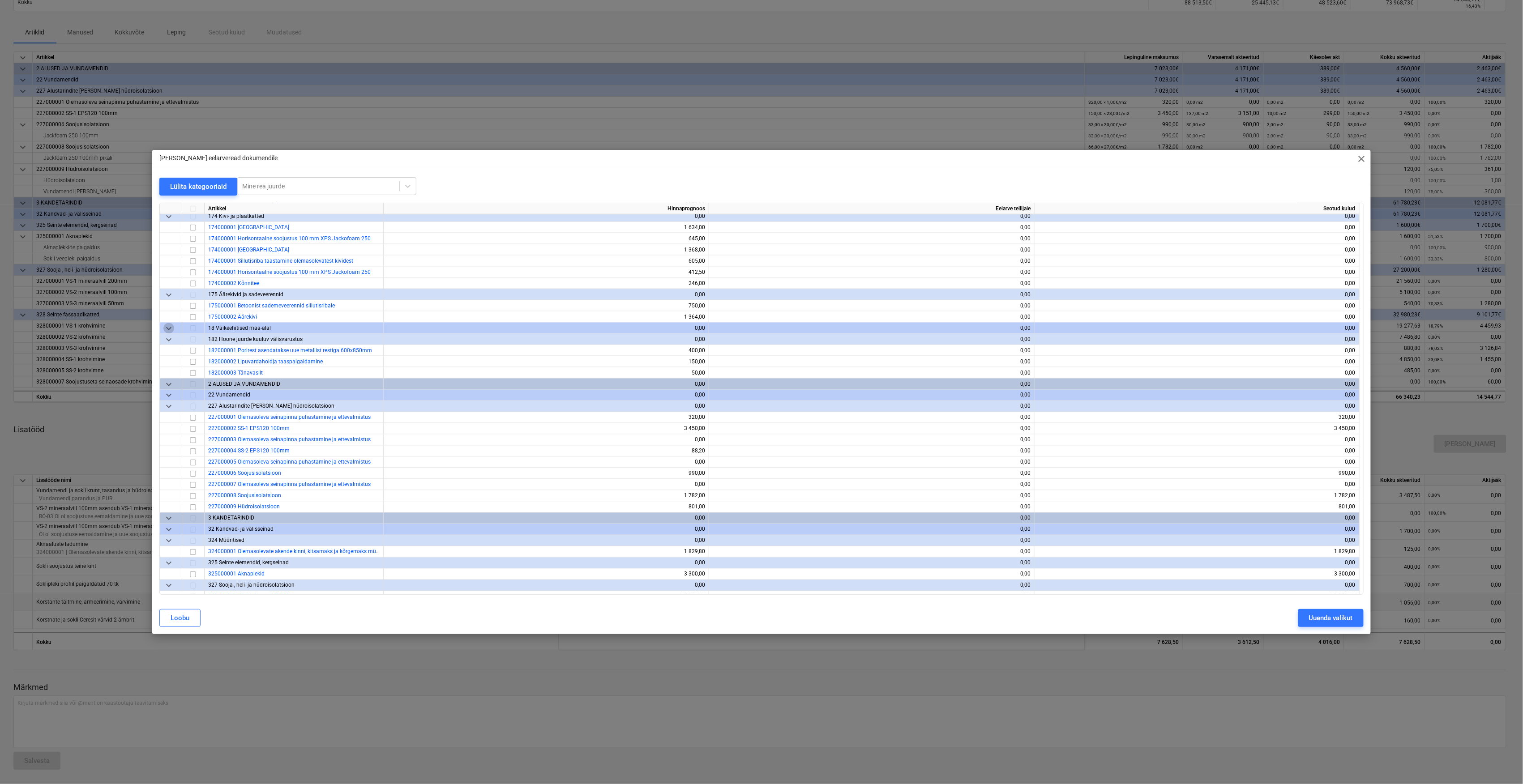
click at [170, 328] on span "keyboard_arrow_down" at bounding box center [169, 329] width 11 height 11
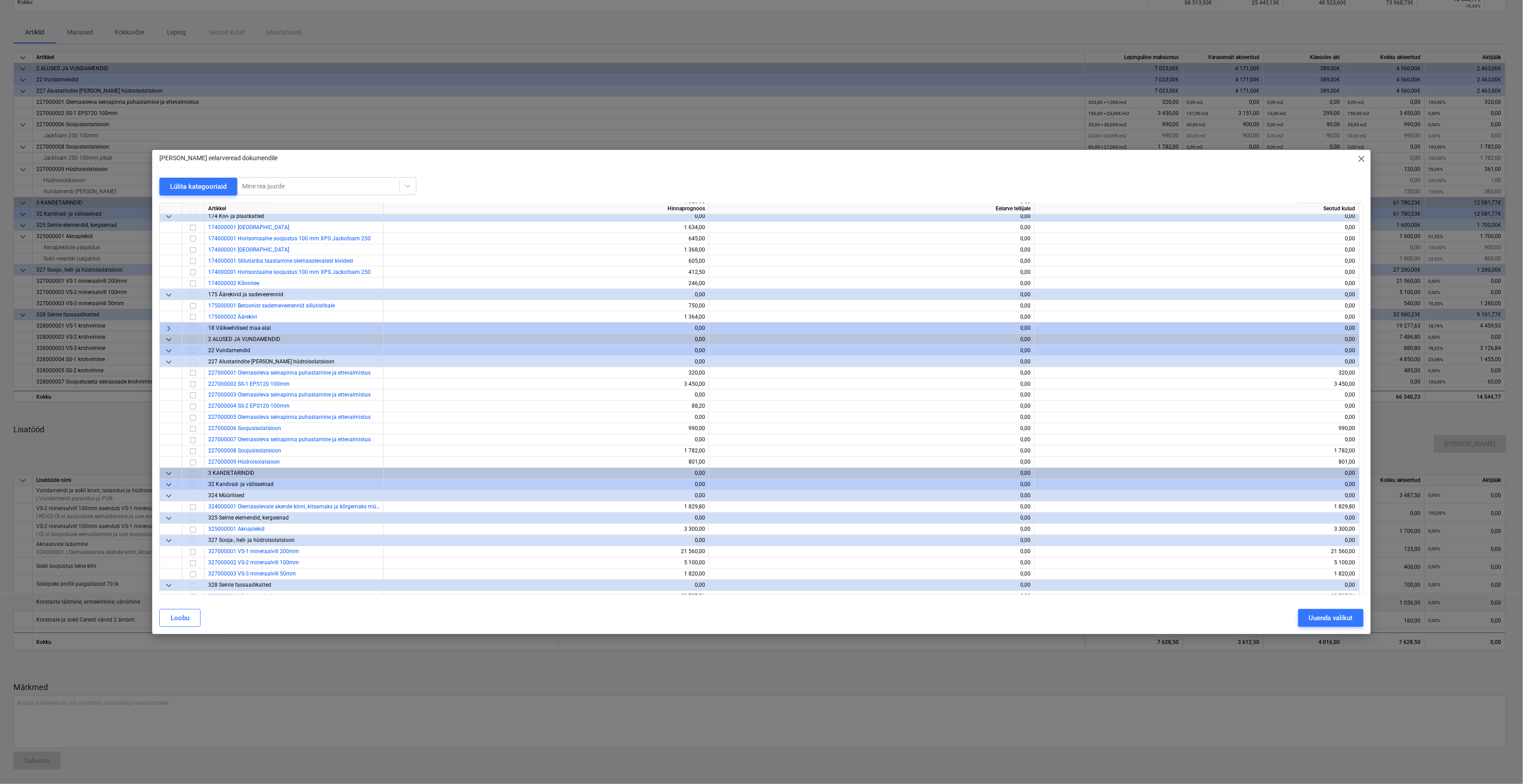
click at [170, 328] on span "keyboard_arrow_right" at bounding box center [169, 329] width 11 height 11
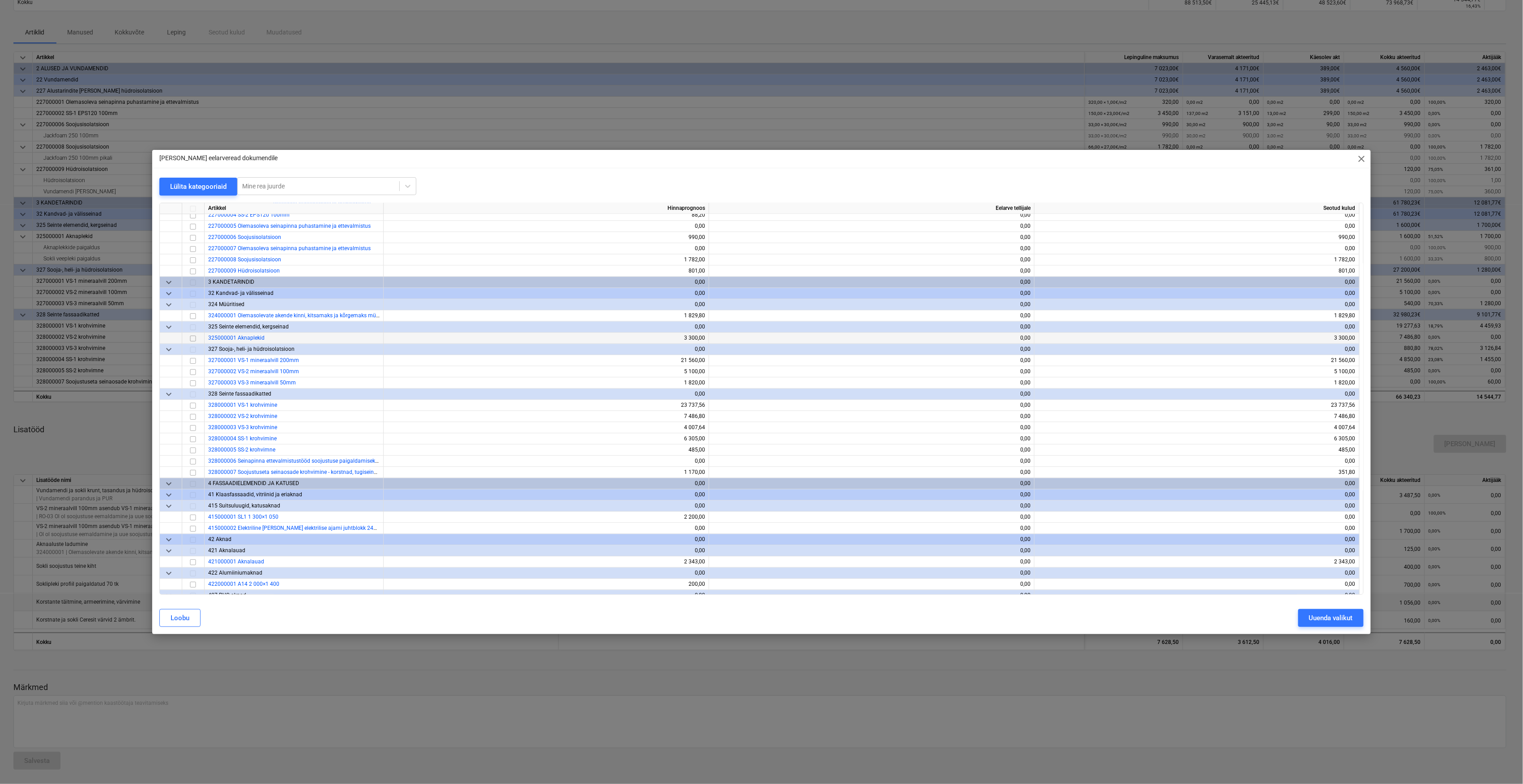
scroll to position [1193, 0]
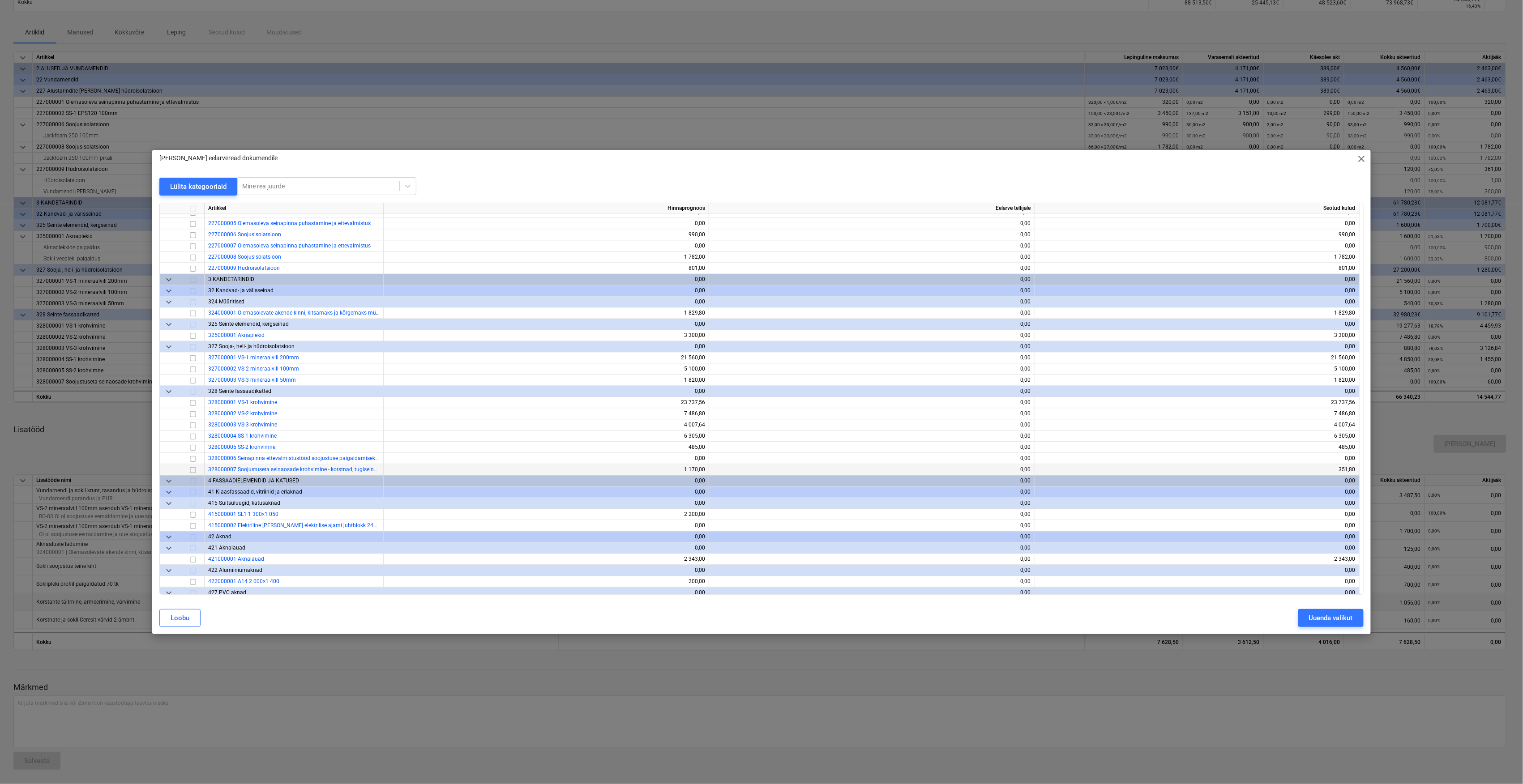
click at [194, 472] on input "checkbox" at bounding box center [193, 470] width 11 height 11
click at [1342, 620] on div "Uuenda valikut" at bounding box center [1331, 618] width 44 height 12
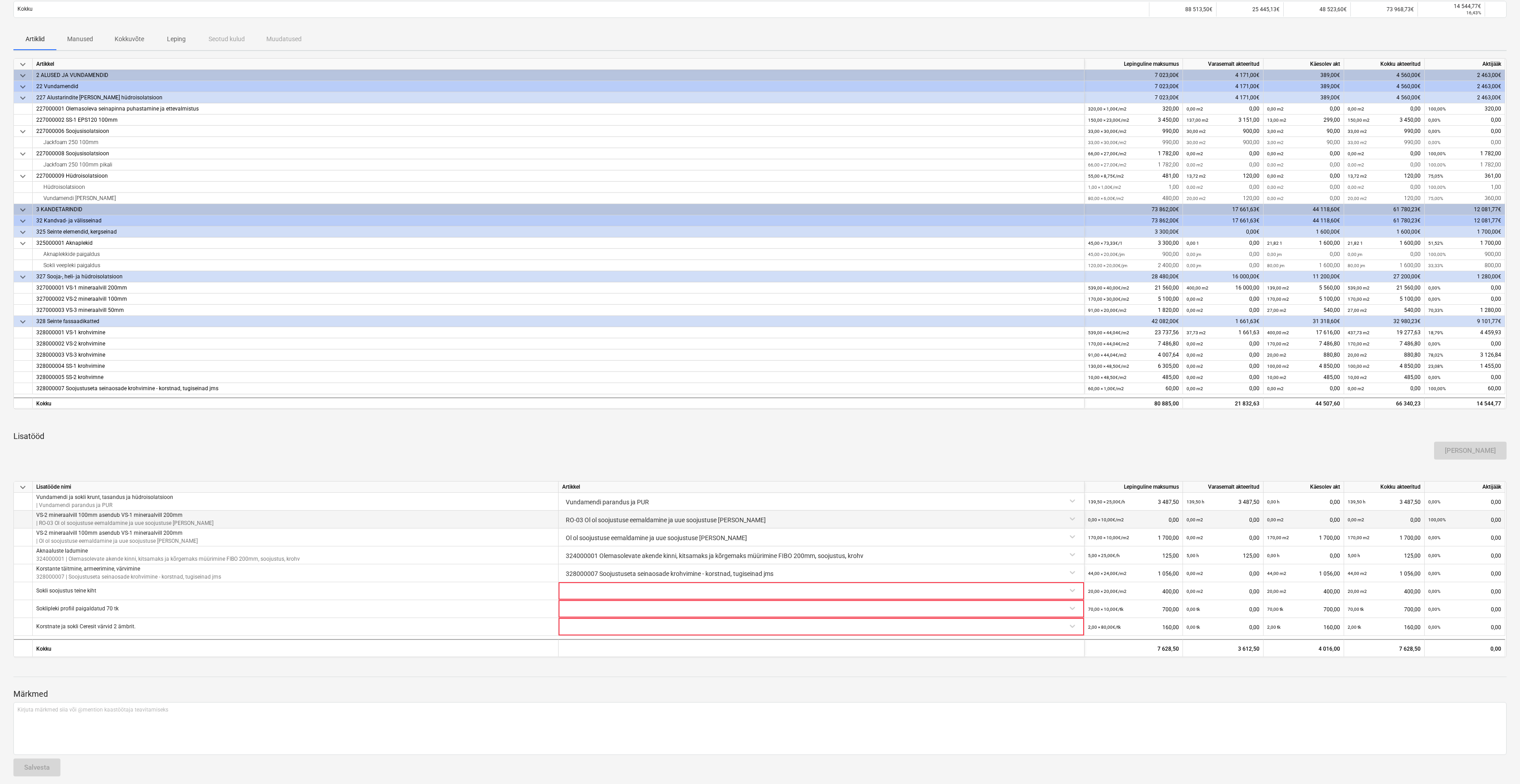
scroll to position [119, 0]
click at [600, 595] on div at bounding box center [821, 589] width 519 height 15
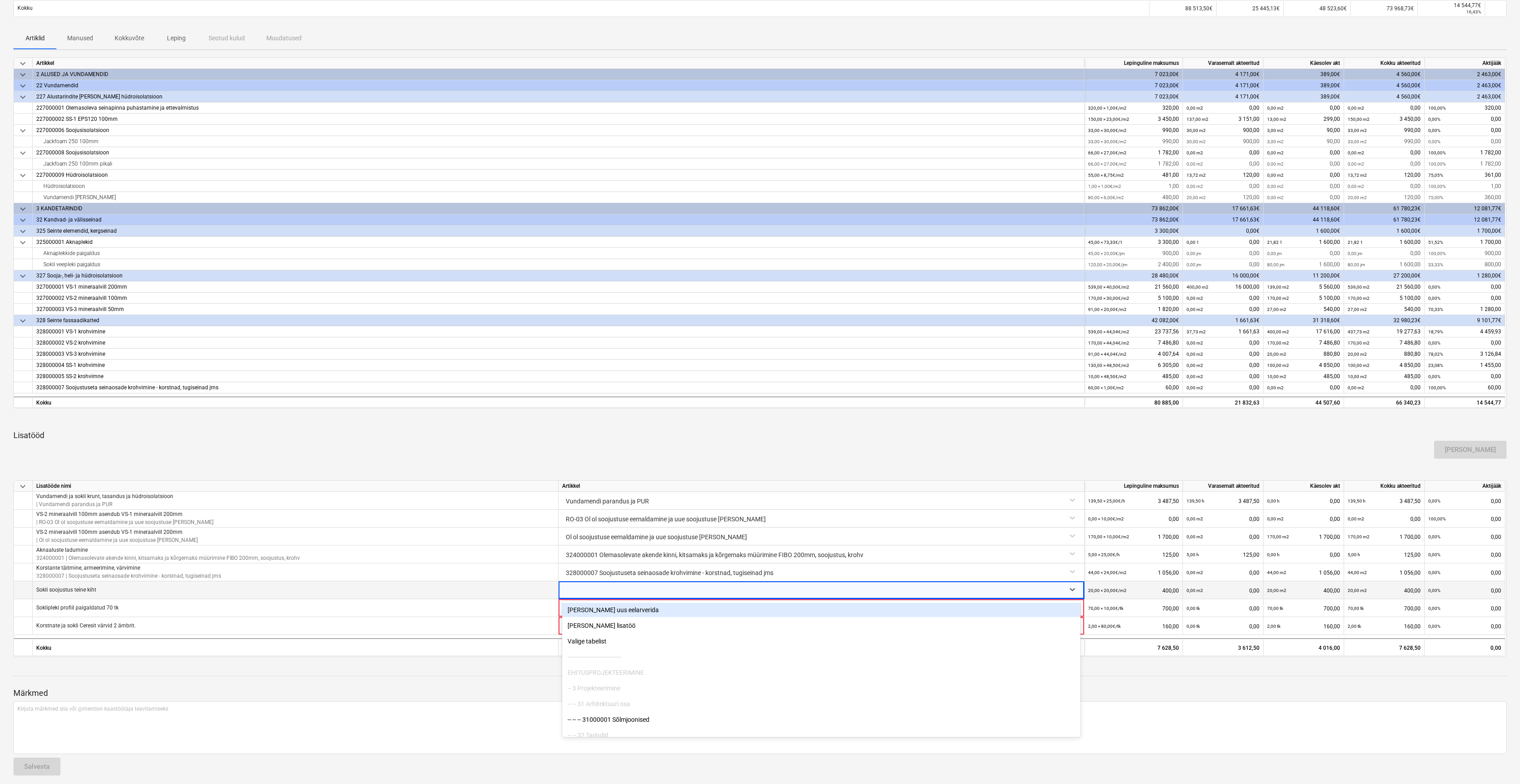
click at [468, 692] on p "Märkmed" at bounding box center [760, 693] width 1494 height 11
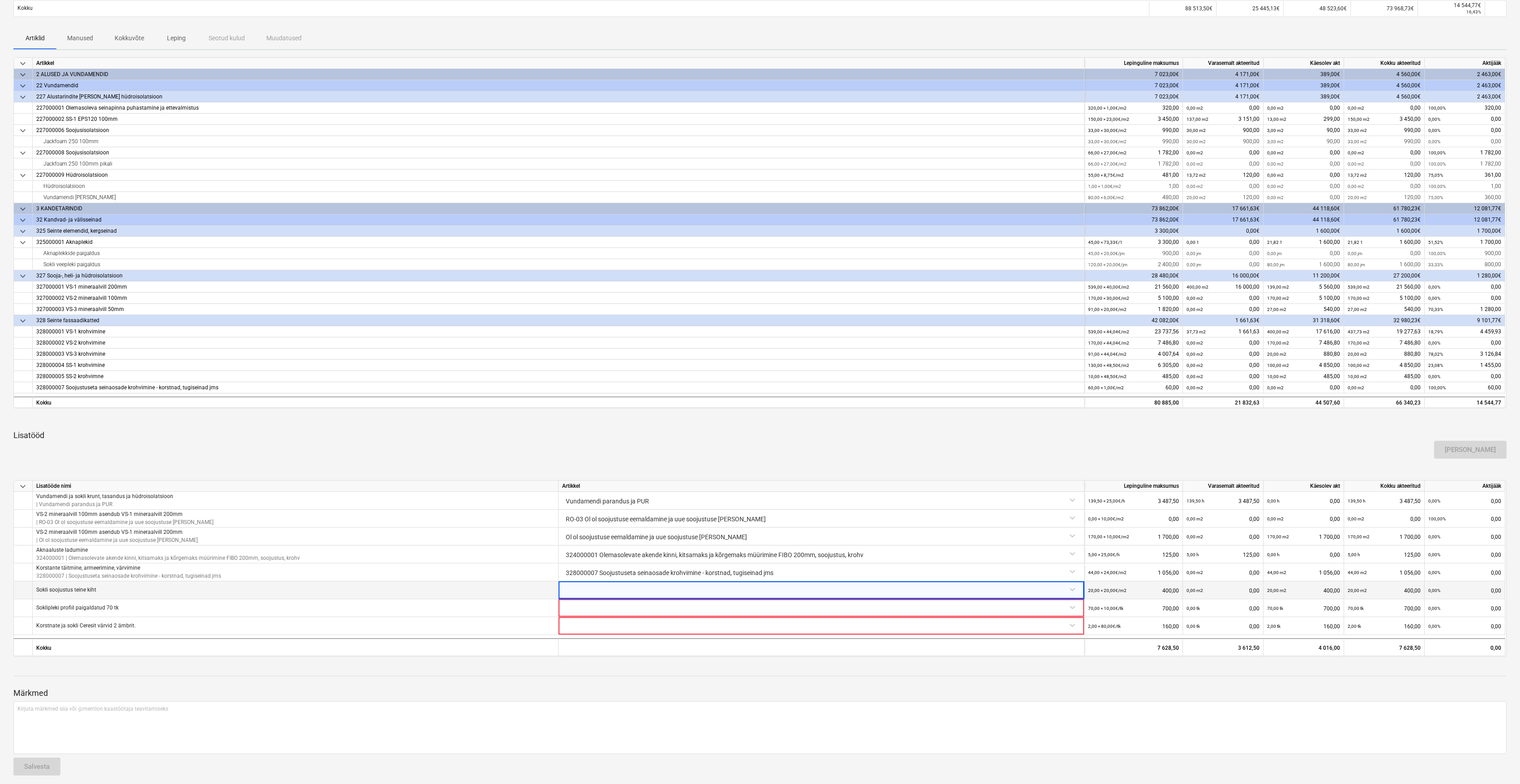
click at [580, 585] on div at bounding box center [821, 589] width 519 height 15
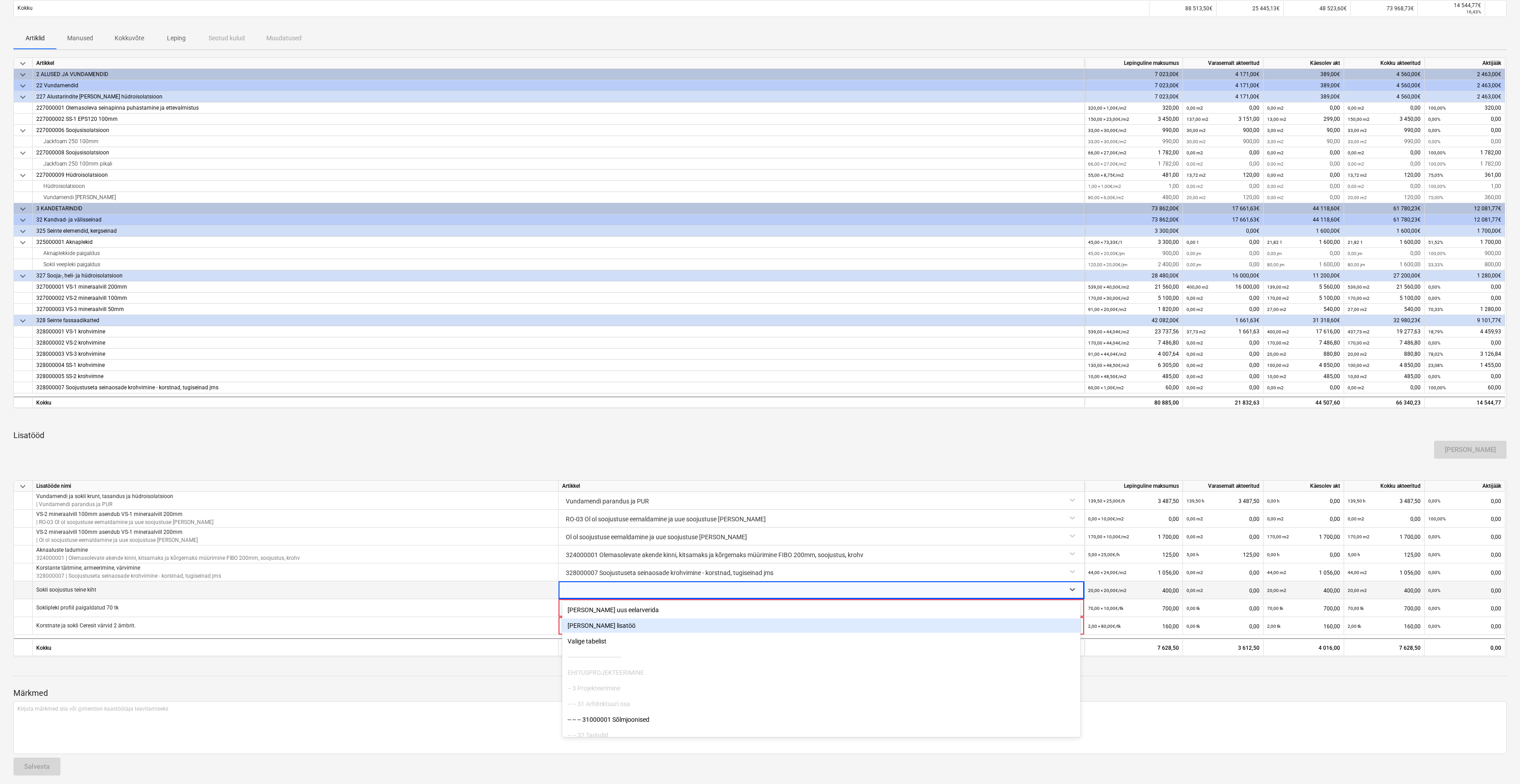
click at [482, 675] on div at bounding box center [760, 675] width 1494 height 1
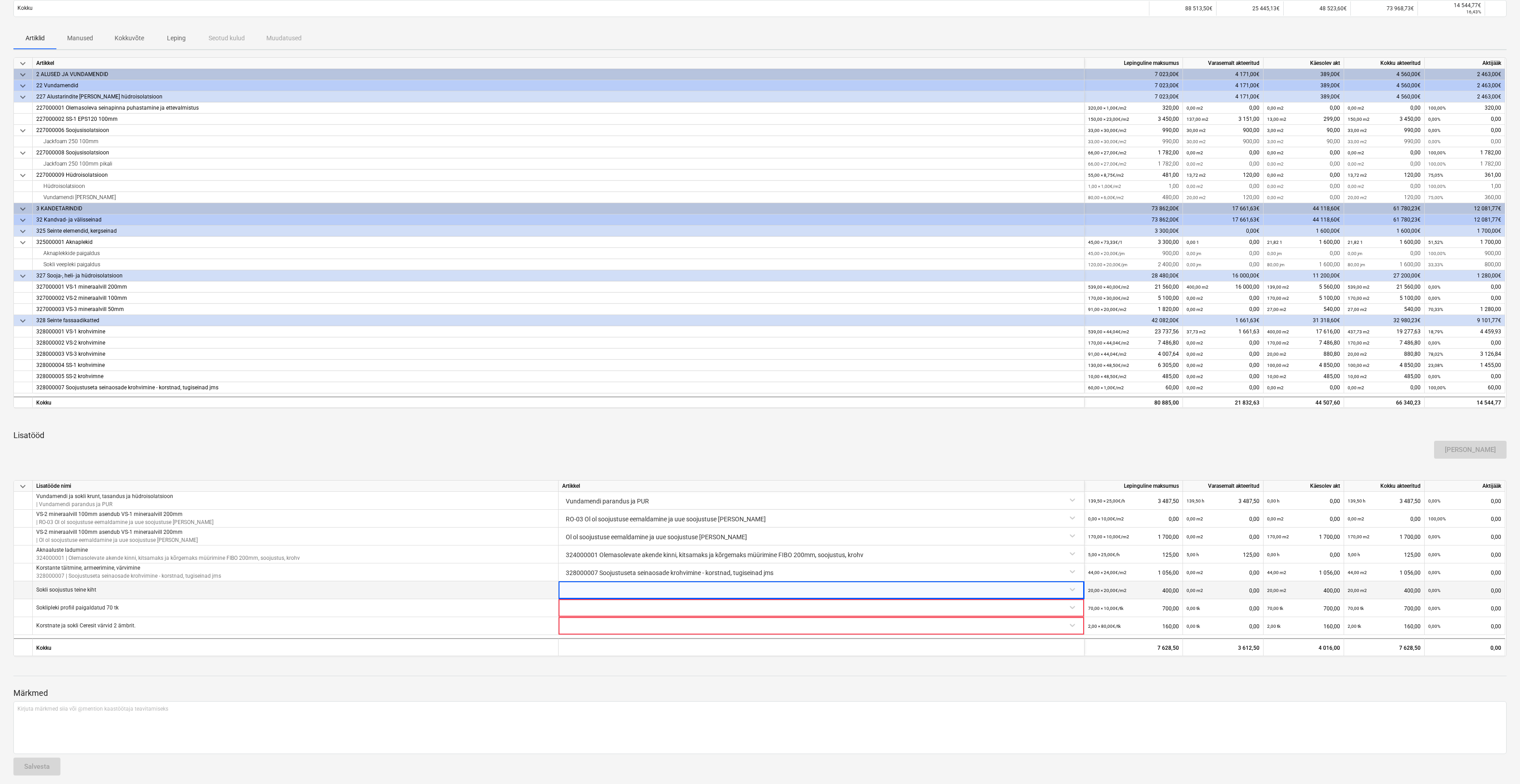
click at [625, 663] on div "Eesti Soojustus OÜ 02102025 Kontrollimisel notes Märkmed business Vaata alltööv…" at bounding box center [760, 356] width 1520 height 868
click at [815, 653] on div at bounding box center [821, 647] width 526 height 18
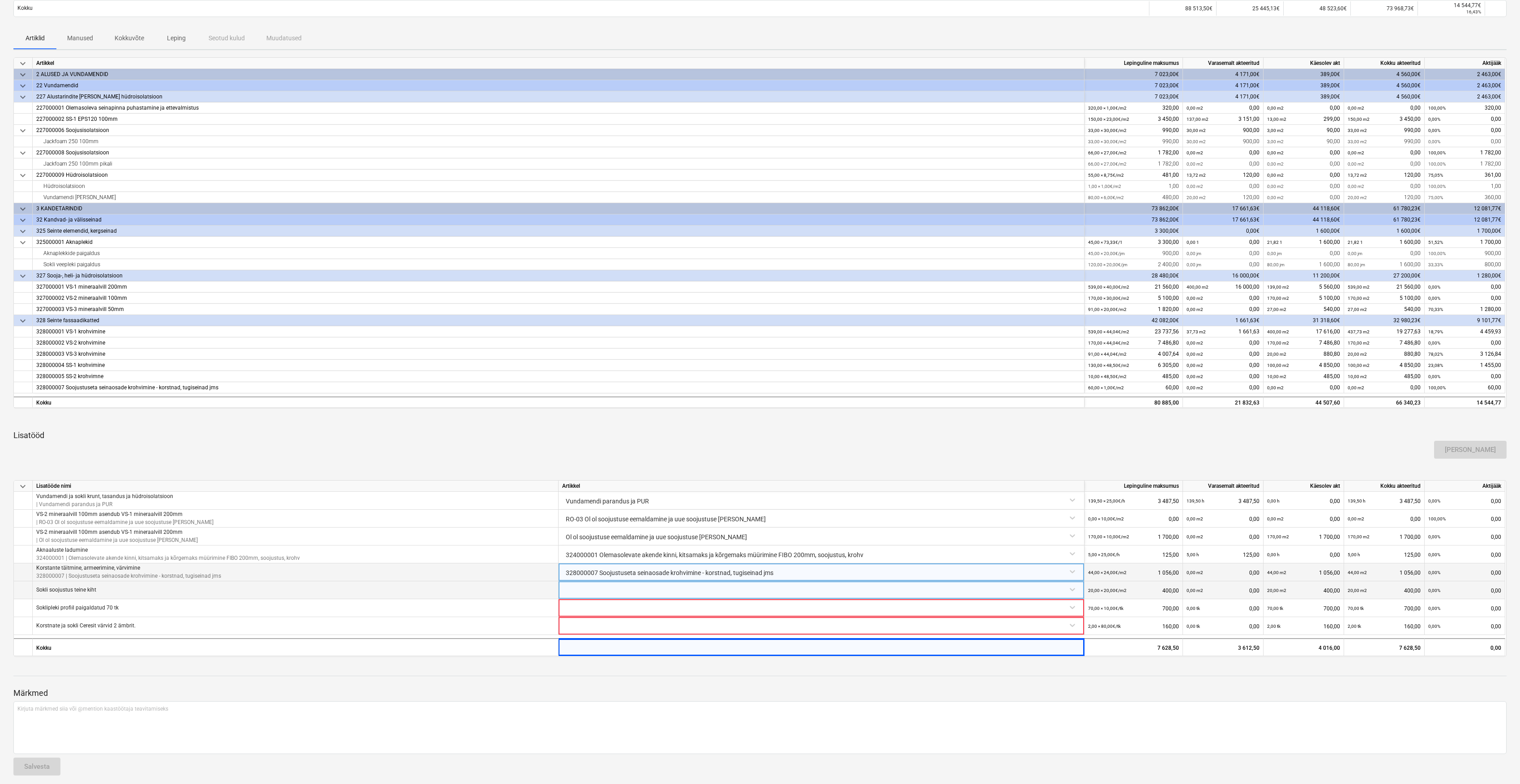
click at [613, 581] on div "328000007 Soojustuseta seinaosade krohvimine - korstnad, tugiseinad jms" at bounding box center [821, 572] width 526 height 18
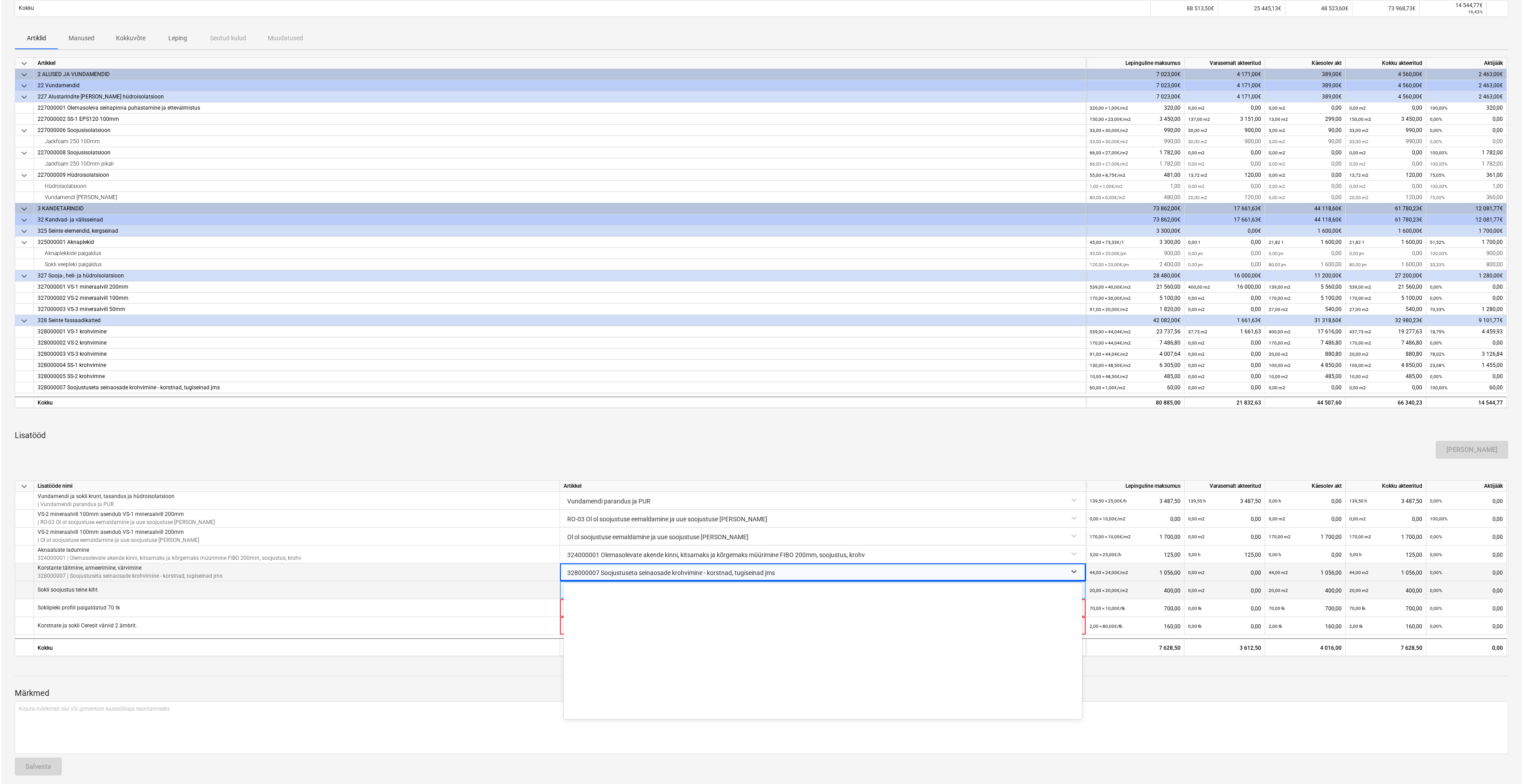
scroll to position [2114, 0]
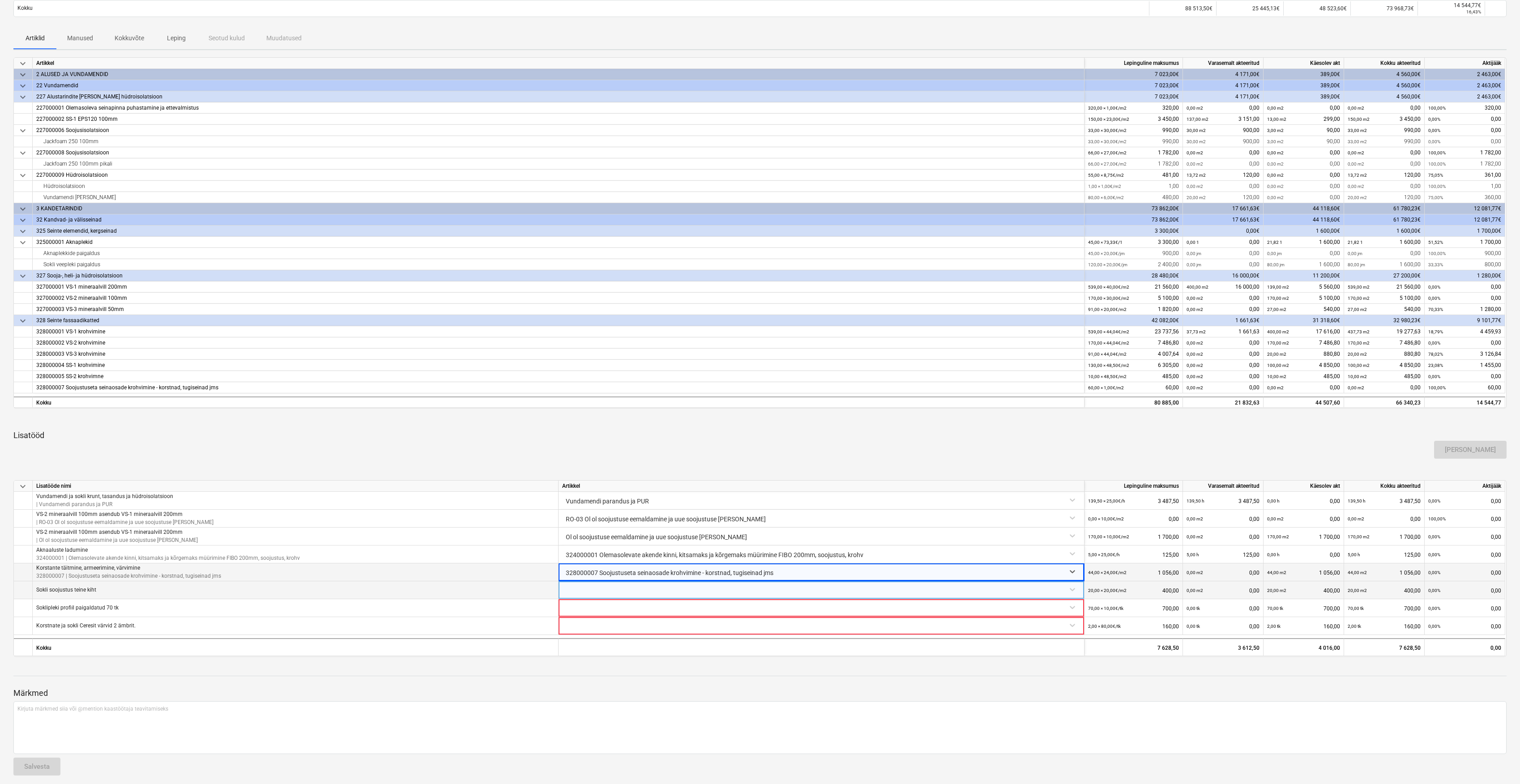
click at [586, 592] on div at bounding box center [821, 589] width 519 height 15
click at [511, 650] on div "Kokku" at bounding box center [296, 647] width 526 height 18
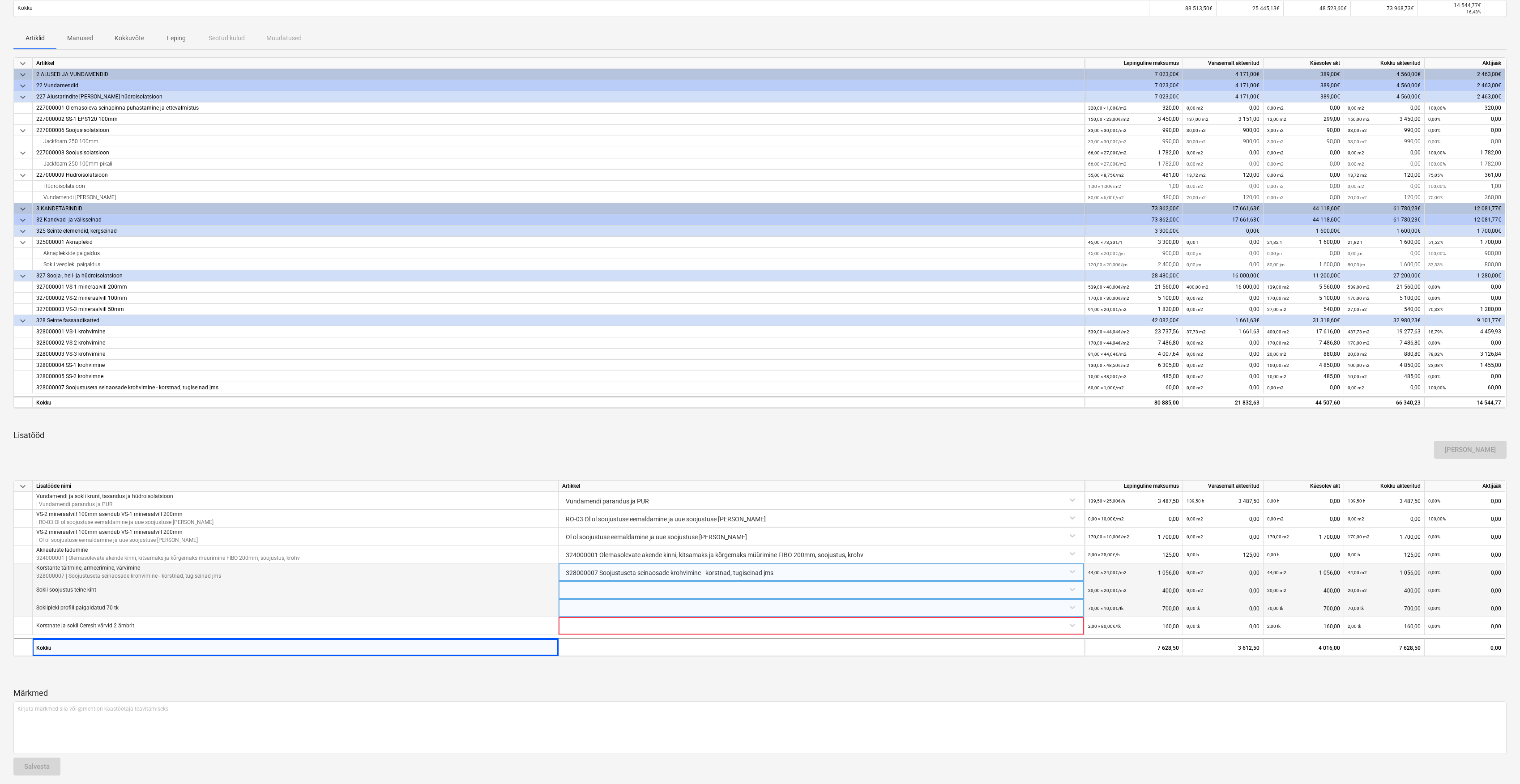
click at [568, 606] on div at bounding box center [821, 607] width 519 height 15
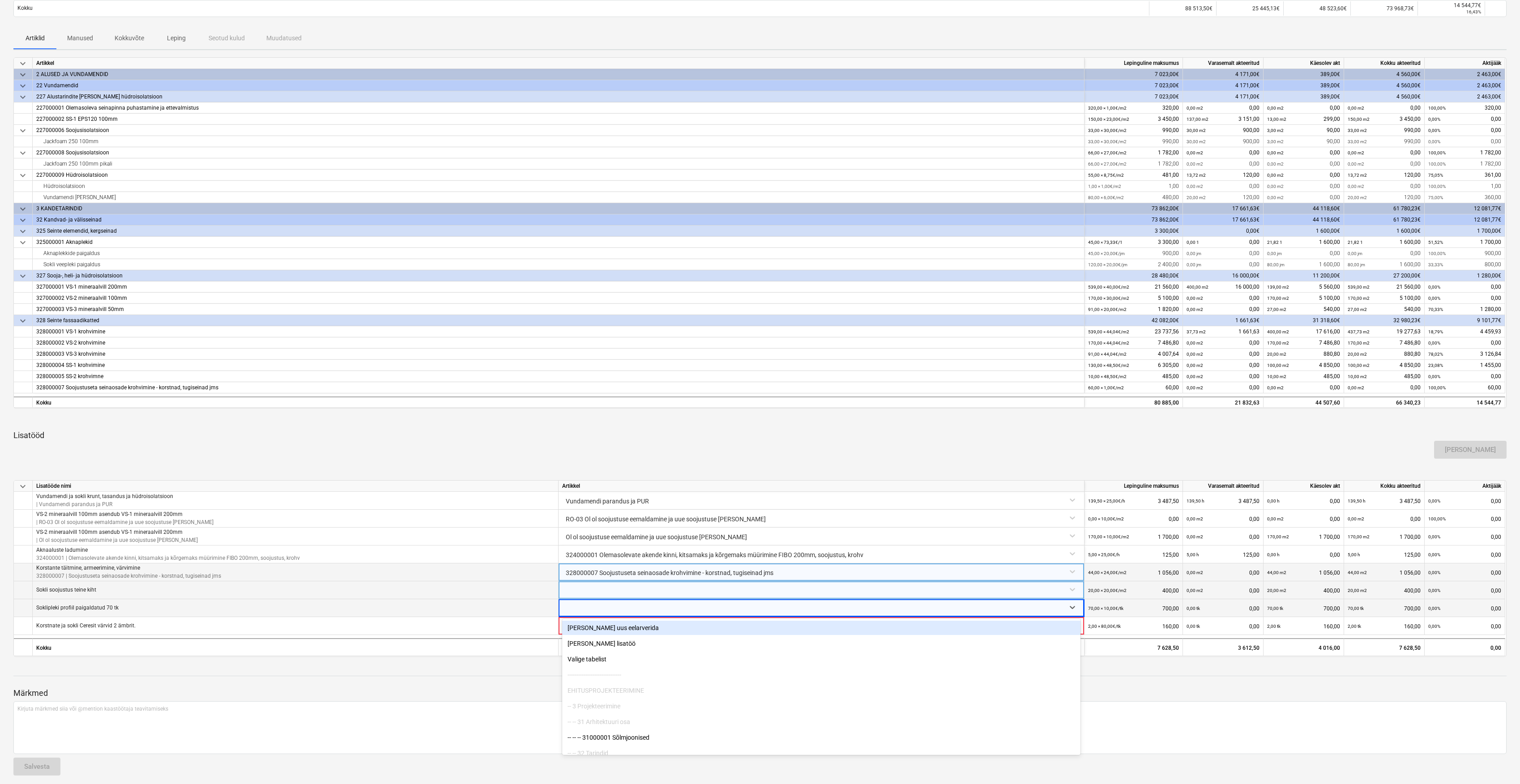
click at [529, 668] on div at bounding box center [760, 667] width 1494 height 7
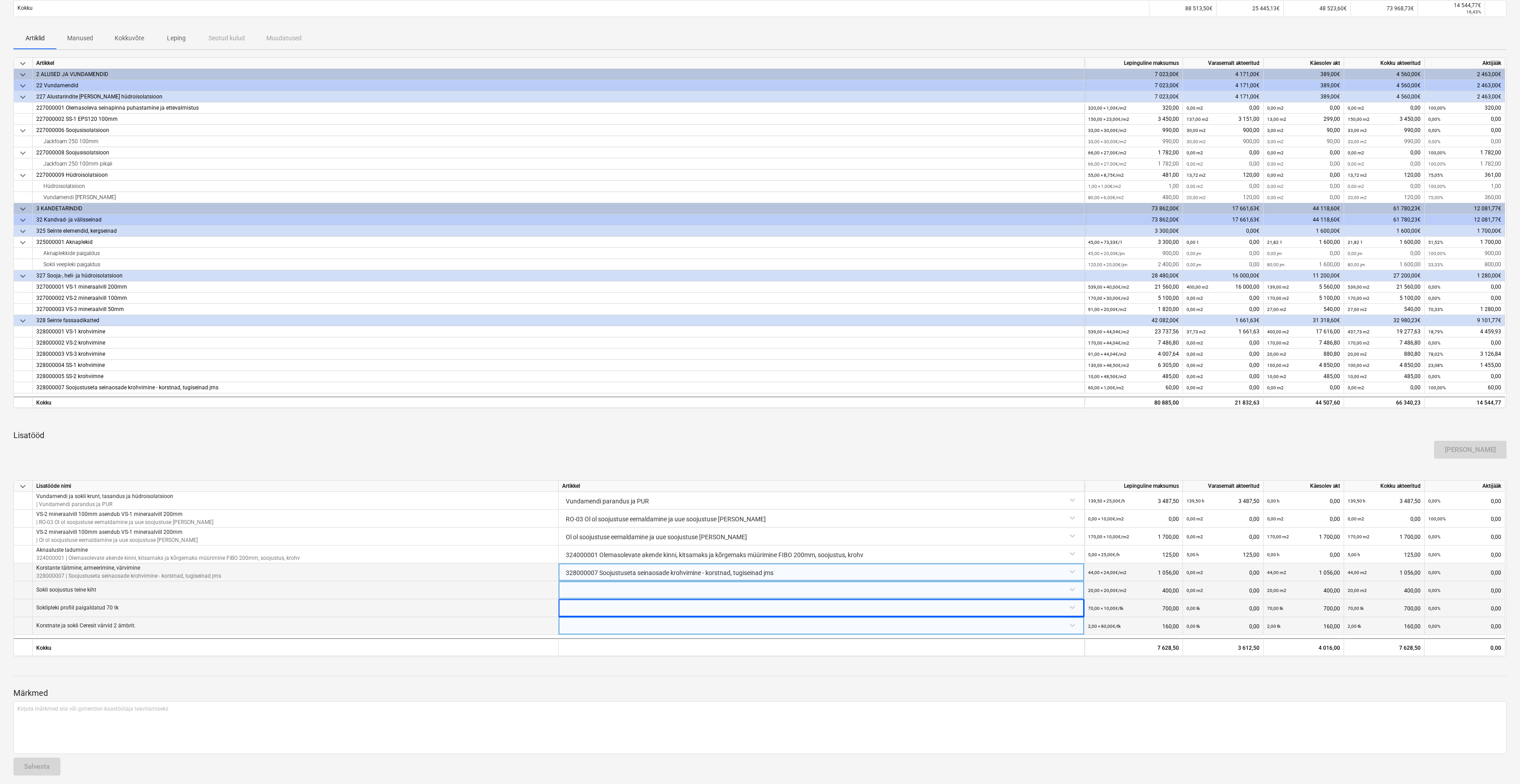
click at [580, 625] on div at bounding box center [821, 624] width 519 height 15
click at [515, 670] on div at bounding box center [760, 667] width 1494 height 7
click at [589, 623] on div at bounding box center [821, 624] width 519 height 15
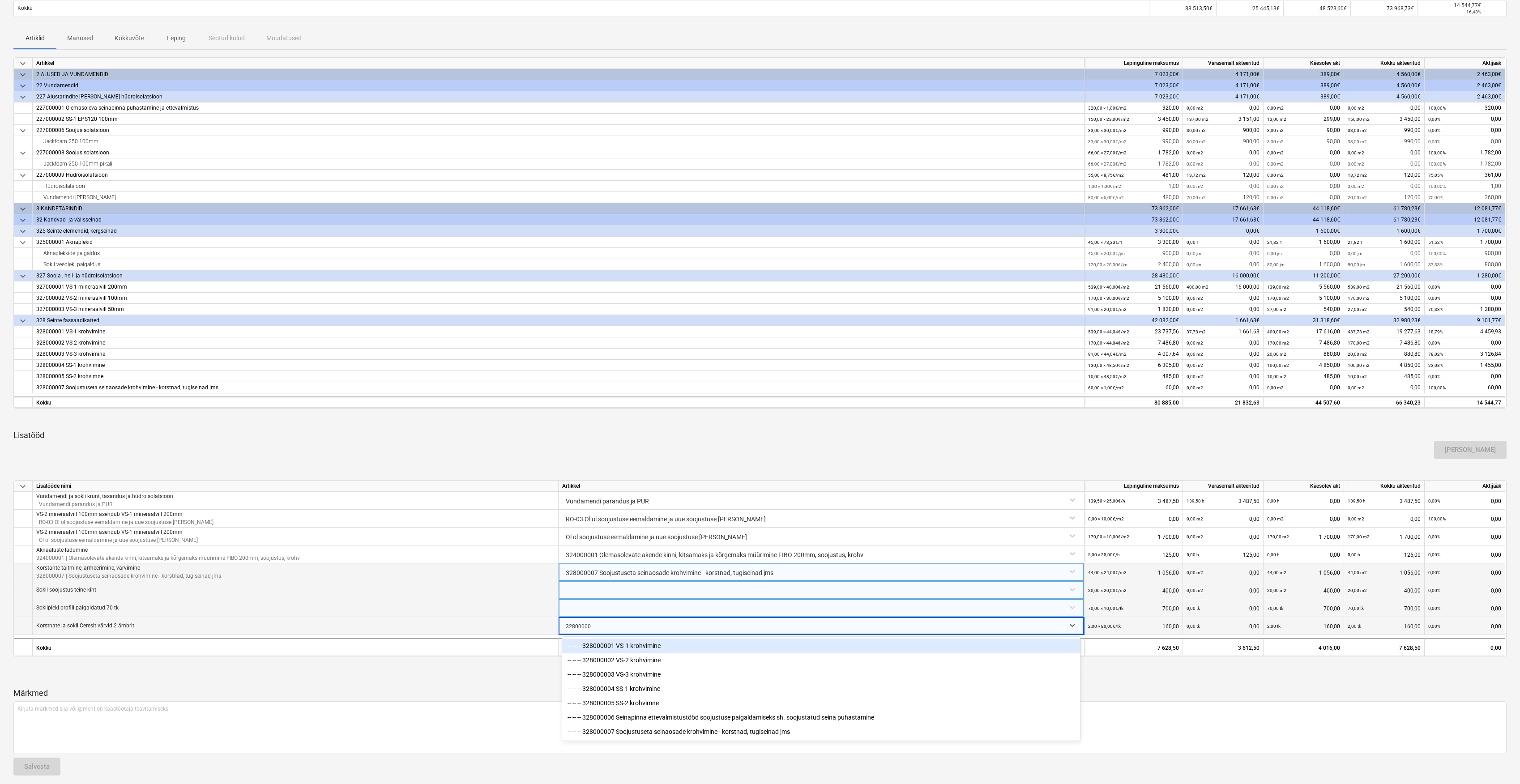
type input "328000007"
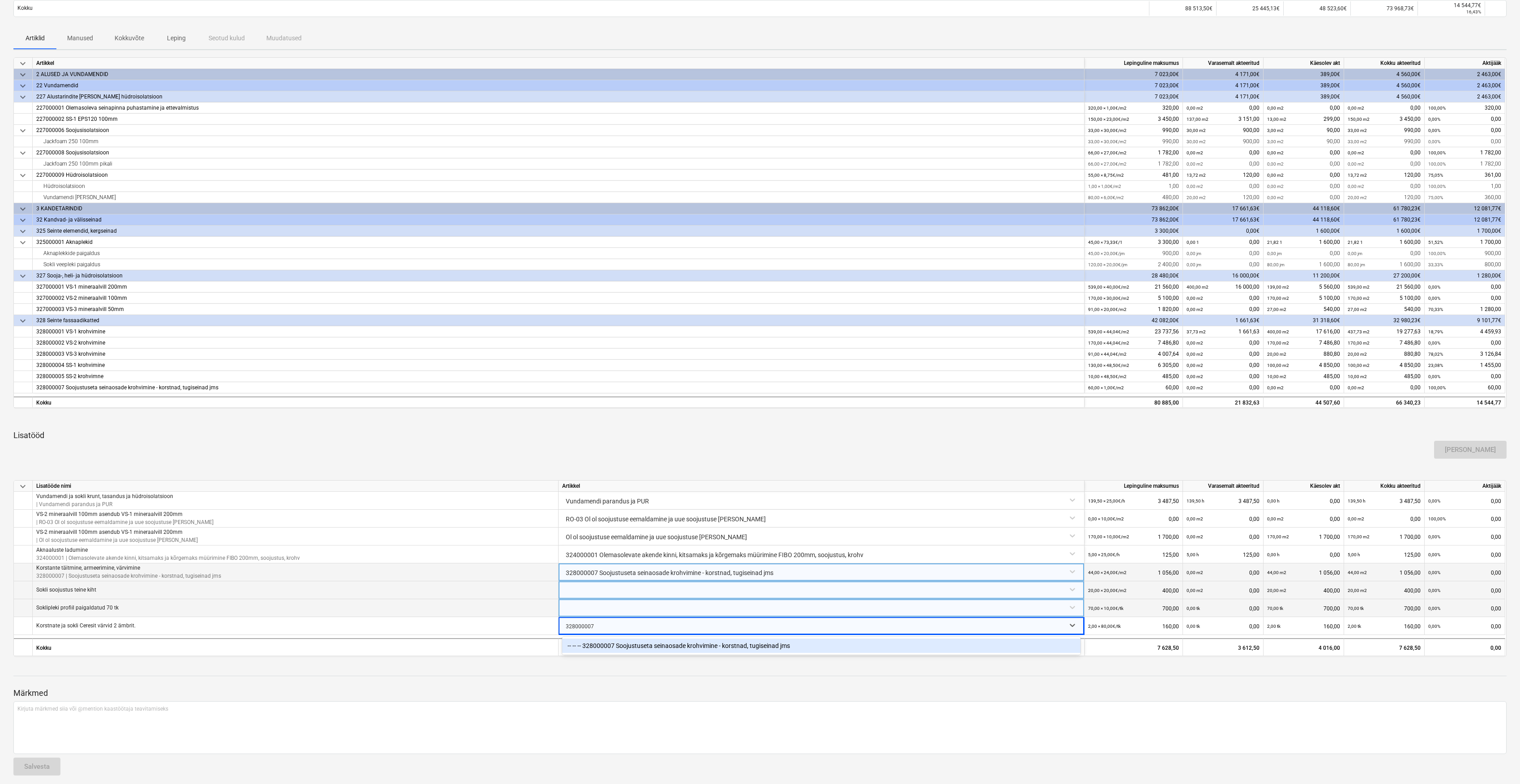
click at [639, 645] on div "-- -- -- 328000007 Soojustuseta seinaosade krohvimine - korstnad, tugiseinad jms" at bounding box center [821, 646] width 519 height 15
click at [611, 609] on div at bounding box center [821, 607] width 519 height 15
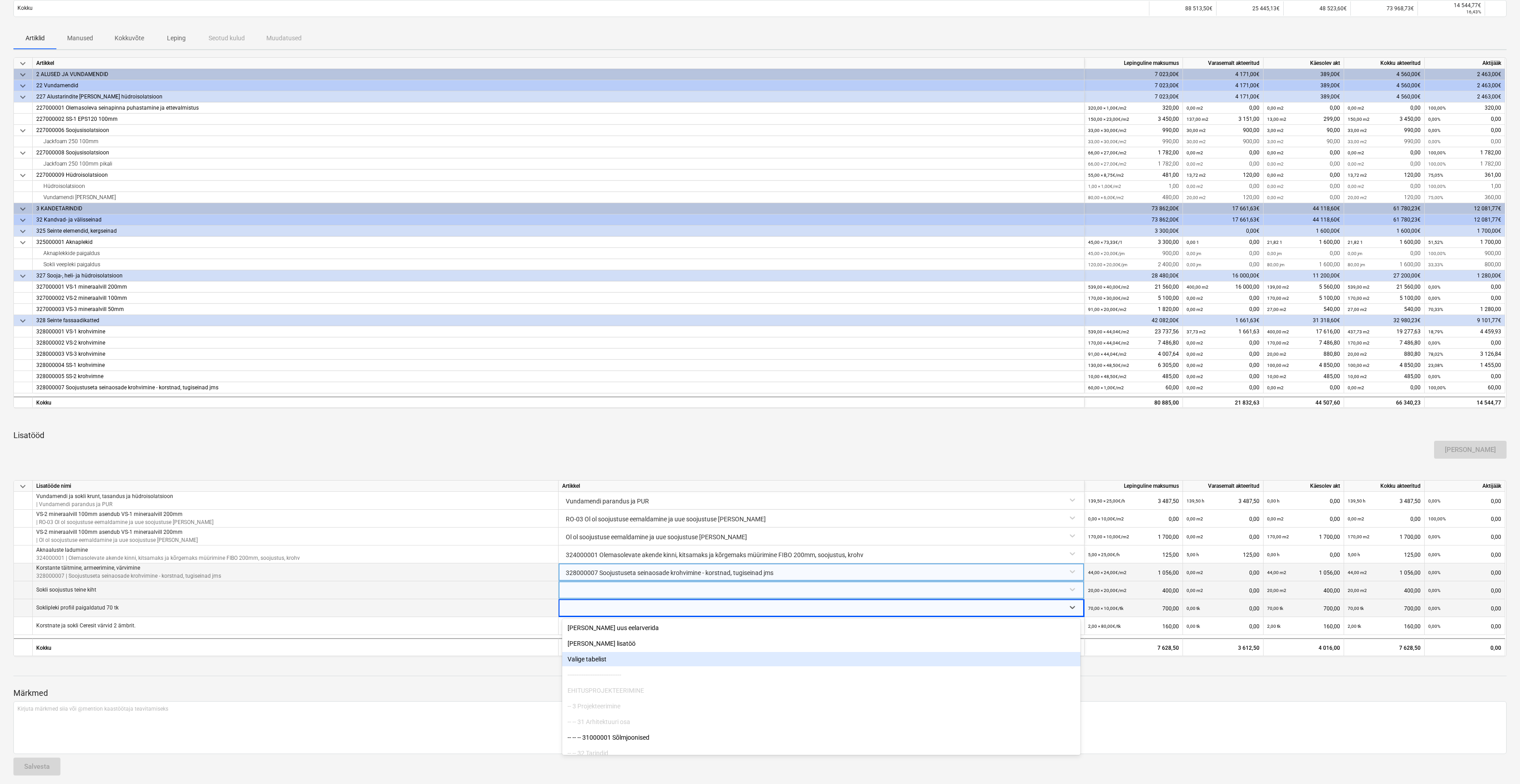
click at [582, 654] on div "Valige tabelist" at bounding box center [821, 659] width 519 height 15
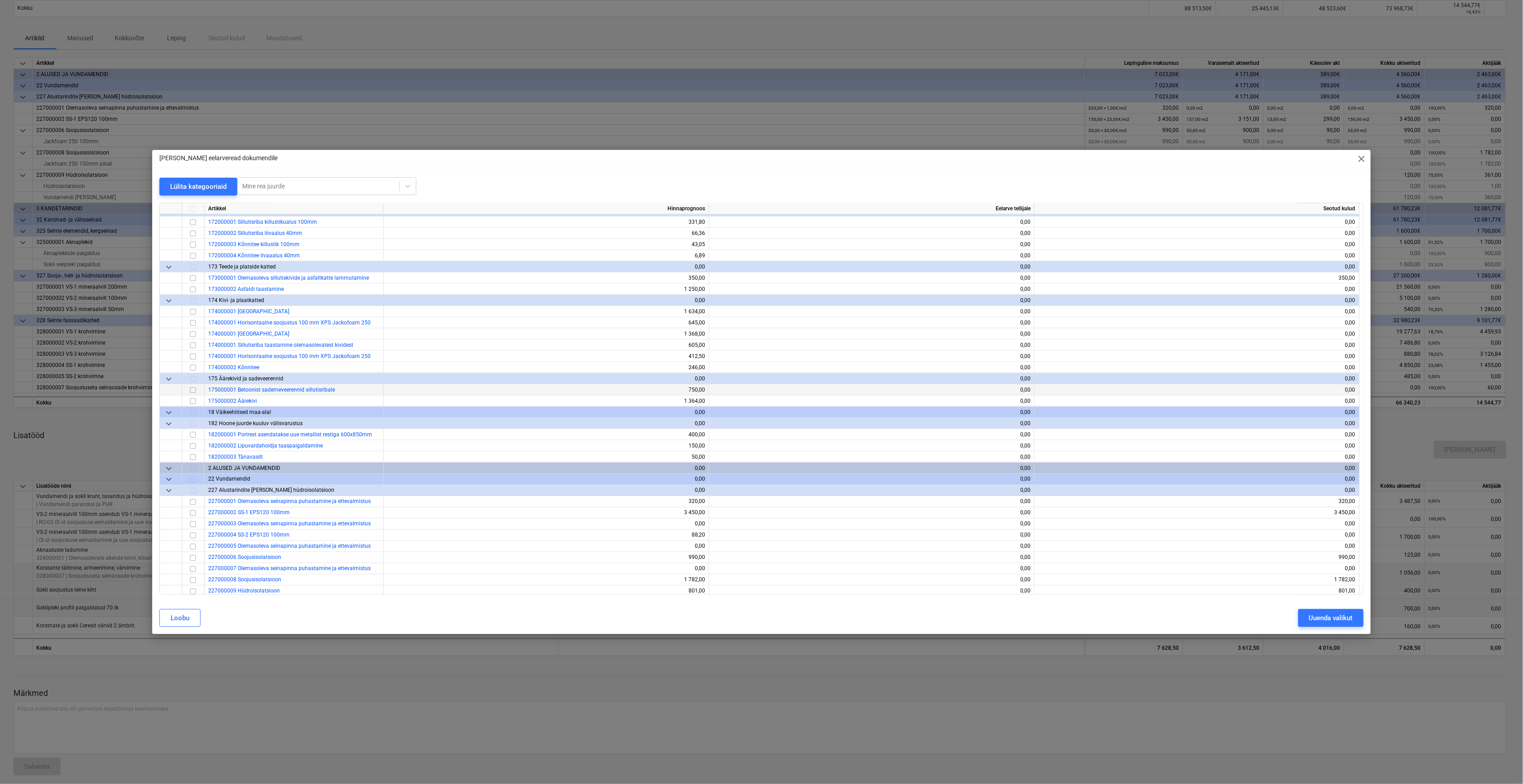
scroll to position [895, 0]
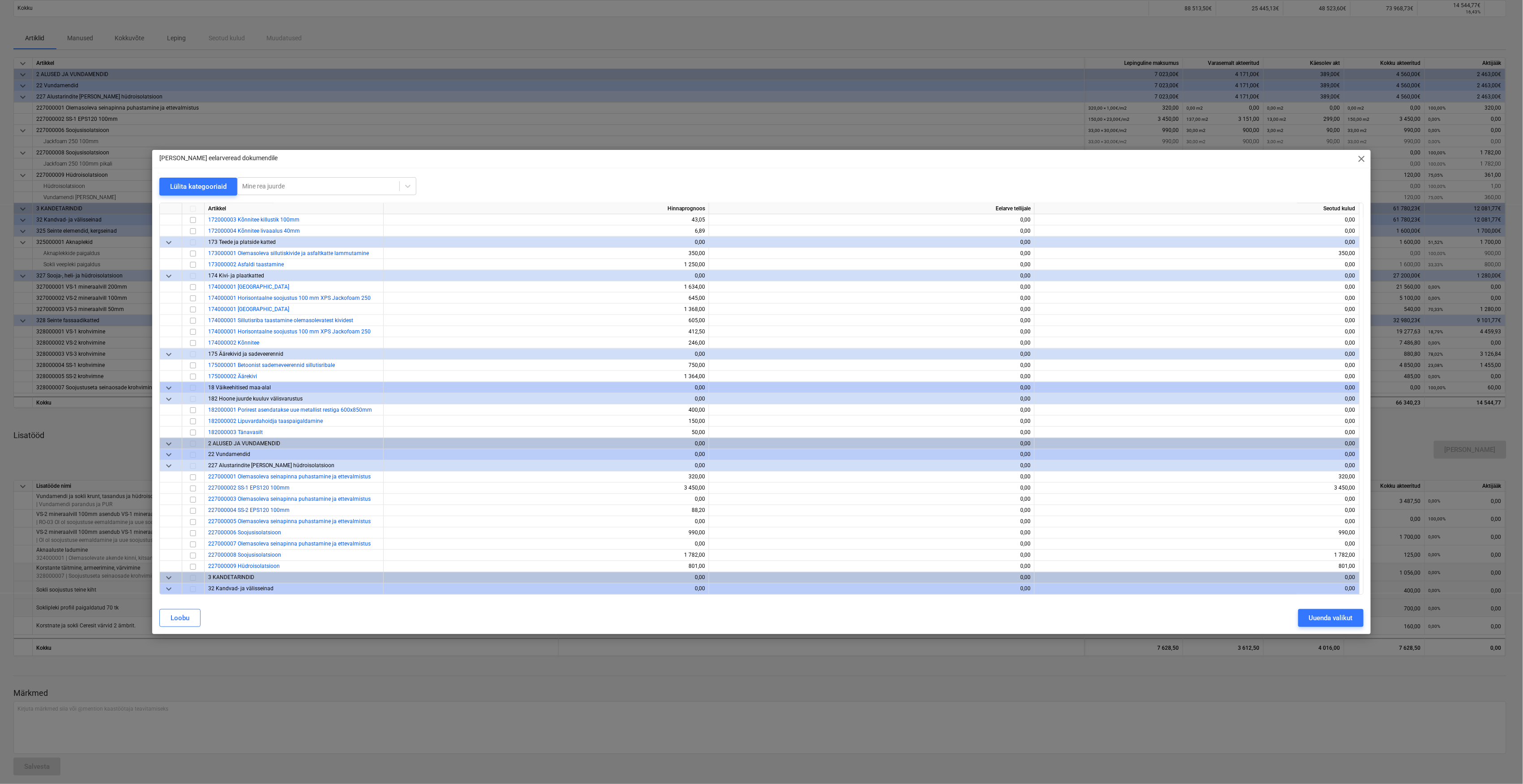
click at [1364, 155] on span "close" at bounding box center [1362, 158] width 11 height 11
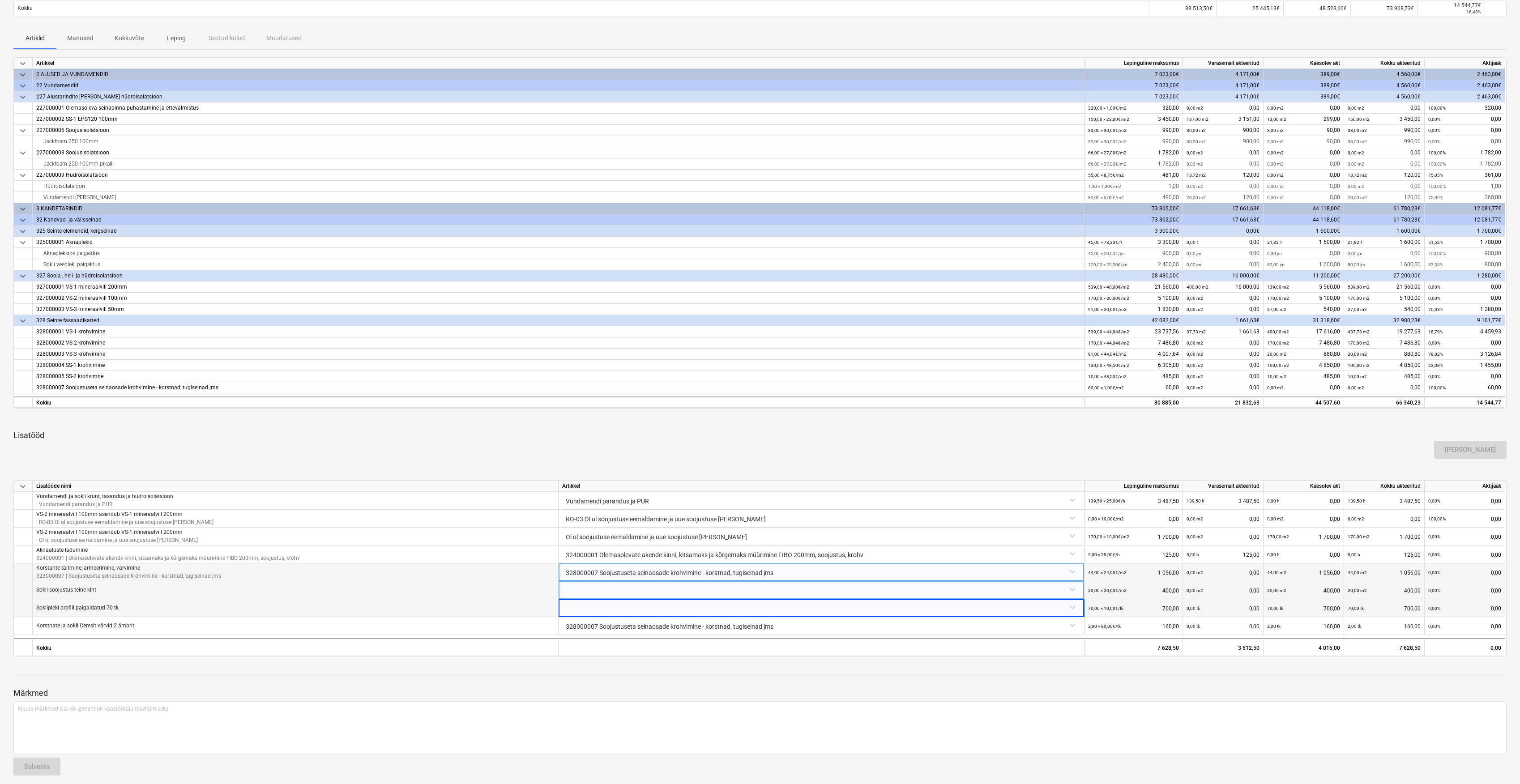
click at [635, 589] on div at bounding box center [821, 589] width 519 height 15
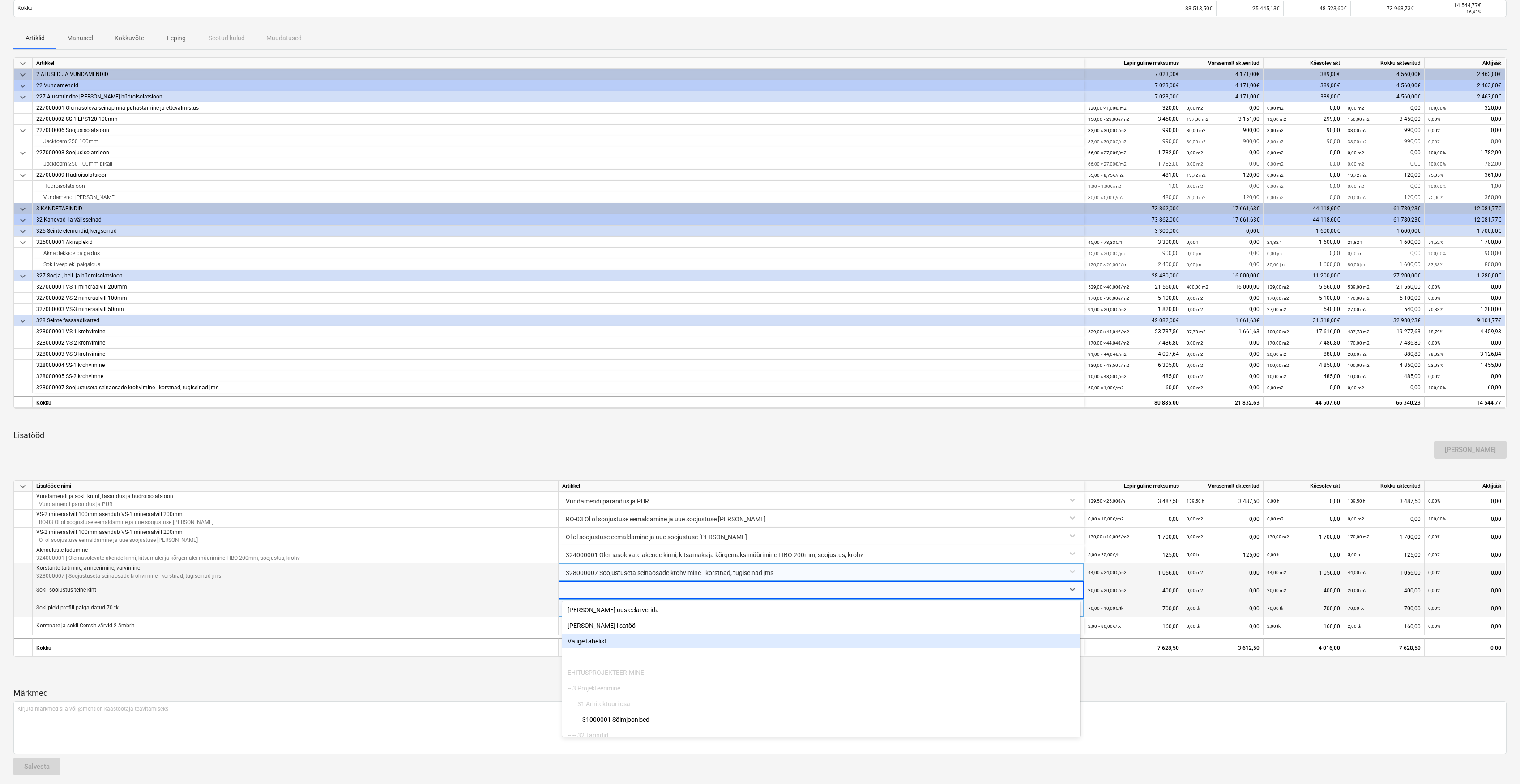
click at [601, 643] on div "Valige tabelist" at bounding box center [821, 642] width 519 height 15
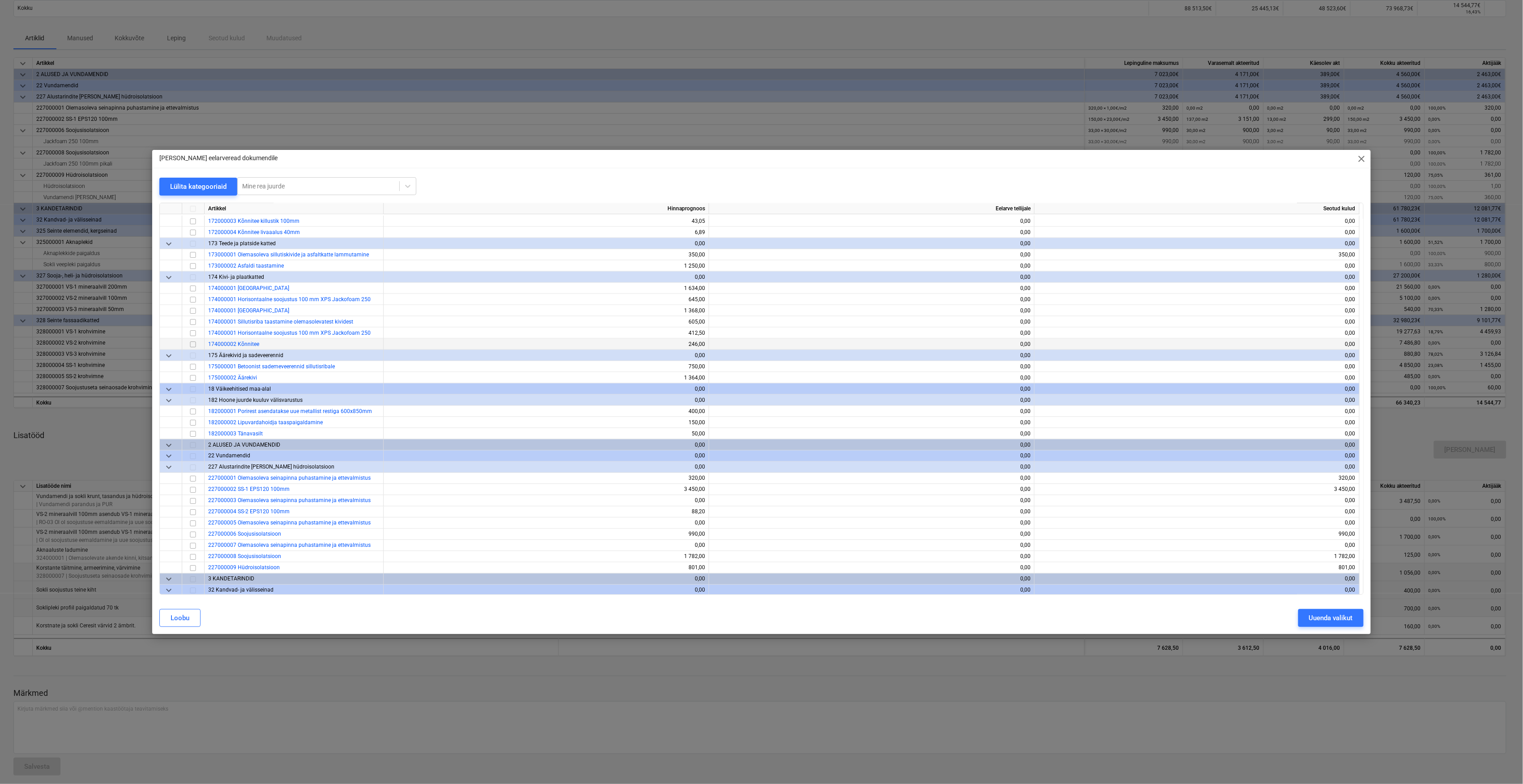
scroll to position [954, 0]
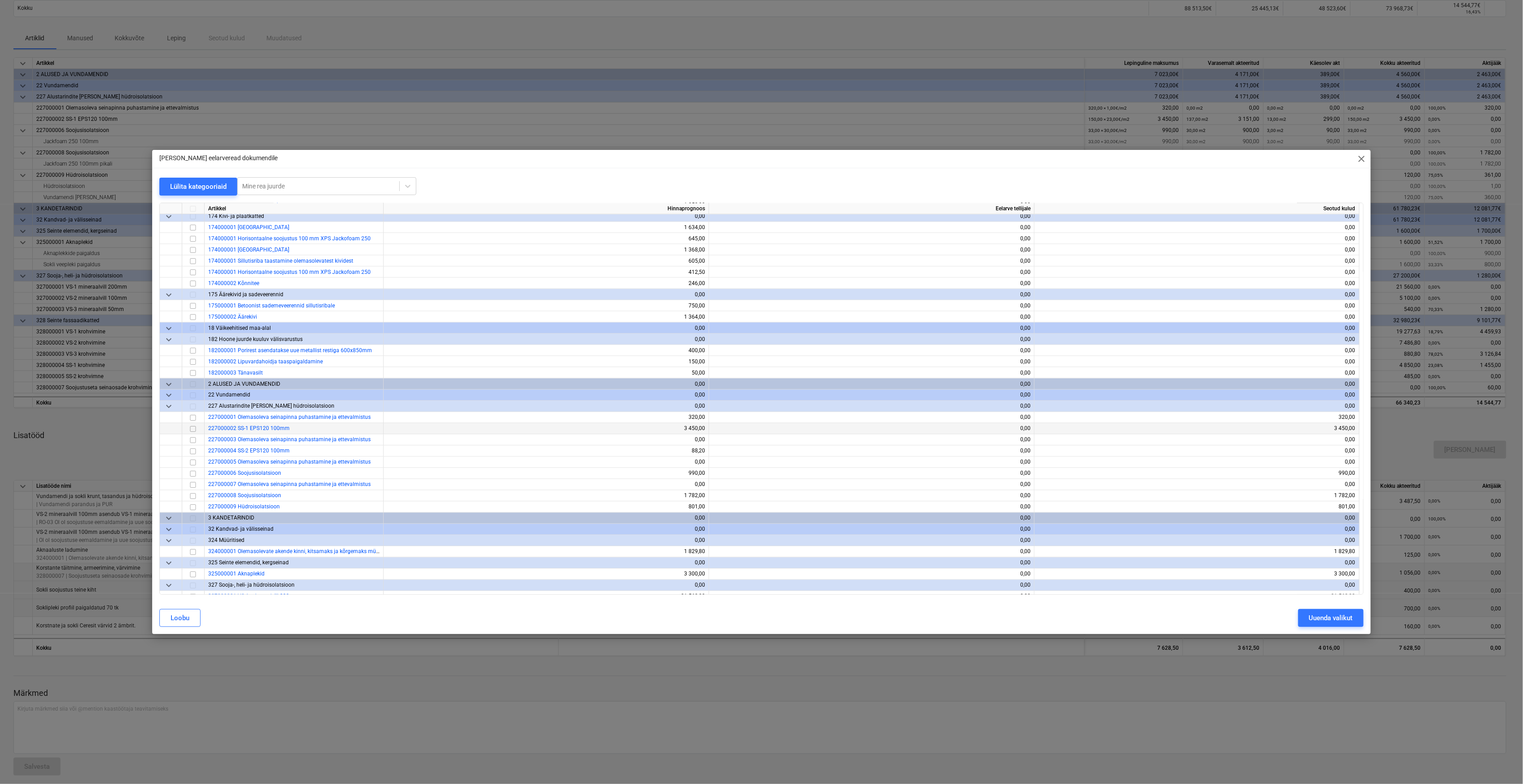
click at [194, 429] on input "checkbox" at bounding box center [193, 429] width 11 height 11
click at [1351, 619] on div "Uuenda valikut" at bounding box center [1331, 618] width 44 height 12
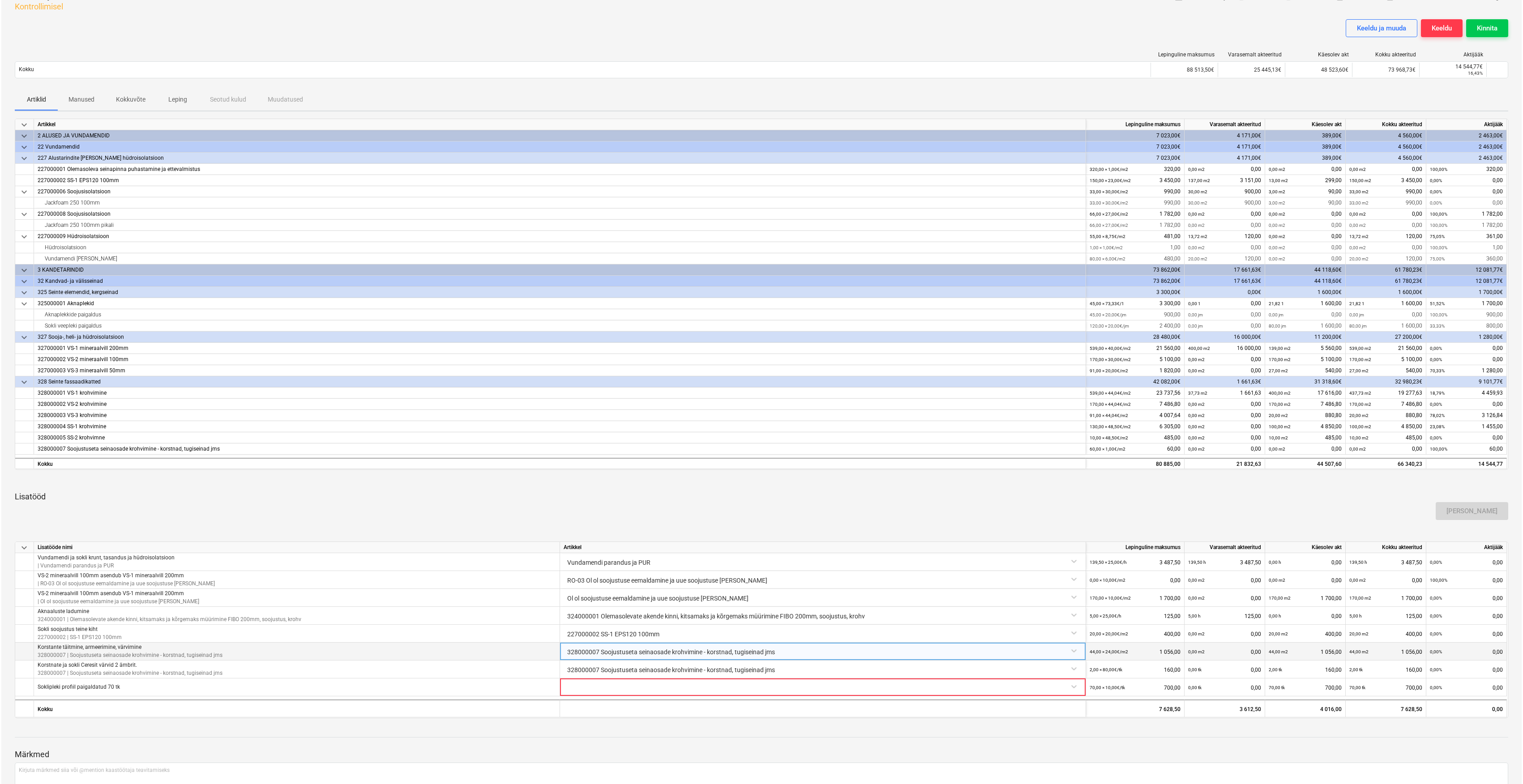
scroll to position [125, 0]
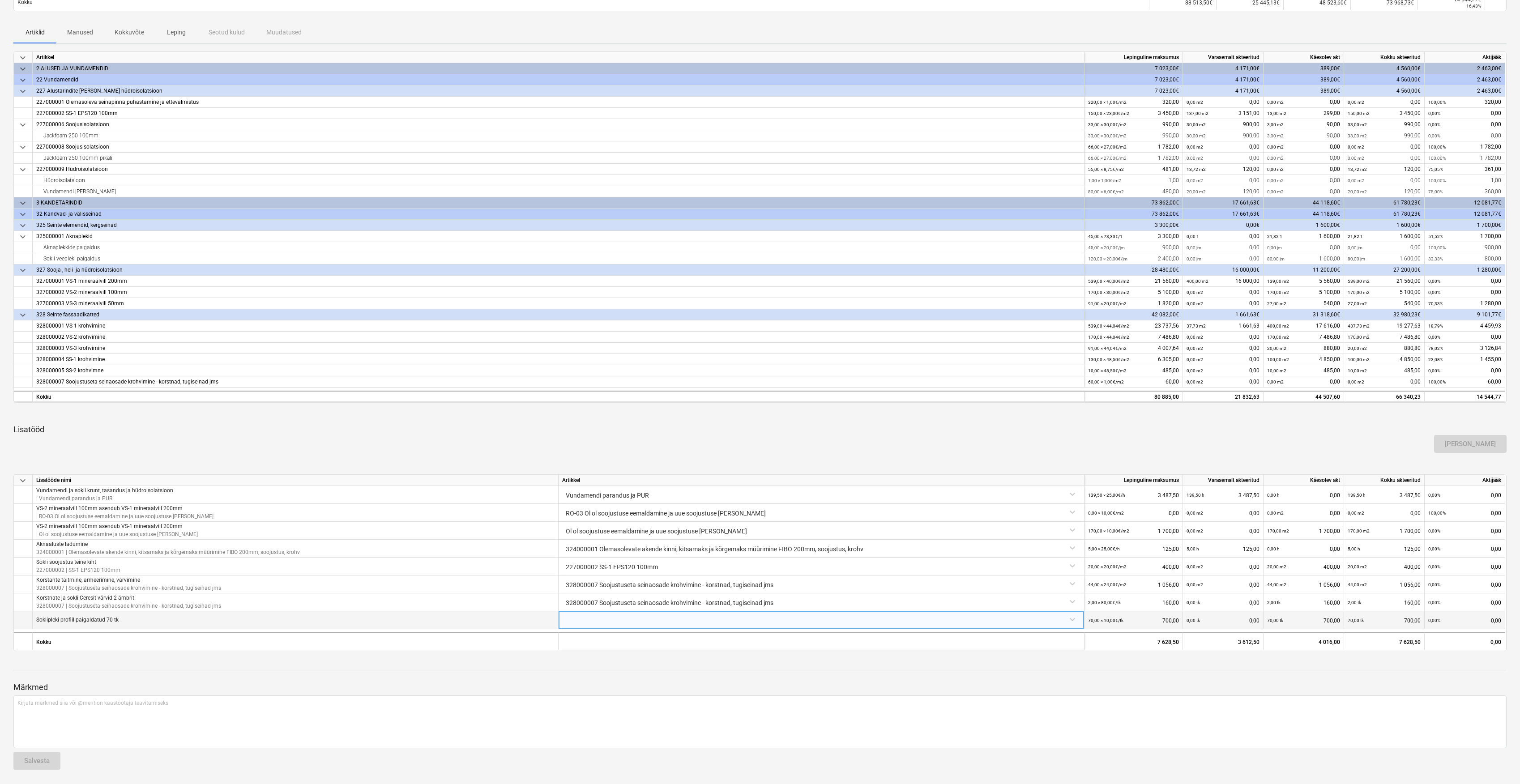
click at [600, 623] on div at bounding box center [821, 618] width 519 height 15
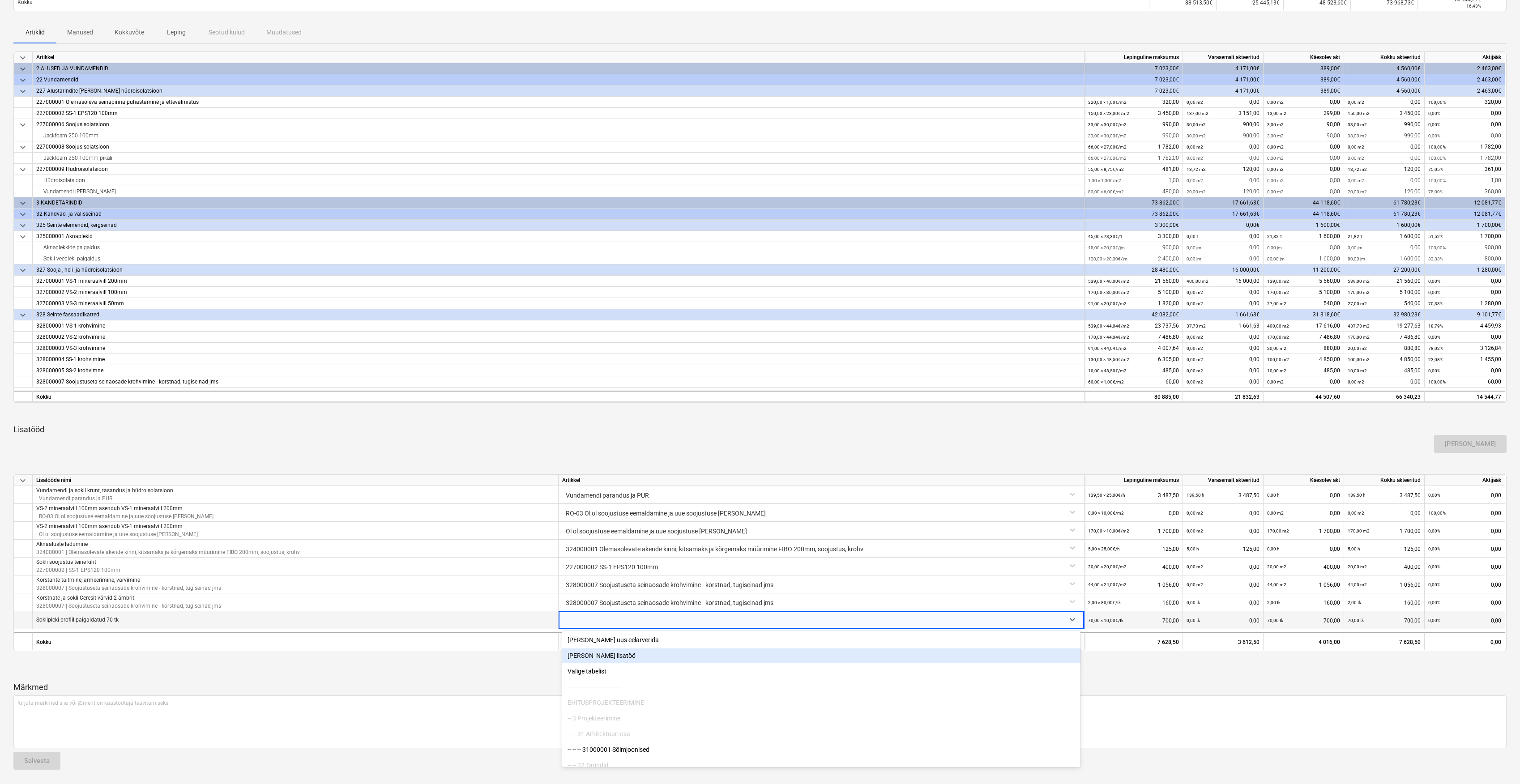
click at [604, 657] on div "[PERSON_NAME] lisatöö" at bounding box center [821, 656] width 519 height 15
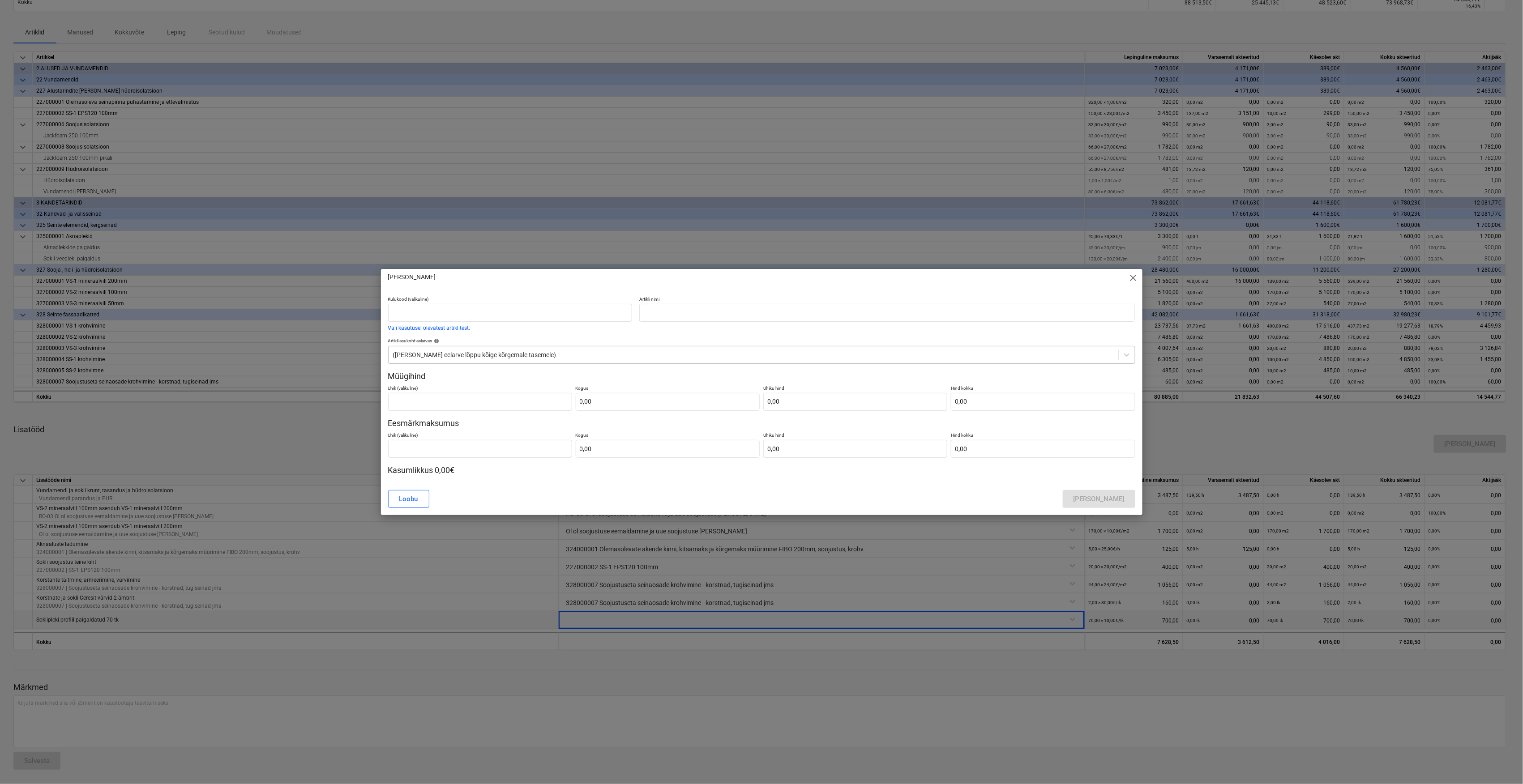
click at [494, 360] on div "(Lisa eelarve lõppu kõige kõrgemale tasemele)" at bounding box center [753, 354] width 730 height 12
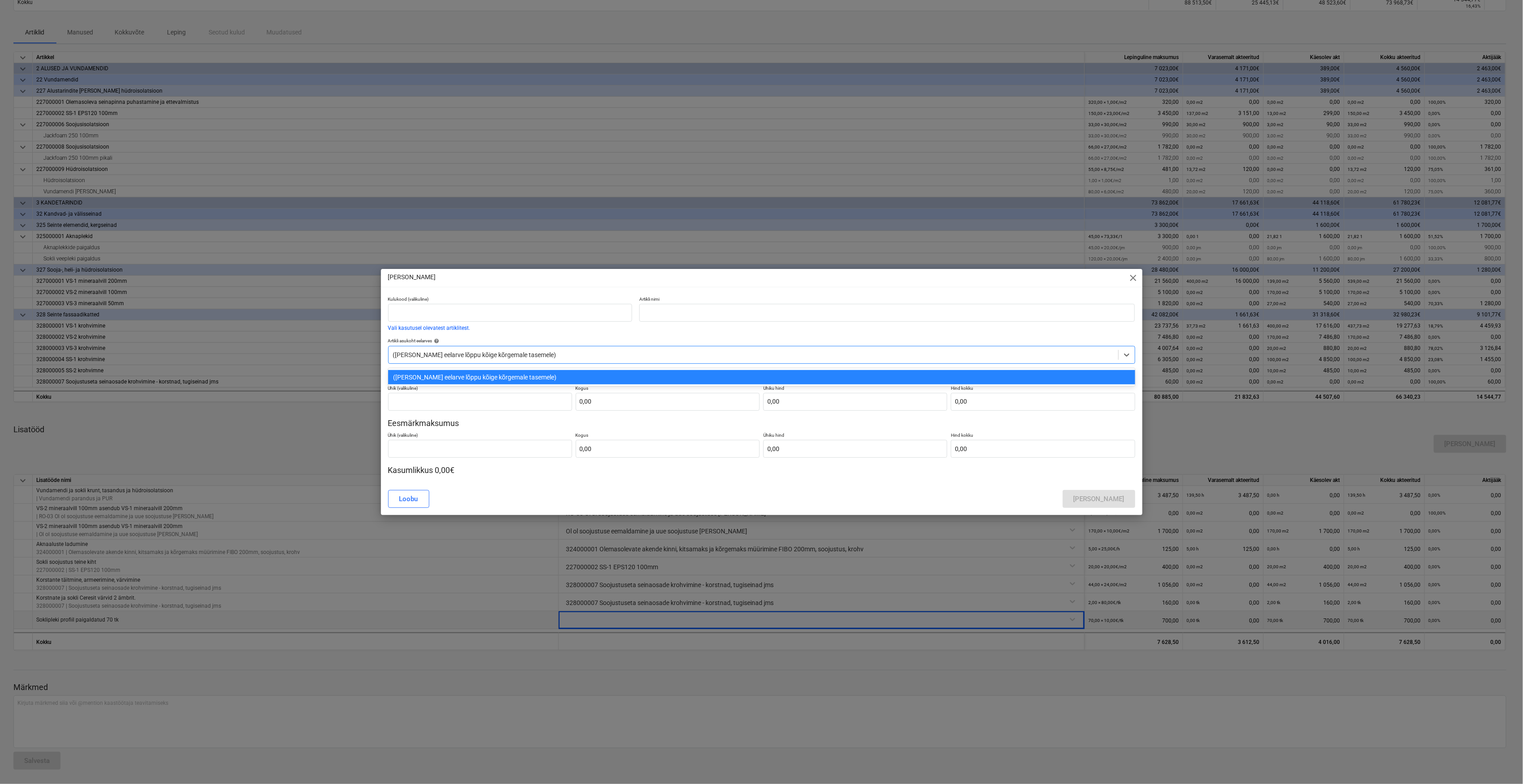
click at [464, 360] on div "(Lisa eelarve lõppu kõige kõrgemale tasemele)" at bounding box center [753, 354] width 730 height 12
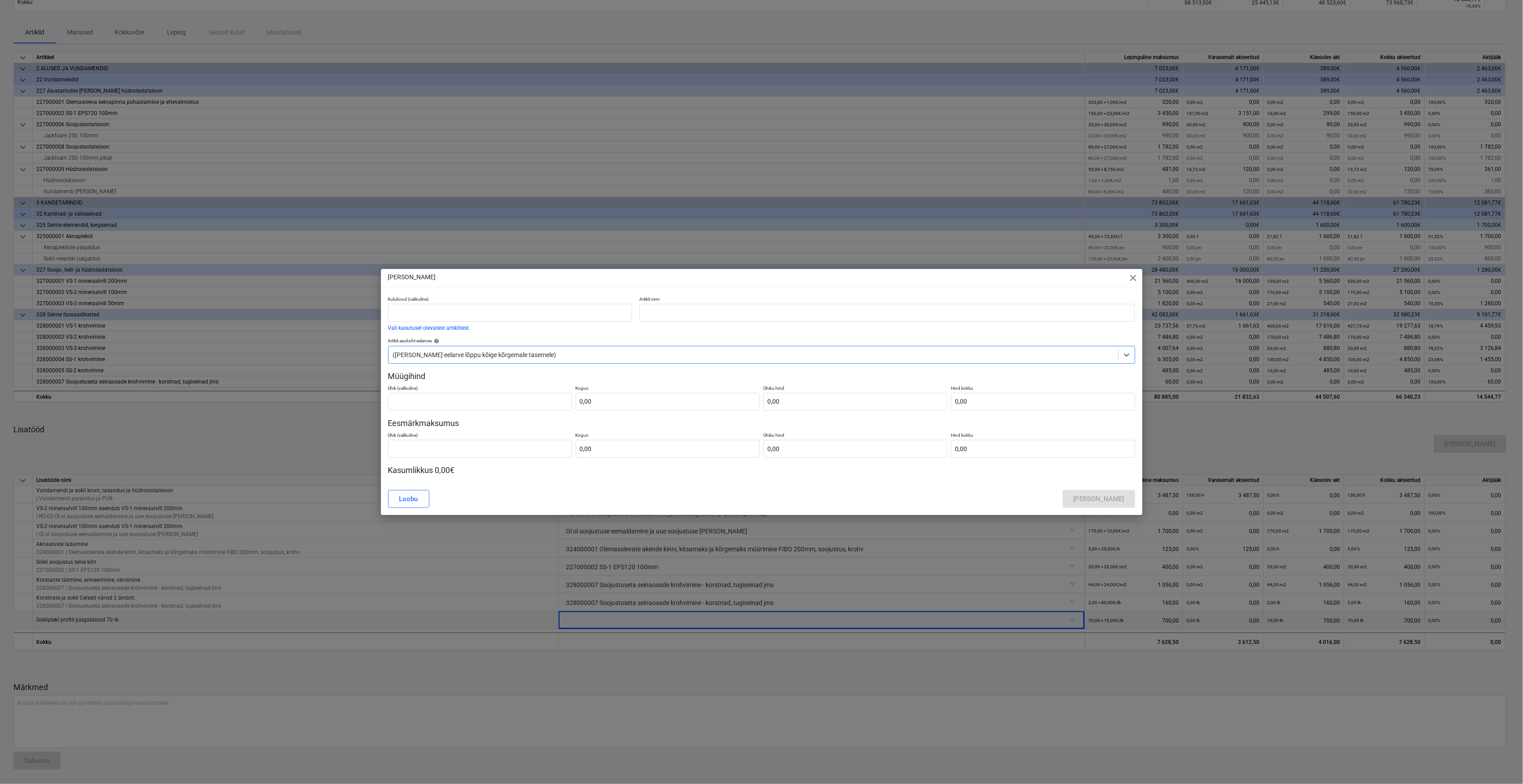
click at [1127, 274] on div "Lisa lisatöö close" at bounding box center [762, 278] width 762 height 18
click at [1132, 278] on span "close" at bounding box center [1133, 278] width 11 height 11
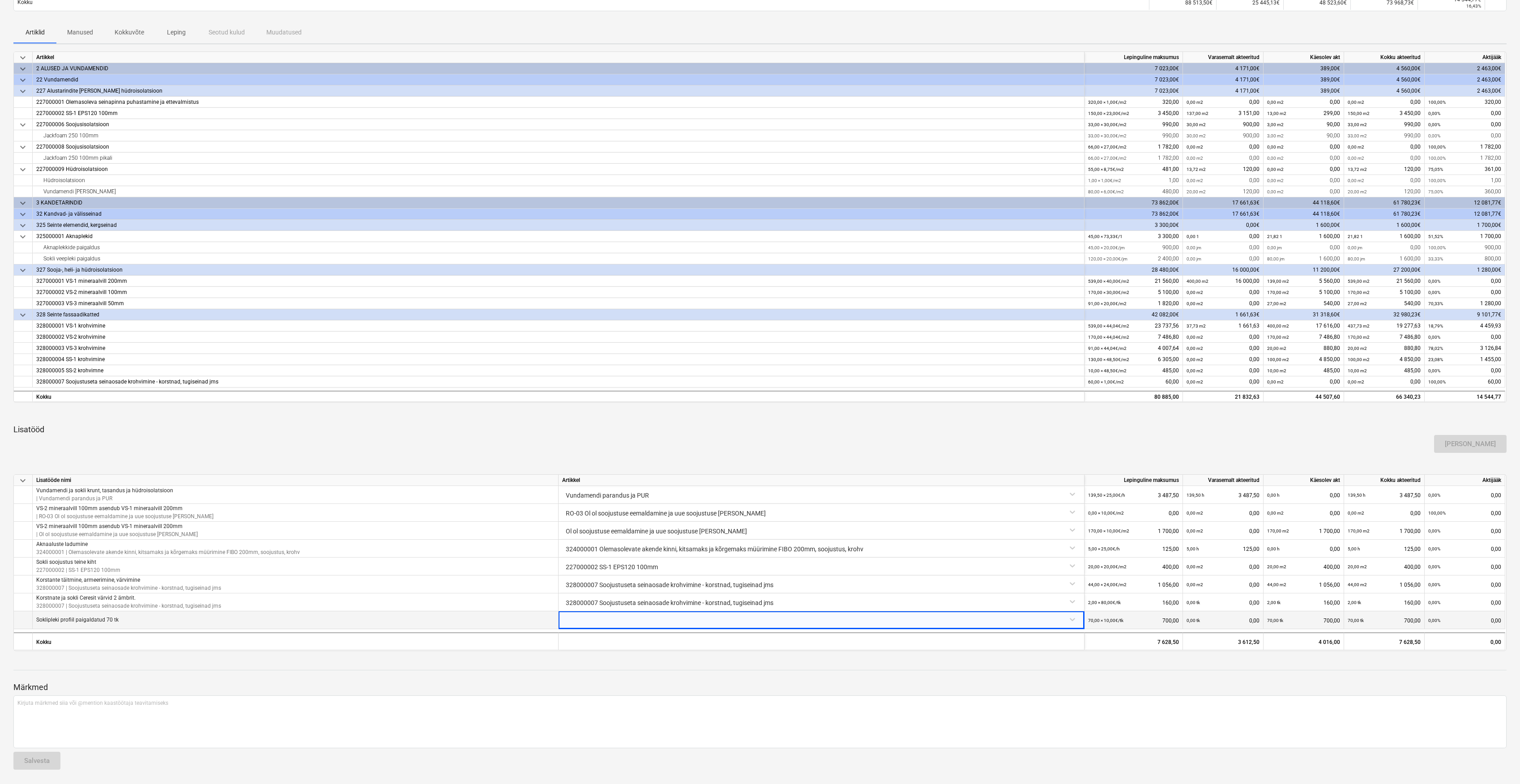
click at [1071, 620] on div at bounding box center [821, 618] width 519 height 15
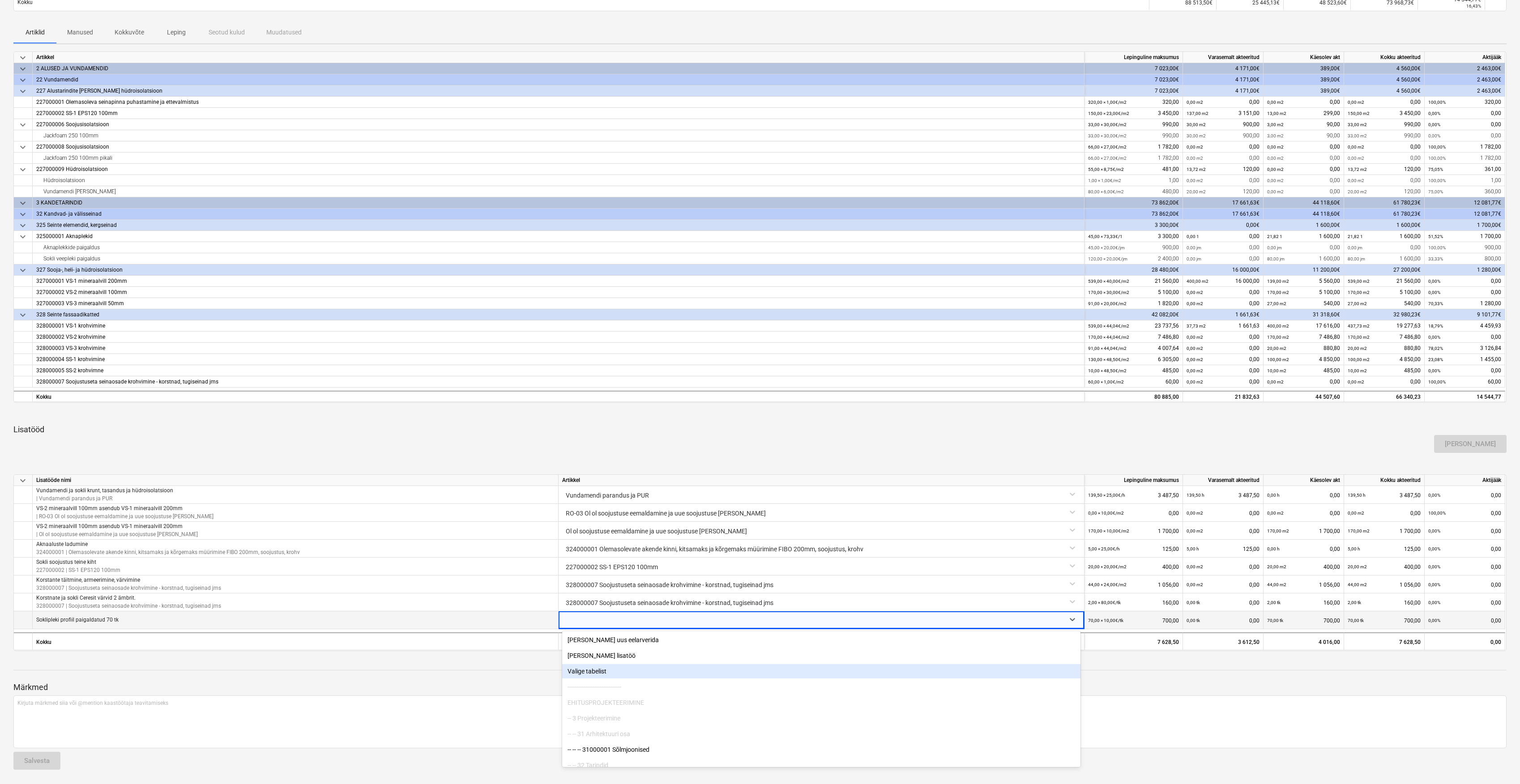
click at [665, 677] on div "Valige tabelist" at bounding box center [821, 671] width 519 height 15
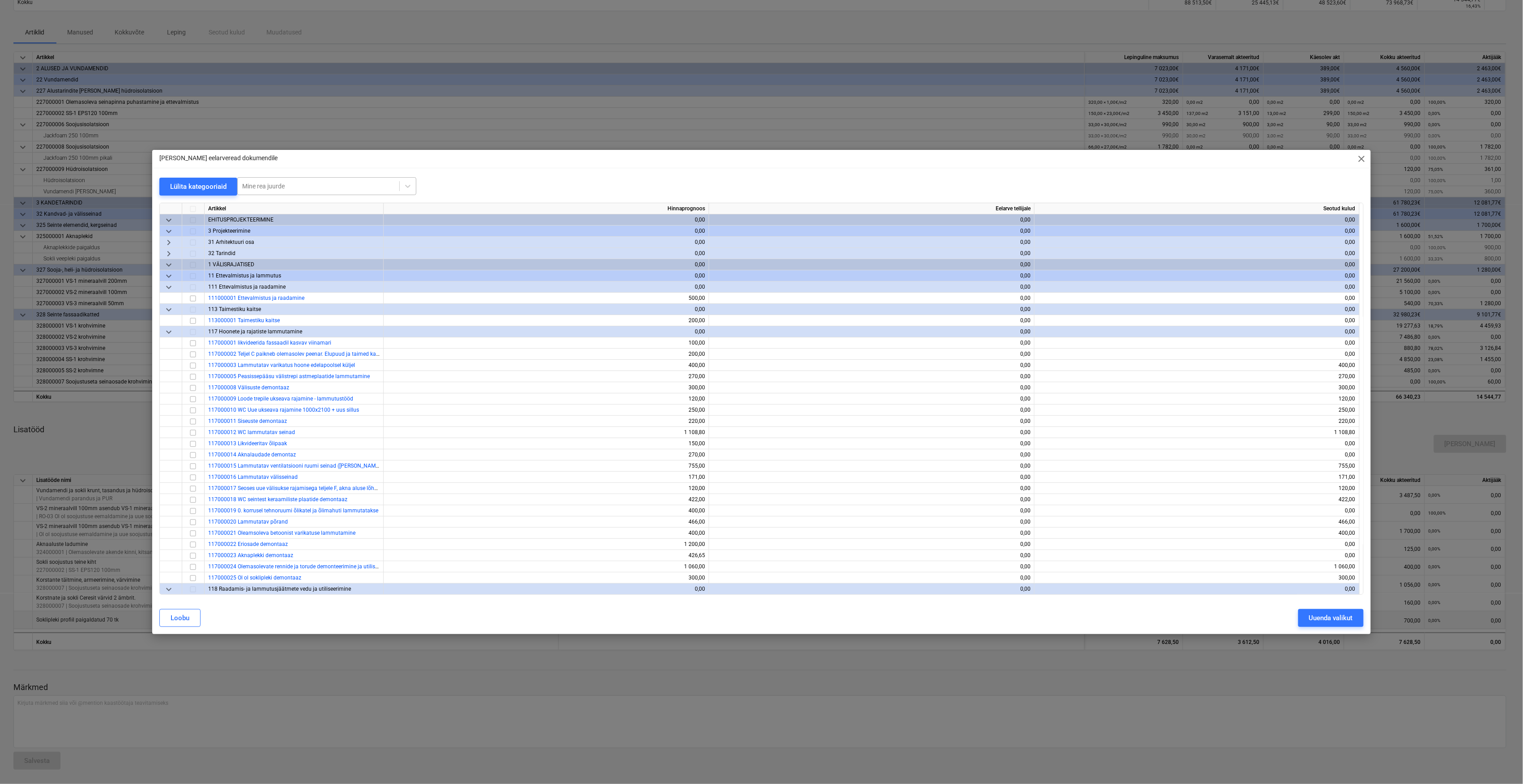
click at [308, 187] on div at bounding box center [318, 186] width 153 height 9
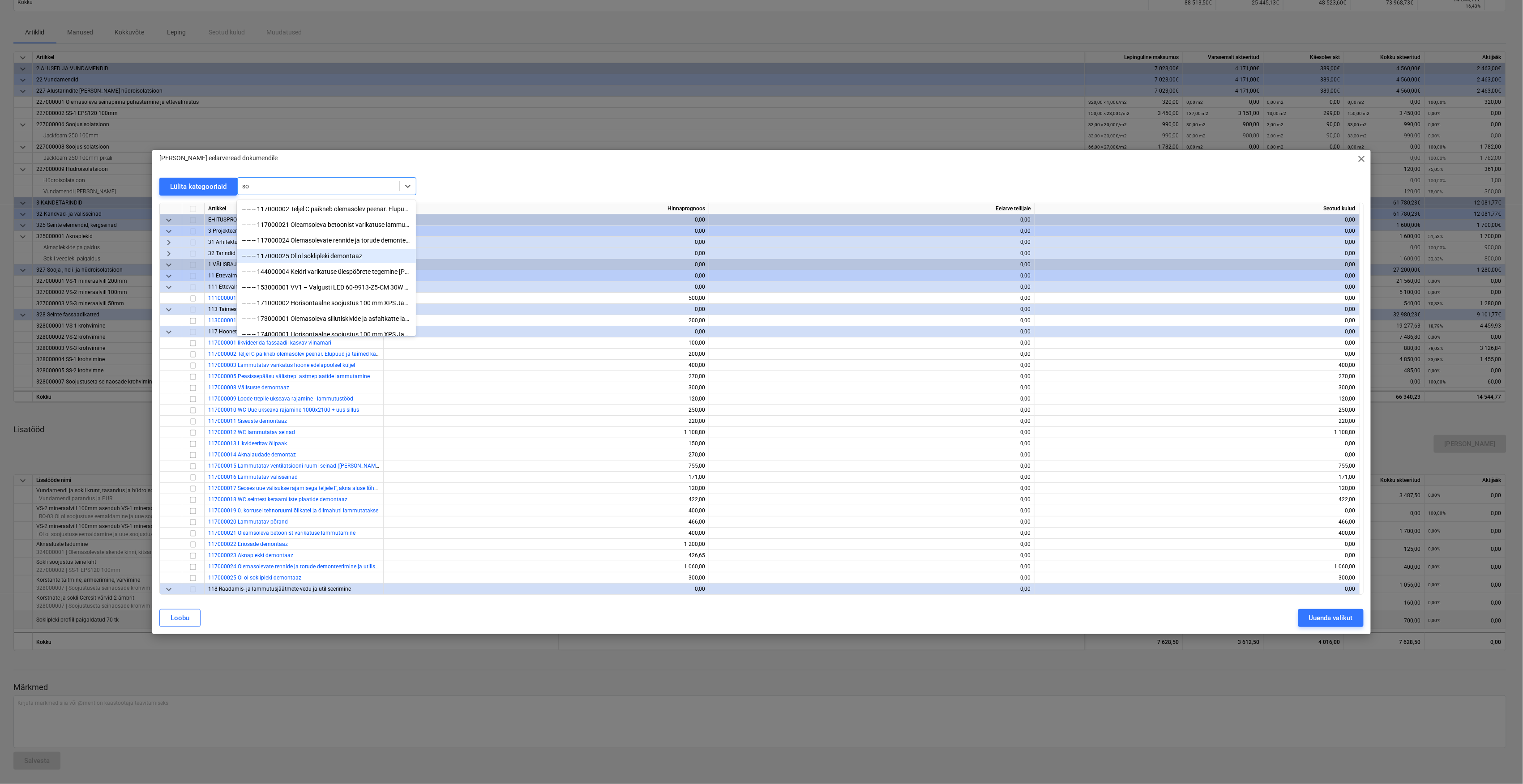
type input "s"
type input "plekk"
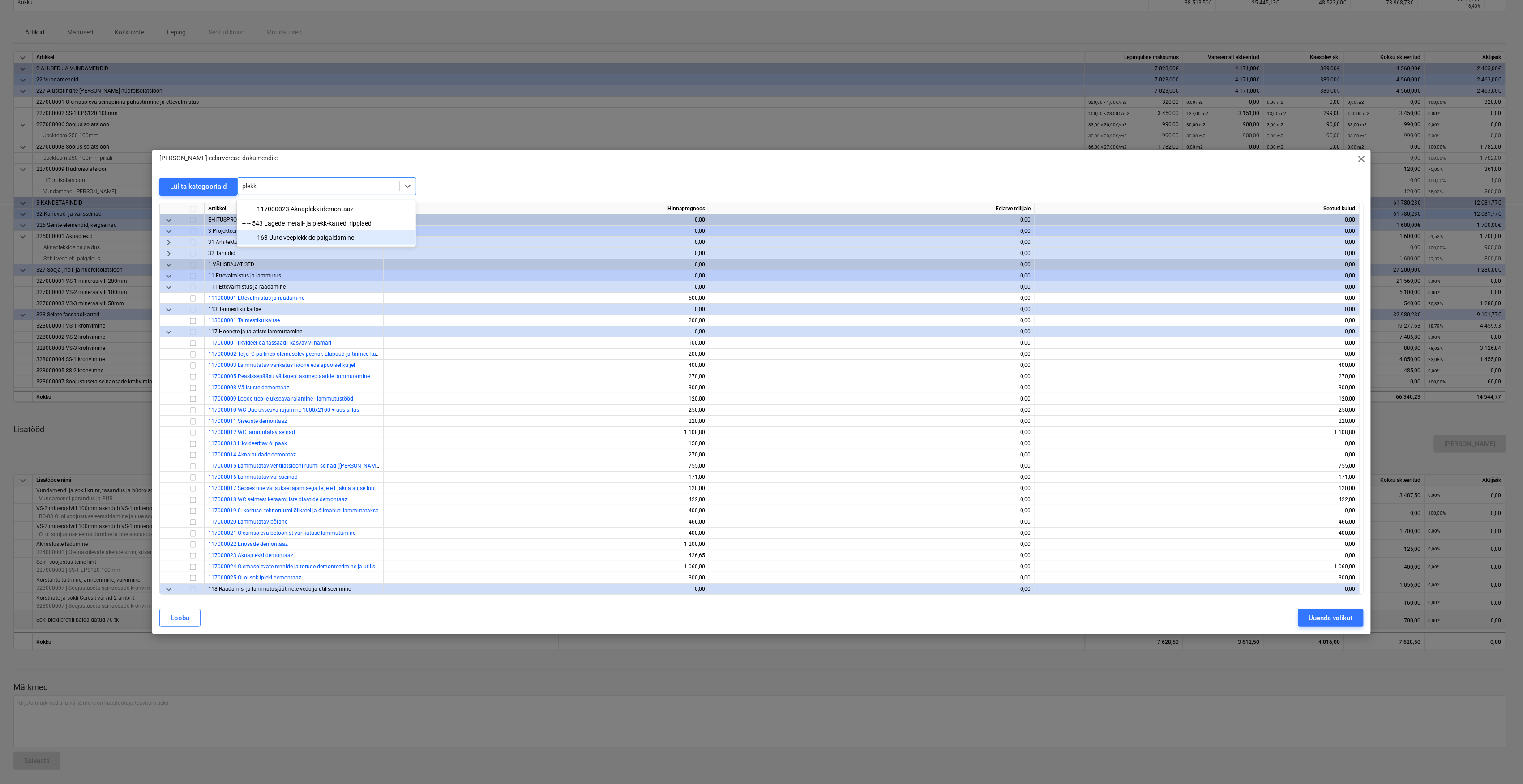
click at [340, 238] on div "-- -- -- 163 Uute veeplekkide paigaldamine" at bounding box center [326, 238] width 179 height 15
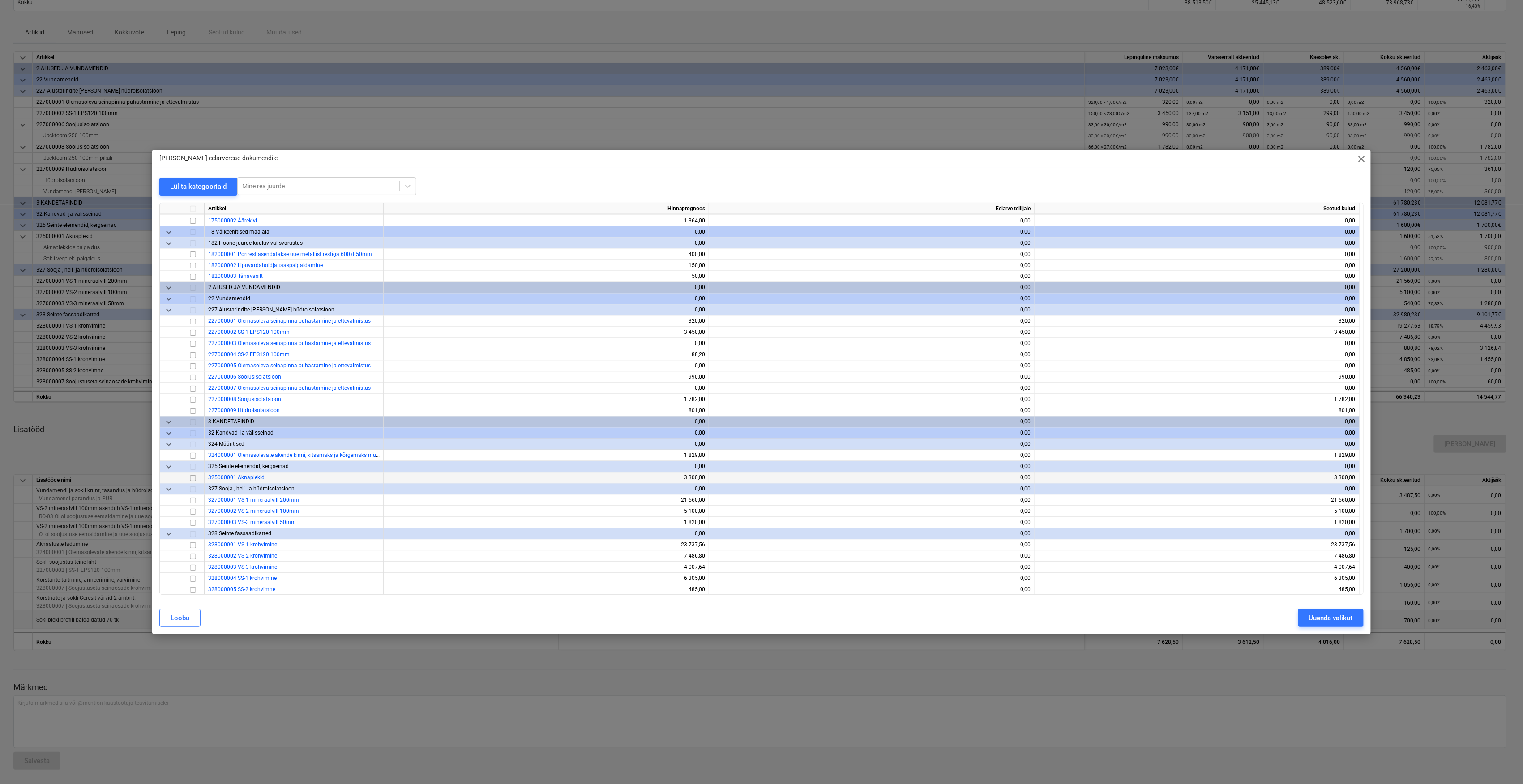
scroll to position [1074, 0]
click at [194, 477] on input "checkbox" at bounding box center [193, 477] width 11 height 11
click at [189, 478] on input "checkbox" at bounding box center [193, 477] width 11 height 11
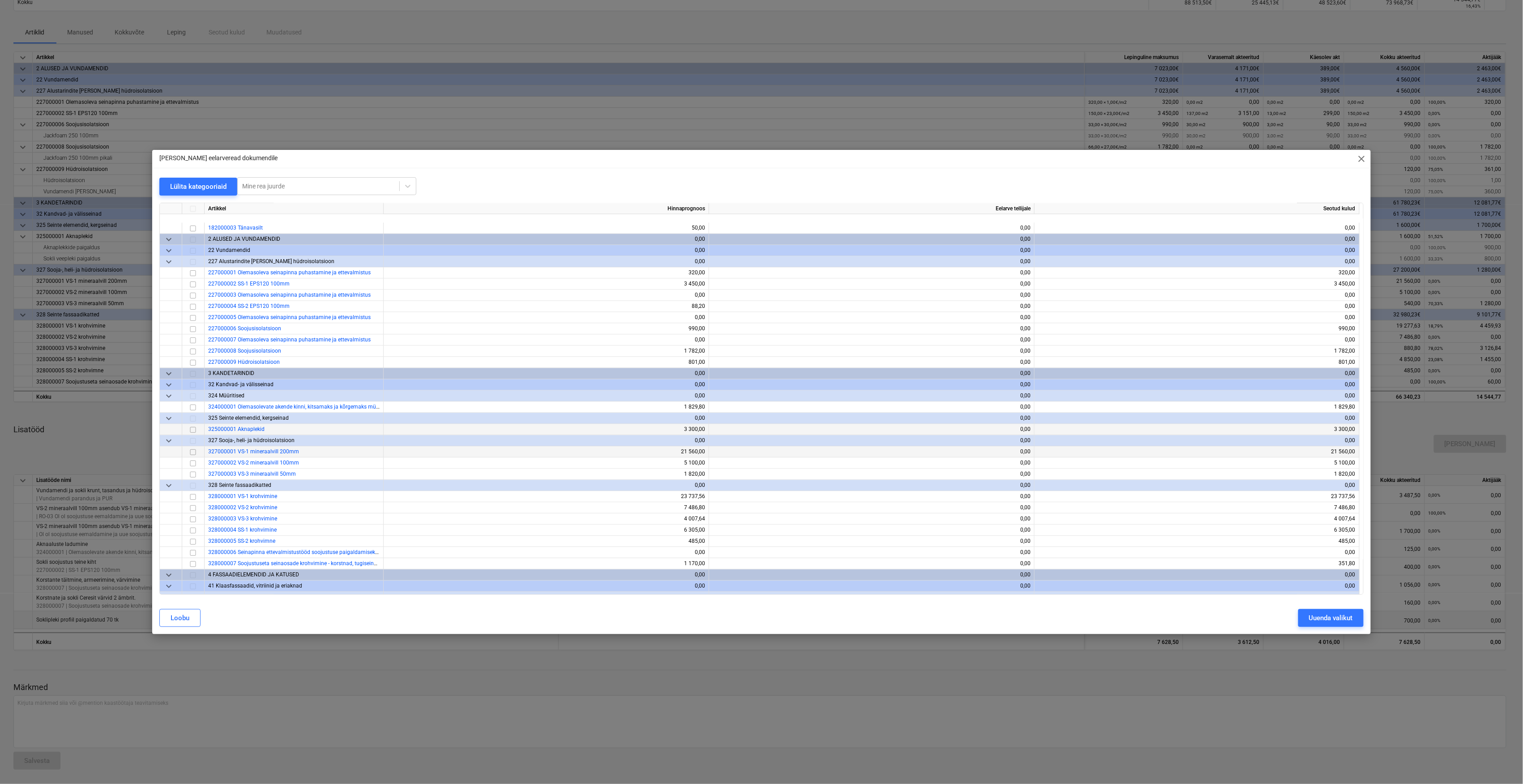
scroll to position [1193, 0]
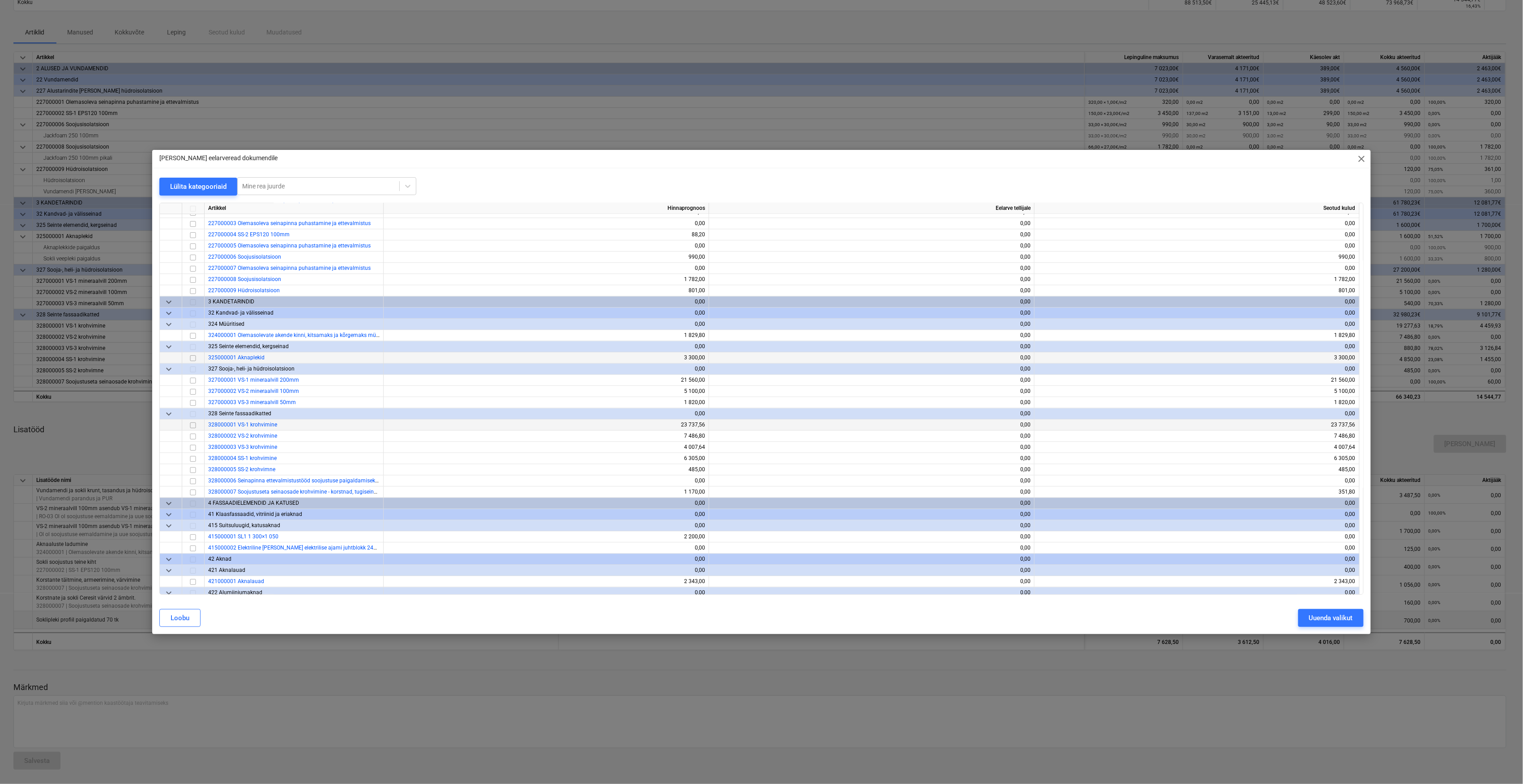
click at [191, 426] on input "checkbox" at bounding box center [193, 425] width 11 height 11
click at [191, 432] on div at bounding box center [193, 436] width 23 height 11
click at [191, 433] on div at bounding box center [193, 436] width 23 height 11
click at [192, 434] on div at bounding box center [193, 436] width 23 height 11
drag, startPoint x: 192, startPoint y: 434, endPoint x: 172, endPoint y: 464, distance: 36.1
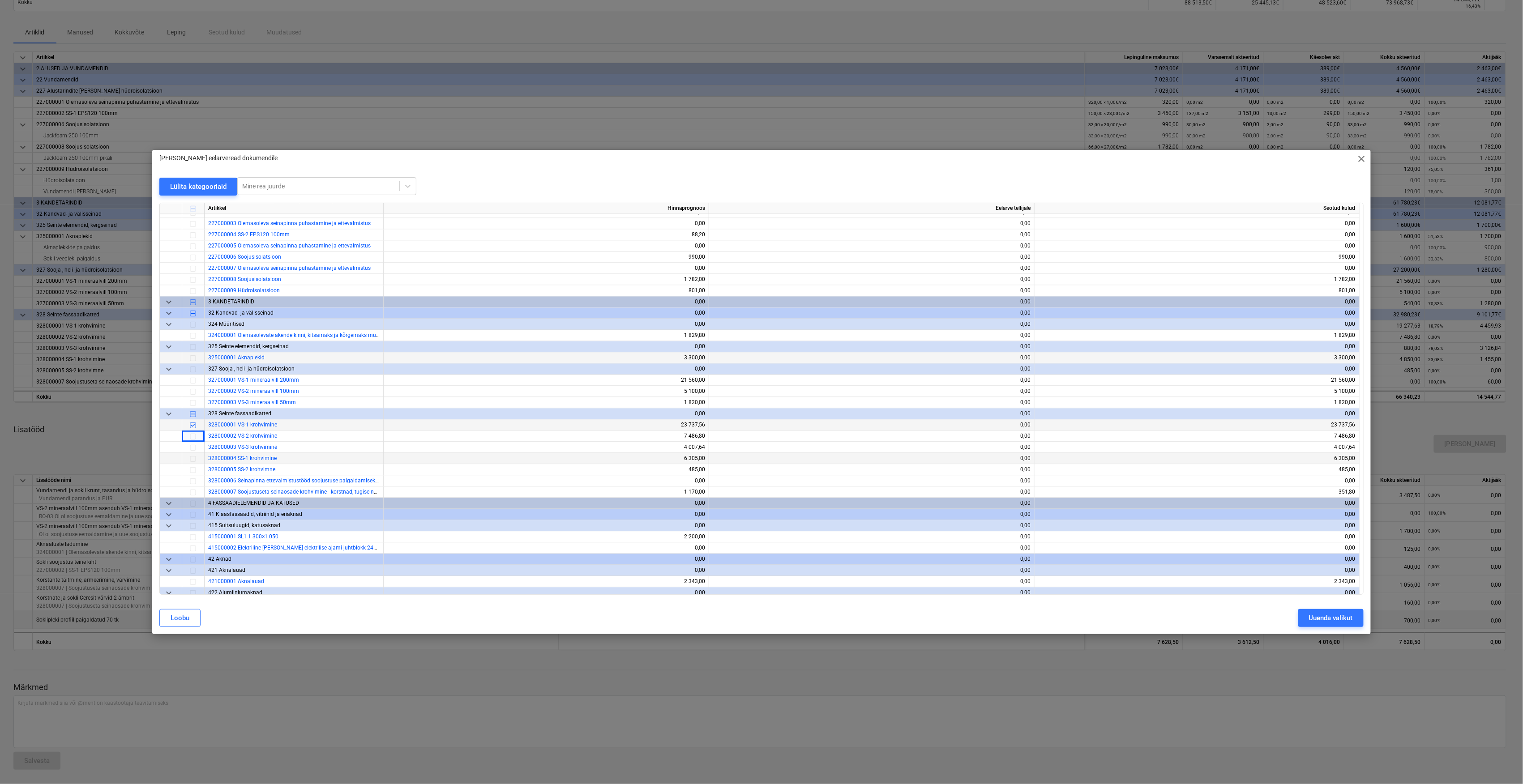
click at [172, 464] on div at bounding box center [171, 458] width 23 height 11
click at [1315, 617] on div "Uuenda valikut" at bounding box center [1331, 618] width 44 height 12
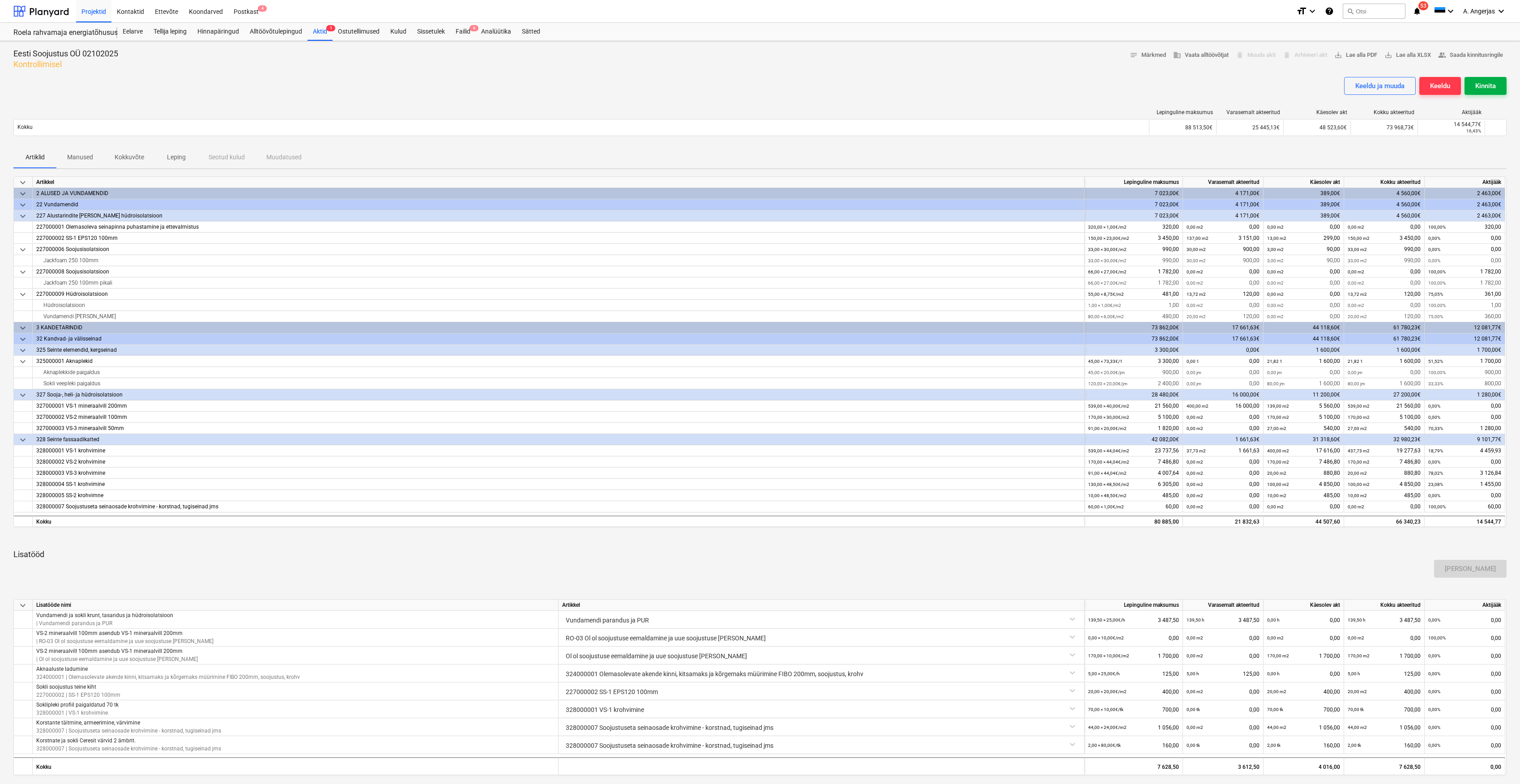
click at [1491, 80] on div "Kinnita" at bounding box center [1486, 86] width 21 height 12
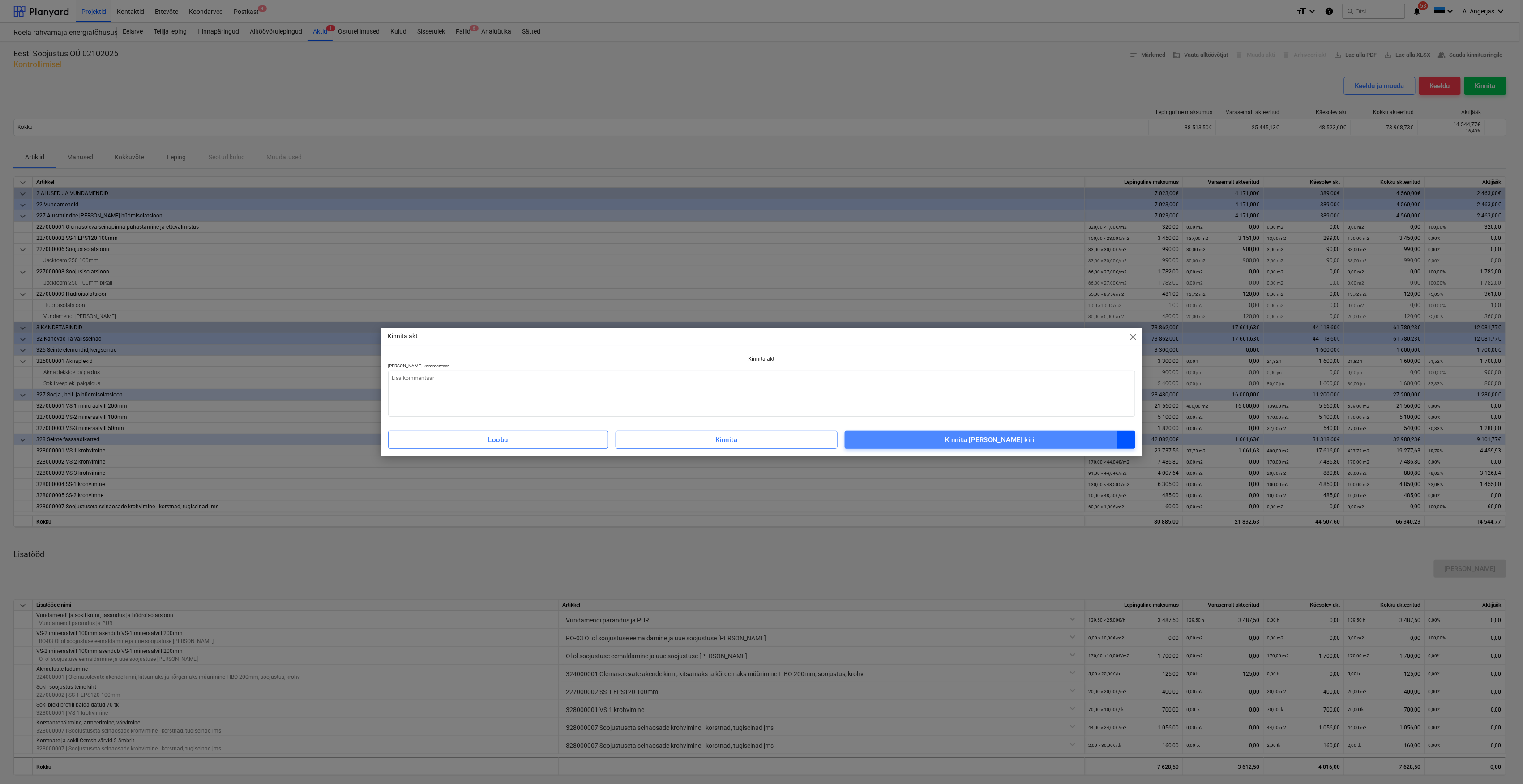
click at [994, 442] on div "Kinnita [PERSON_NAME] kiri" at bounding box center [990, 440] width 90 height 12
type textarea "x"
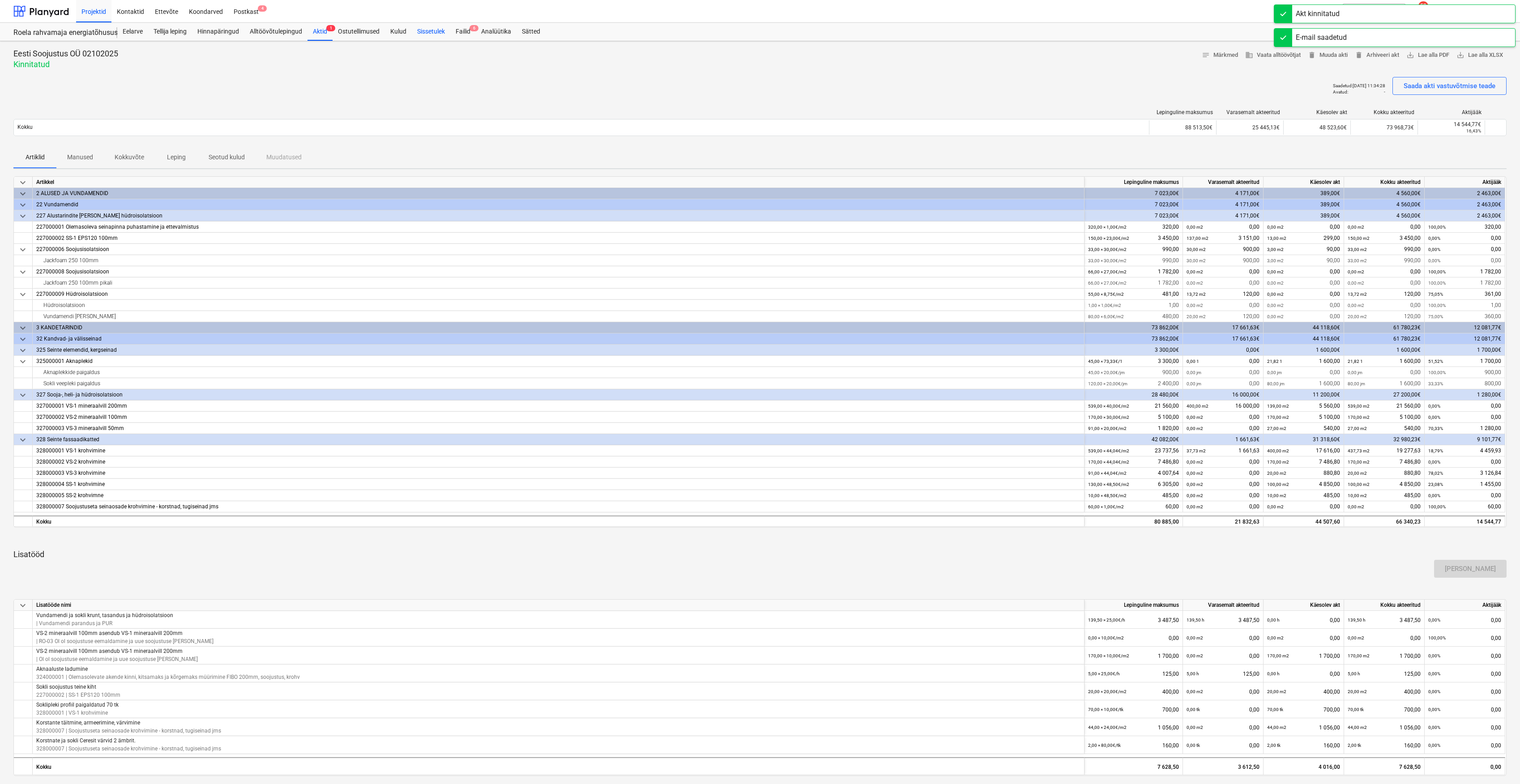
click at [450, 26] on div "Sissetulek" at bounding box center [431, 32] width 38 height 18
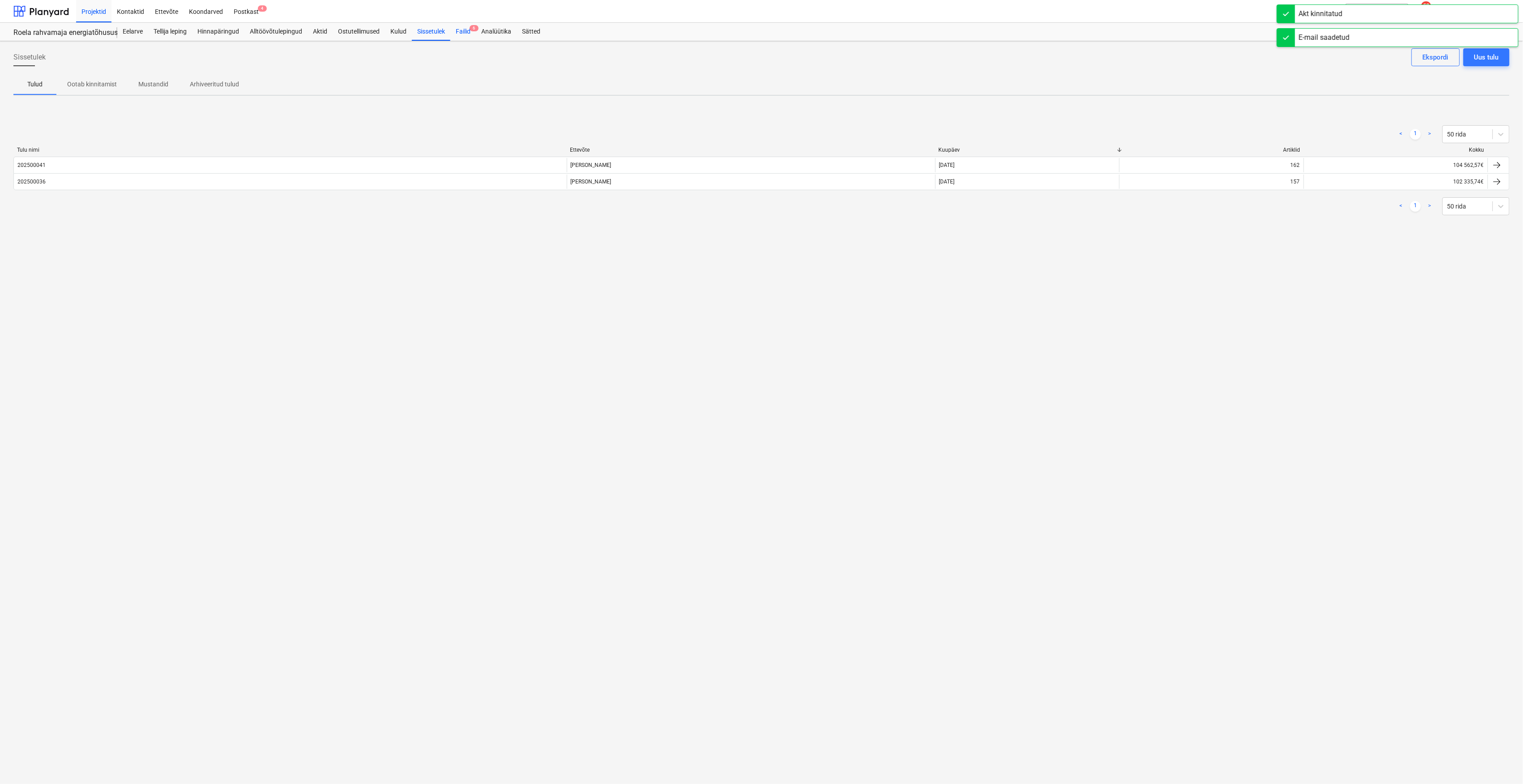
click at [459, 29] on div "Failid 6" at bounding box center [463, 32] width 26 height 18
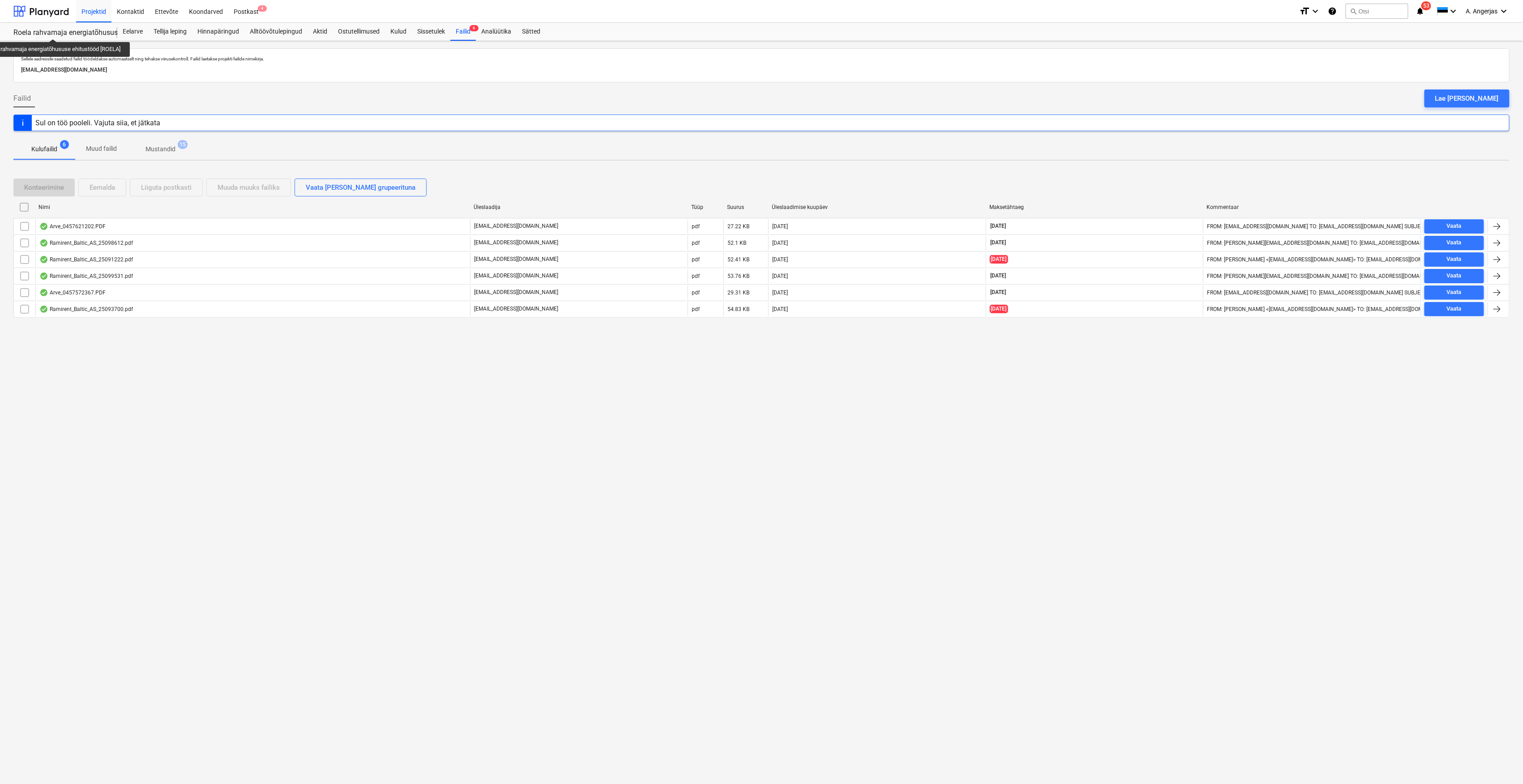
click at [54, 31] on div "Roela rahvamaja energiatõhususe ehitustööd [ROELA]" at bounding box center [59, 32] width 93 height 10
click at [49, 7] on div at bounding box center [41, 11] width 56 height 23
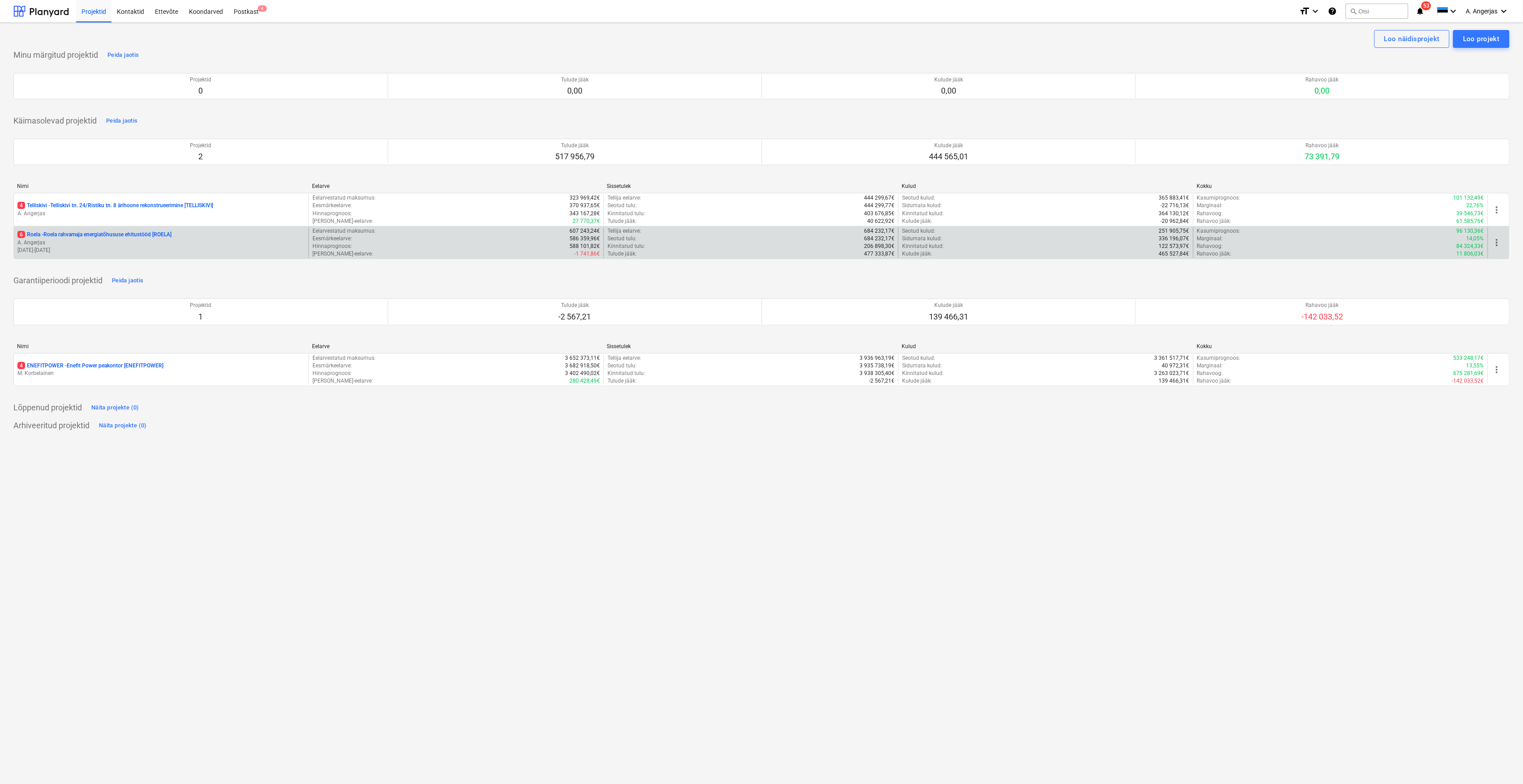
click at [54, 241] on p "A. Angerjas" at bounding box center [161, 243] width 288 height 7
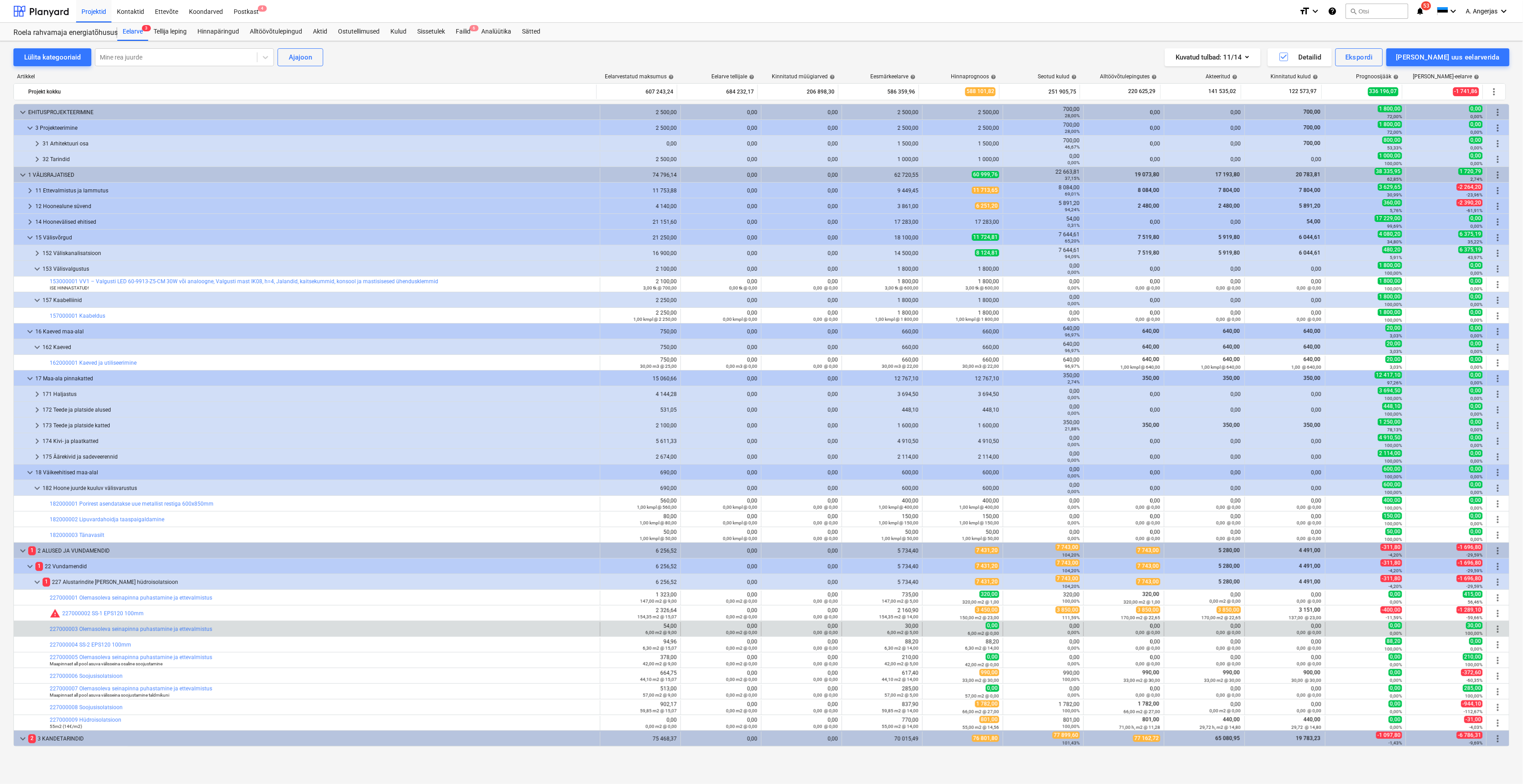
scroll to position [59, 0]
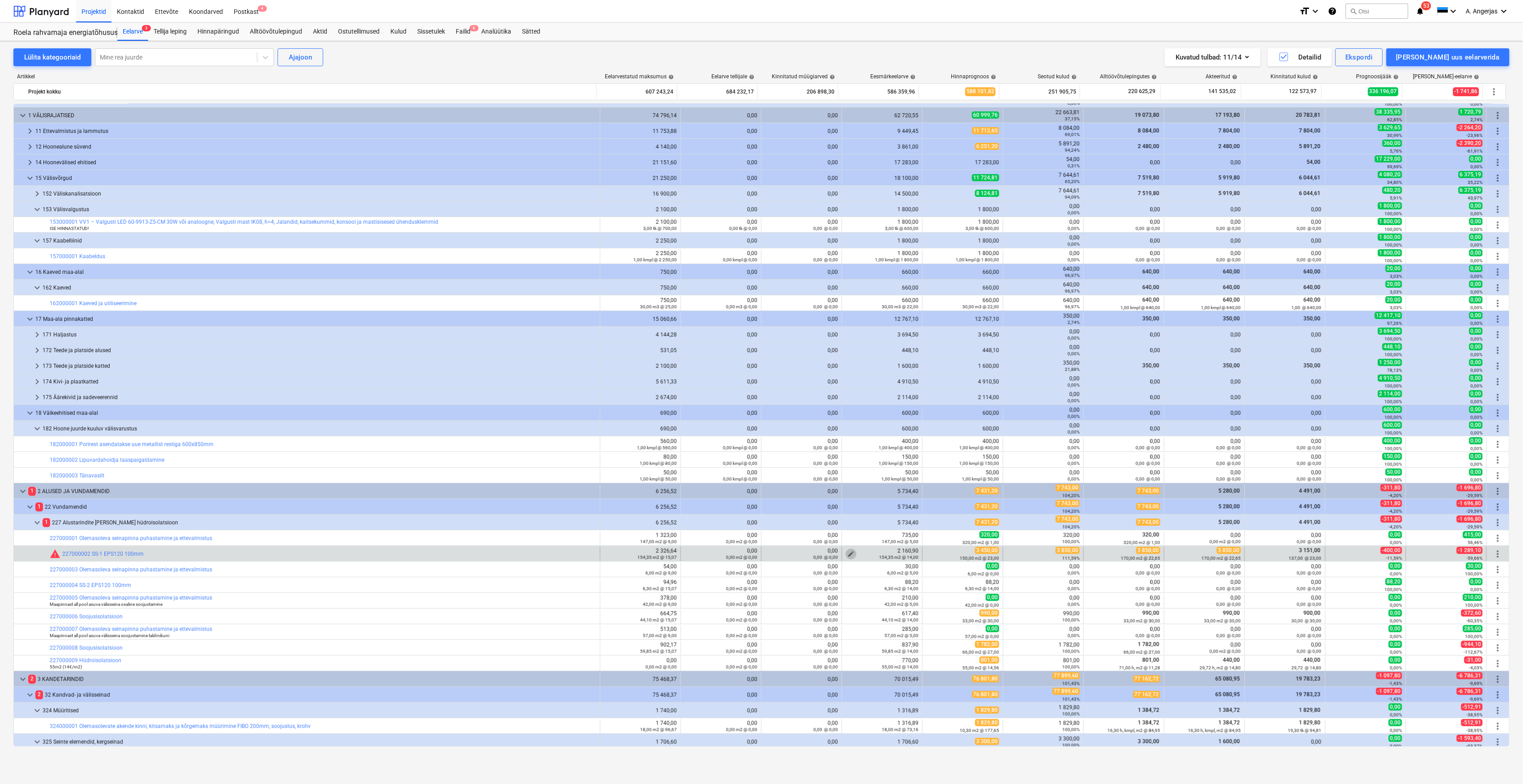
click at [850, 554] on span "edit" at bounding box center [851, 554] width 7 height 7
click at [842, 596] on input "154,35" at bounding box center [844, 595] width 62 height 18
drag, startPoint x: 990, startPoint y: 596, endPoint x: 939, endPoint y: 595, distance: 51.0
click at [939, 595] on div "Ühik (valikuline) m2 Kogus 154,35 Ühiku hind 14,00 Kogumaksumus 2160,9" at bounding box center [879, 591] width 276 height 33
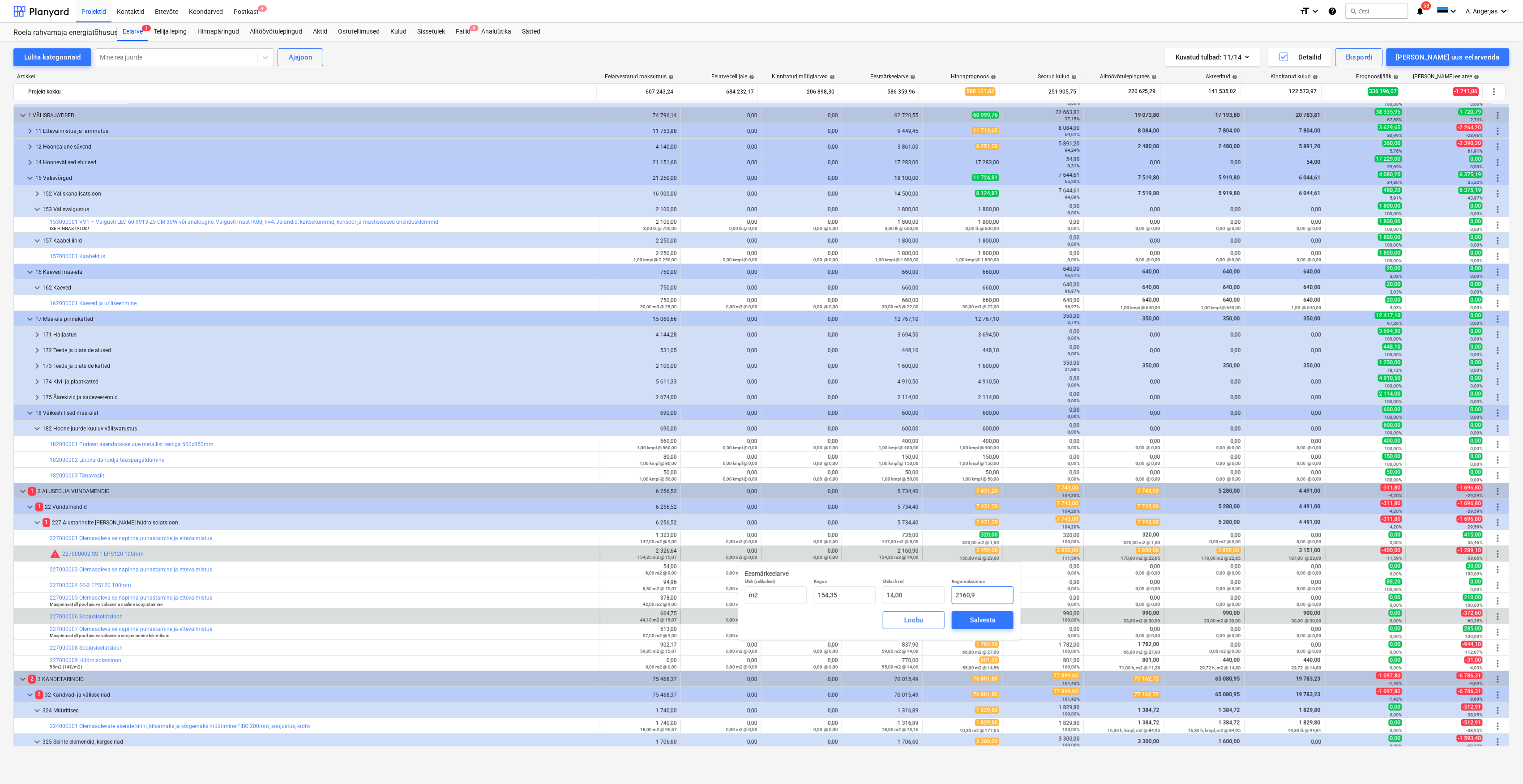
type input "3"
type input "0,02"
type input "34"
type input "0,22"
type input "345"
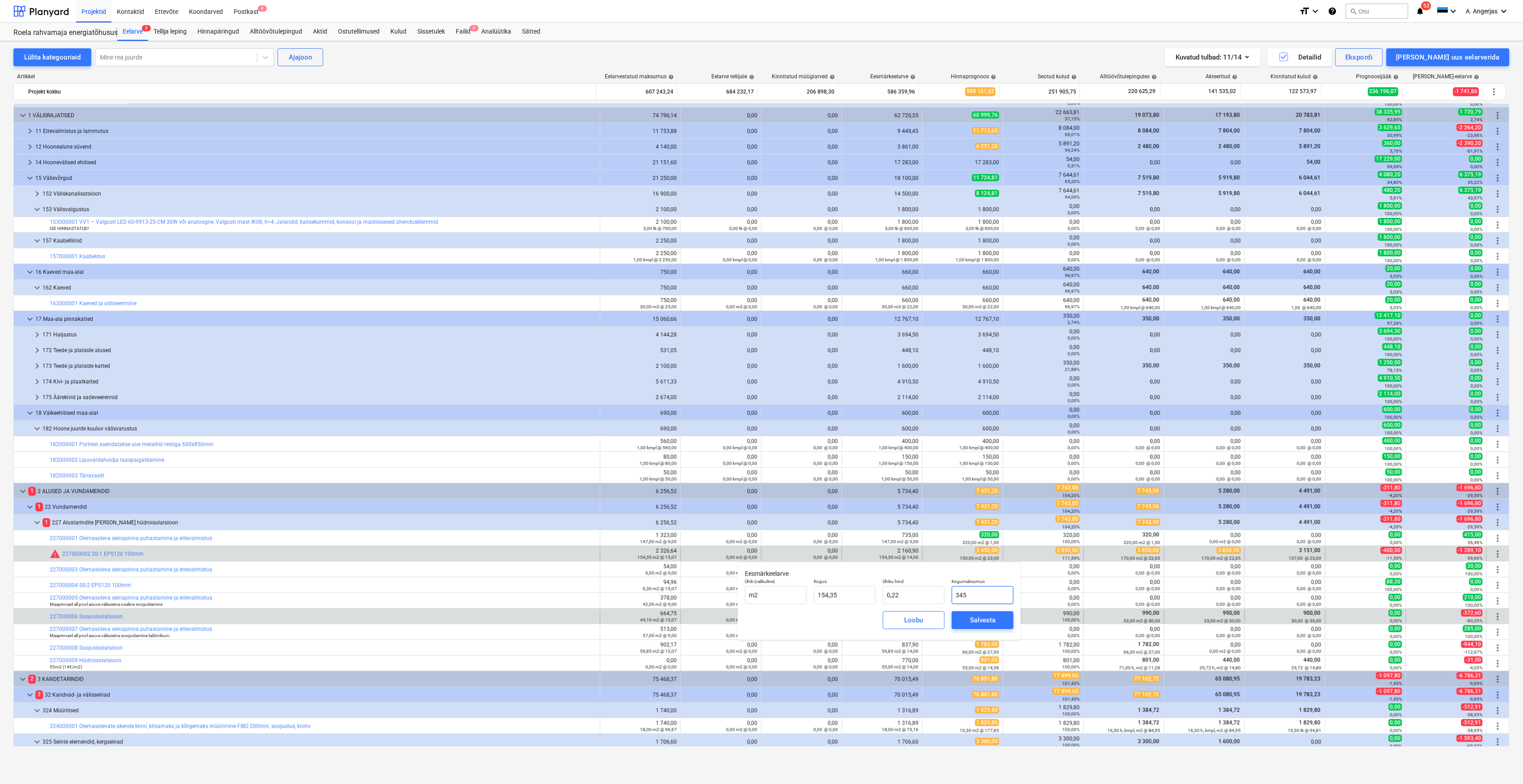
type input "2,24"
type input "3450"
type input "22,35"
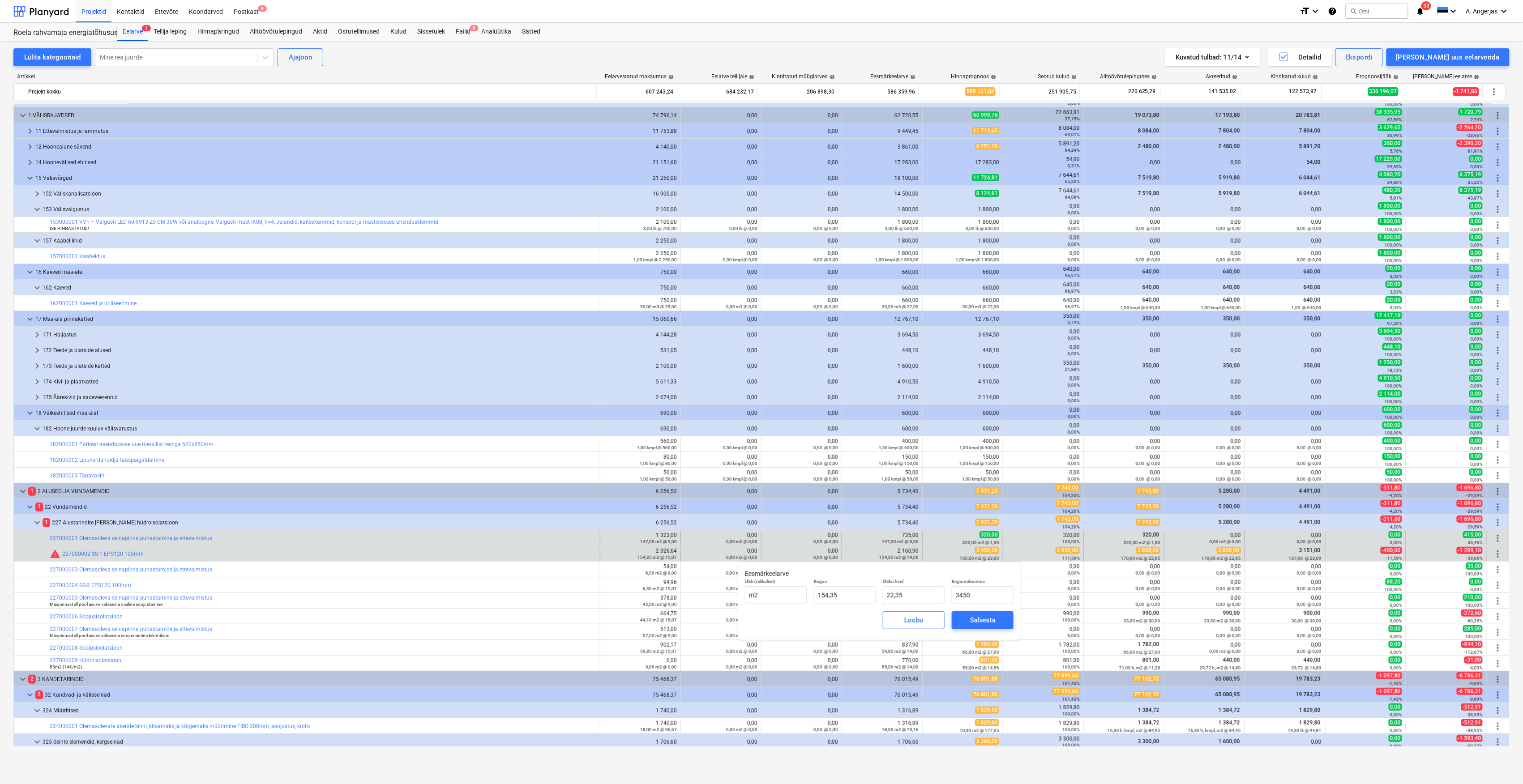
type input "3 450,00"
click at [550, 545] on div "bar_chart 227000001 Olemasoleva seinapinna puhastamine ja ettevalmistus" at bounding box center [323, 538] width 547 height 15
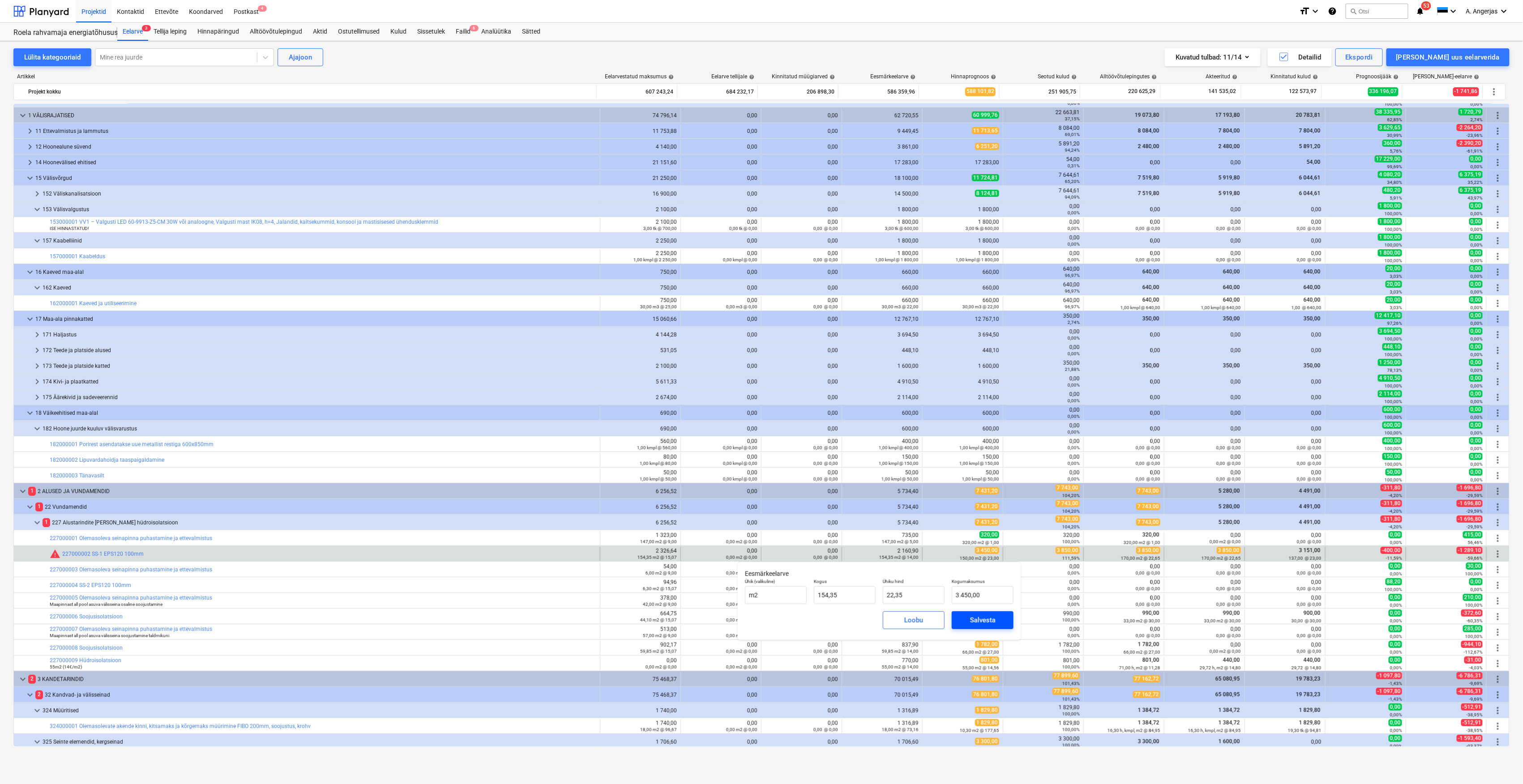
click at [979, 619] on div "Salvesta" at bounding box center [982, 620] width 26 height 12
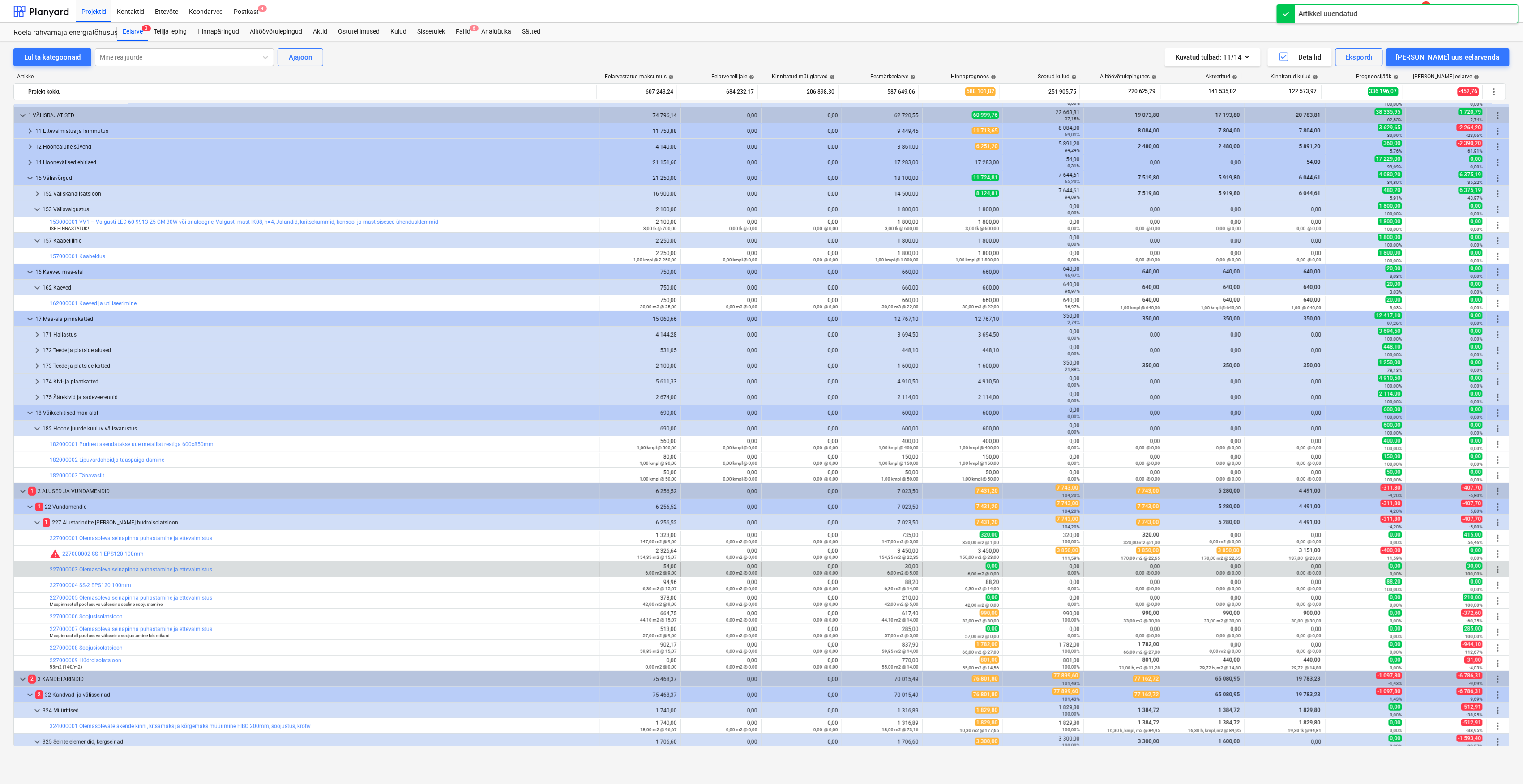
scroll to position [119, 0]
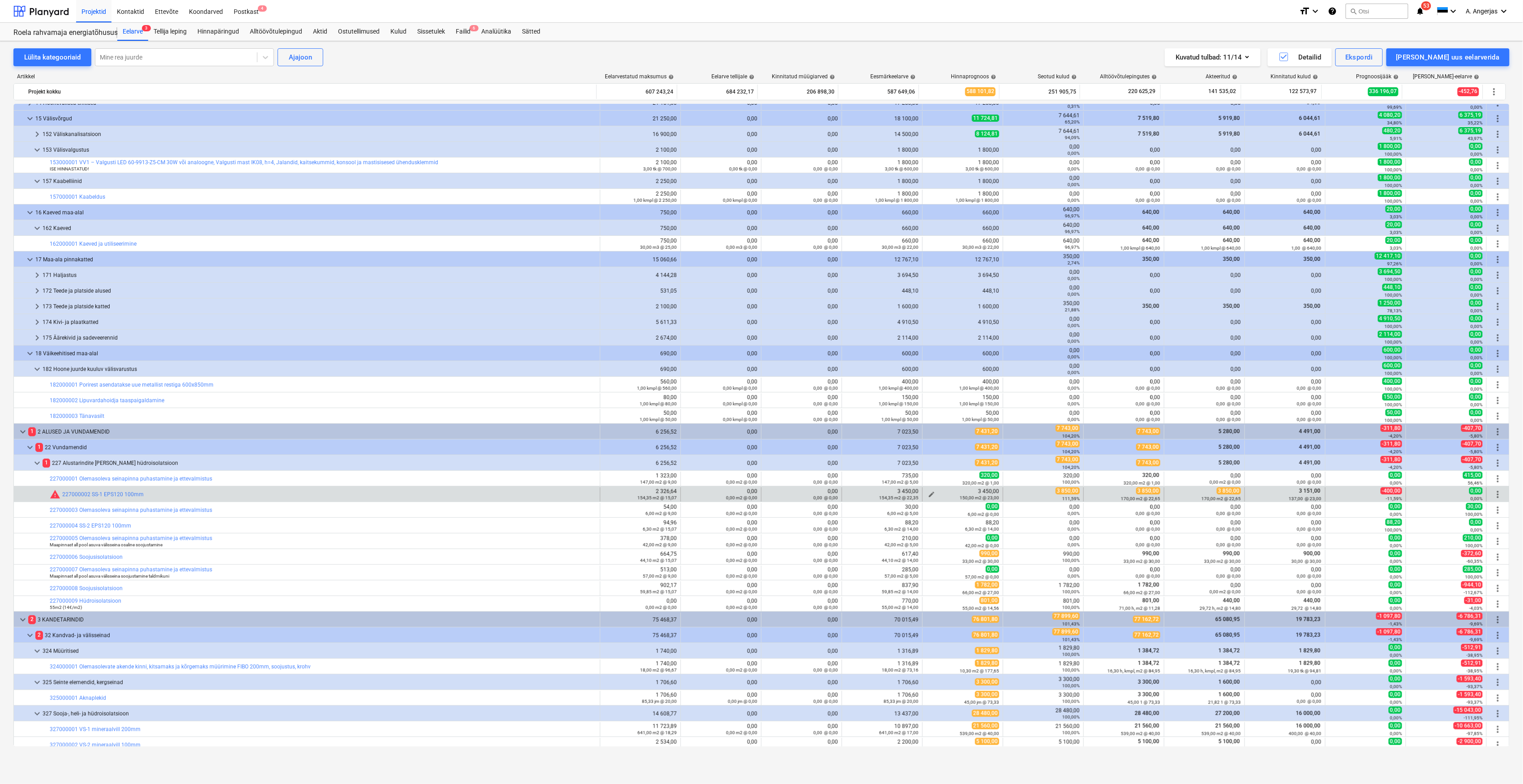
click at [928, 494] on span "edit" at bounding box center [932, 494] width 7 height 7
type textarea "x"
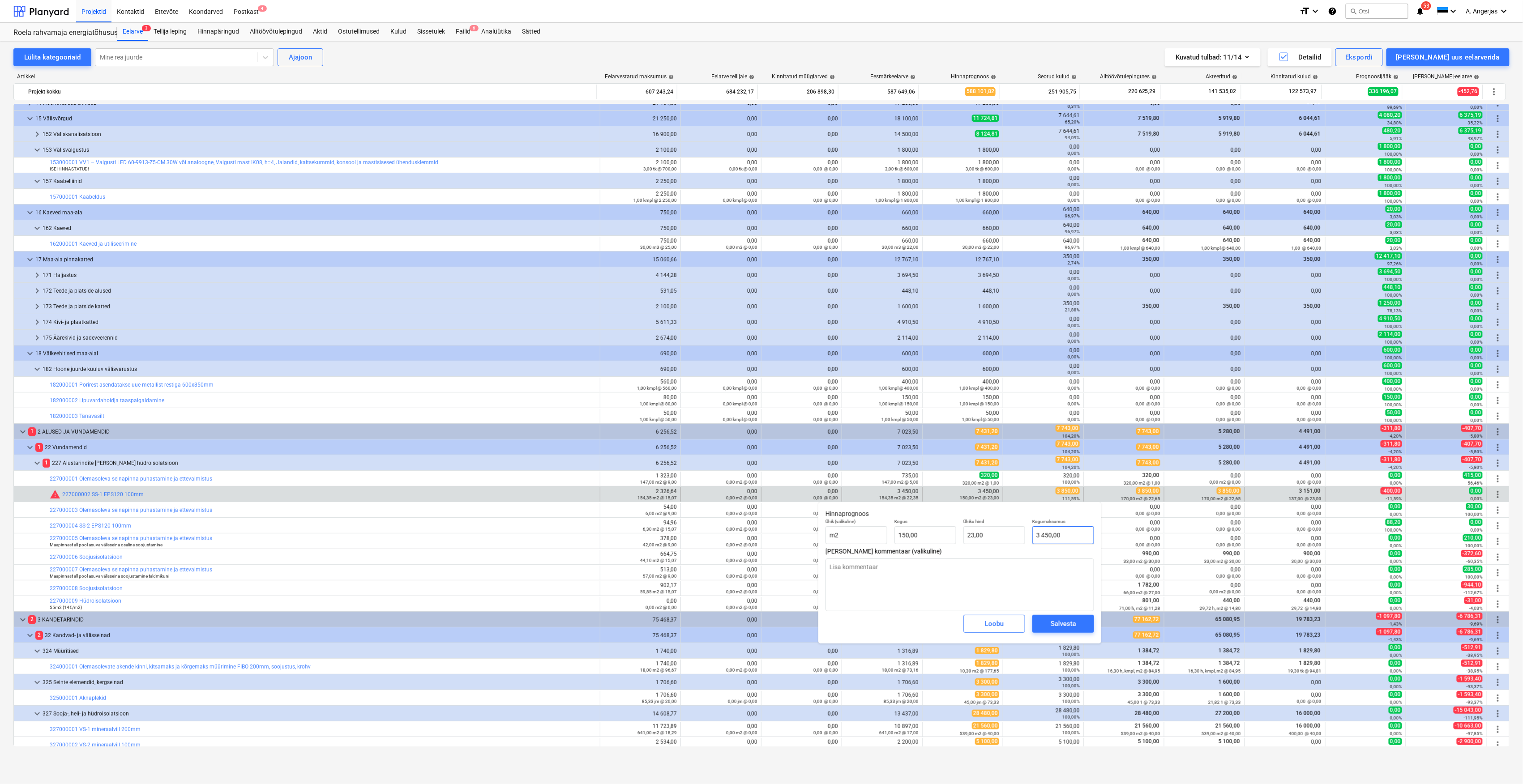
type input "3450"
click at [1049, 537] on input "3450" at bounding box center [1063, 535] width 62 height 18
type textarea "x"
type input "350"
type input "2,33"
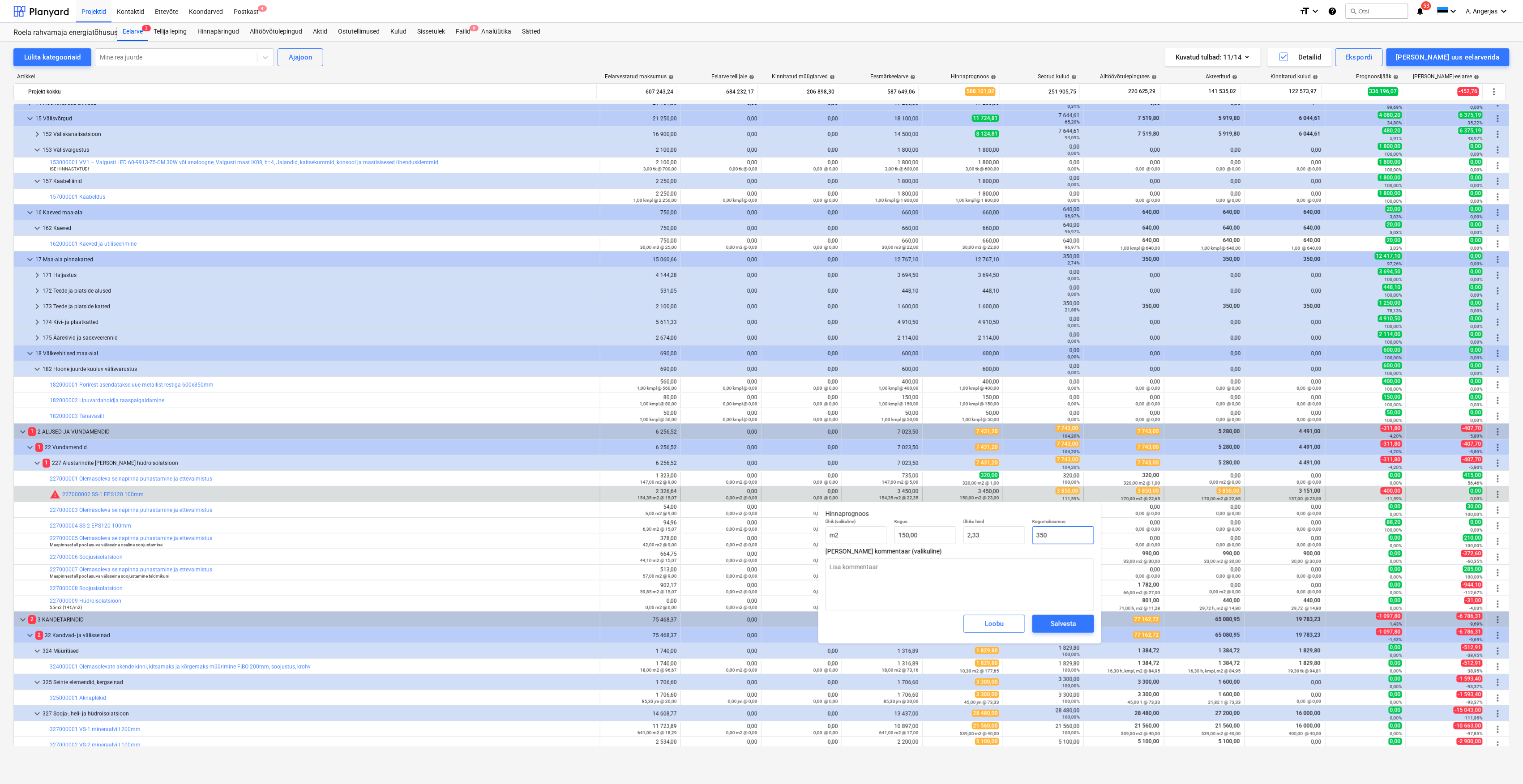
type textarea "x"
type input "3850"
type input "25,67"
click at [1065, 623] on div "Salvesta" at bounding box center [1063, 624] width 26 height 12
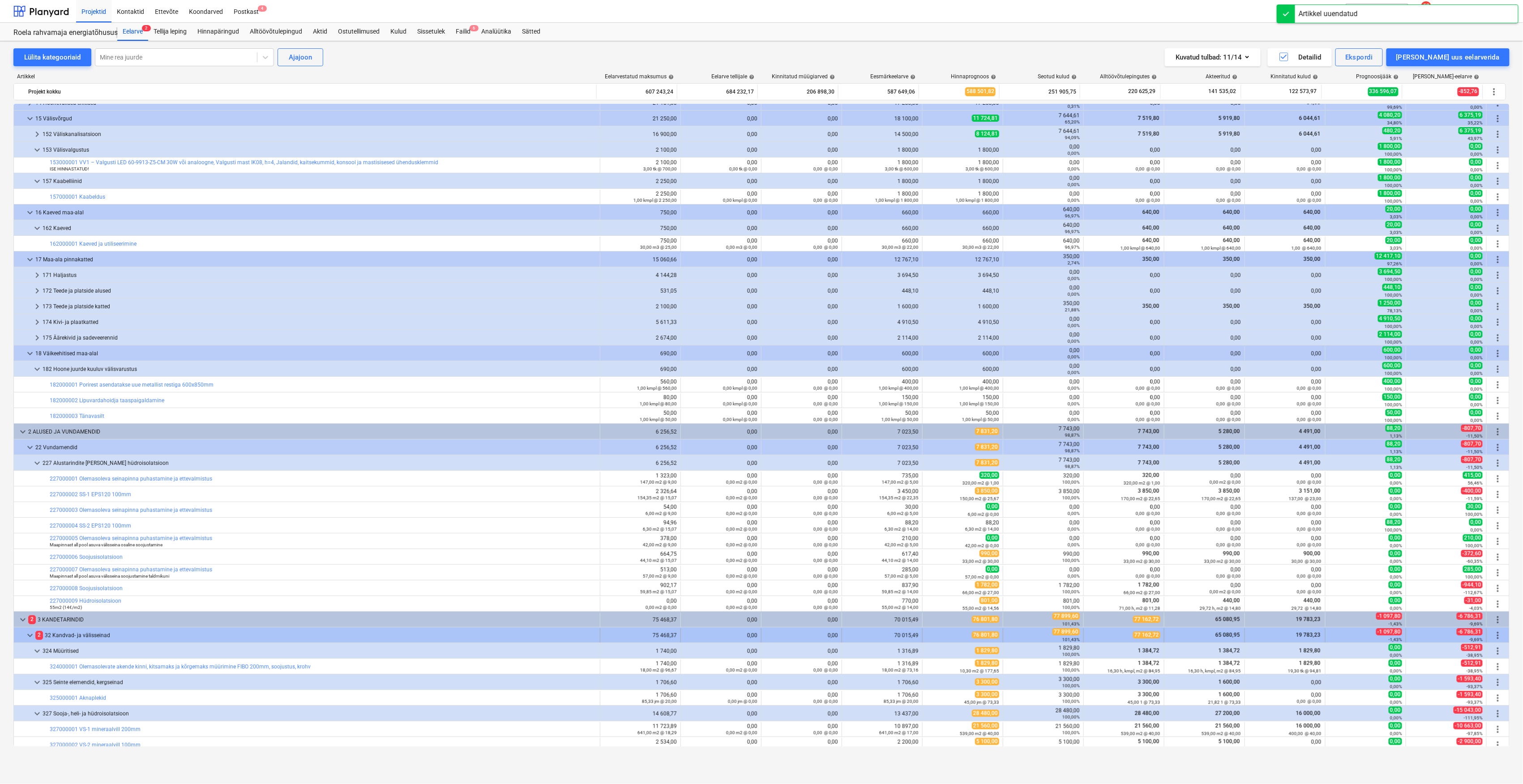
scroll to position [179, 0]
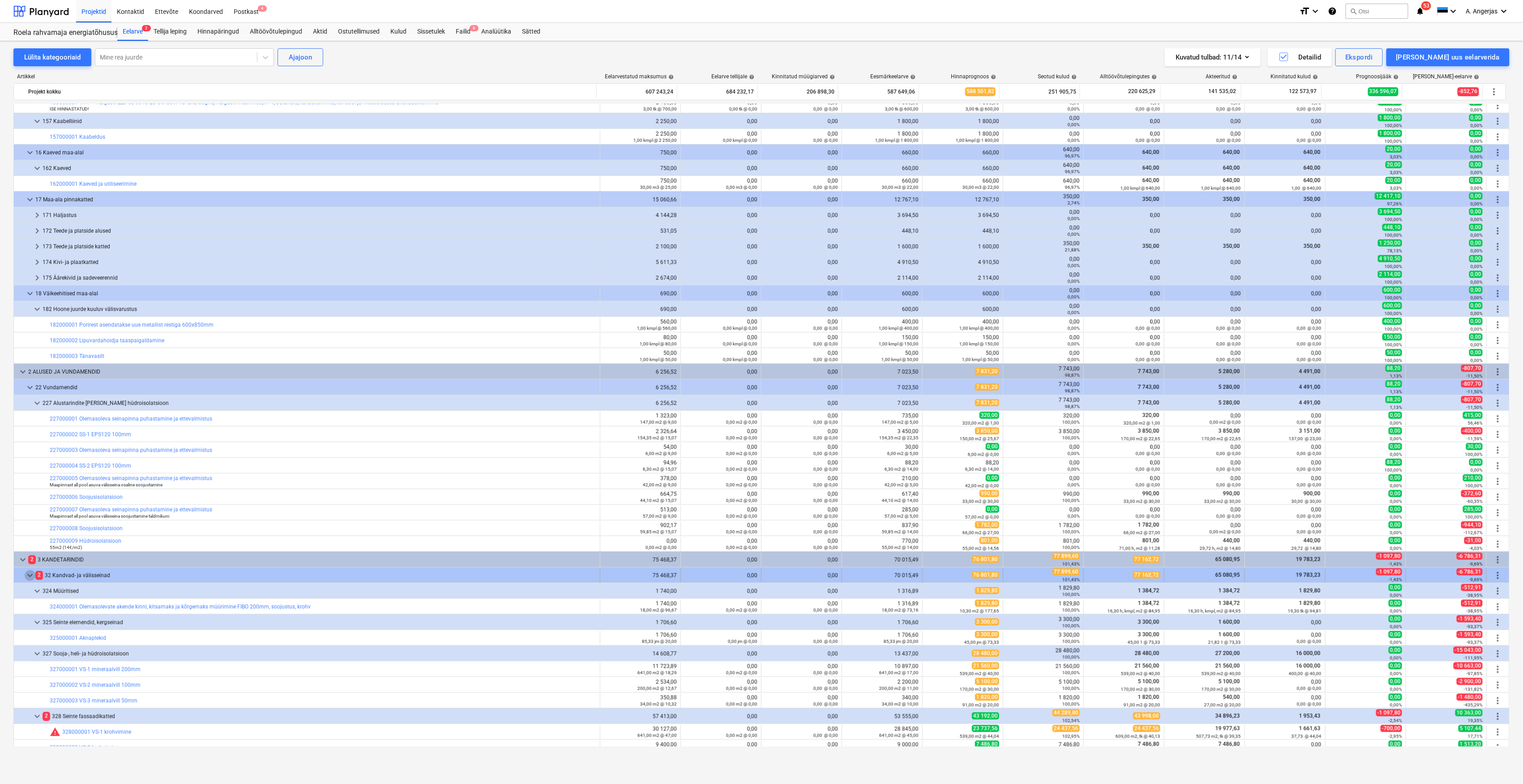
click at [25, 578] on span "keyboard_arrow_down" at bounding box center [30, 575] width 11 height 11
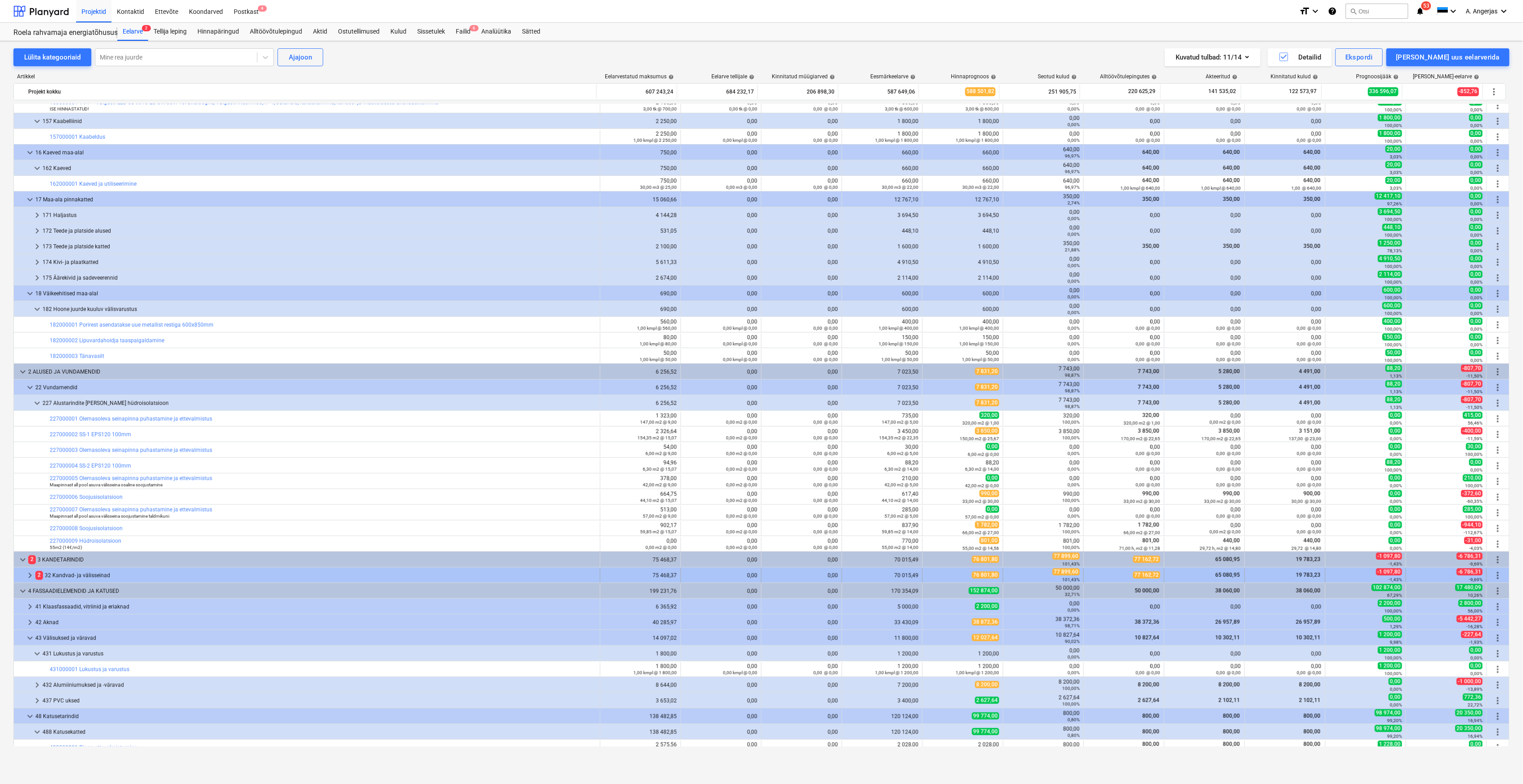
click at [33, 575] on span "keyboard_arrow_right" at bounding box center [30, 575] width 11 height 11
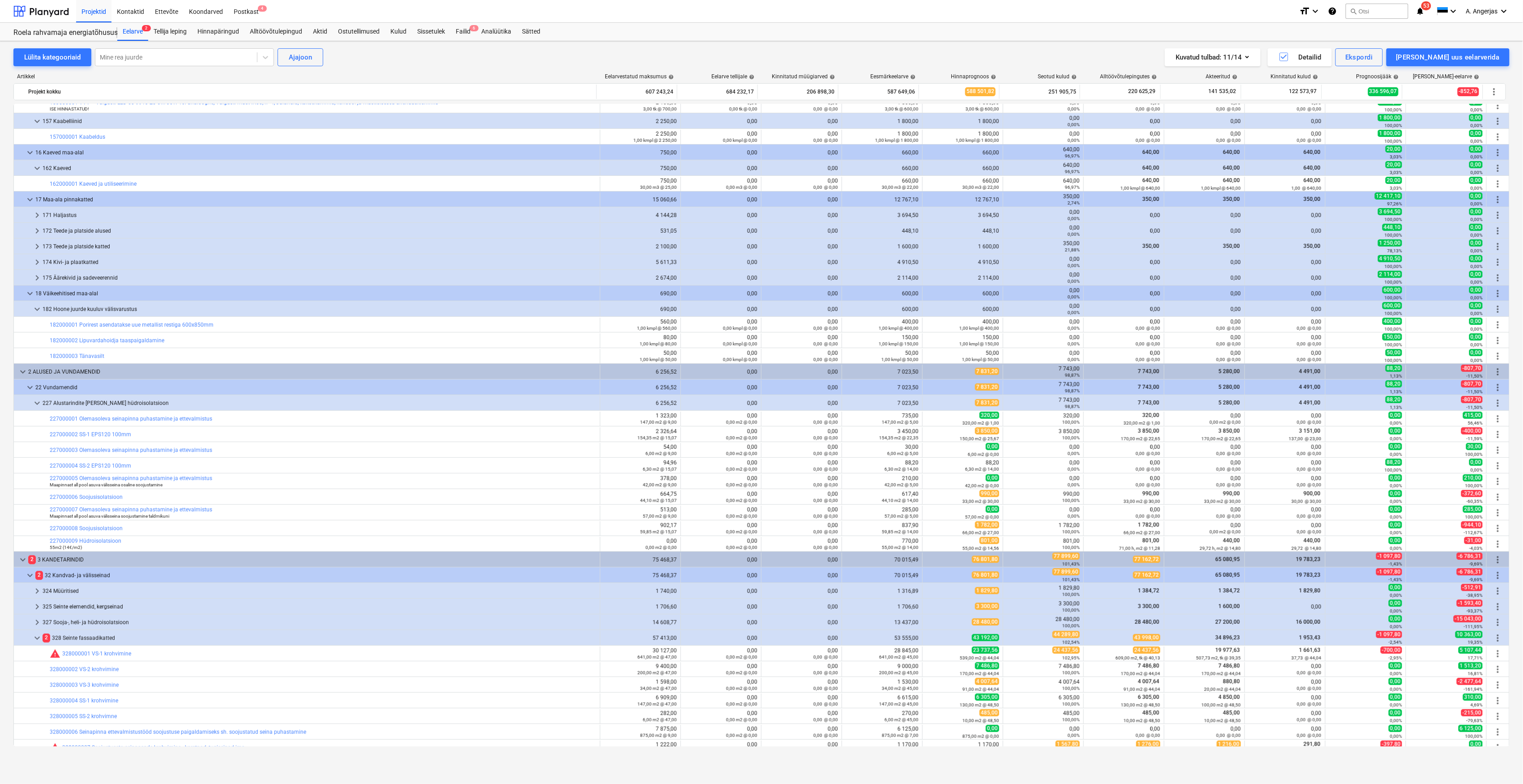
scroll to position [298, 0]
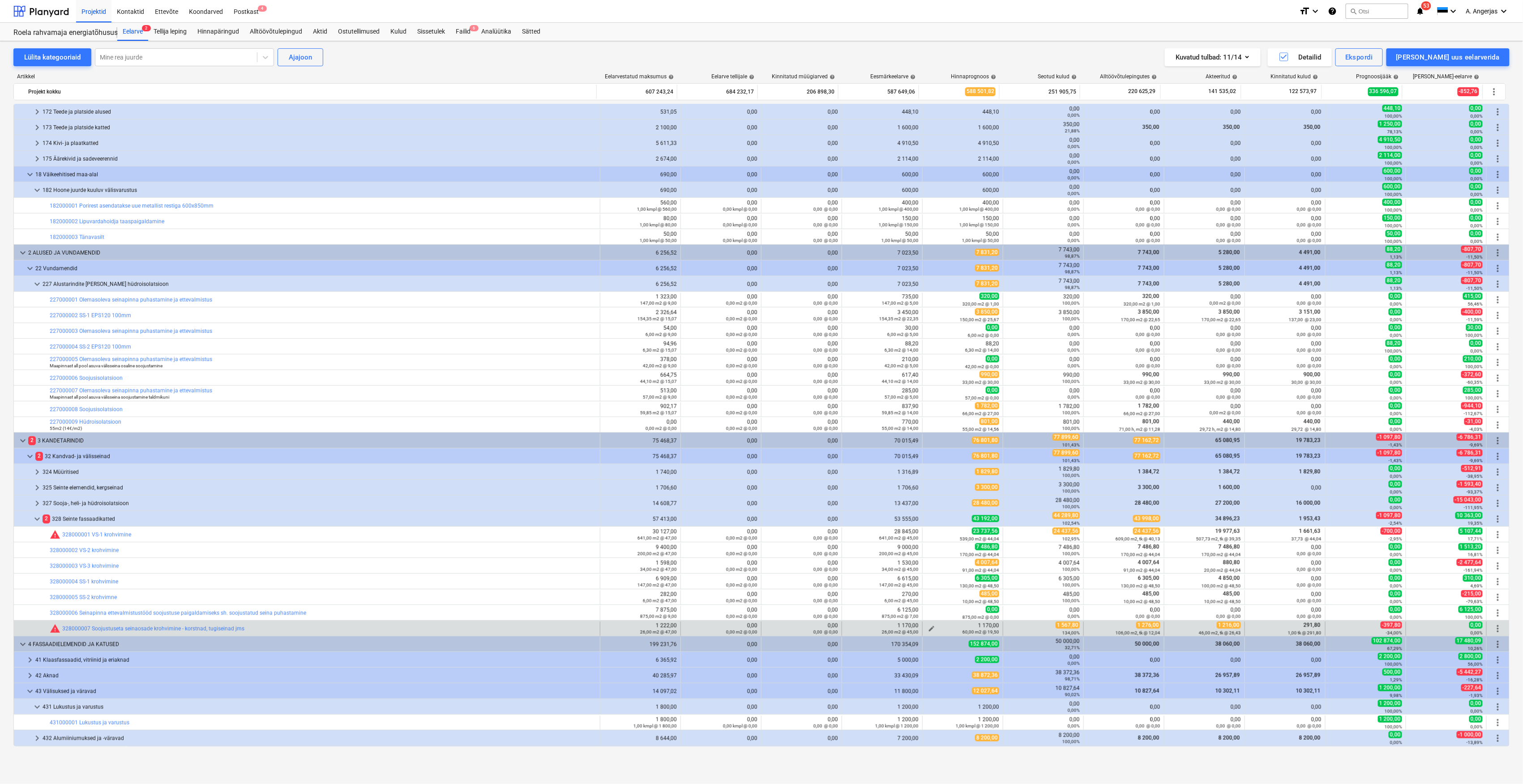
click at [985, 630] on div "60,00 m2 @ 19,50" at bounding box center [962, 631] width 73 height 7
click at [926, 630] on div "60,00 m2 @ 19,50" at bounding box center [962, 631] width 73 height 7
click at [928, 625] on button "edit" at bounding box center [931, 629] width 11 height 11
type textarea "x"
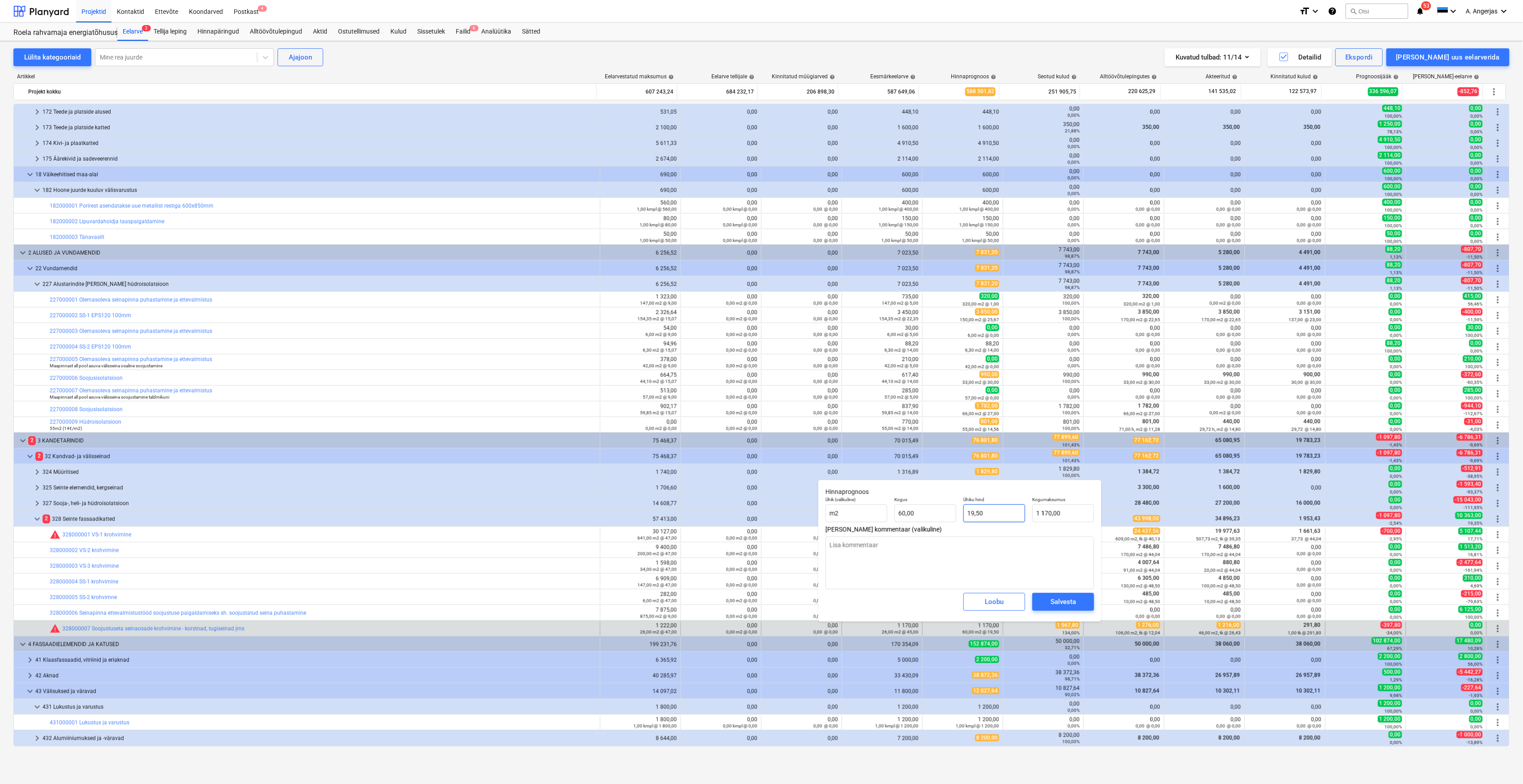
type input "19,5"
click at [996, 516] on input "19,5" at bounding box center [994, 513] width 62 height 18
type textarea "x"
type input "19,50"
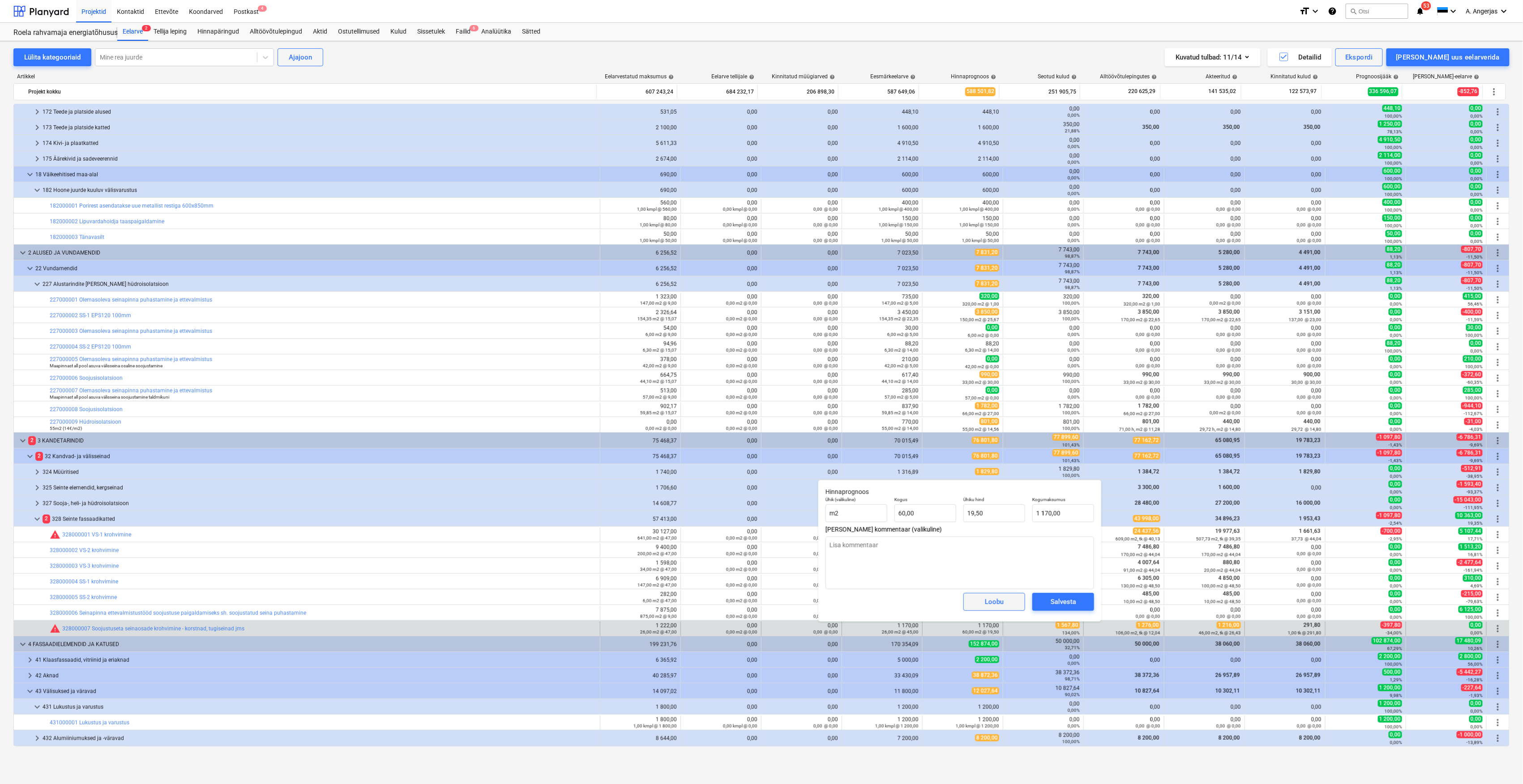
click at [1000, 607] on div "Loobu" at bounding box center [994, 602] width 19 height 12
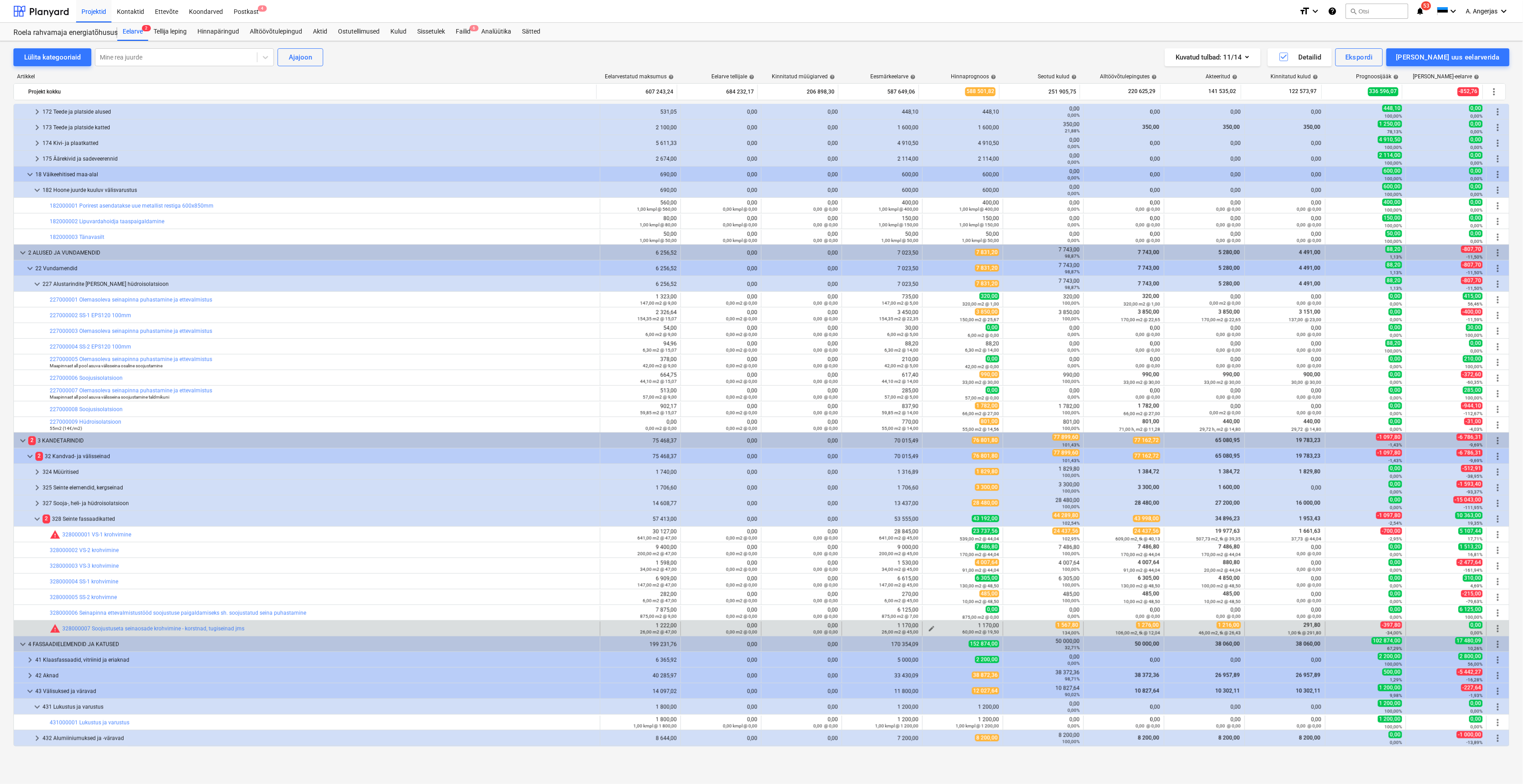
click at [929, 629] on div "60,00 m2 @ 19,50" at bounding box center [962, 631] width 73 height 7
click at [932, 629] on div "60,00 m2 @ 19,50" at bounding box center [962, 631] width 73 height 7
click at [927, 629] on div "60,00 m2 @ 19,50" at bounding box center [962, 631] width 73 height 7
click at [932, 629] on div "60,00 m2 @ 19,50" at bounding box center [962, 631] width 73 height 7
click at [927, 629] on div "60,00 m2 @ 19,50" at bounding box center [962, 631] width 73 height 7
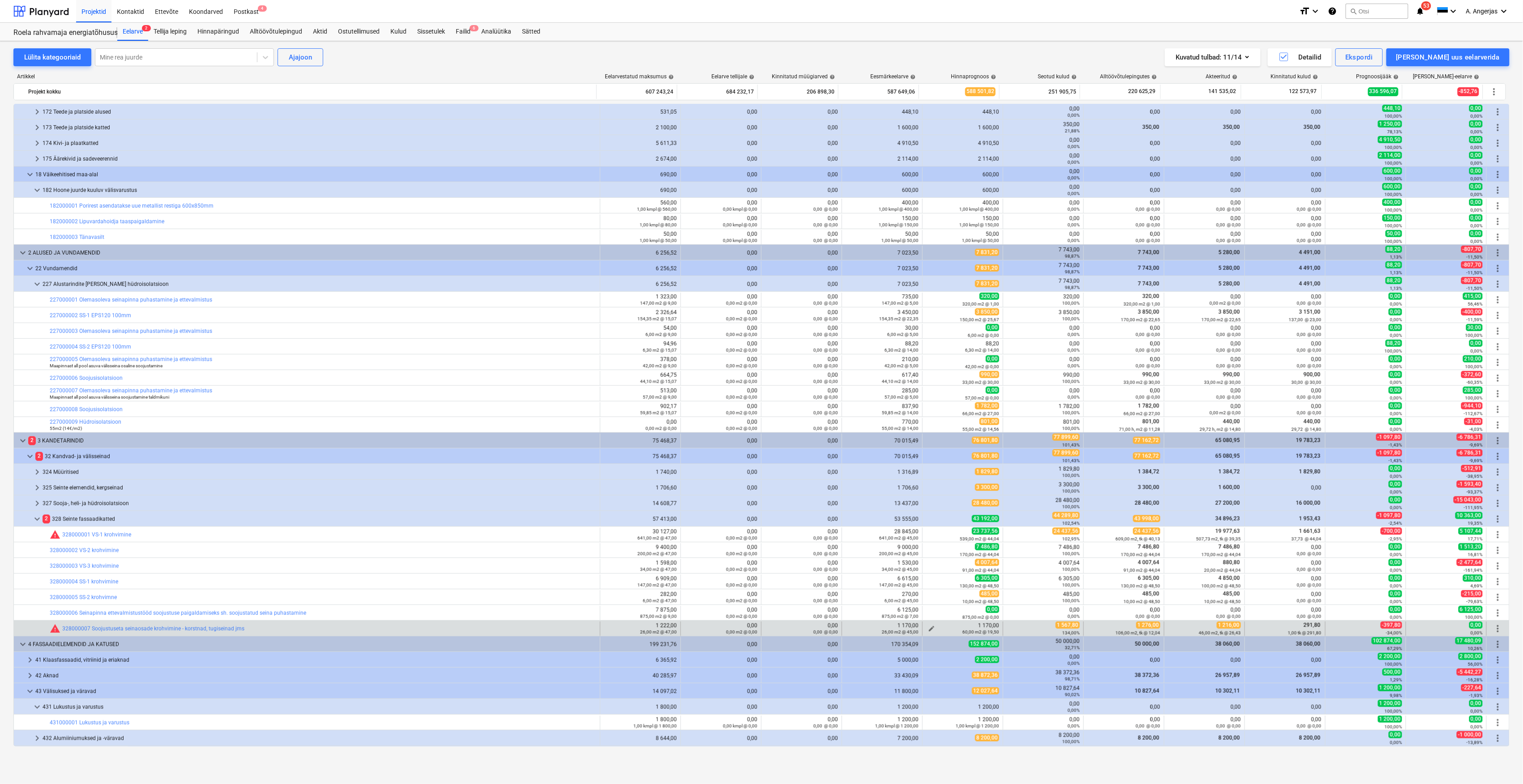
click at [928, 626] on span "edit" at bounding box center [932, 629] width 7 height 7
type textarea "x"
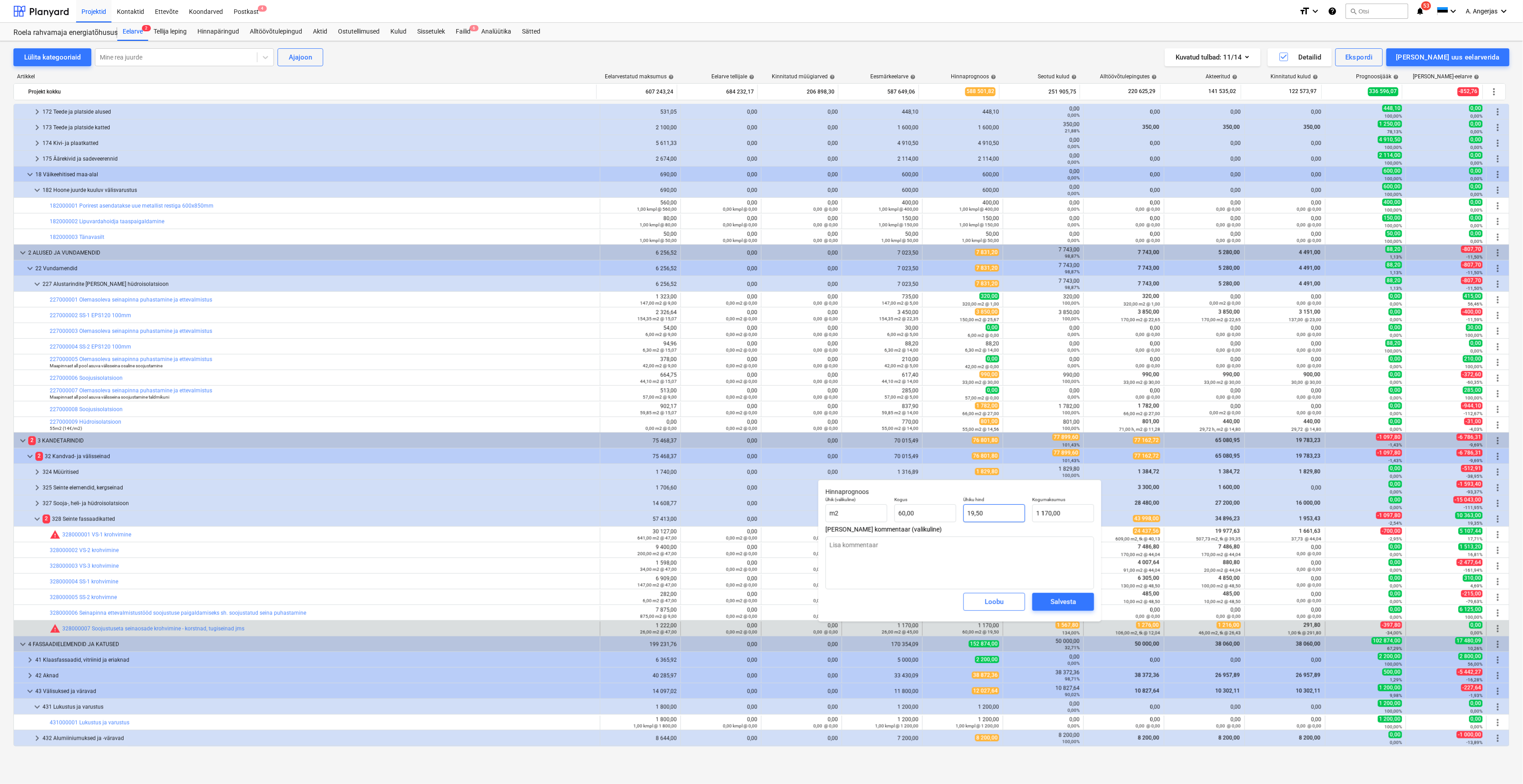
type input "19,5"
click at [989, 514] on input "19,5" at bounding box center [994, 513] width 62 height 18
type textarea "x"
type input "19,50"
click at [1073, 510] on input "1170" at bounding box center [1063, 513] width 62 height 18
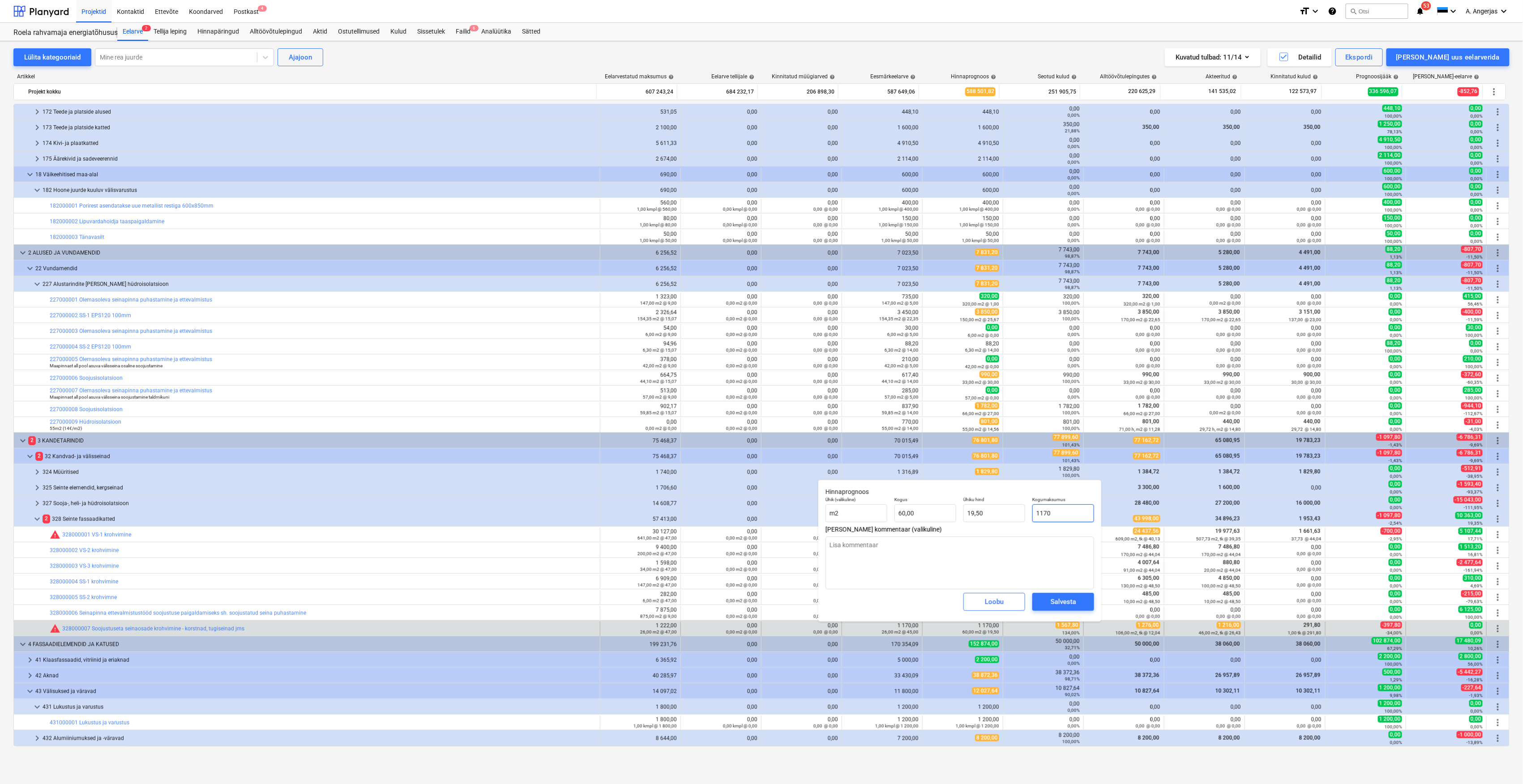
click at [1073, 510] on input "1170" at bounding box center [1063, 513] width 62 height 18
type input "1"
type textarea "x"
type input "0,02"
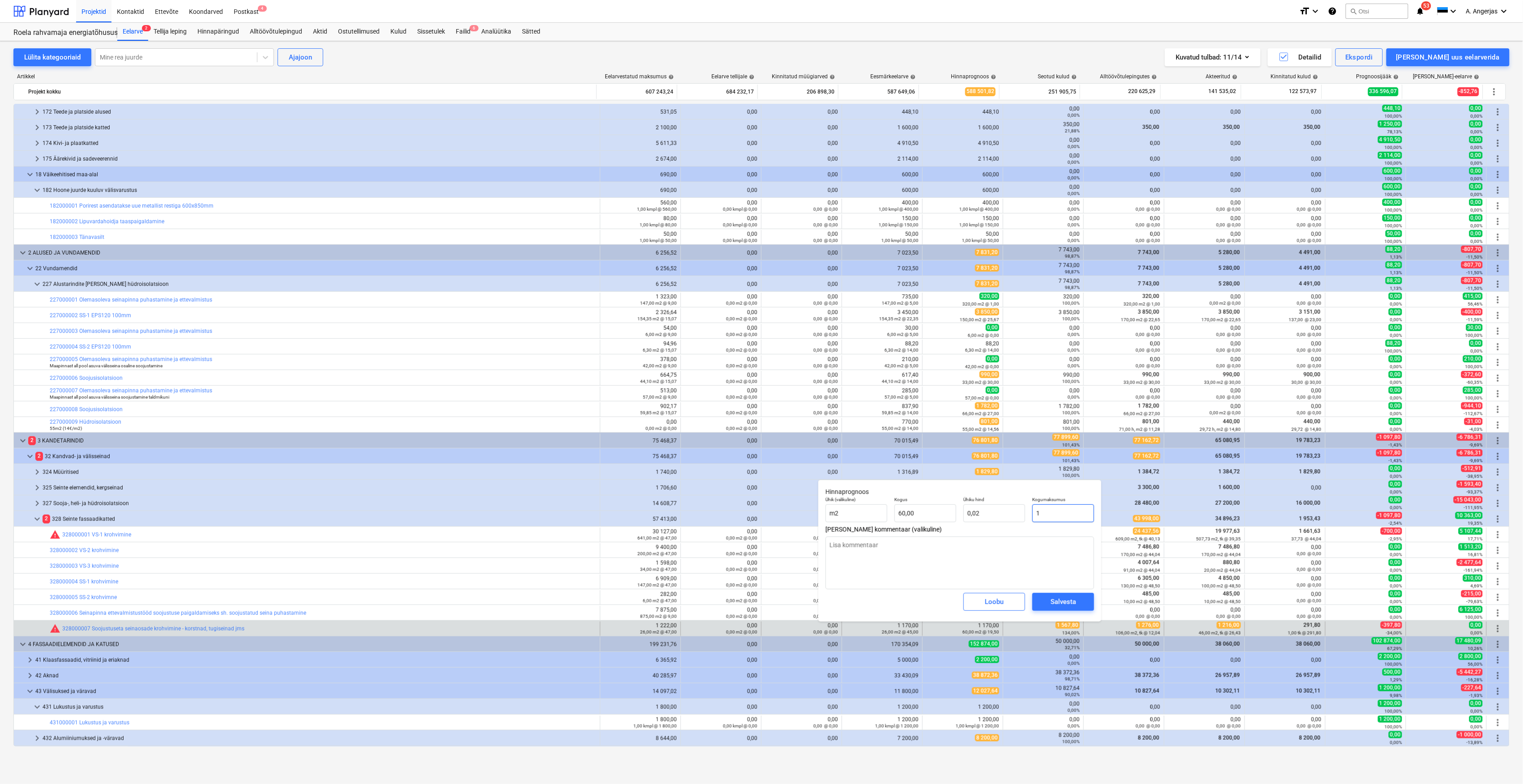
type textarea "x"
type input "15"
type input "0,25"
type input "159"
type textarea "x"
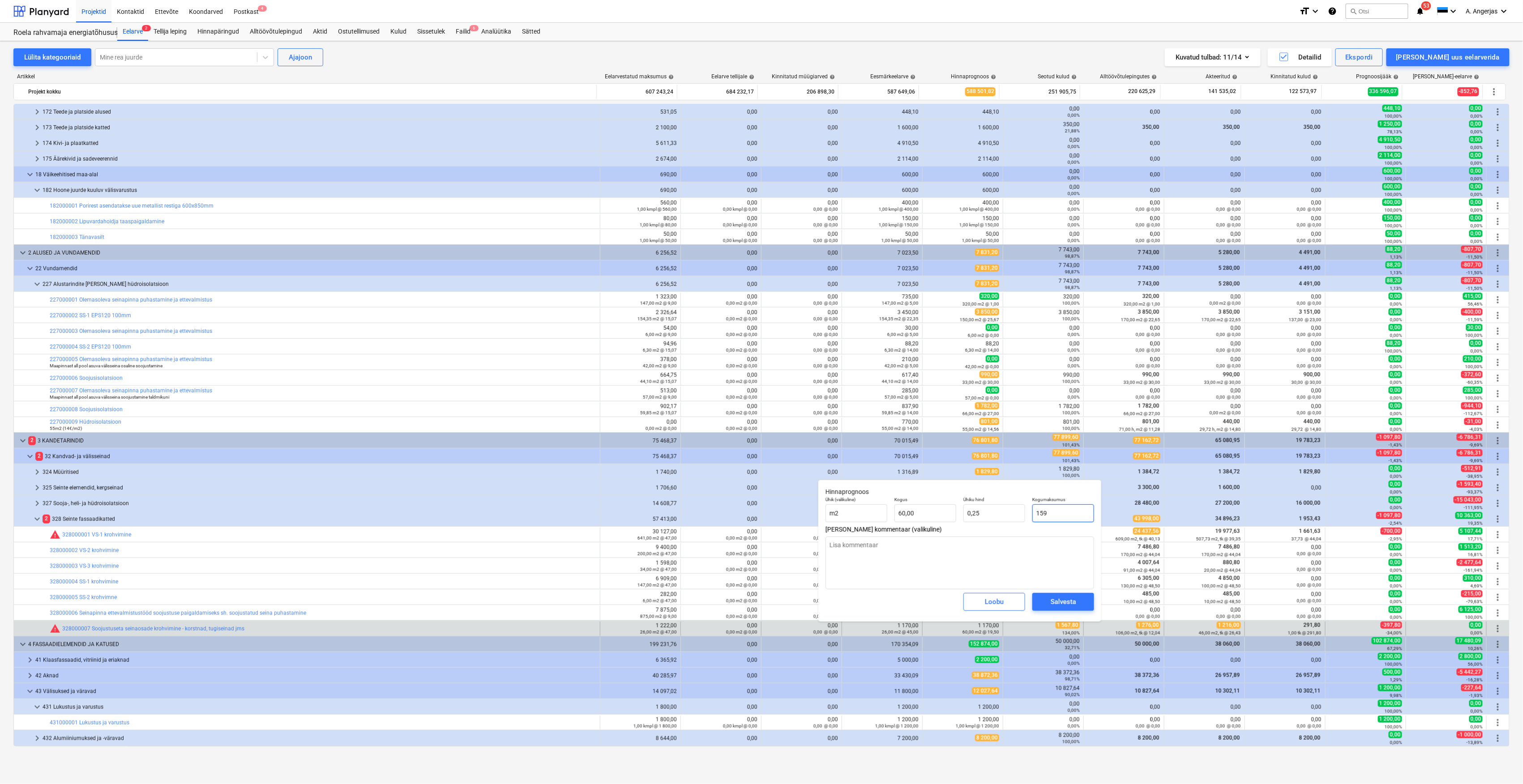
type input "2,65"
type textarea "x"
type input "15"
type input "0,25"
type textarea "x"
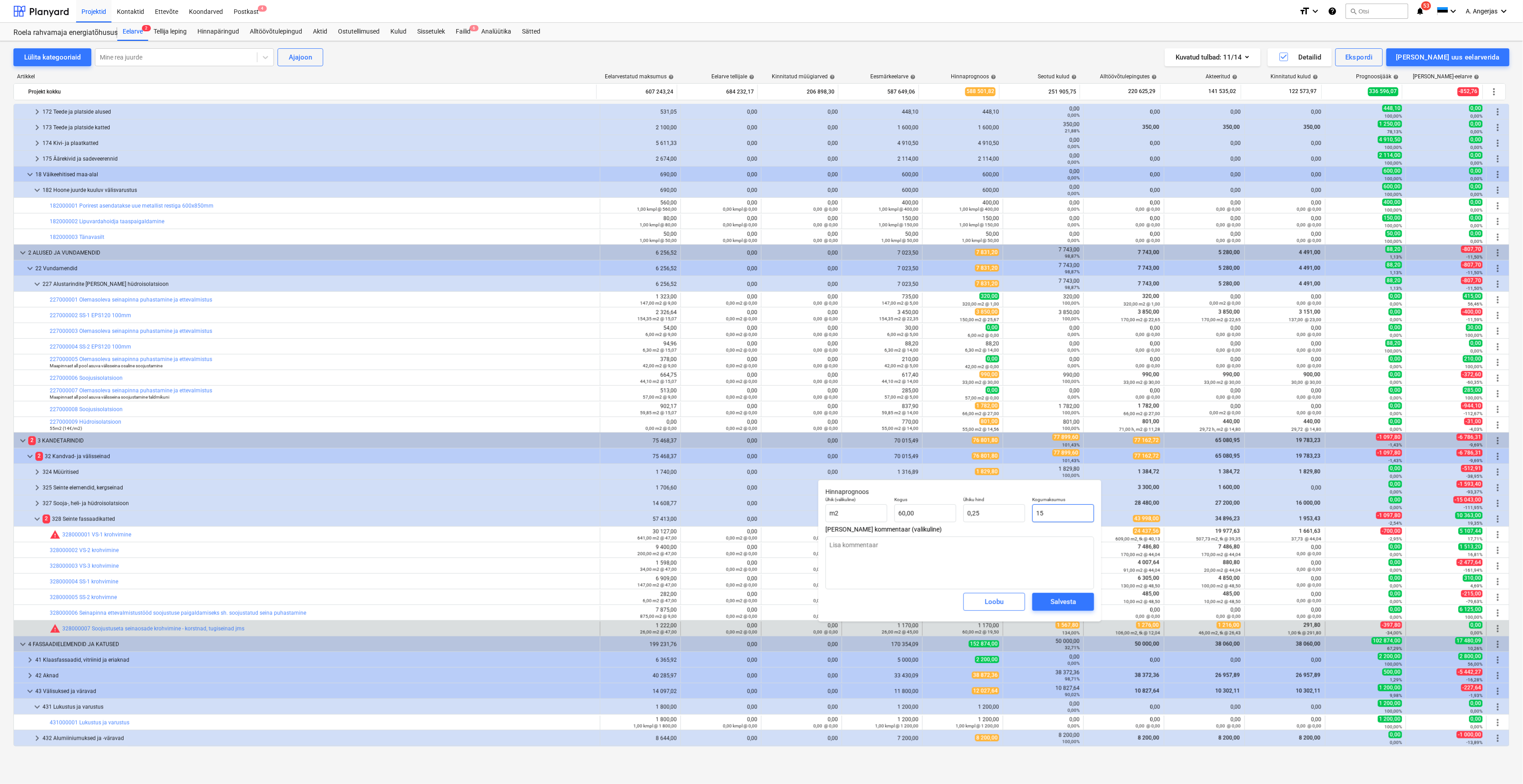
type input "156"
type input "2,60"
type textarea "x"
type input "1567"
type input "26,12"
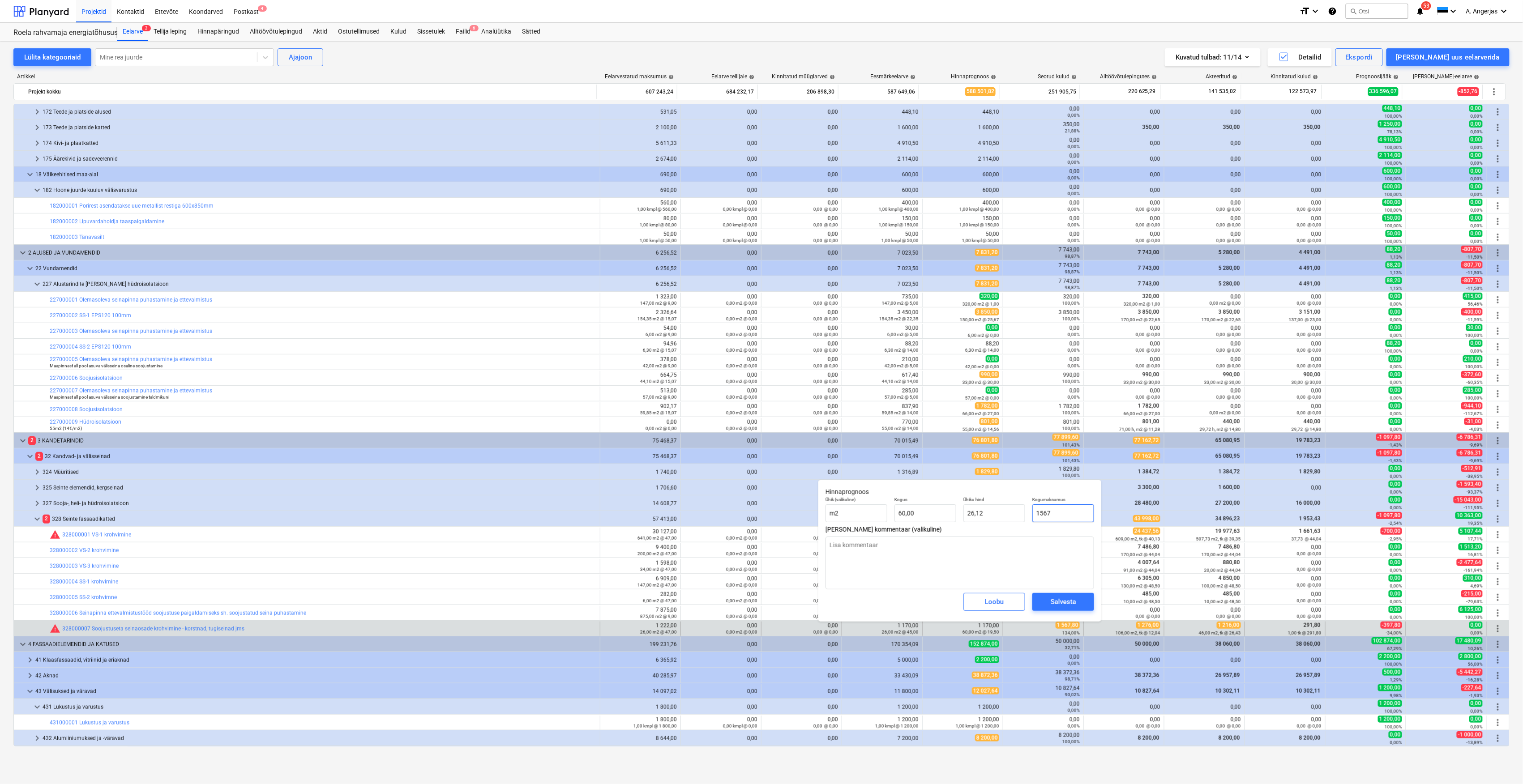
type textarea "x"
type input "1567,"
type textarea "x"
type input "1567,8"
type input "26,13"
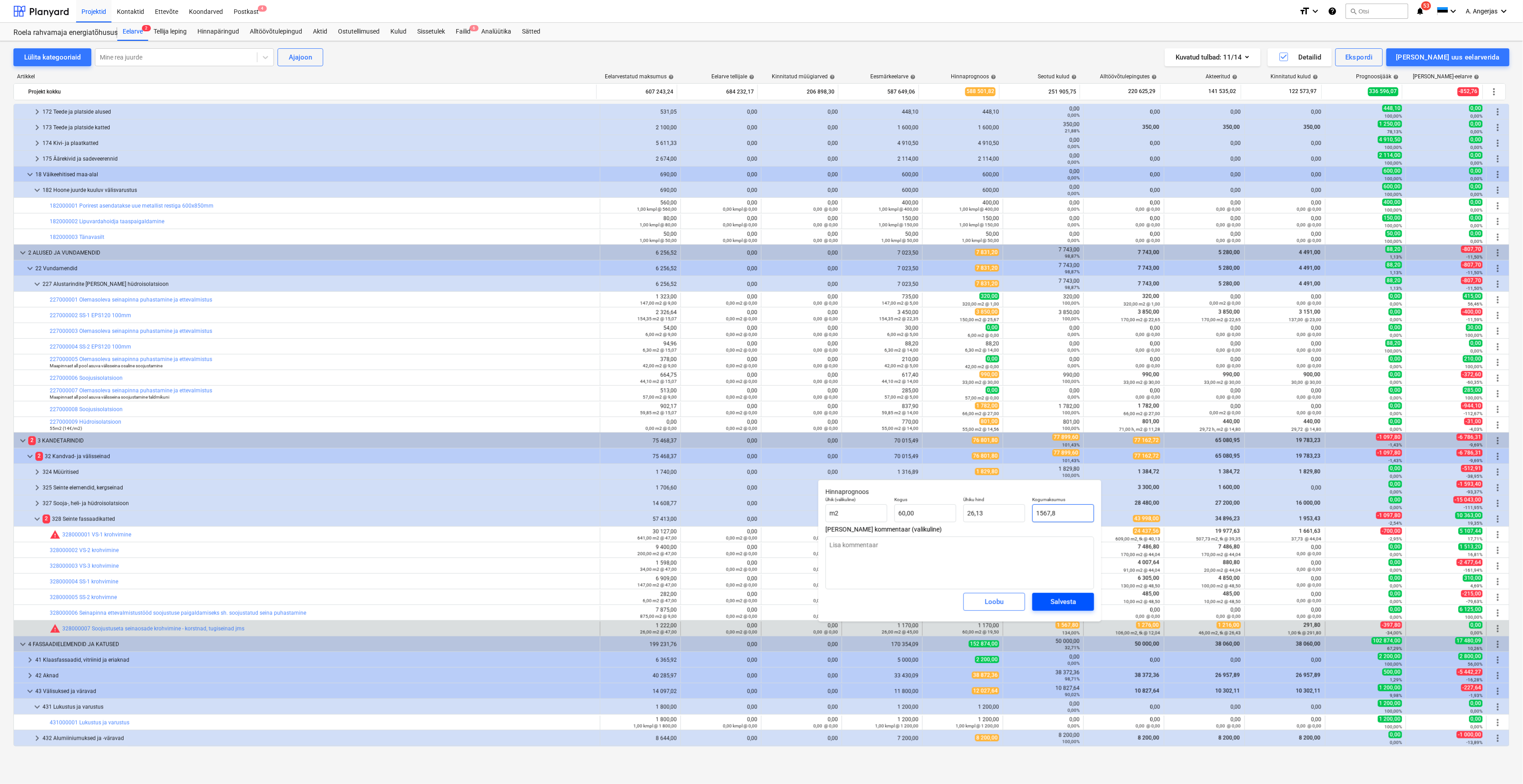
type textarea "x"
type input "1567,"
type input "26,12"
type textarea "x"
type input "1567"
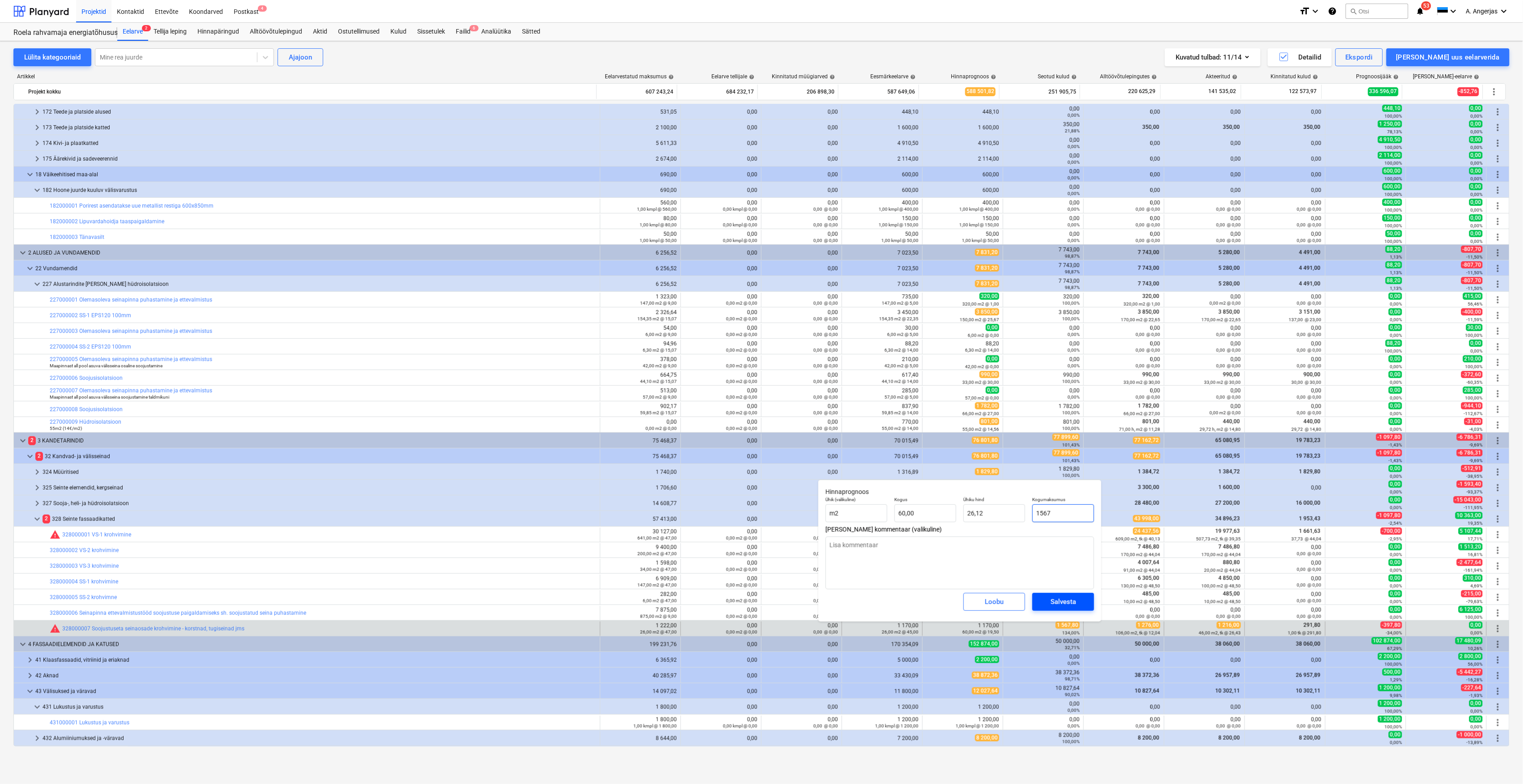
type textarea "x"
type input "1567,"
type textarea "x"
type input "1567,8"
type input "26,13"
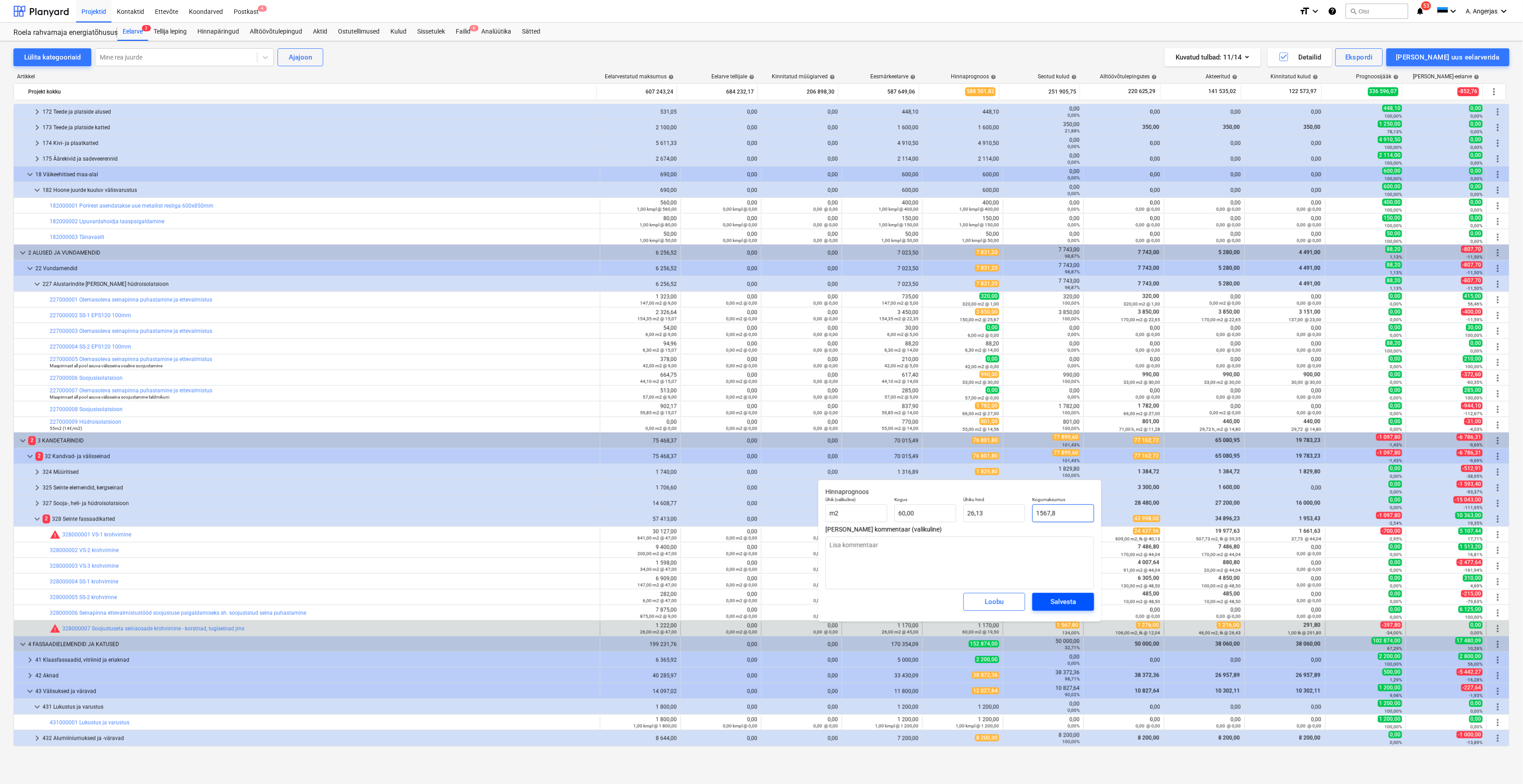
type textarea "x"
type input "1567,"
type input "26,12"
type textarea "x"
type input "156"
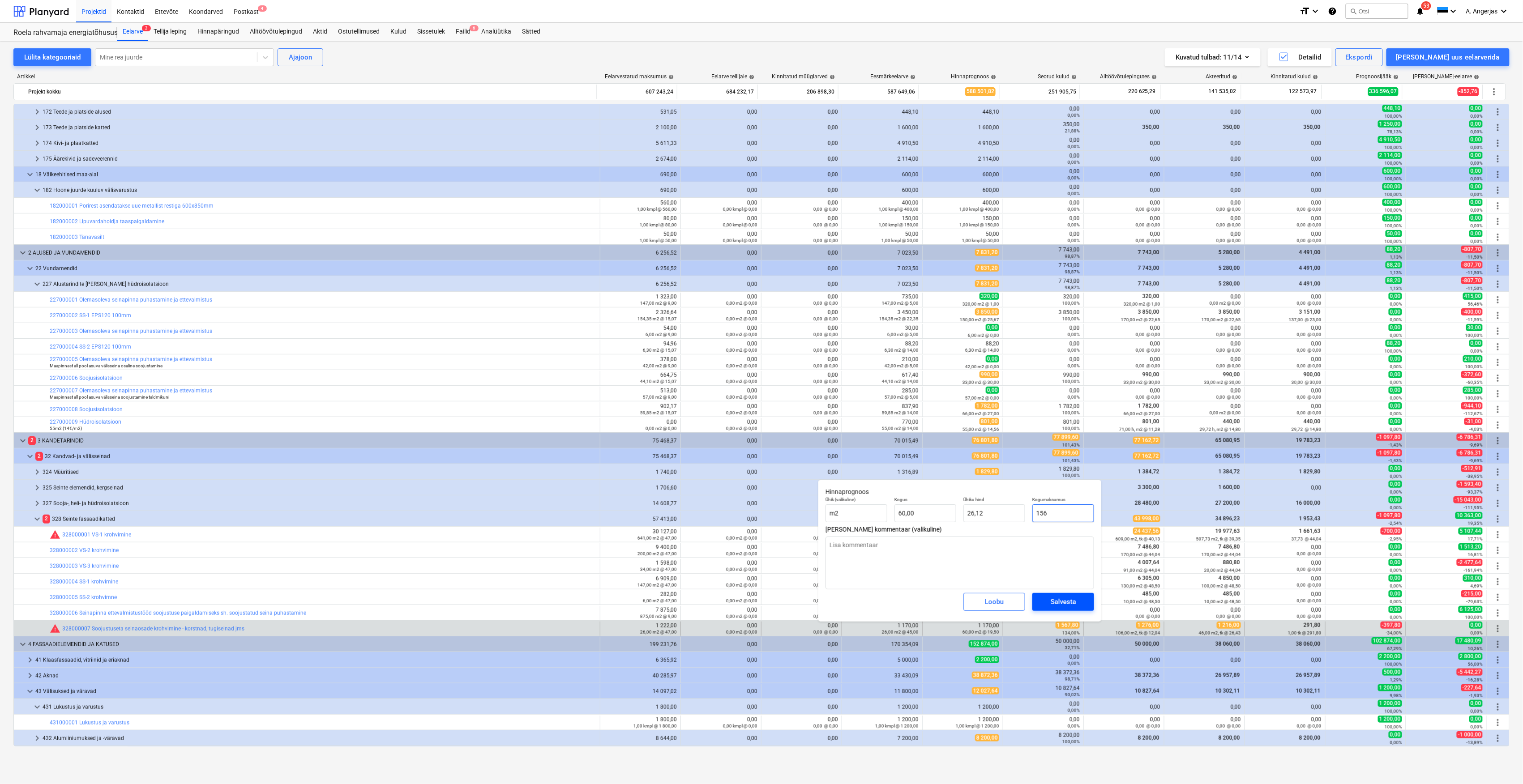
type textarea "x"
type input "2,60"
type input "1567"
type textarea "x"
type input "26,12"
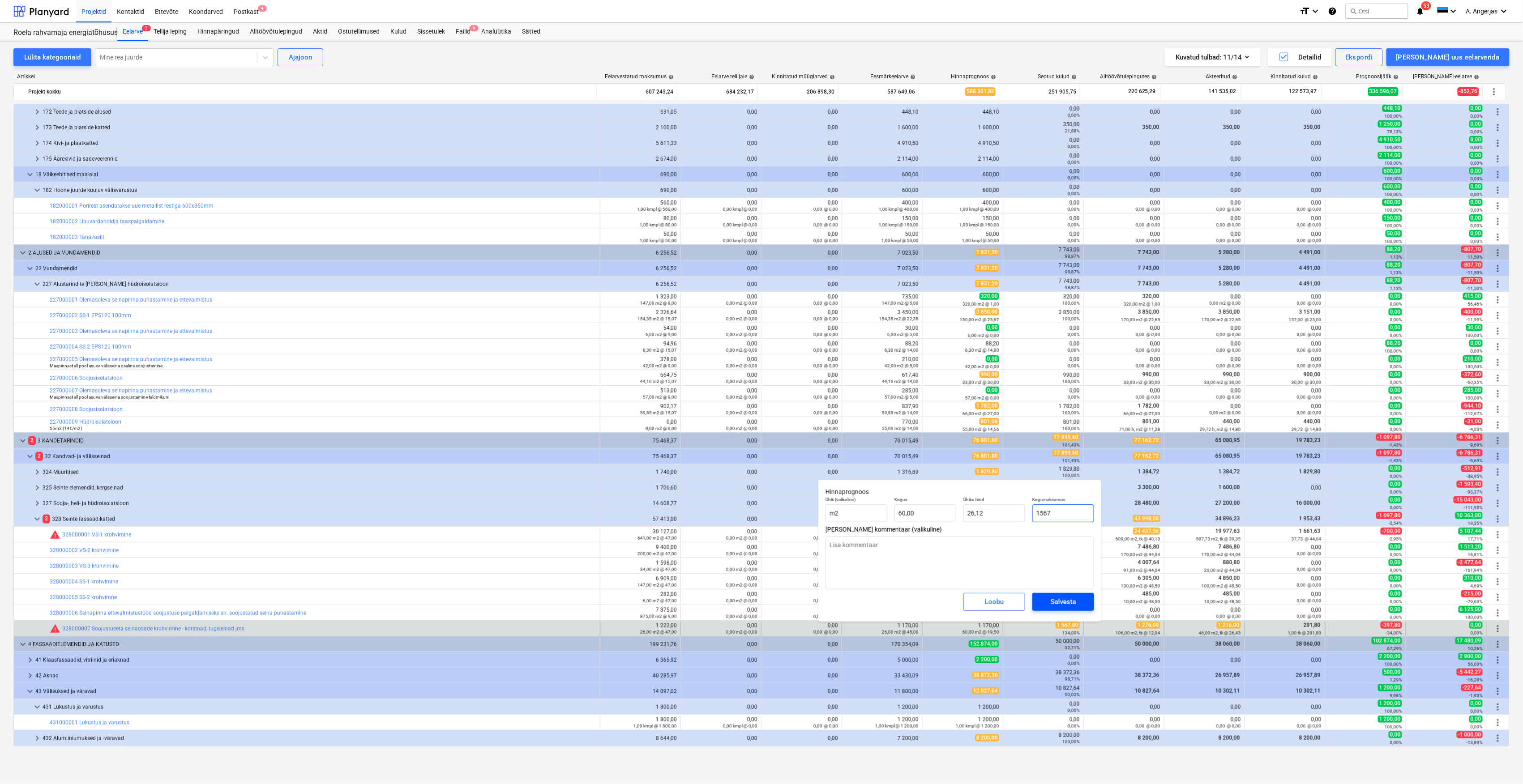
type textarea "x"
type input "1567,"
type textarea "x"
type input "1567,8"
type input "26,13"
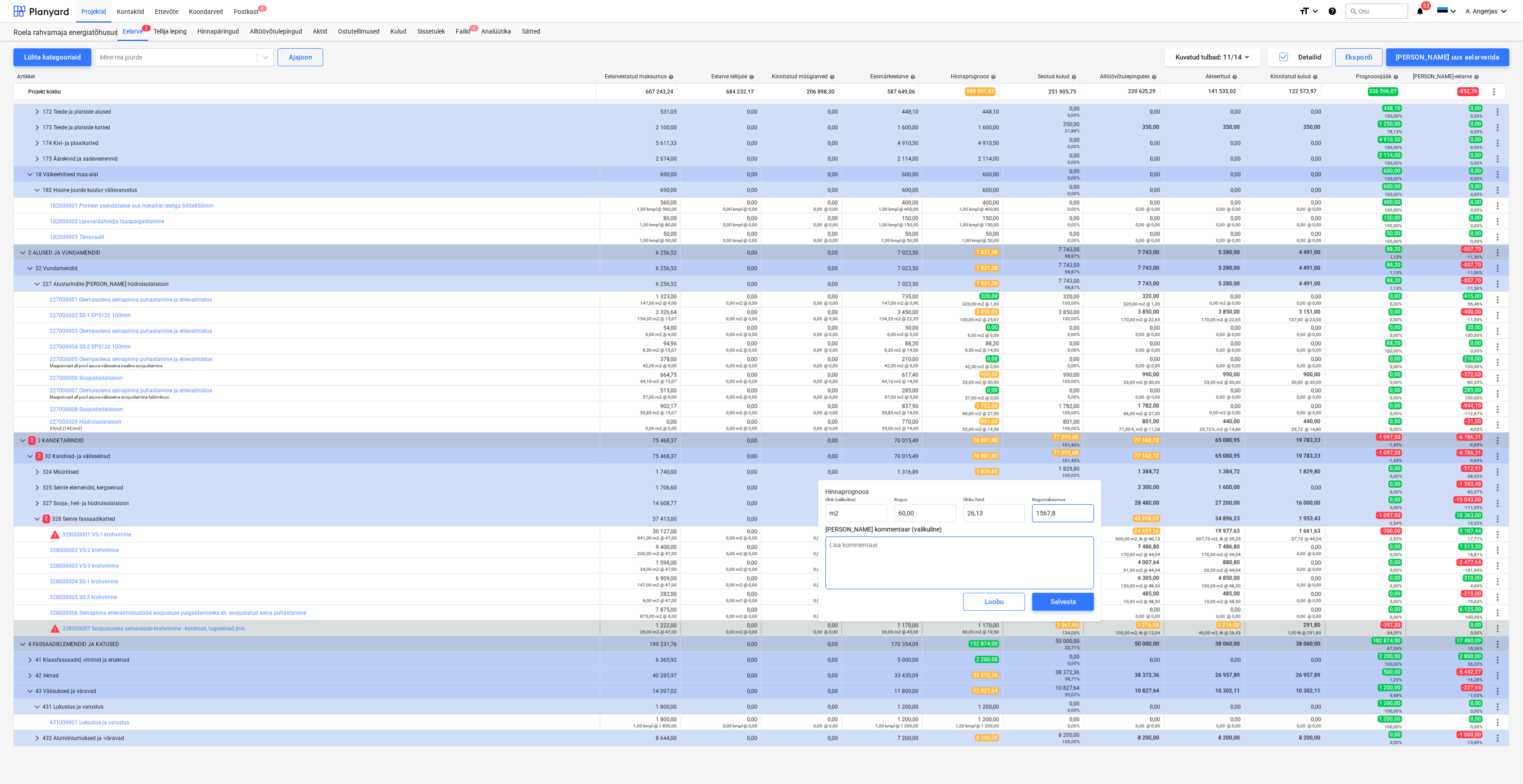
type input "1567,8"
type textarea "x"
type input "1 567,80"
click at [1055, 552] on textarea at bounding box center [960, 563] width 269 height 53
click at [1052, 602] on div "Salvesta" at bounding box center [1063, 602] width 26 height 12
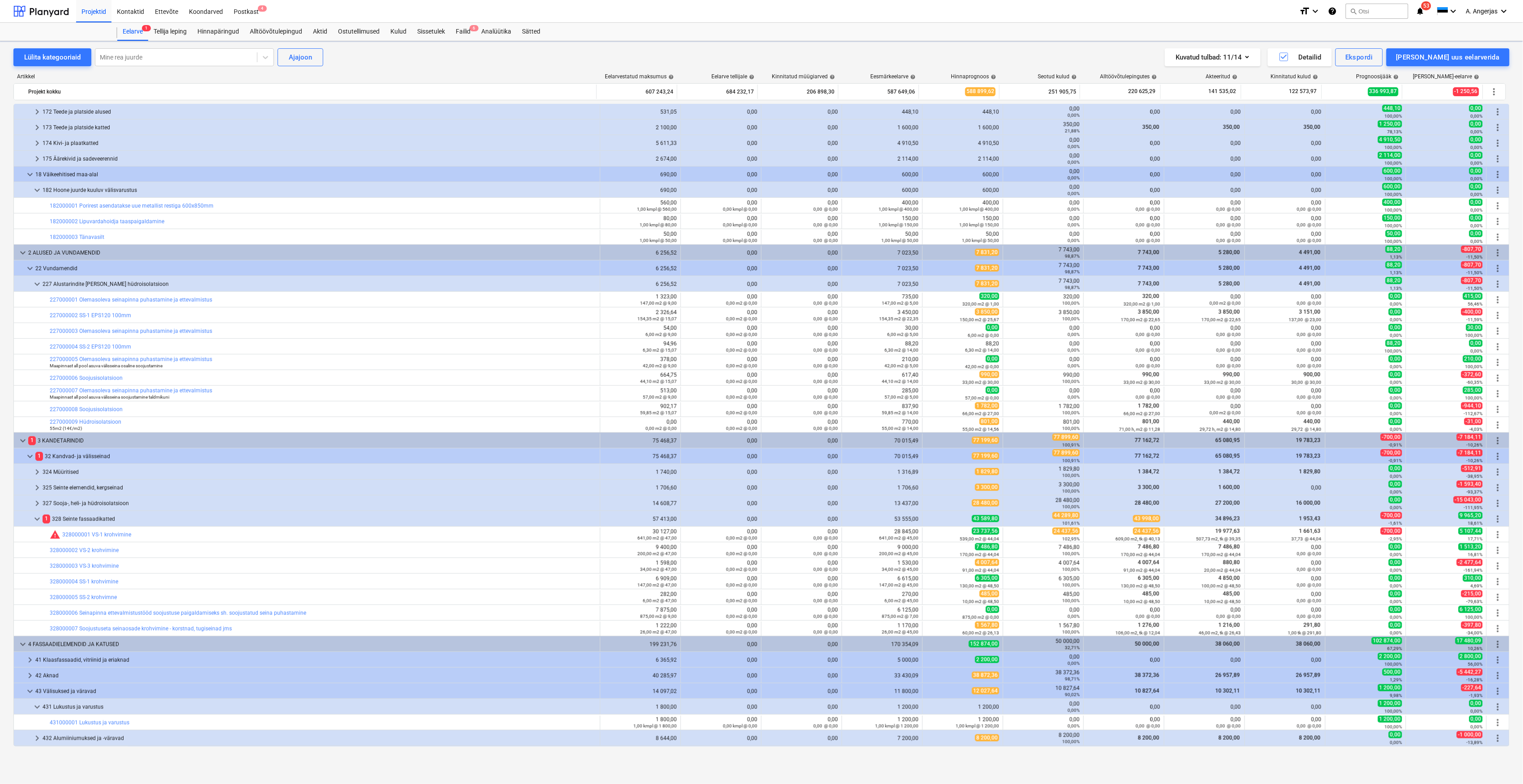
type textarea "x"
